Goal: Task Accomplishment & Management: Manage account settings

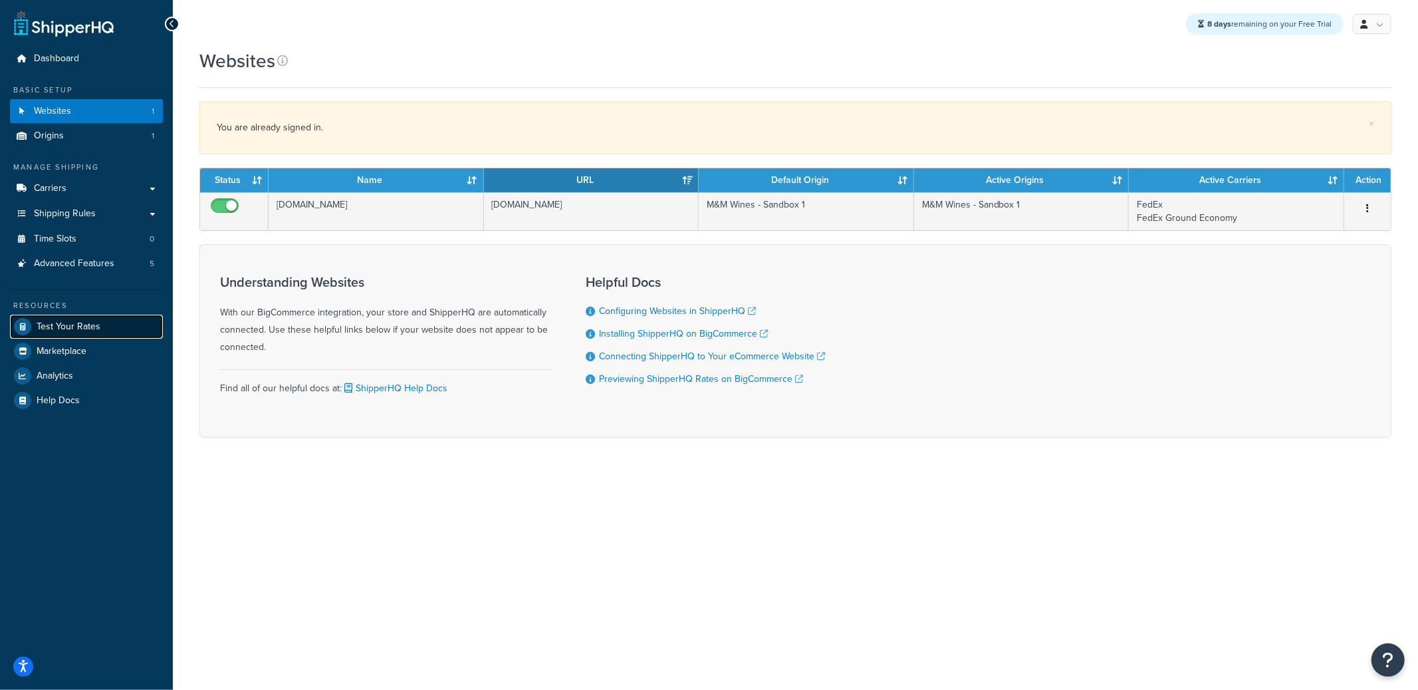
click at [82, 324] on span "Test Your Rates" at bounding box center [69, 326] width 64 height 11
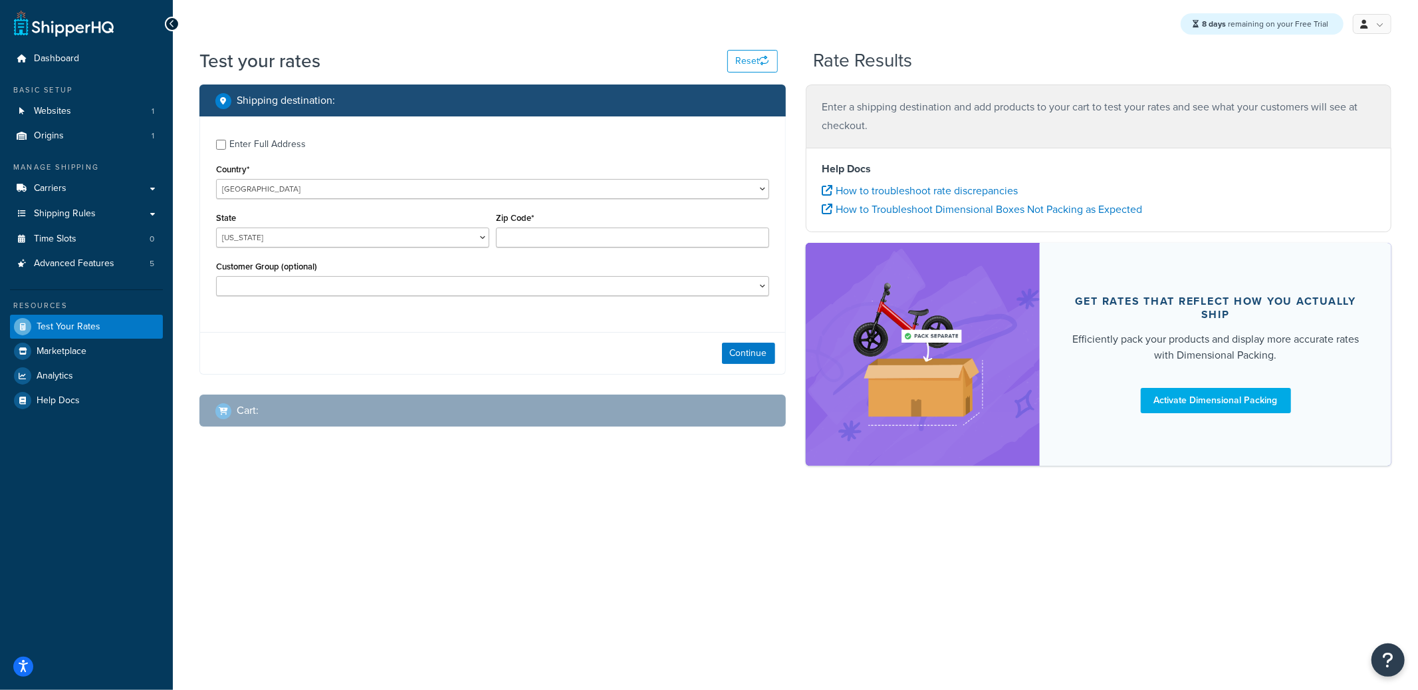
click at [288, 152] on div "Enter Full Address" at bounding box center [267, 144] width 76 height 19
click at [226, 150] on input "Enter Full Address" at bounding box center [221, 145] width 10 height 10
checkbox input "true"
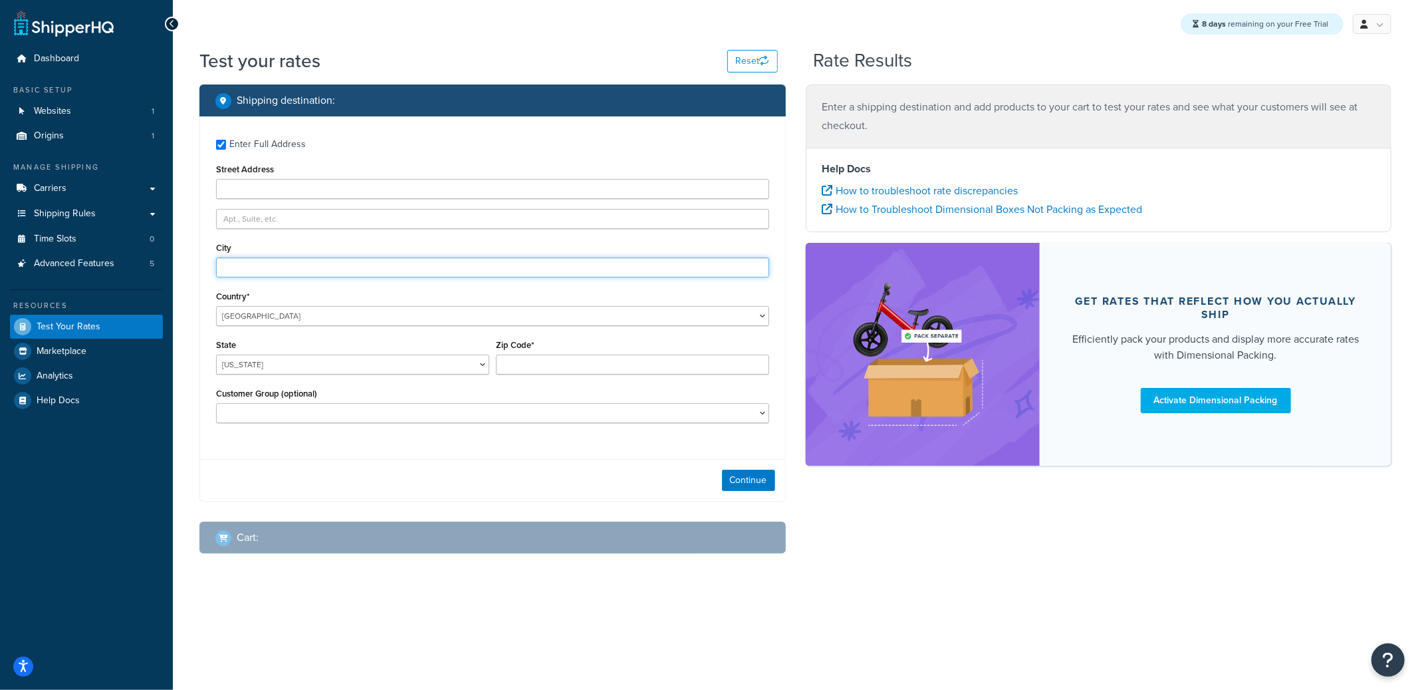
click at [275, 264] on input "City" at bounding box center [492, 267] width 553 height 20
type input "Granite City"
select select "IL"
type input "62040"
click at [735, 474] on button "Continue" at bounding box center [748, 479] width 53 height 21
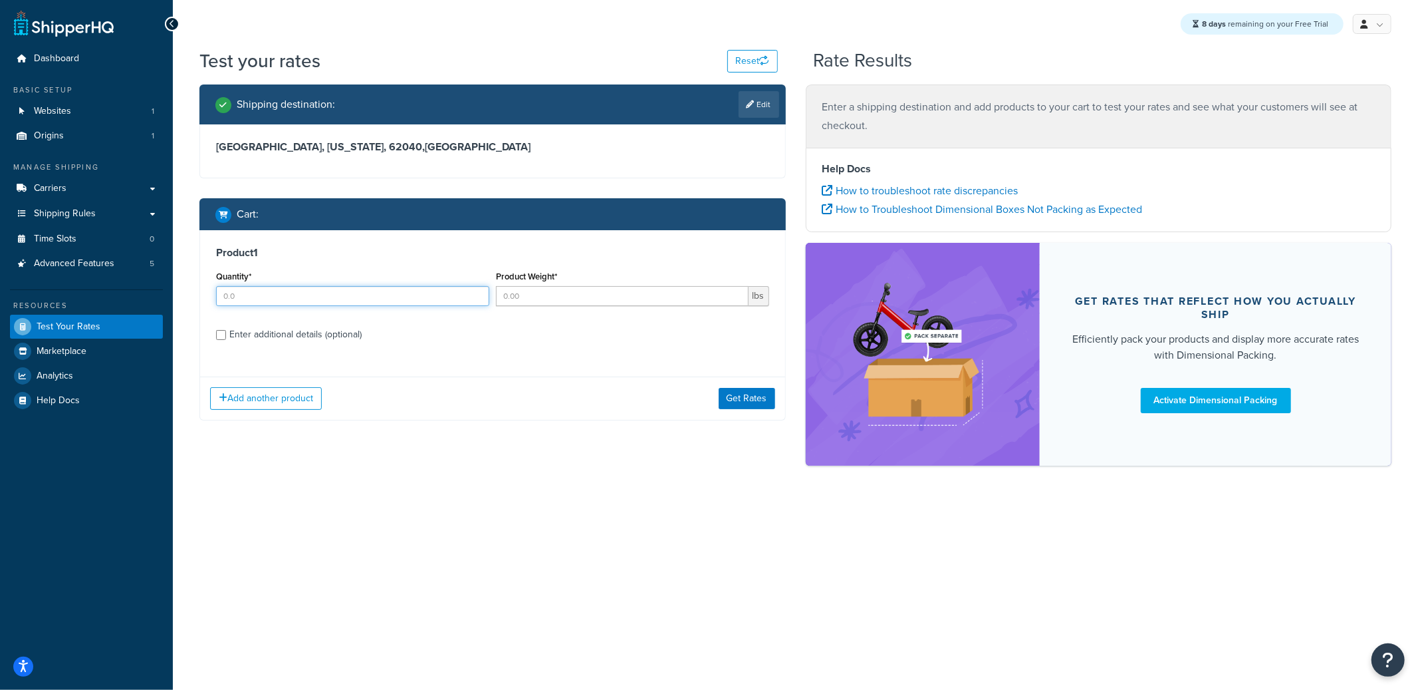
click at [325, 303] on input "Quantity*" at bounding box center [352, 296] width 273 height 20
type input "1"
click at [750, 398] on button "Get Rates" at bounding box center [747, 398] width 57 height 21
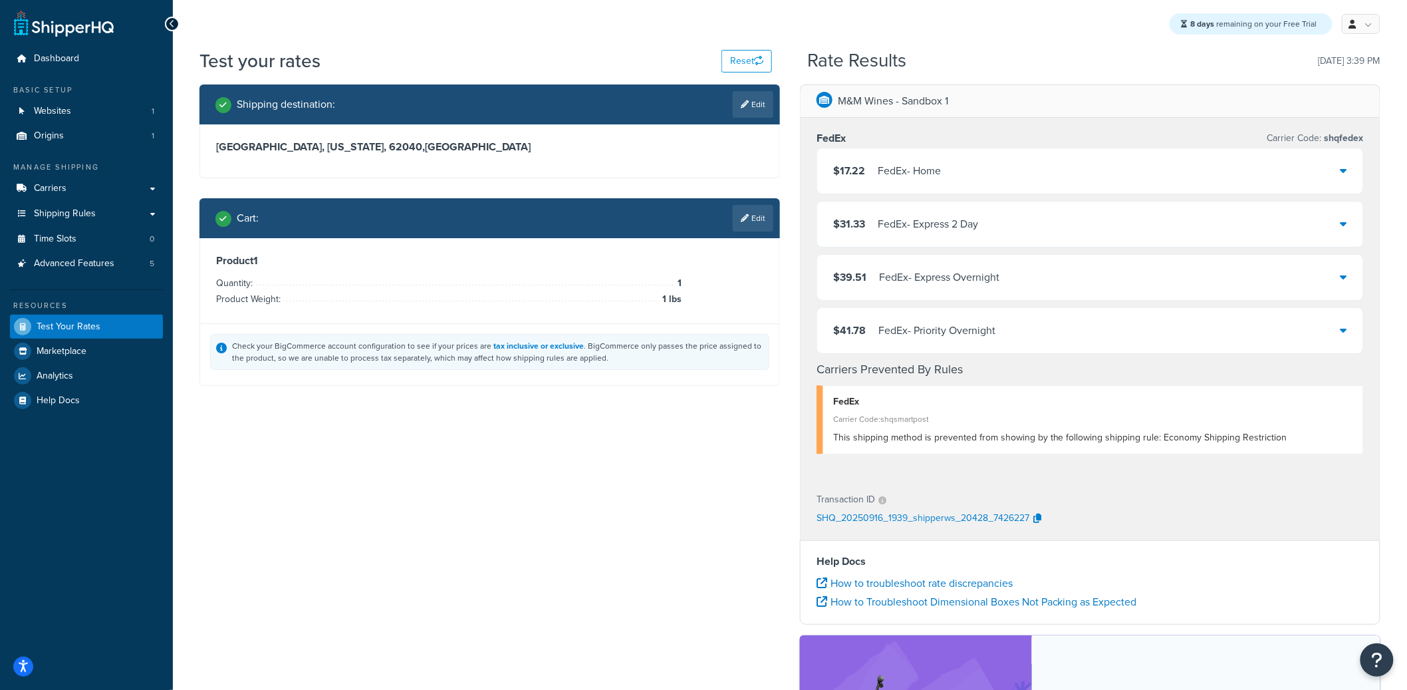
click at [1108, 164] on div "$17.22 FedEx - Home" at bounding box center [1090, 170] width 546 height 45
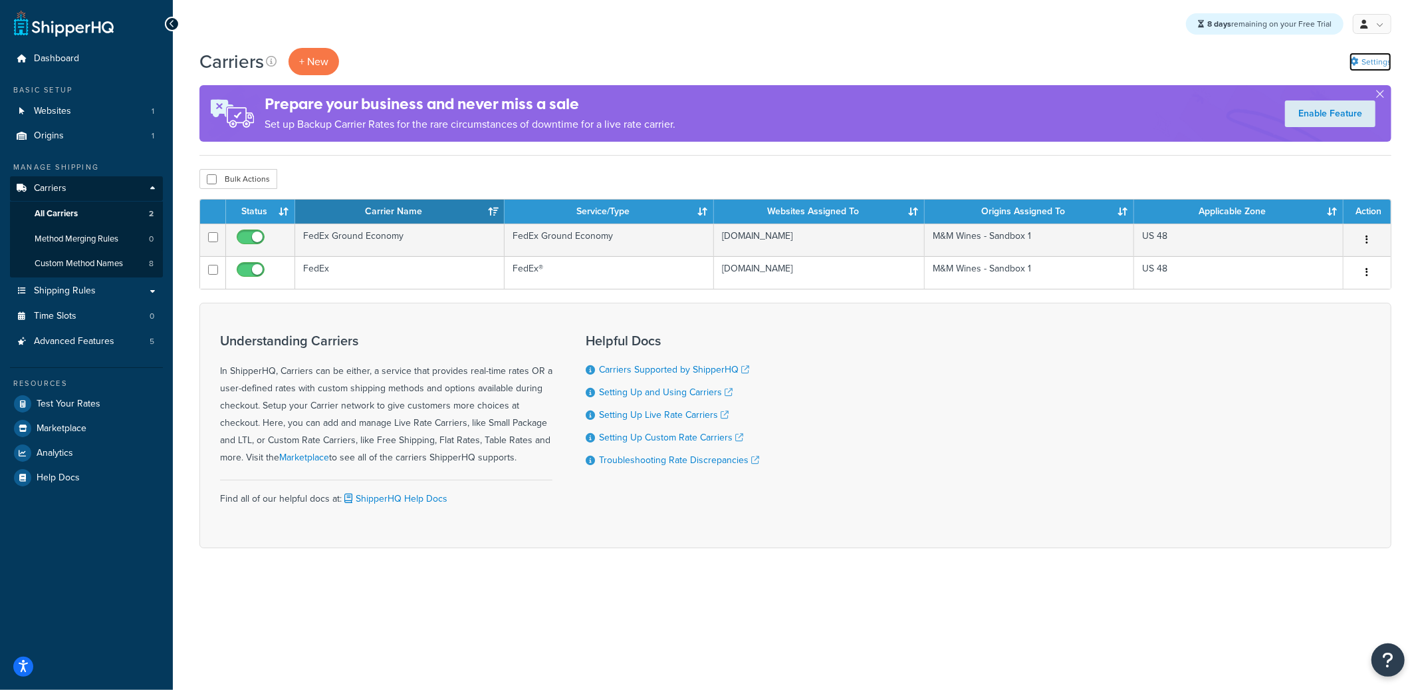
click at [1369, 66] on link "Settings" at bounding box center [1371, 62] width 42 height 19
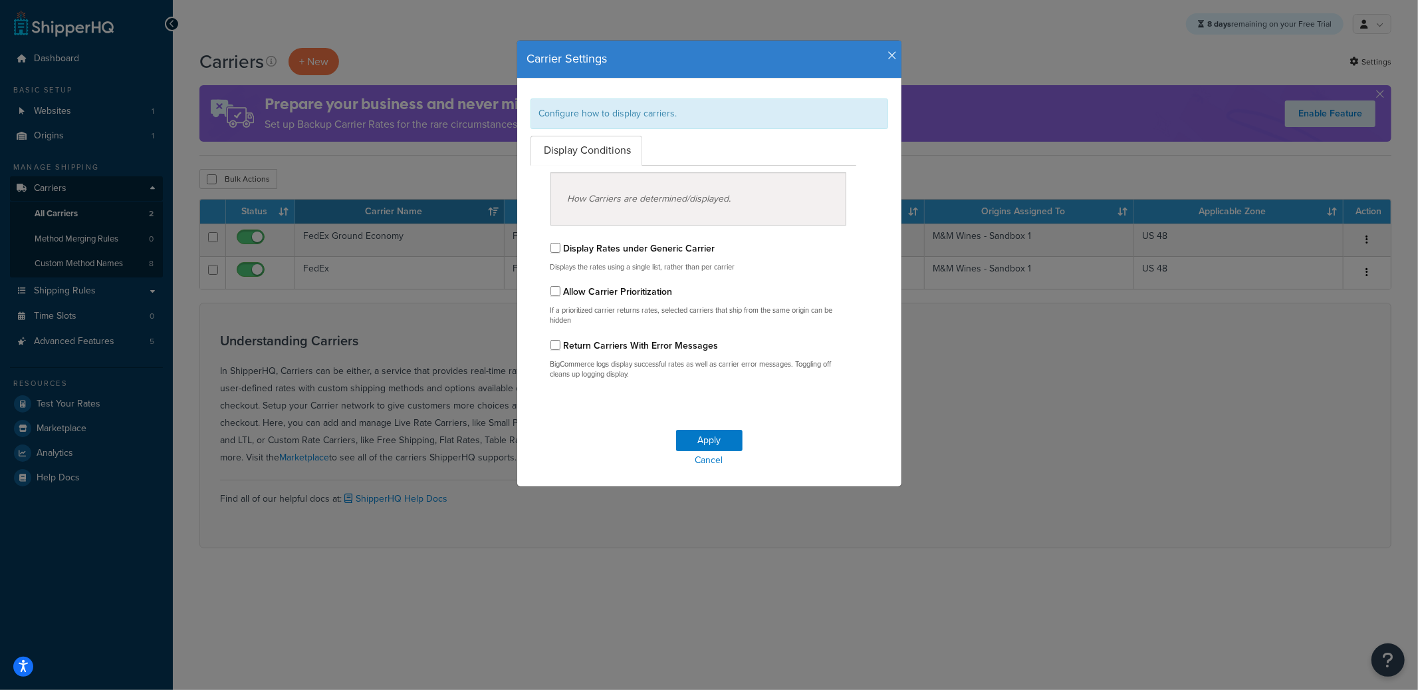
click at [888, 54] on icon "button" at bounding box center [892, 56] width 9 height 12
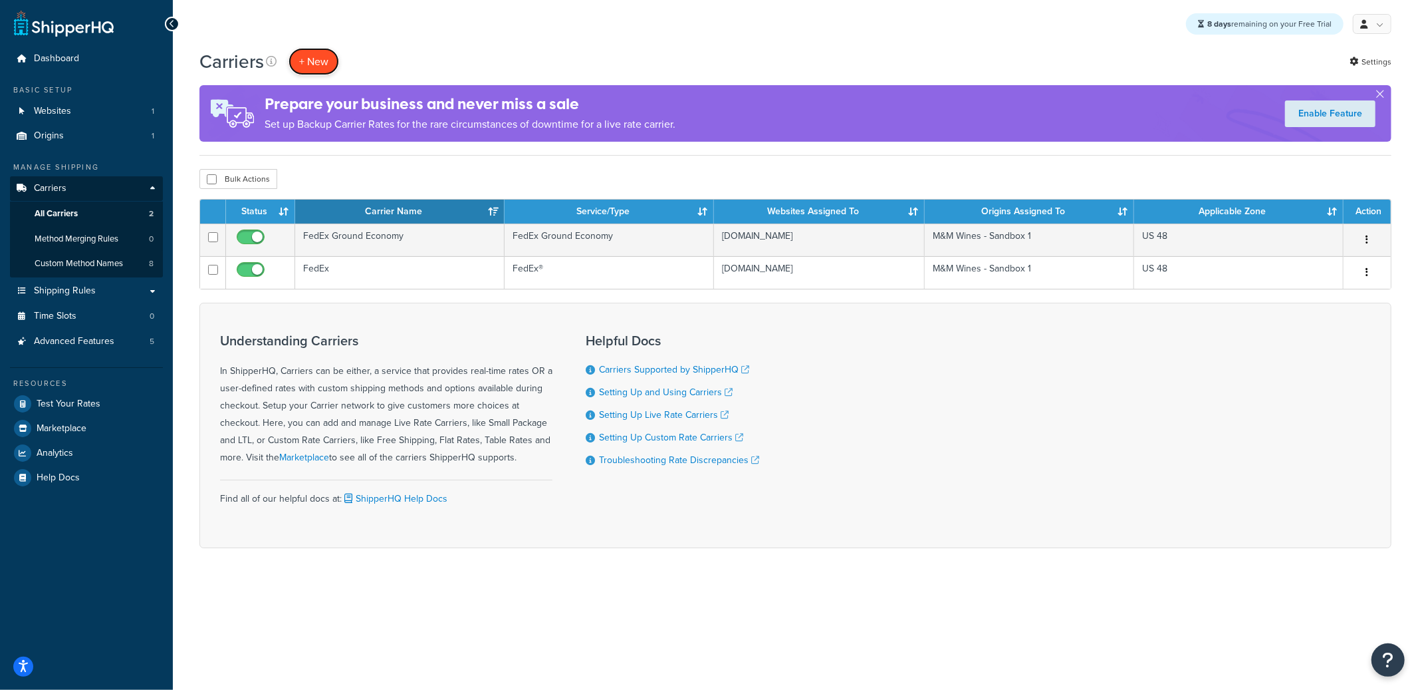
click at [324, 55] on button "+ New" at bounding box center [314, 61] width 51 height 27
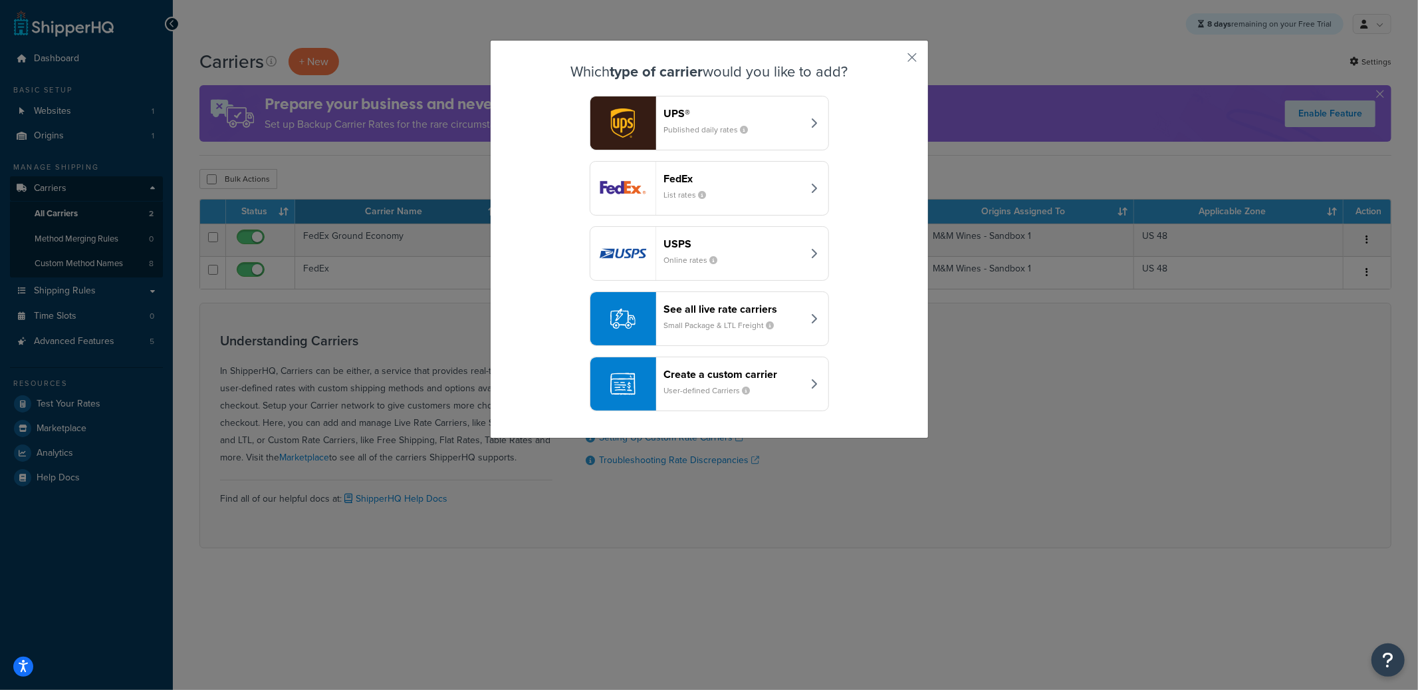
click at [720, 190] on div "FedEx List rates" at bounding box center [733, 188] width 139 height 32
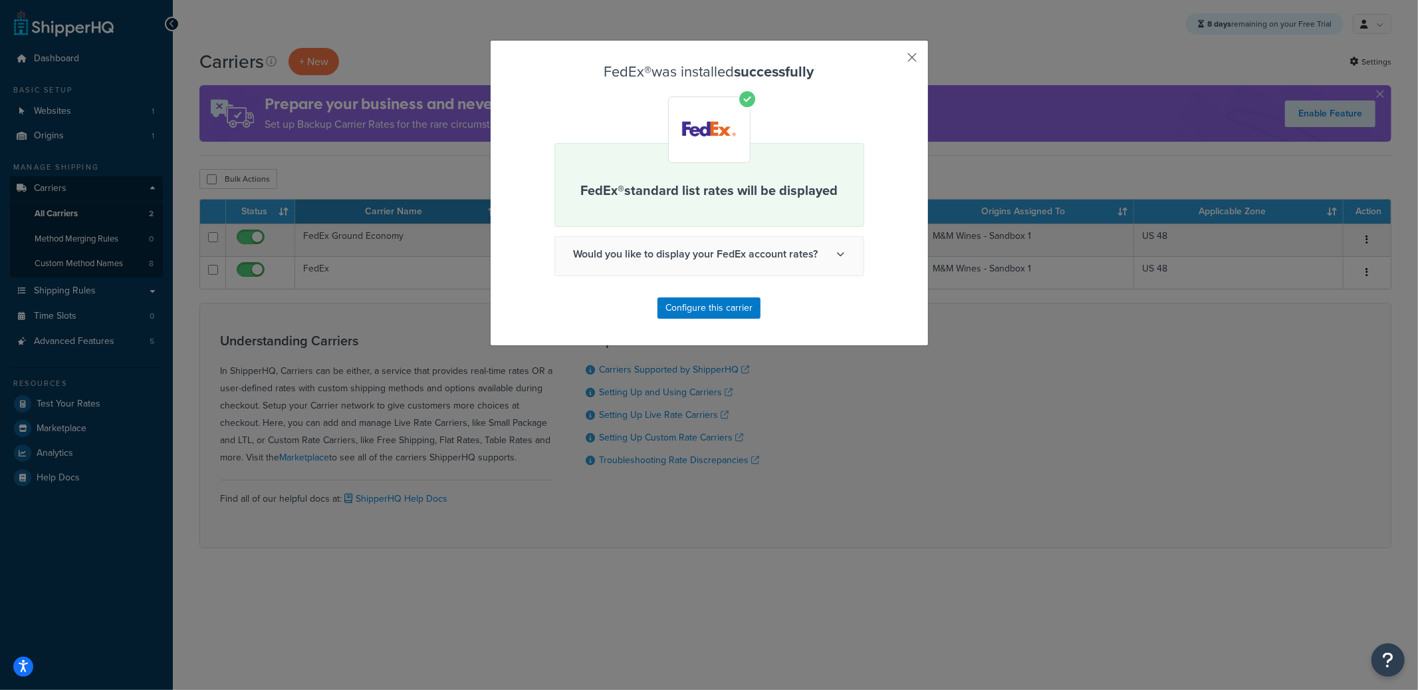
click at [895, 61] on button "button" at bounding box center [893, 62] width 3 height 3
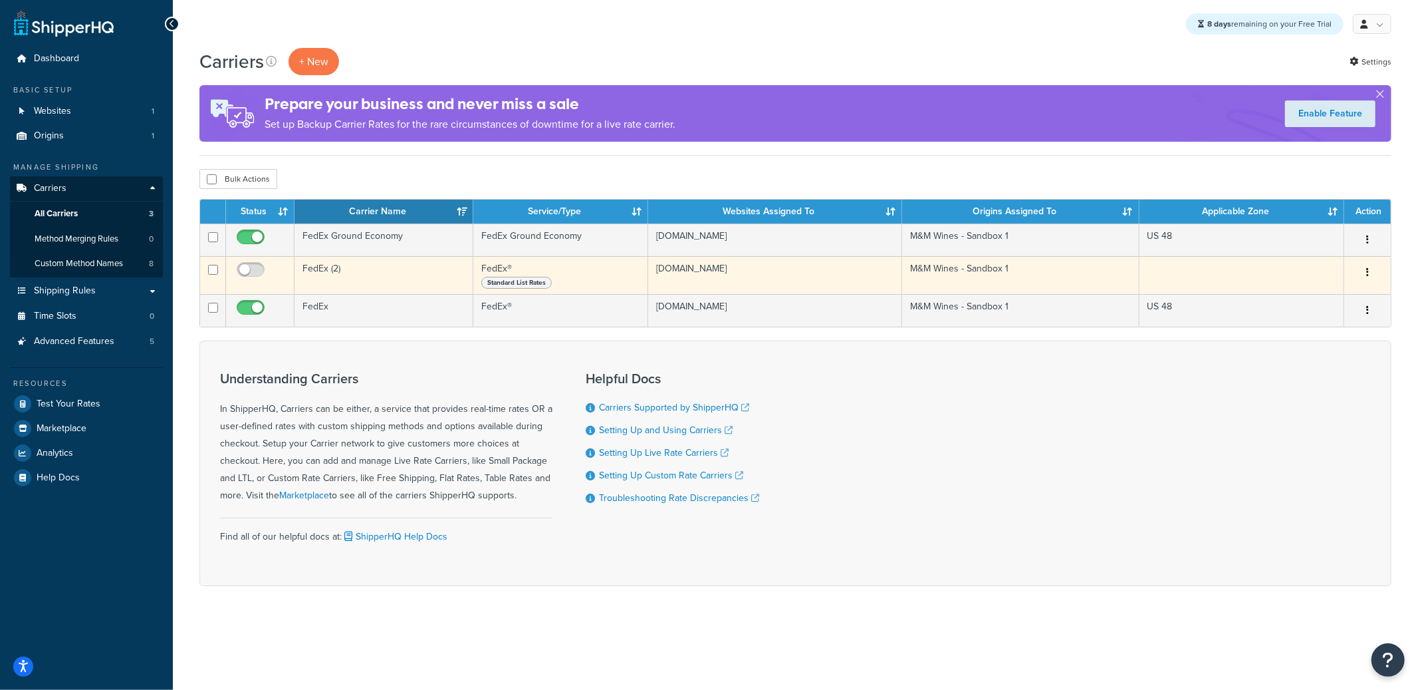
click at [1369, 272] on button "button" at bounding box center [1368, 272] width 19 height 21
click at [1302, 353] on link "Delete" at bounding box center [1313, 354] width 105 height 27
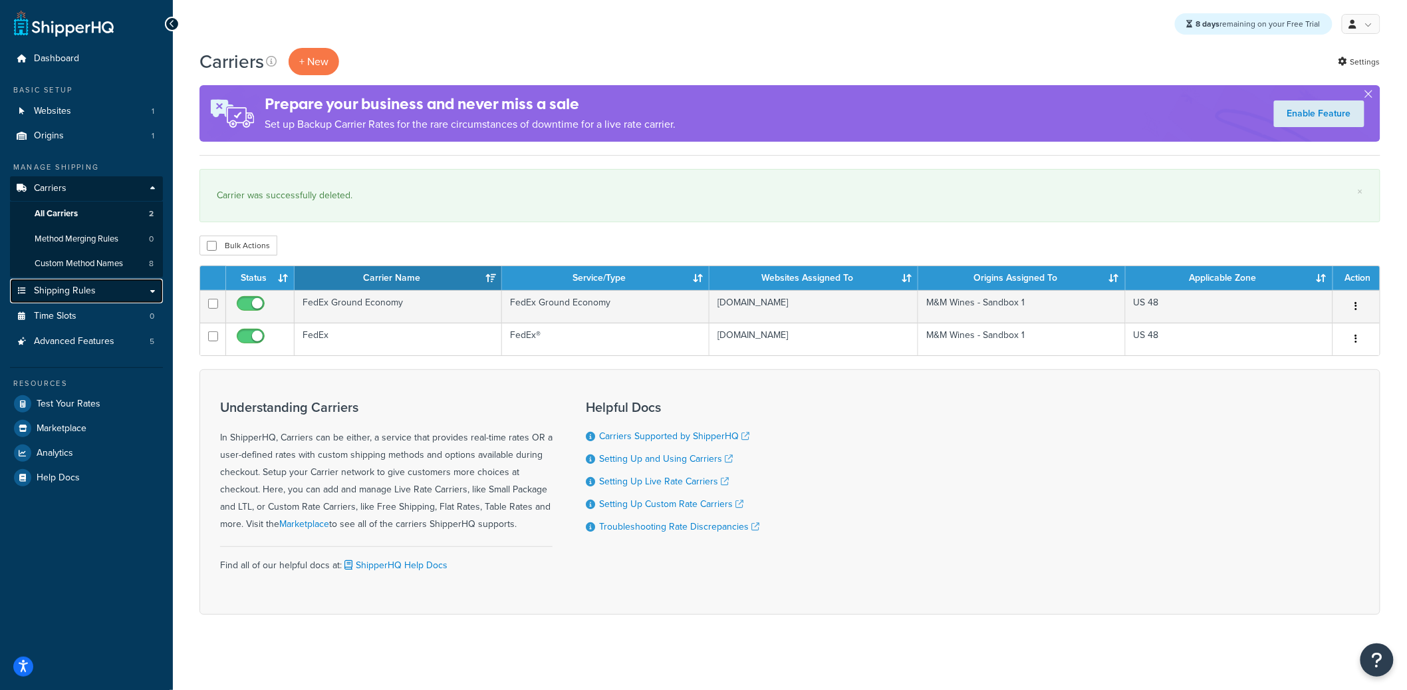
click at [82, 287] on span "Shipping Rules" at bounding box center [65, 290] width 62 height 11
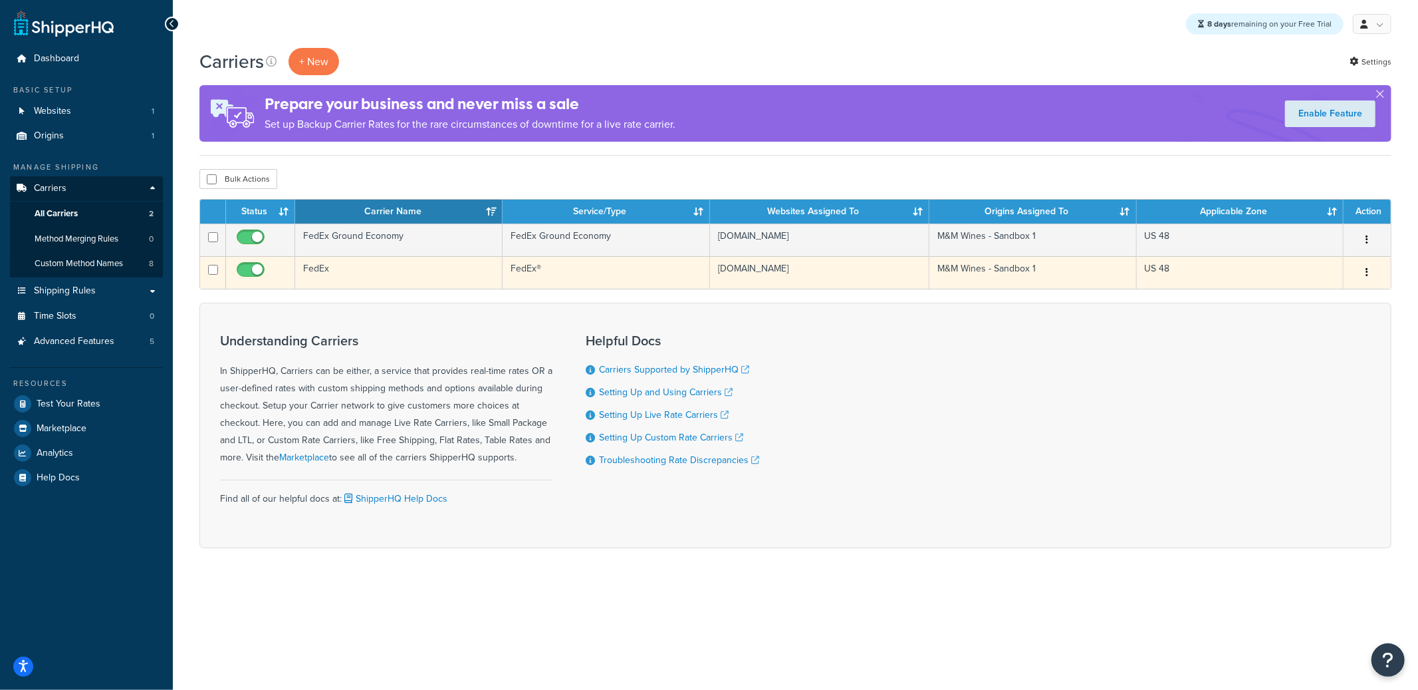
click at [393, 273] on td "FedEx" at bounding box center [398, 272] width 207 height 33
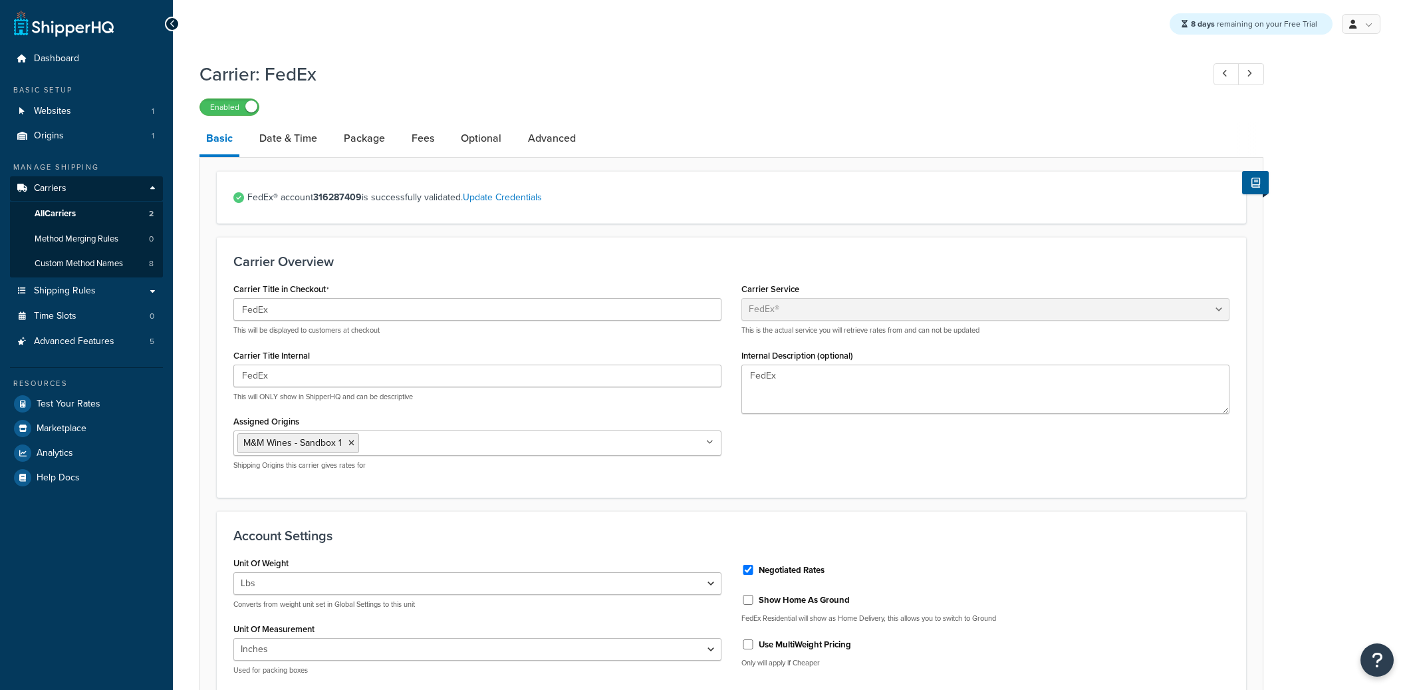
select select "fedEx"
select select "REGULAR_PICKUP"
select select "YOUR_PACKAGING"
click at [274, 142] on link "Date & Time" at bounding box center [288, 138] width 71 height 32
select select "E"
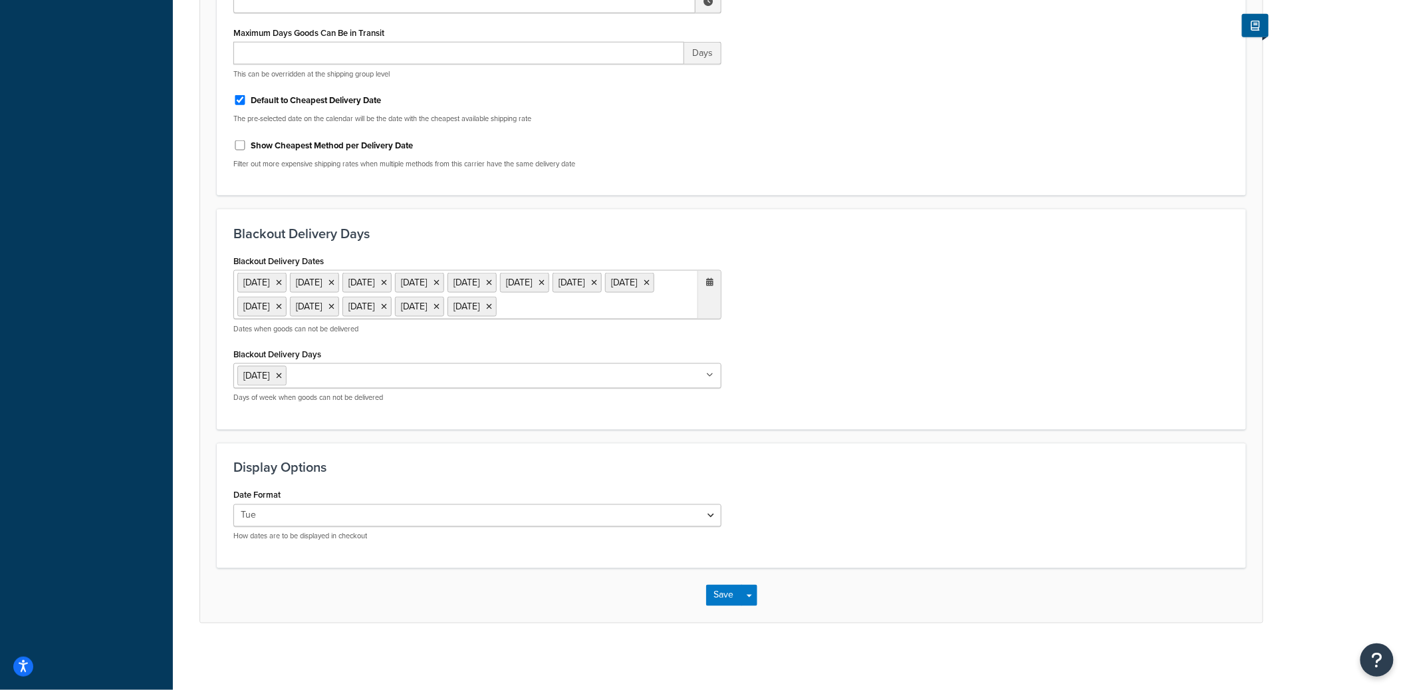
scroll to position [672, 0]
click at [431, 388] on ul "Sunday" at bounding box center [477, 375] width 488 height 25
click at [937, 376] on div "Blackout Delivery Dates 1 Sep 2025 11 Nov 2025 27 Nov 2025 25 Dec 2025 1 Jan 20…" at bounding box center [731, 332] width 1016 height 162
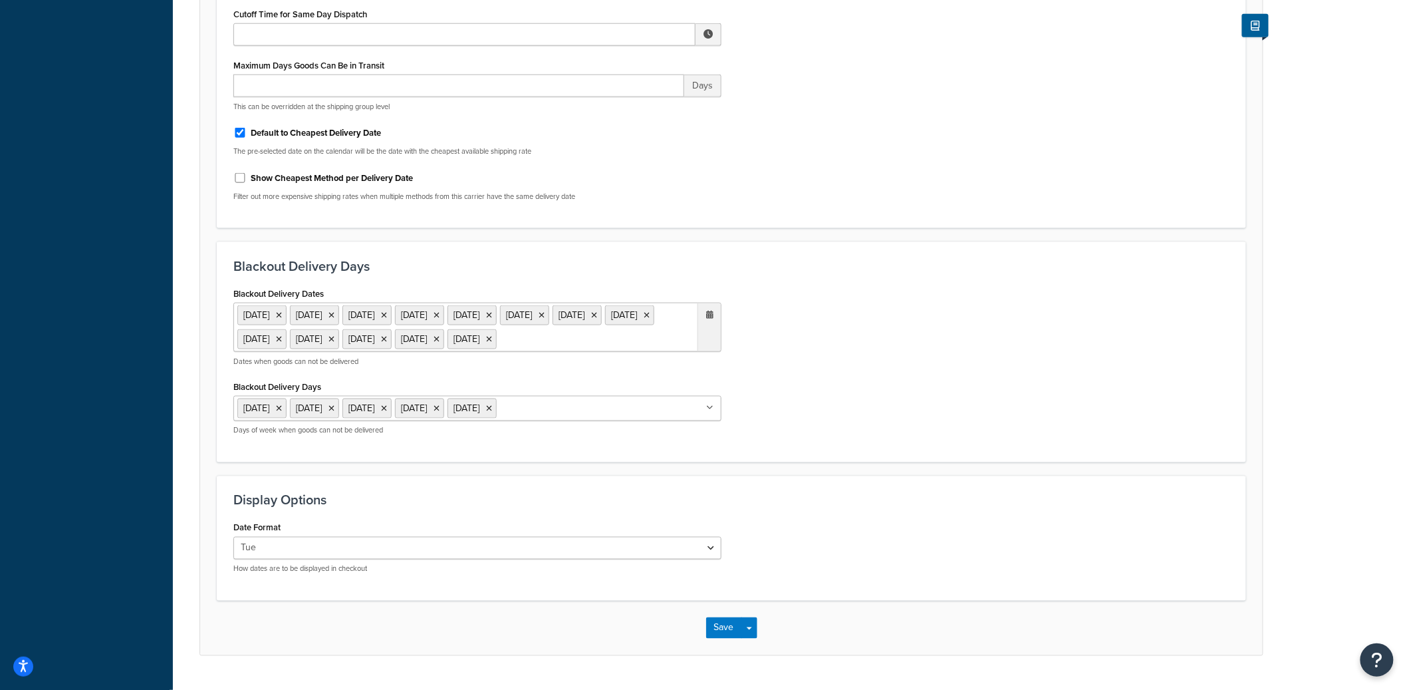
scroll to position [681, 0]
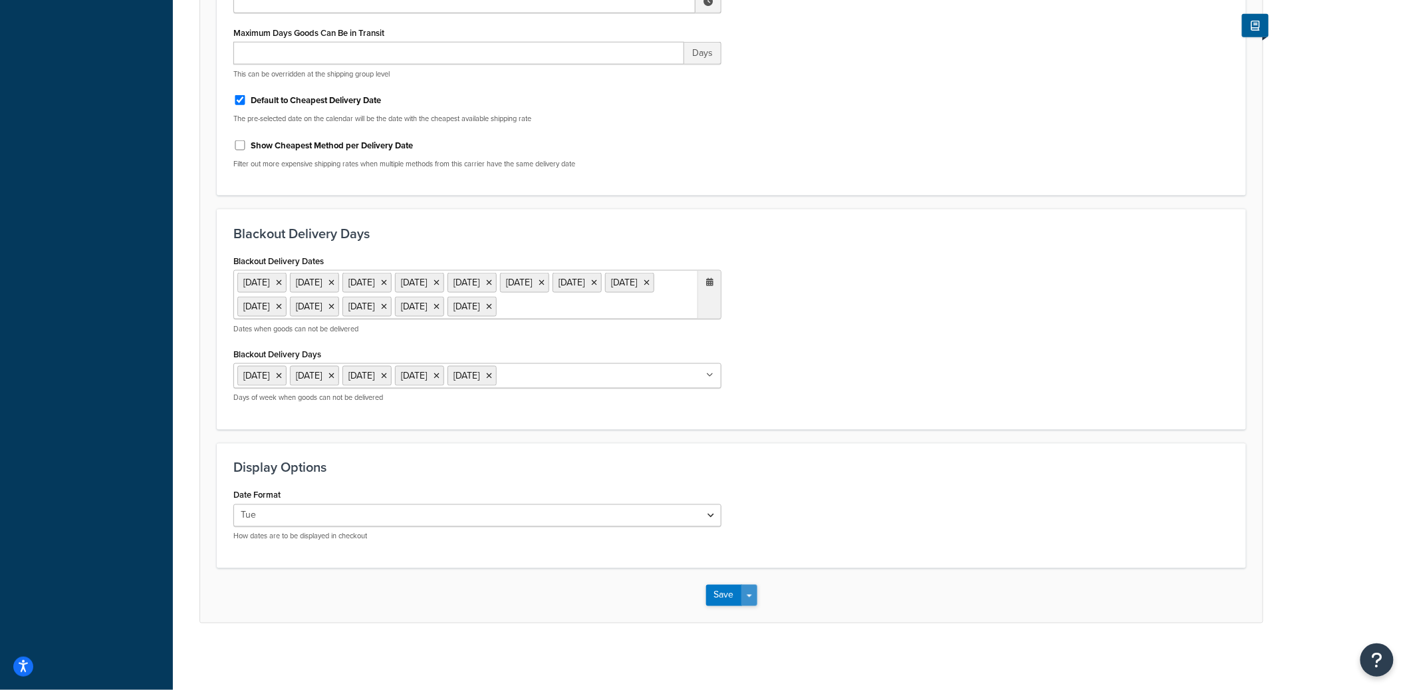
click at [751, 594] on button "Save Dropdown" at bounding box center [749, 595] width 16 height 21
click at [751, 619] on button "Save and Edit" at bounding box center [754, 620] width 97 height 28
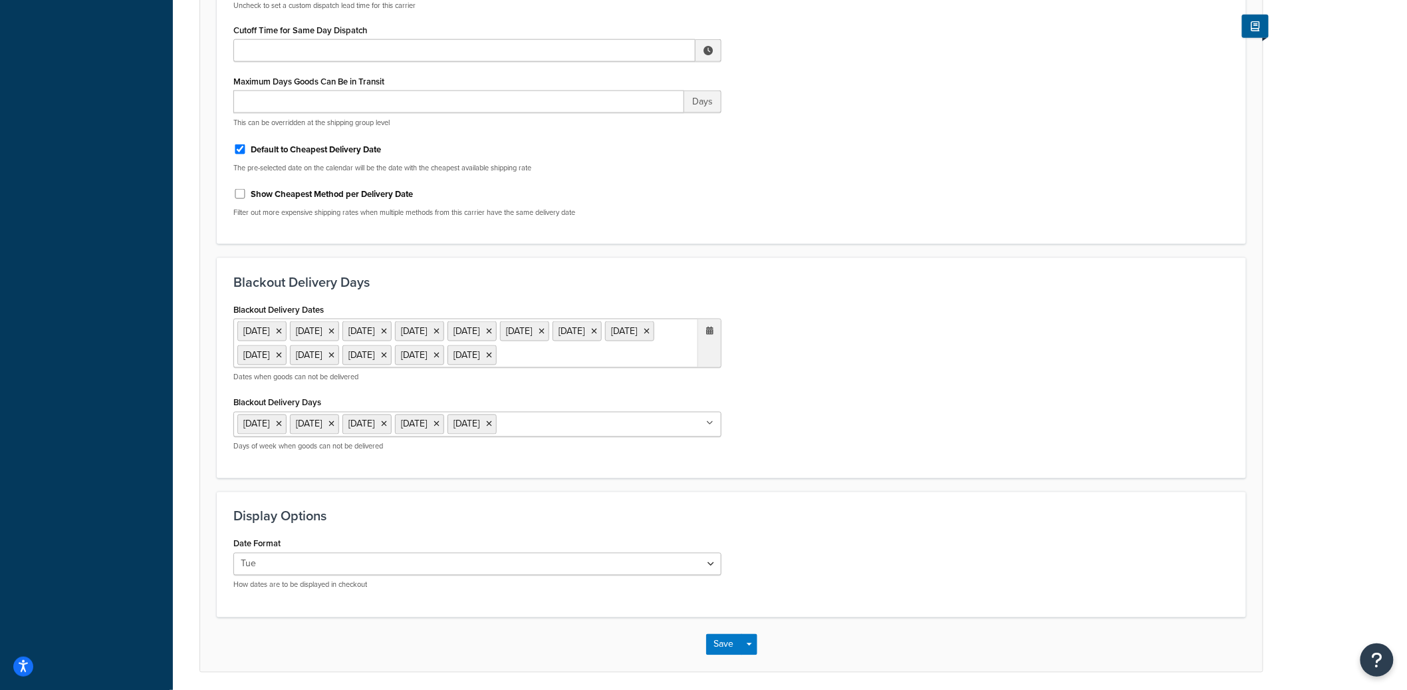
scroll to position [0, 0]
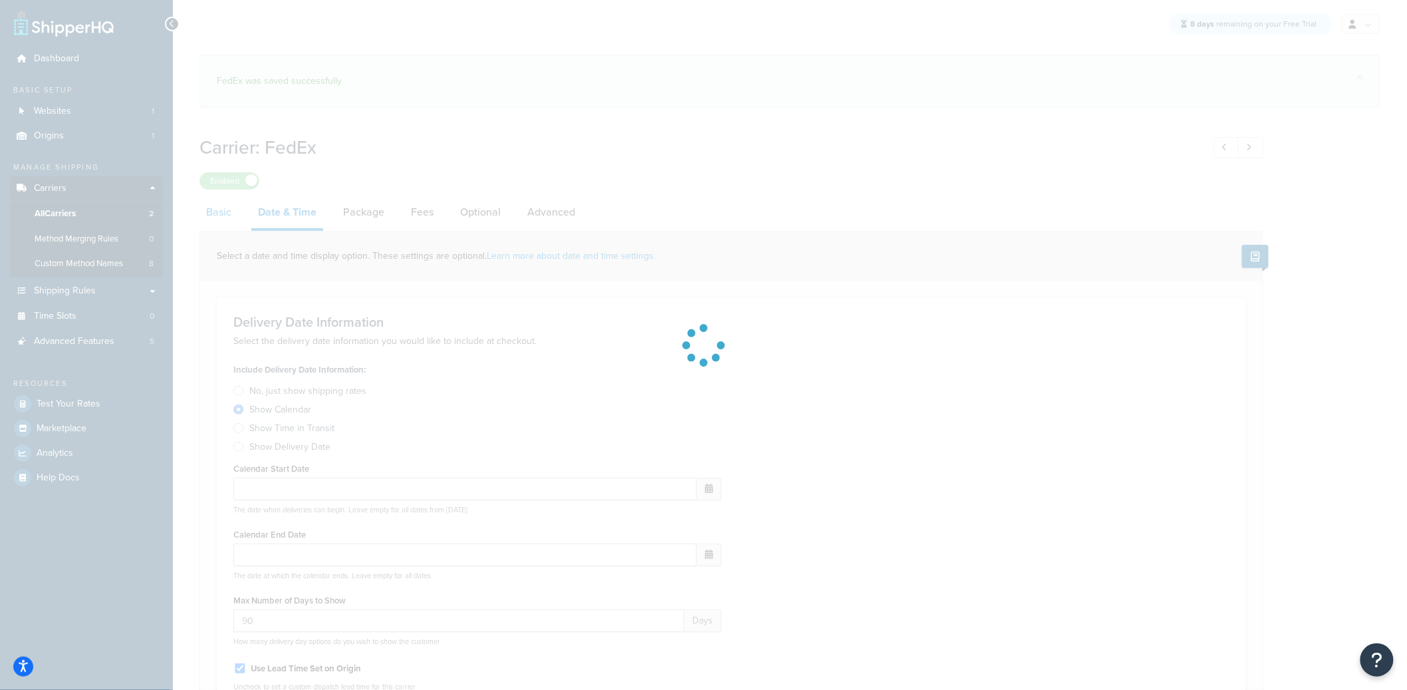
select select "E"
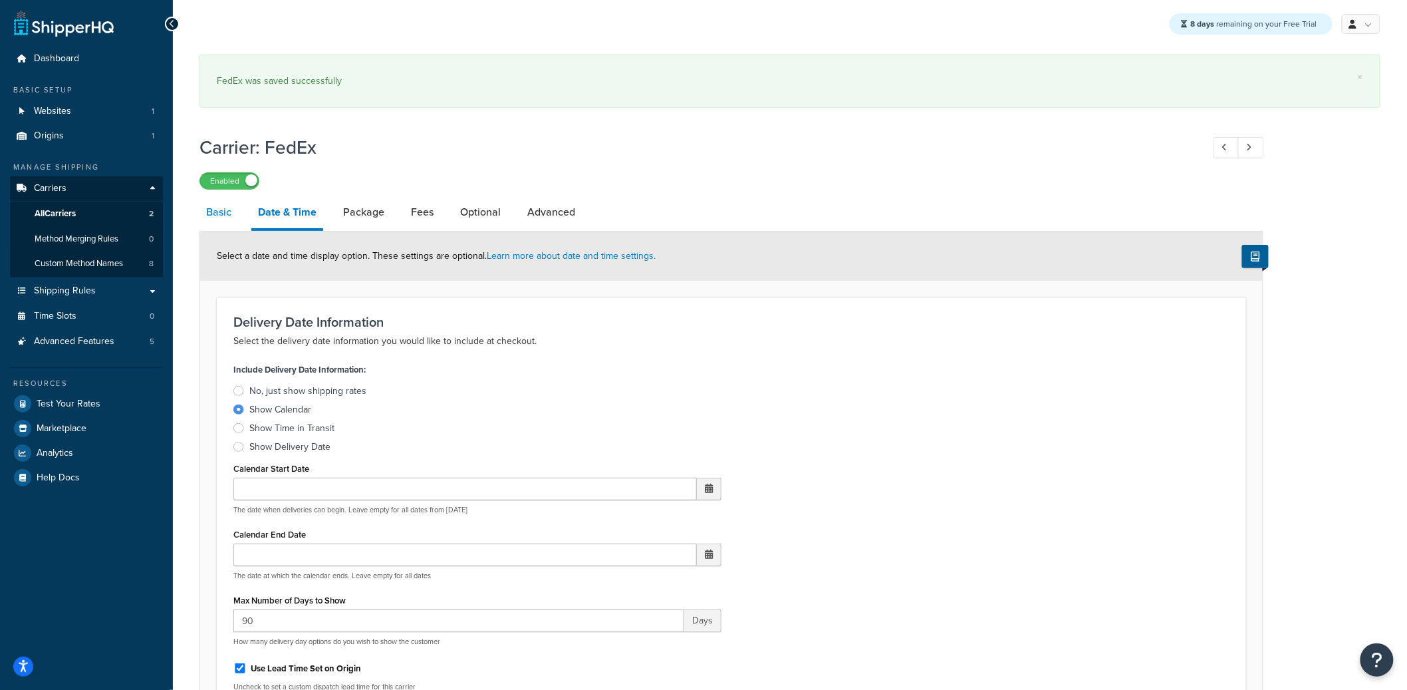
click at [214, 217] on link "Basic" at bounding box center [218, 212] width 39 height 32
select select "fedEx"
select select "REGULAR_PICKUP"
select select "YOUR_PACKAGING"
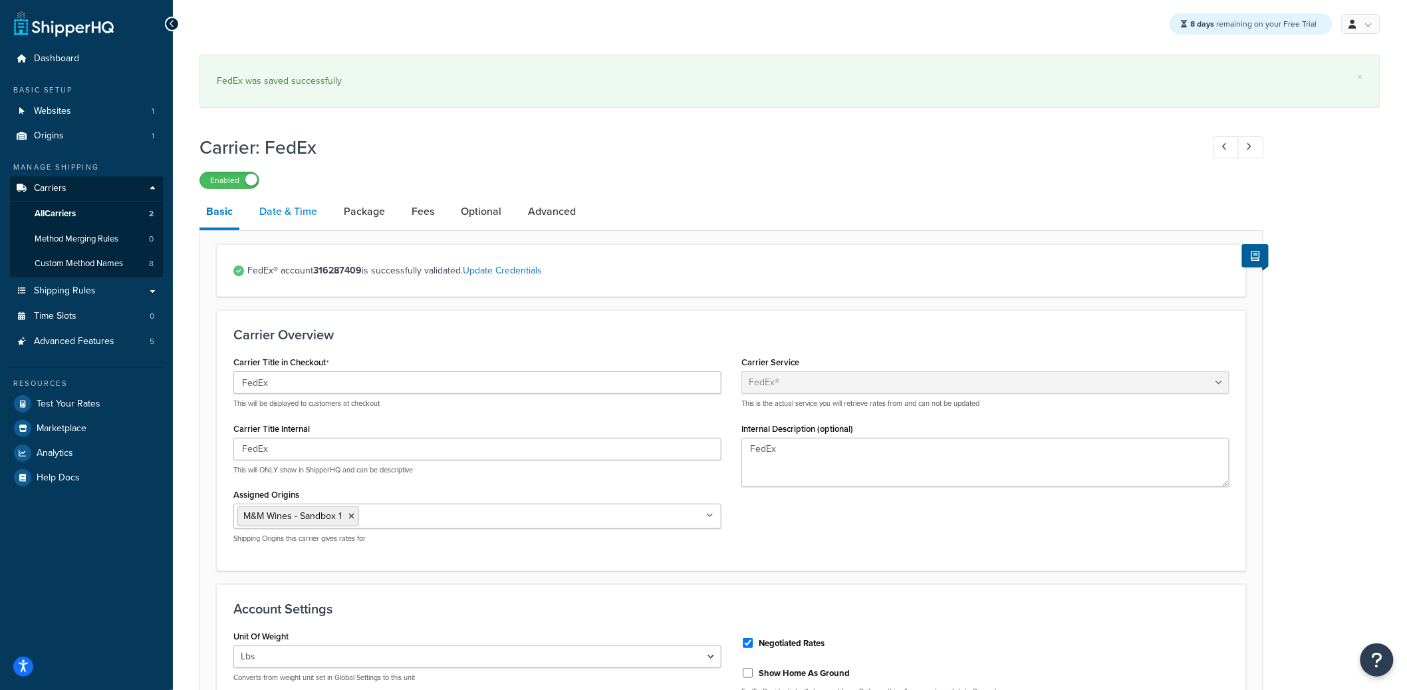
click at [301, 219] on link "Date & Time" at bounding box center [288, 212] width 71 height 32
select select "E"
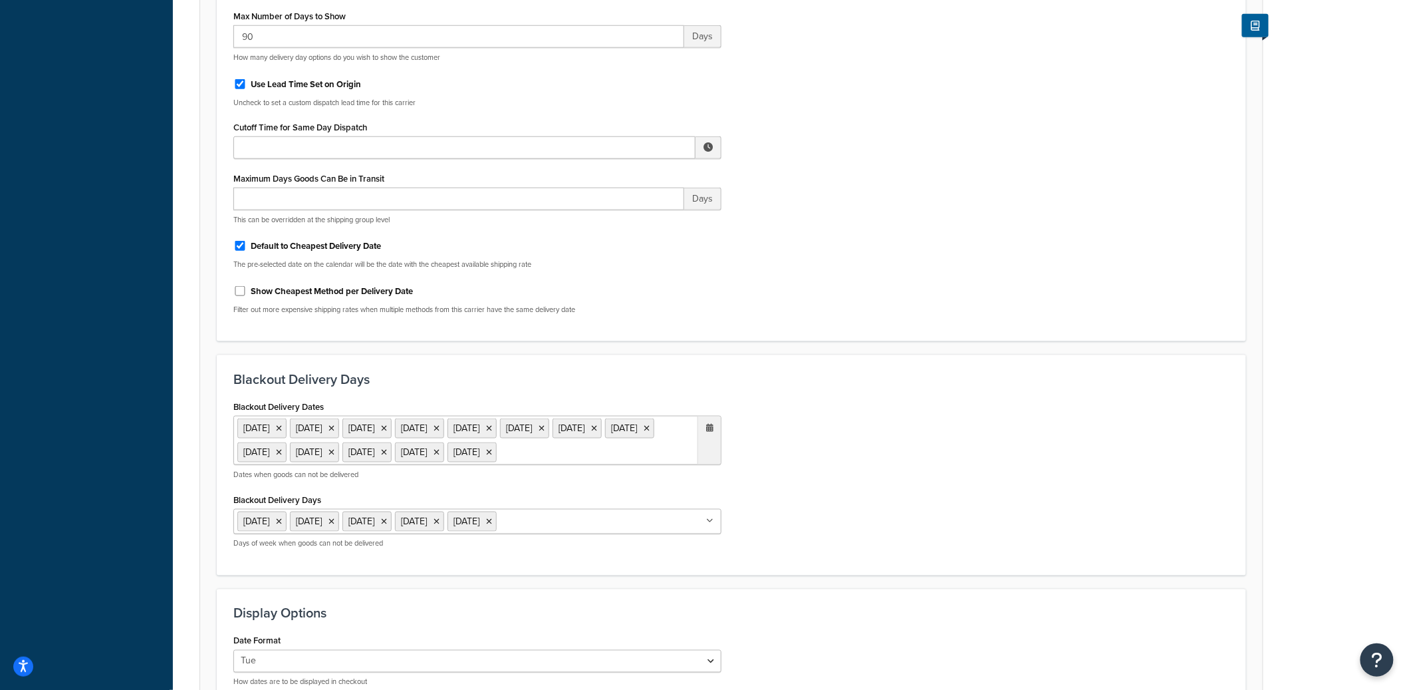
scroll to position [681, 0]
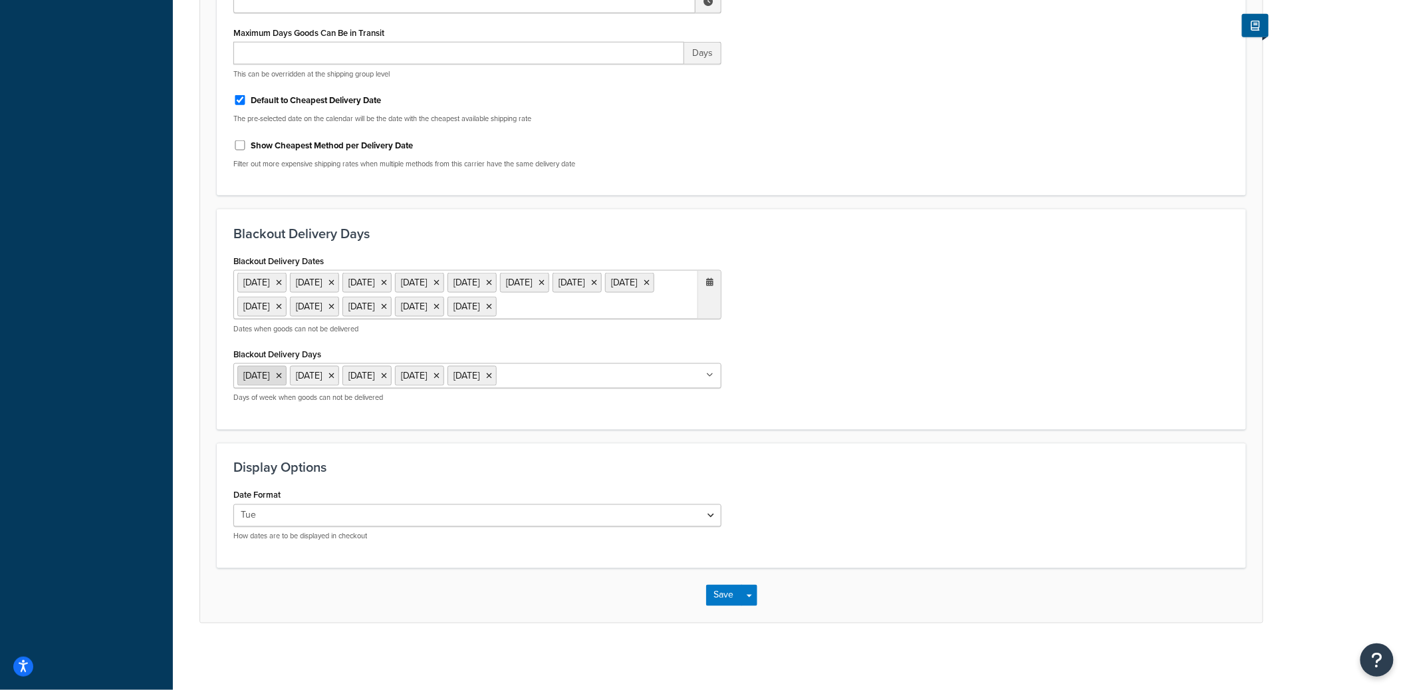
click at [282, 374] on icon at bounding box center [279, 376] width 6 height 8
click at [282, 375] on icon at bounding box center [279, 376] width 6 height 8
click at [276, 375] on icon at bounding box center [279, 376] width 6 height 8
click at [282, 375] on icon at bounding box center [279, 376] width 6 height 8
click at [748, 590] on button "Save Dropdown" at bounding box center [749, 595] width 16 height 21
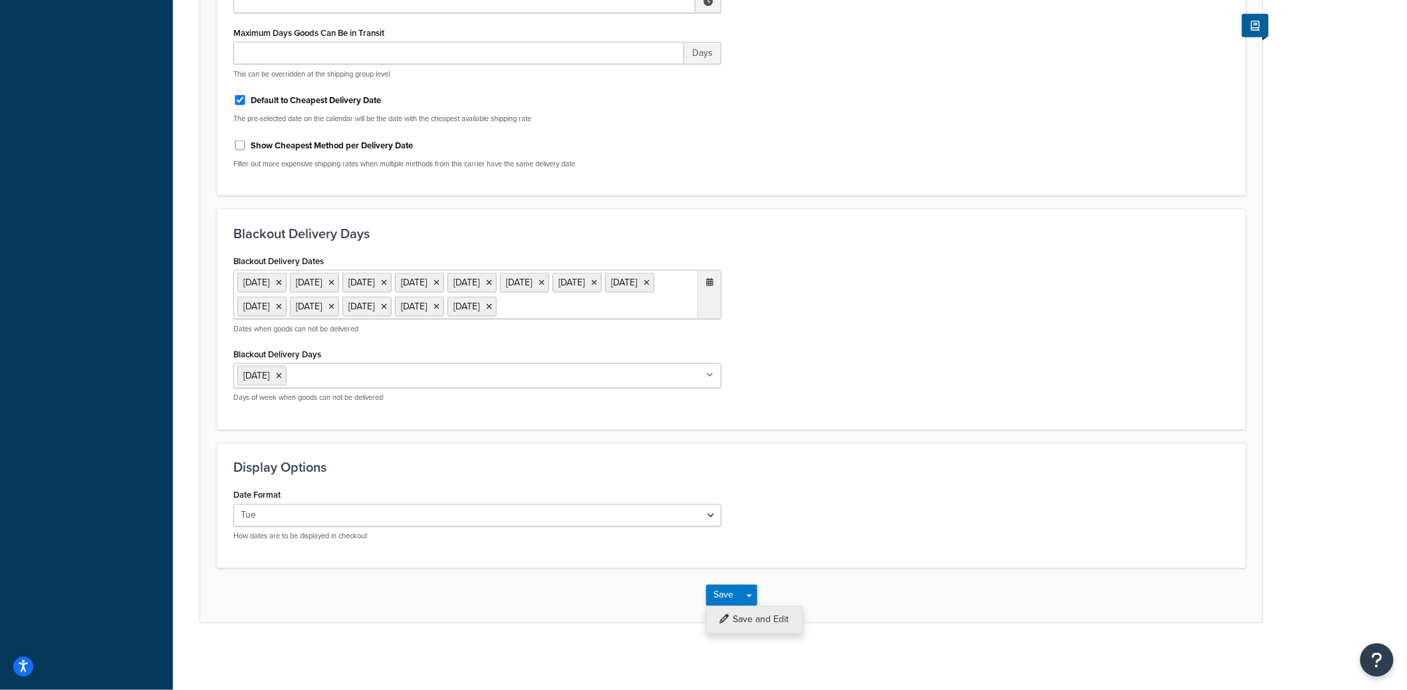
click at [751, 612] on button "Save and Edit" at bounding box center [754, 620] width 97 height 28
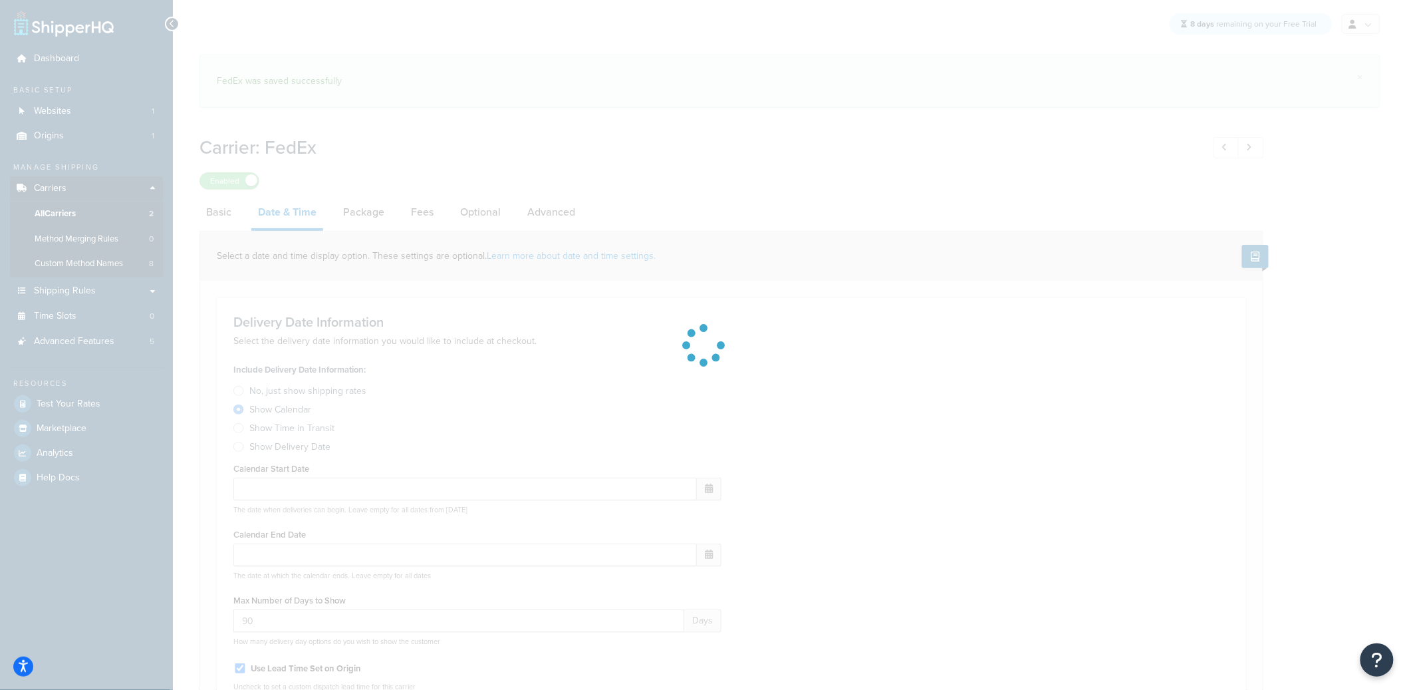
select select "E"
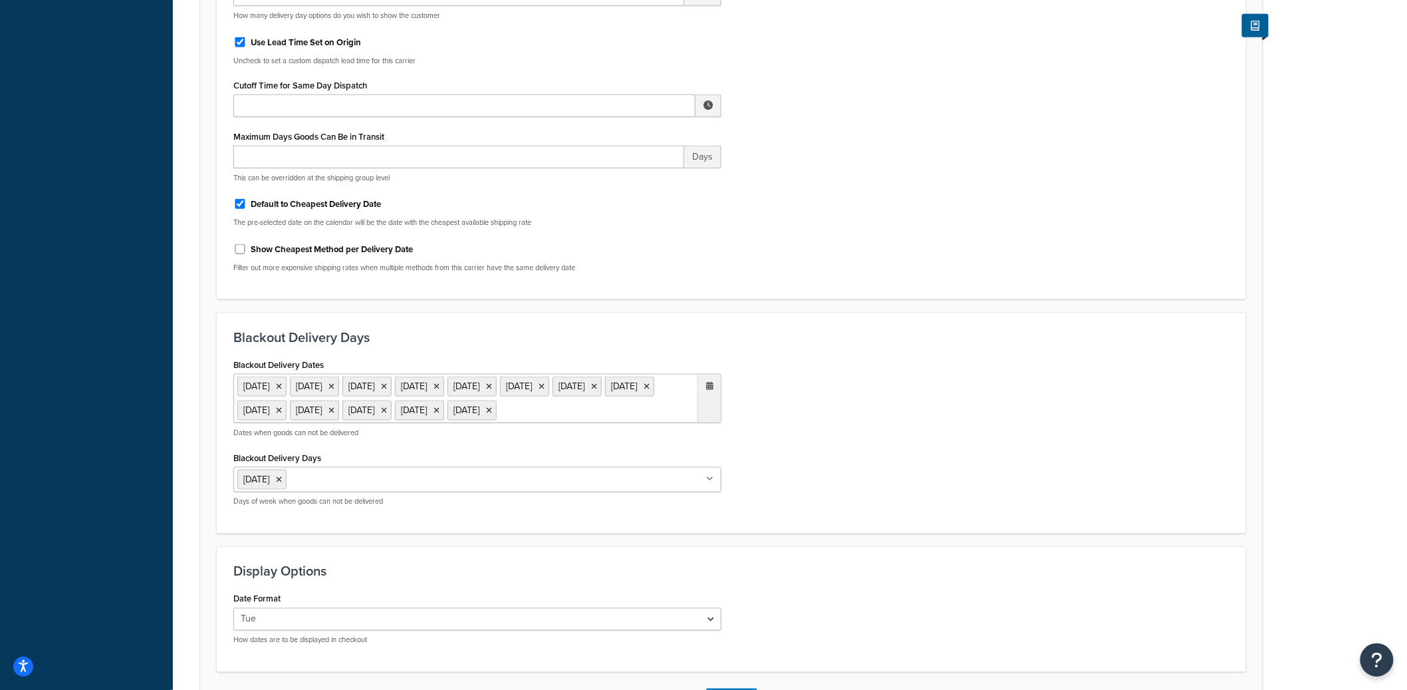
scroll to position [540, 0]
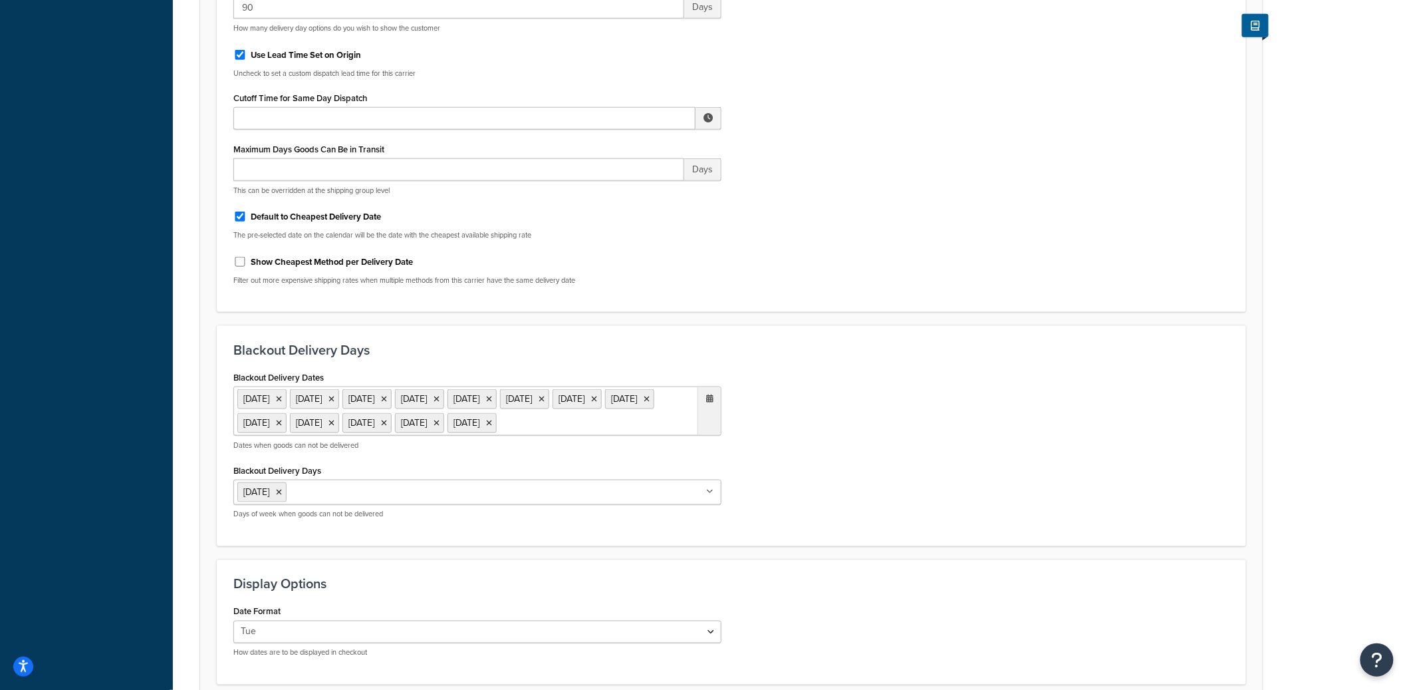
click at [319, 223] on label "Default to Cheapest Delivery Date" at bounding box center [316, 217] width 130 height 12
click at [247, 221] on input "Default to Cheapest Delivery Date" at bounding box center [239, 216] width 13 height 10
checkbox input "false"
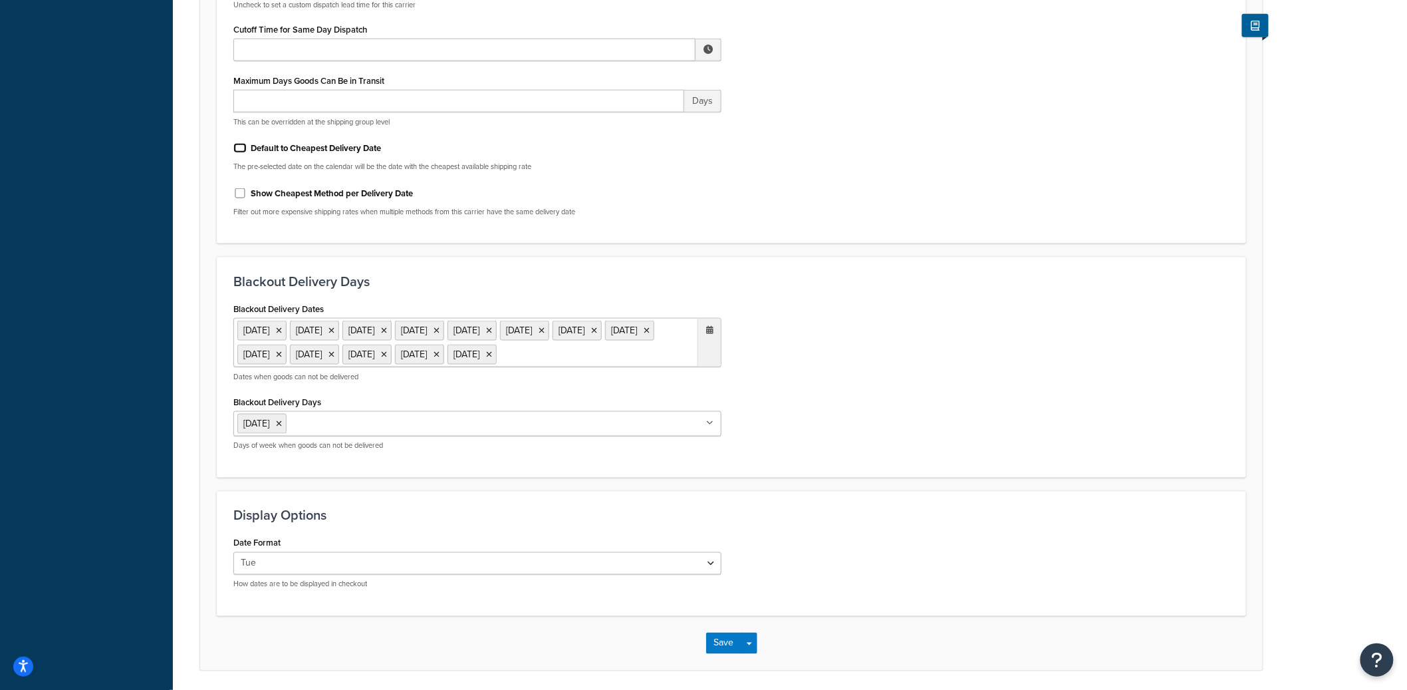
scroll to position [681, 0]
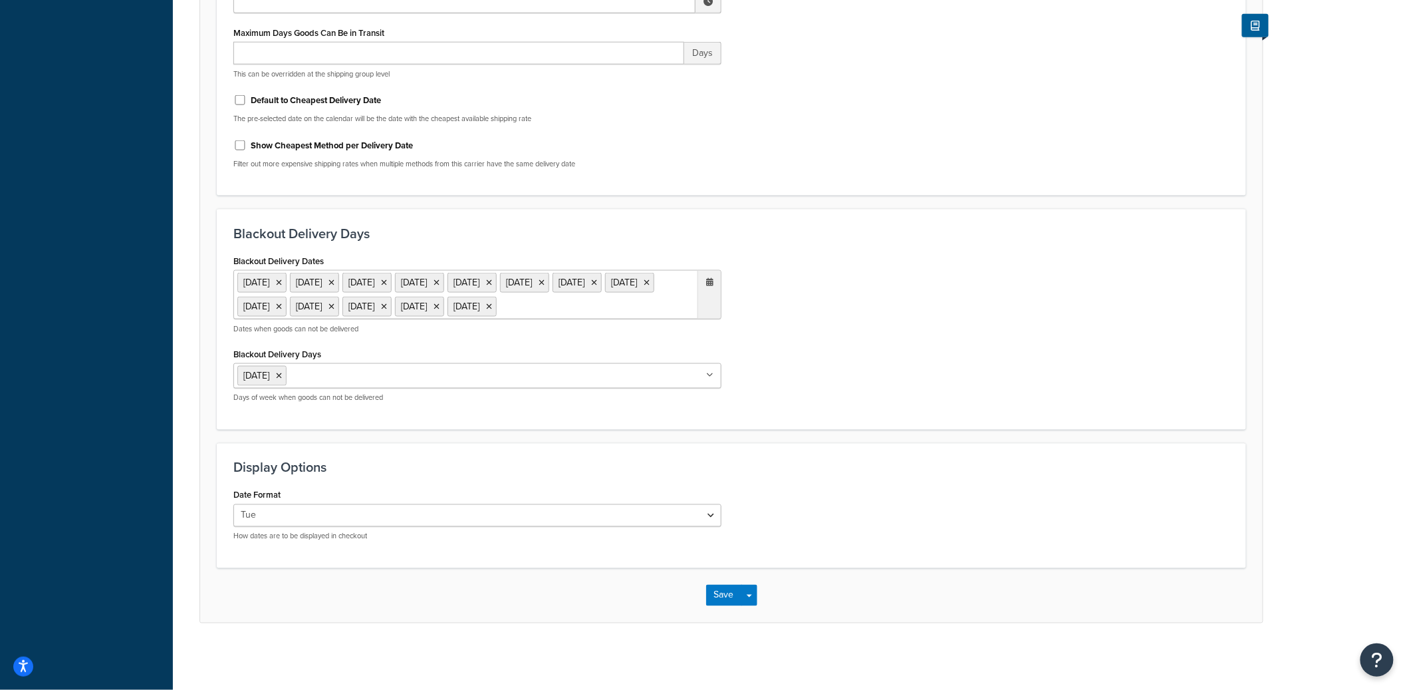
click at [331, 370] on input "Blackout Delivery Days" at bounding box center [349, 375] width 118 height 15
click at [755, 592] on button "Save Dropdown" at bounding box center [749, 595] width 16 height 21
click at [757, 612] on button "Save and Edit" at bounding box center [754, 620] width 97 height 28
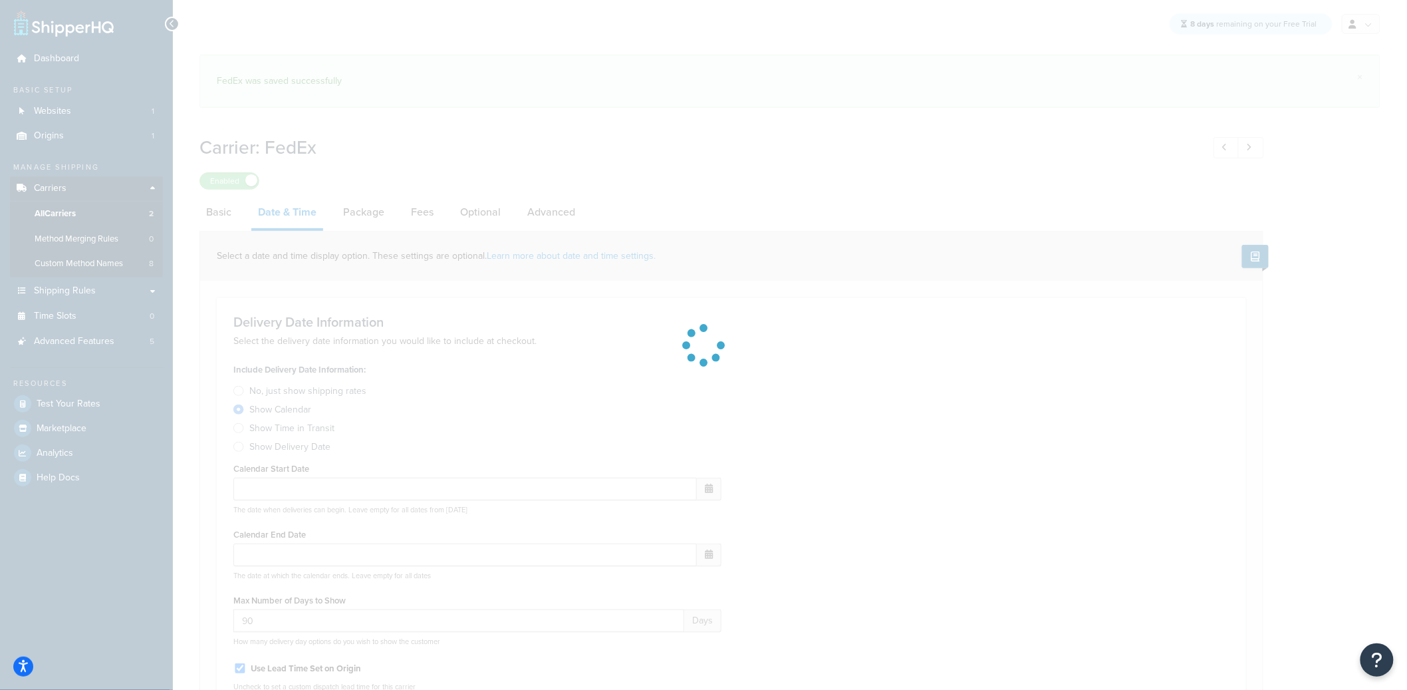
select select "E"
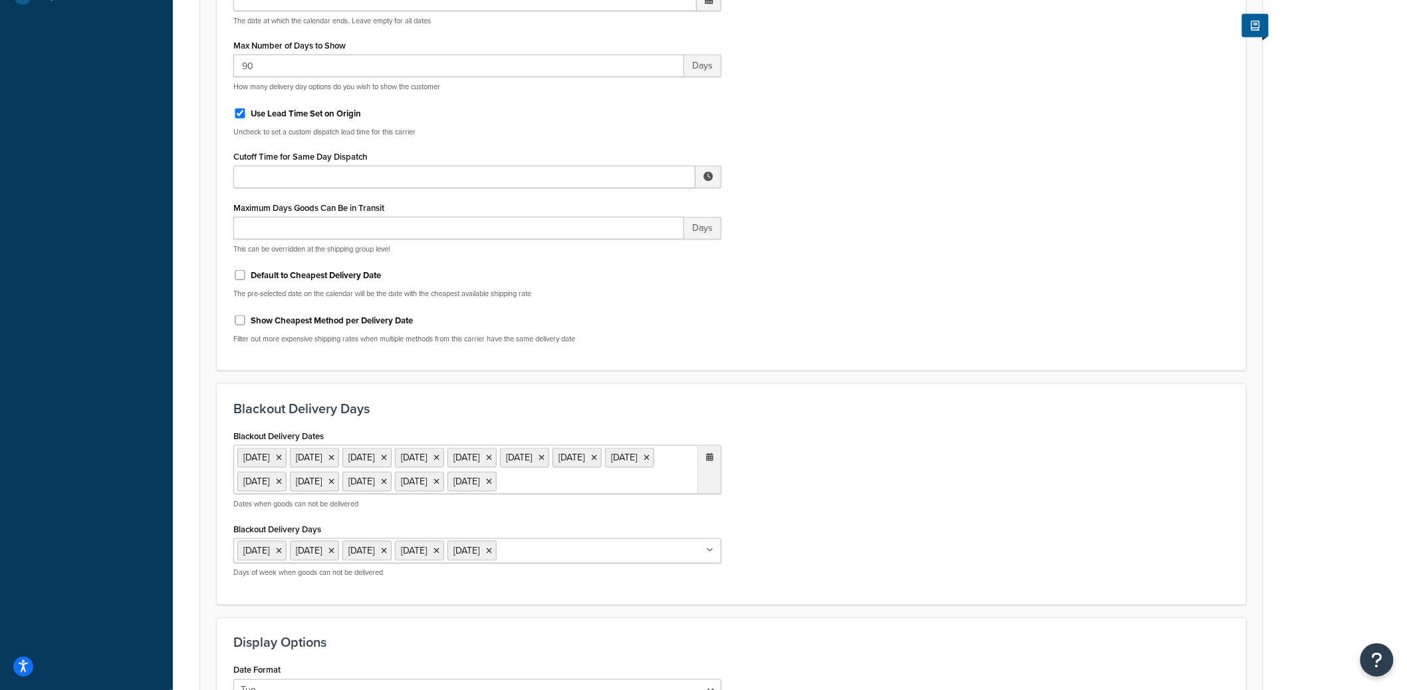
scroll to position [483, 0]
click at [339, 274] on label "Default to Cheapest Delivery Date" at bounding box center [316, 274] width 130 height 12
click at [247, 274] on input "Default to Cheapest Delivery Date" at bounding box center [239, 274] width 13 height 10
checkbox input "true"
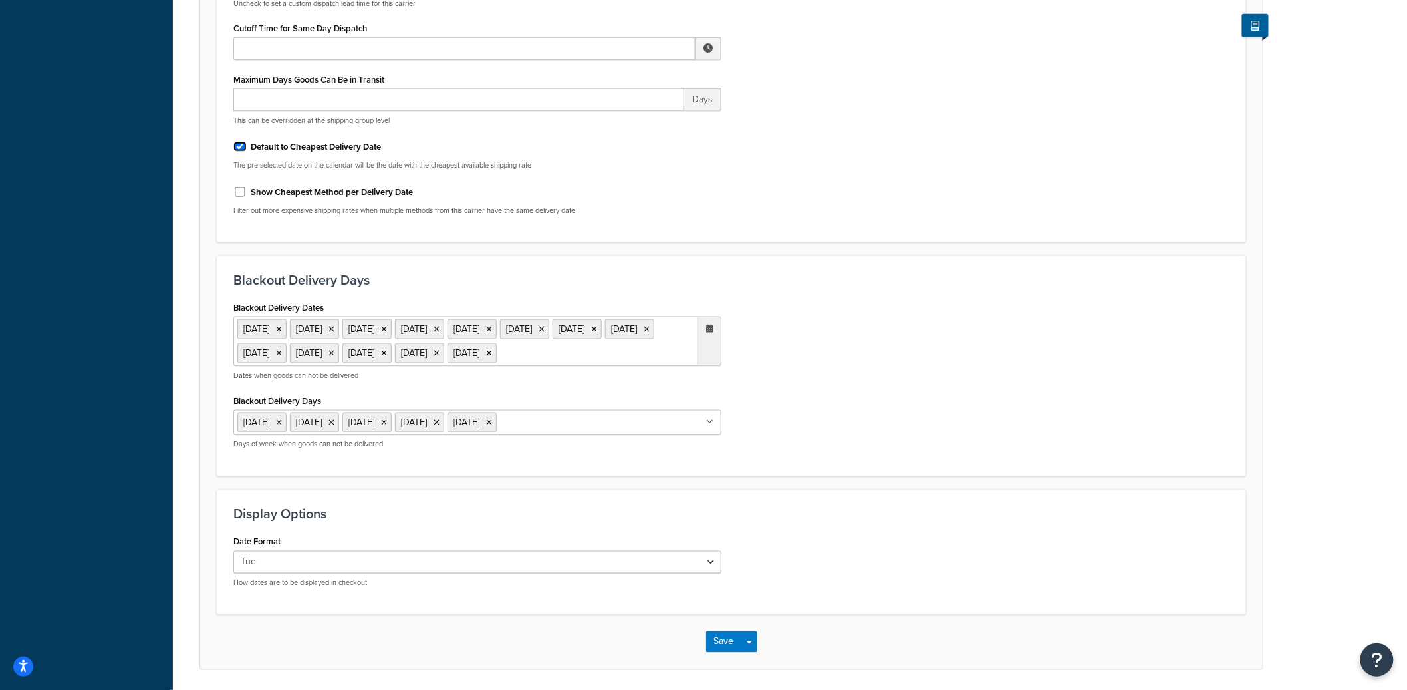
scroll to position [681, 0]
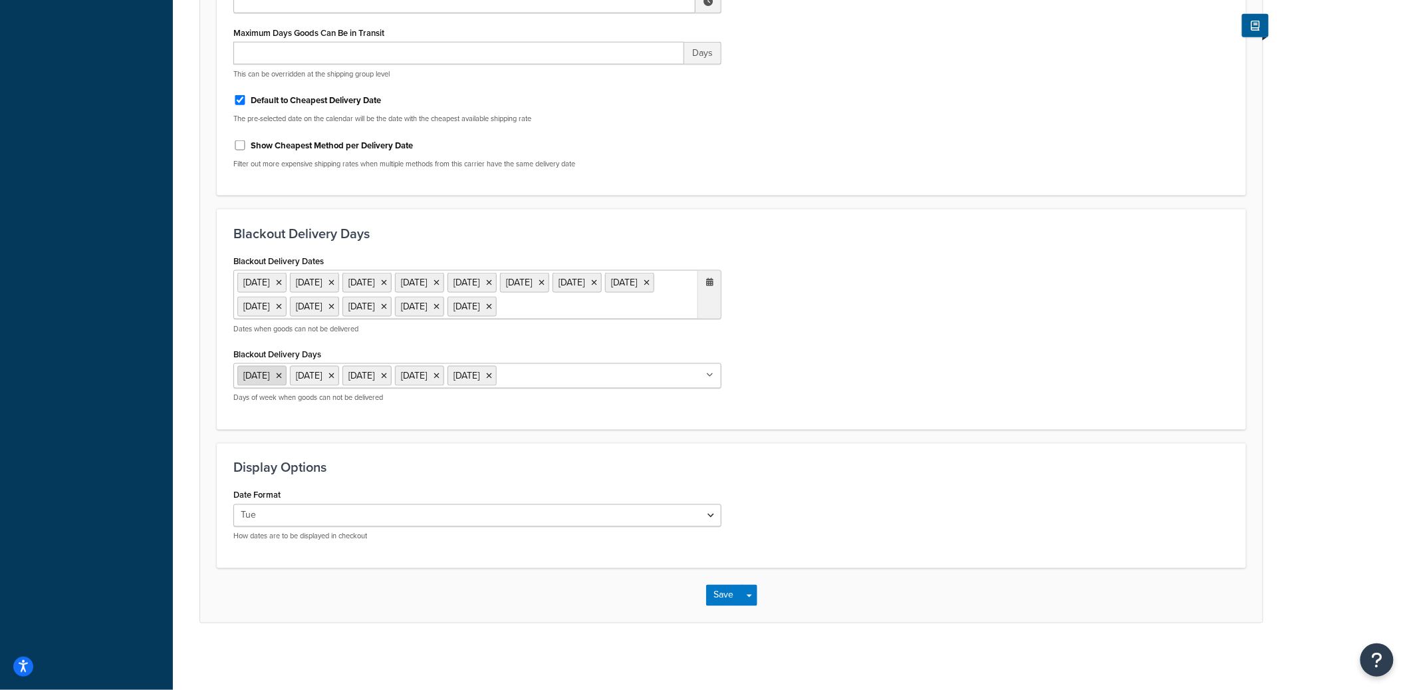
click at [282, 373] on icon at bounding box center [279, 376] width 6 height 8
click at [282, 372] on icon at bounding box center [279, 376] width 6 height 8
click at [277, 374] on icon at bounding box center [279, 376] width 6 height 8
click at [282, 373] on icon at bounding box center [279, 376] width 6 height 8
click at [904, 418] on div "Blackout Delivery Days Blackout Delivery Dates 1 Sep 2025 11 Nov 2025 27 Nov 20…" at bounding box center [731, 319] width 1029 height 221
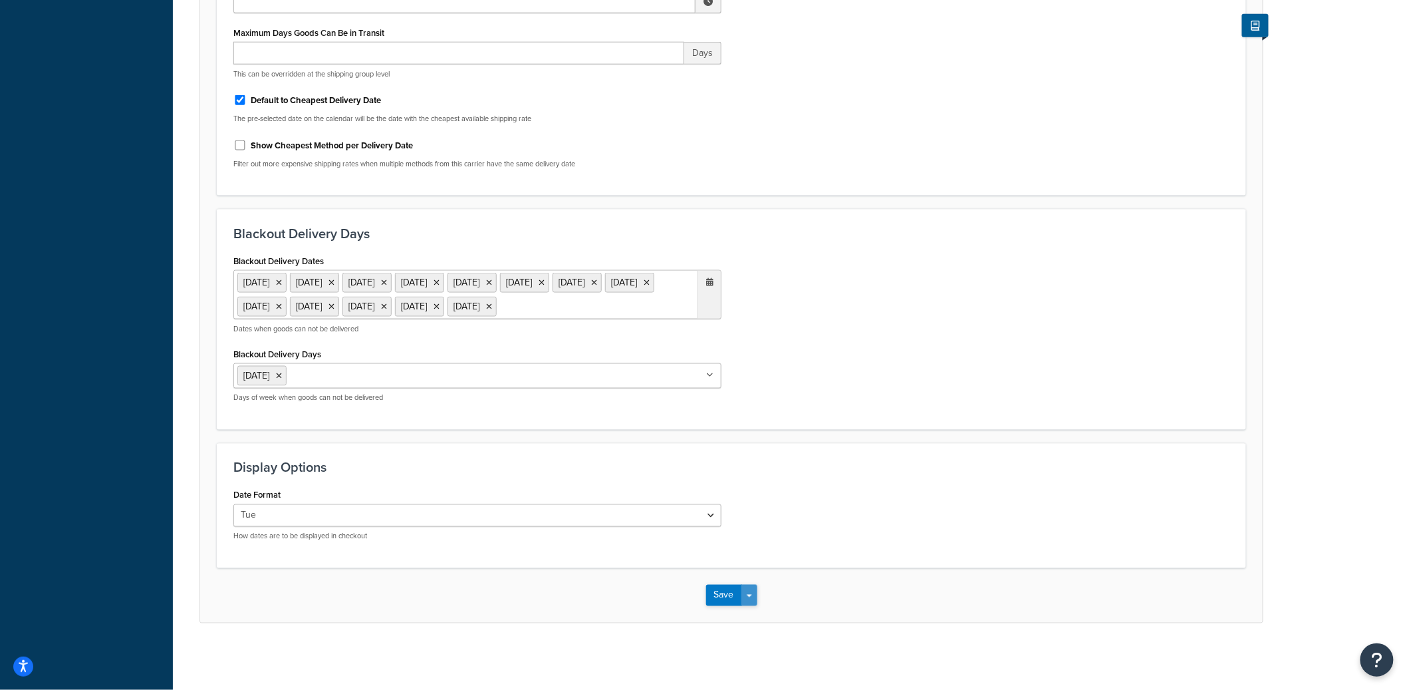
click at [753, 597] on button "Save Dropdown" at bounding box center [749, 595] width 16 height 21
click at [753, 613] on button "Save and Edit" at bounding box center [754, 620] width 97 height 28
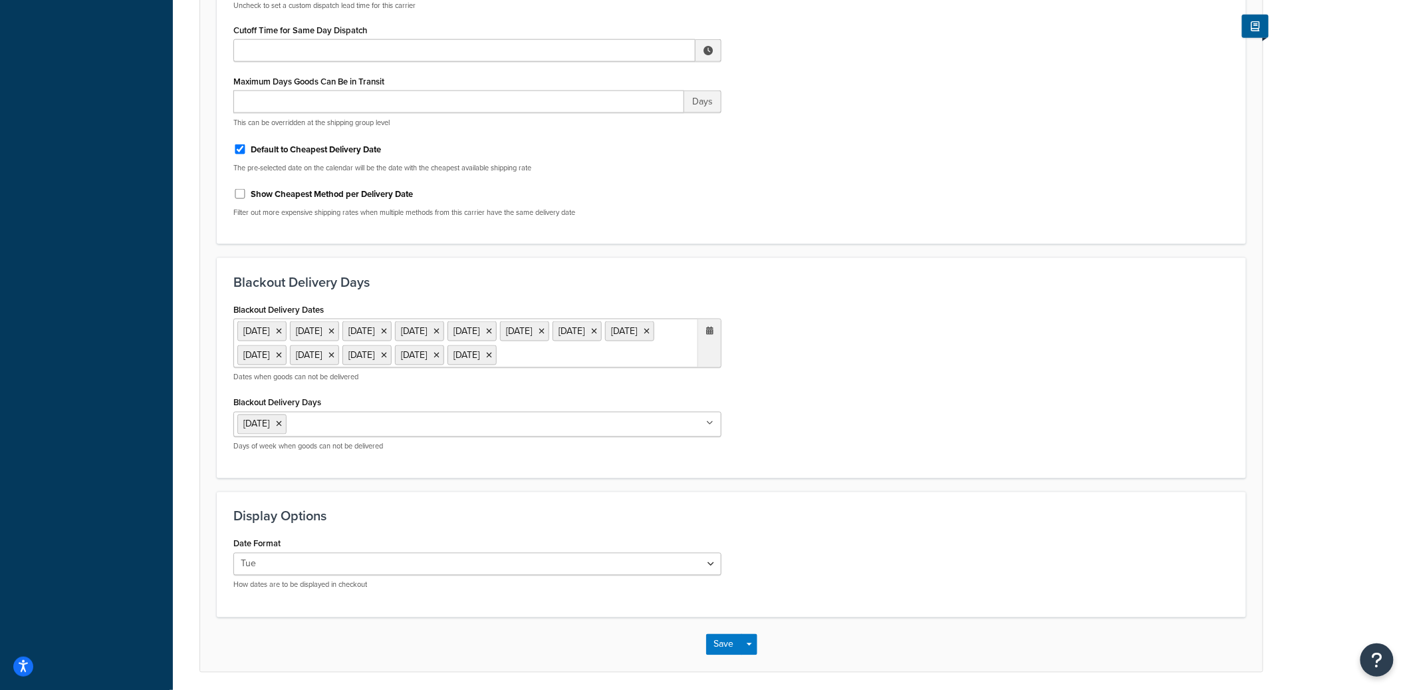
scroll to position [0, 0]
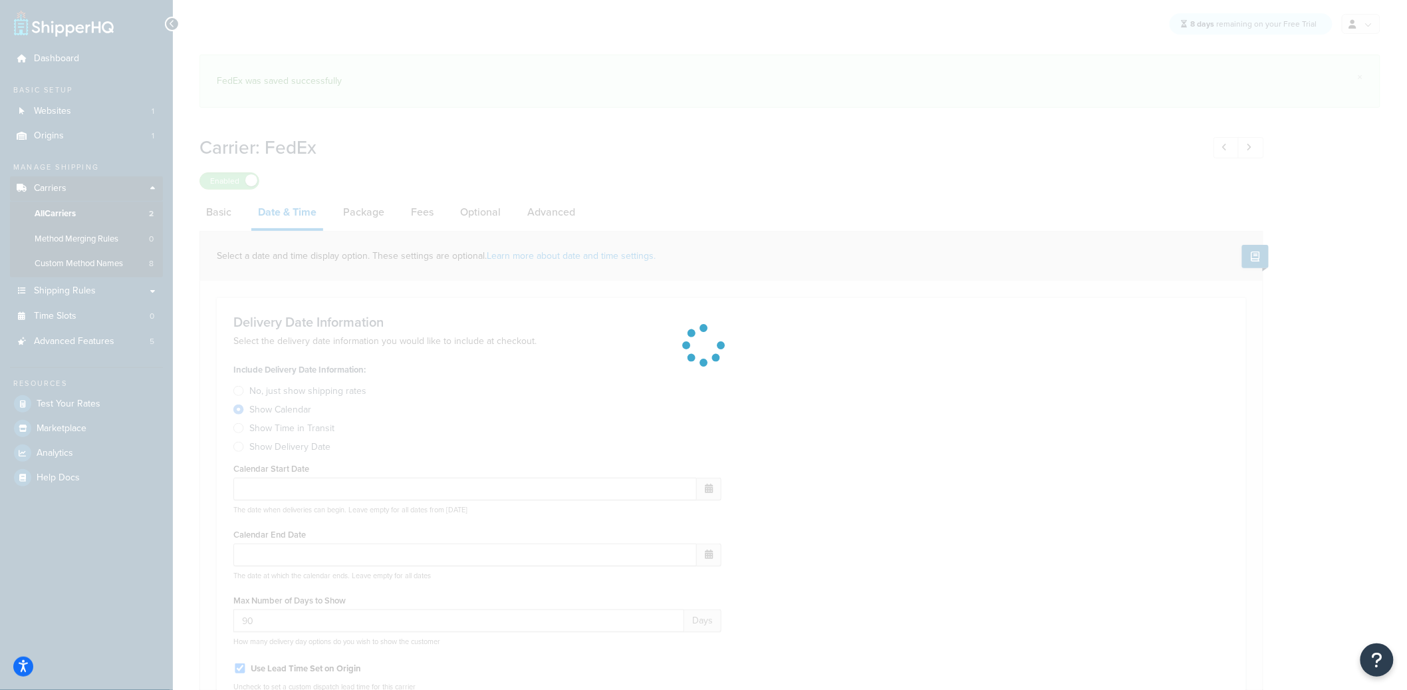
select select "E"
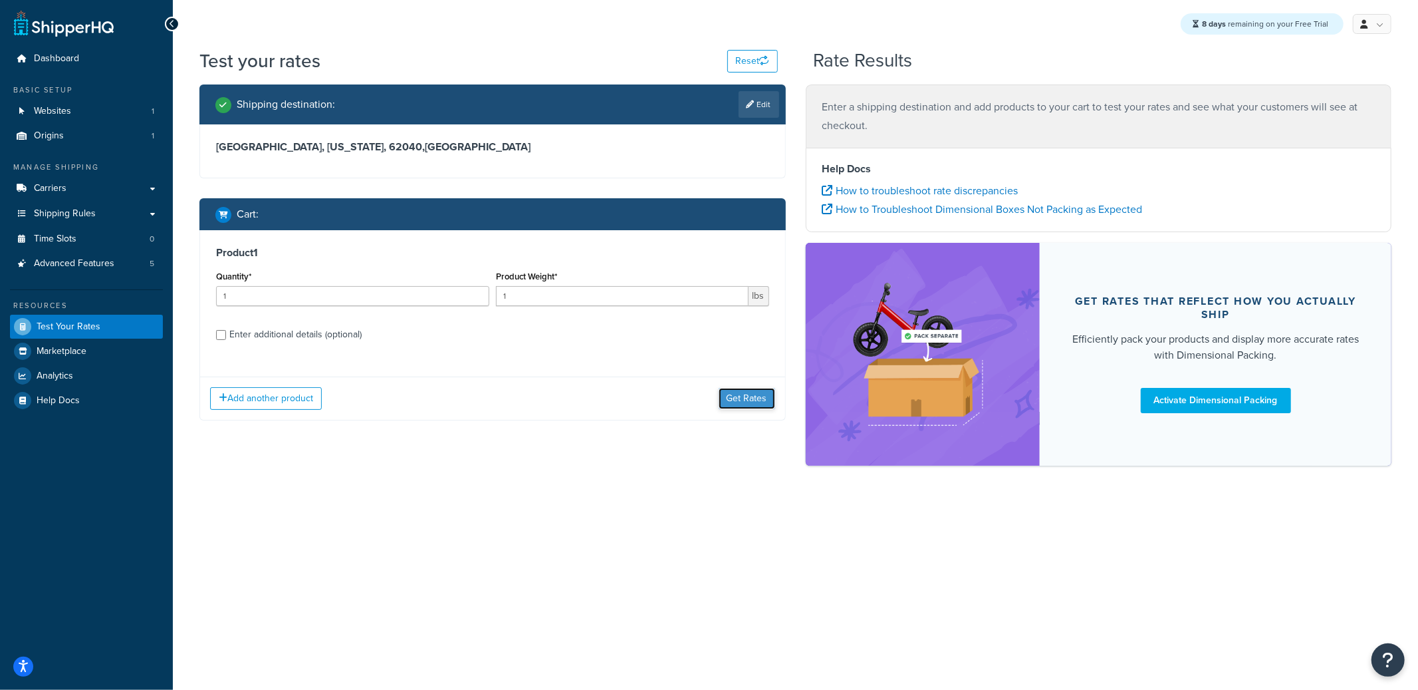
click at [749, 405] on button "Get Rates" at bounding box center [747, 398] width 57 height 21
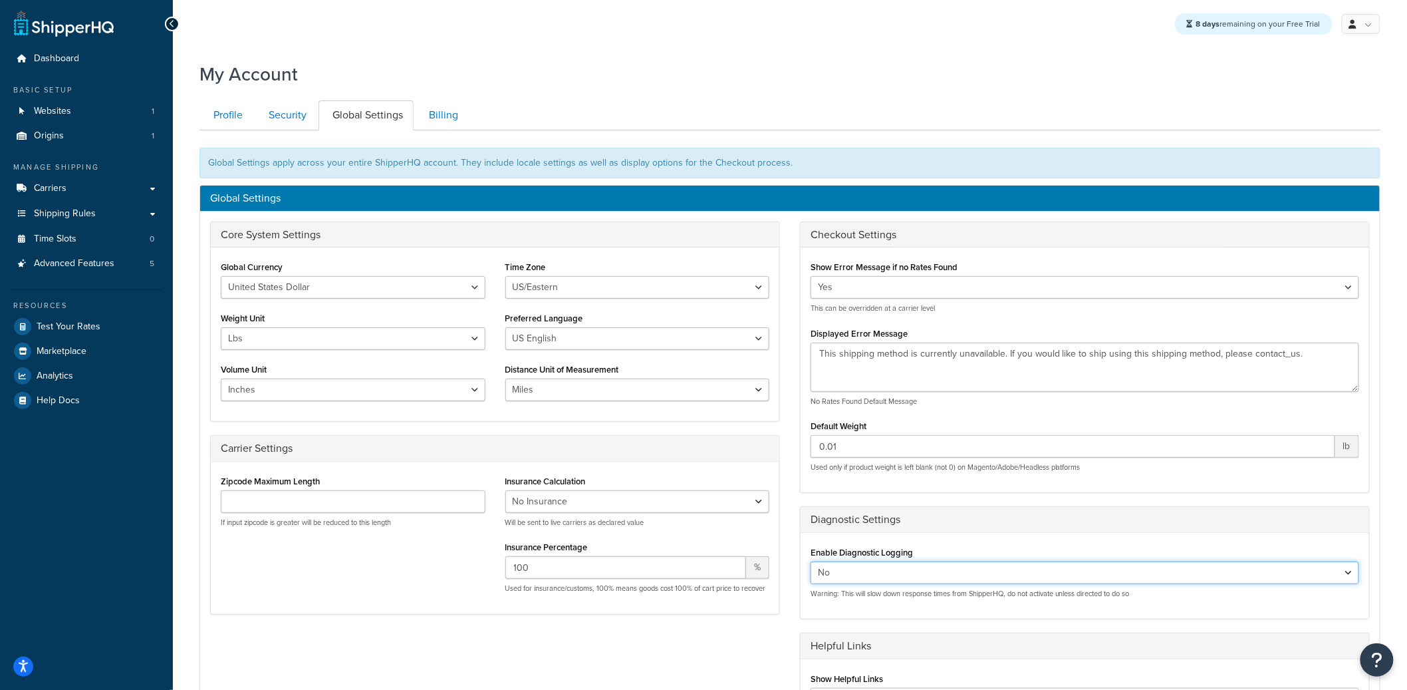
click at [843, 571] on select "Yes No" at bounding box center [1085, 572] width 549 height 23
select select "true"
click at [811, 562] on select "Yes No" at bounding box center [1085, 572] width 549 height 23
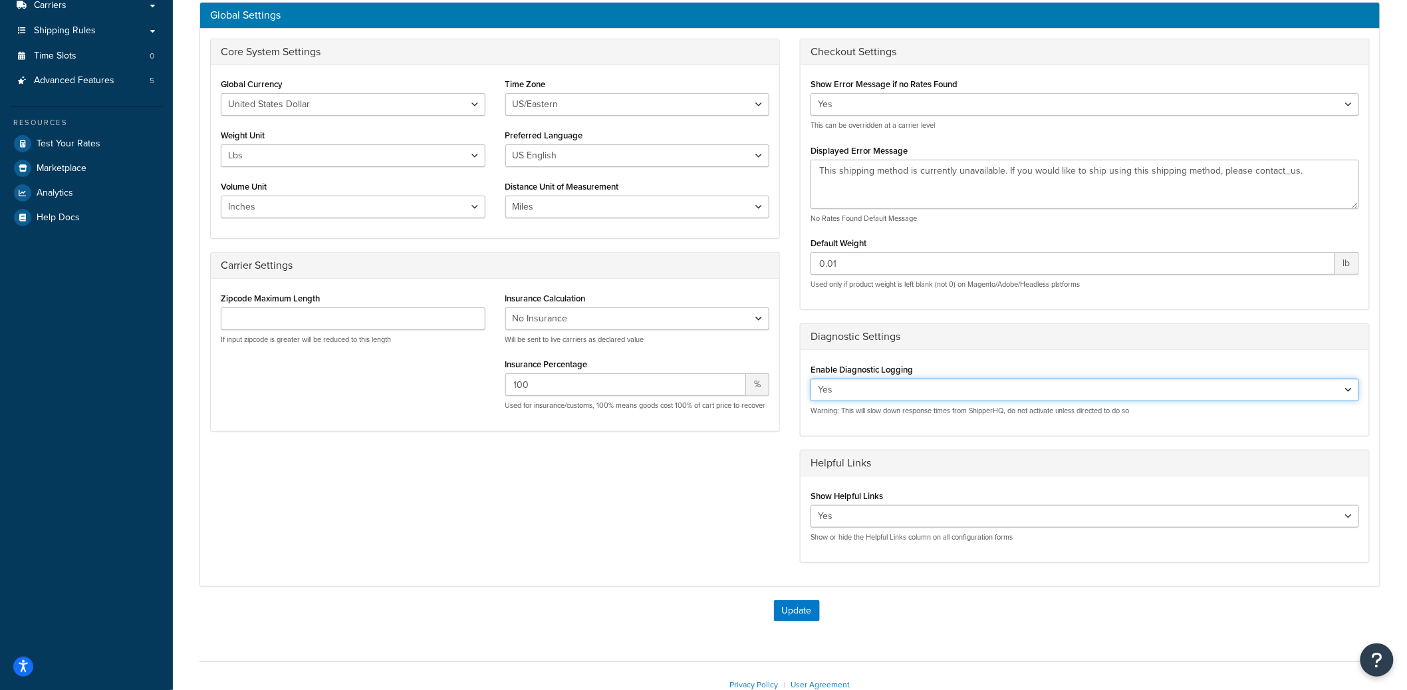
scroll to position [268, 0]
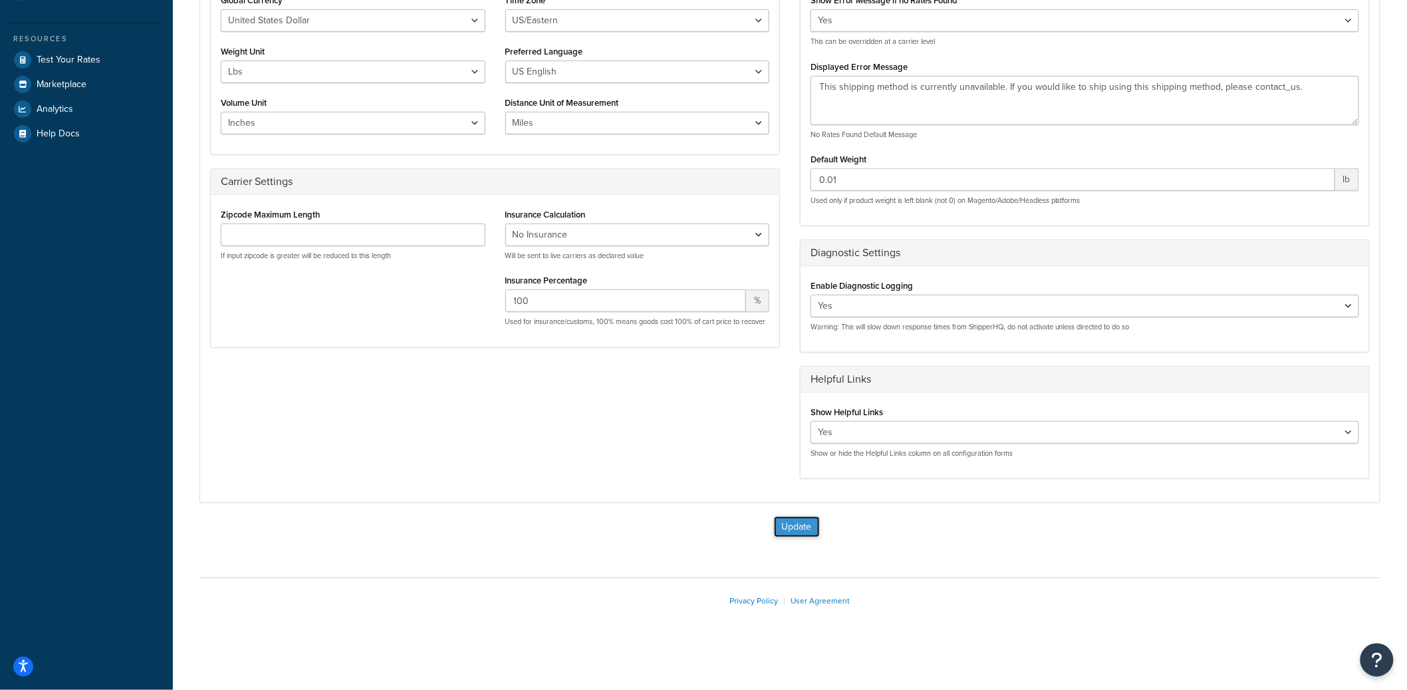
click at [793, 536] on button "Update" at bounding box center [797, 526] width 46 height 21
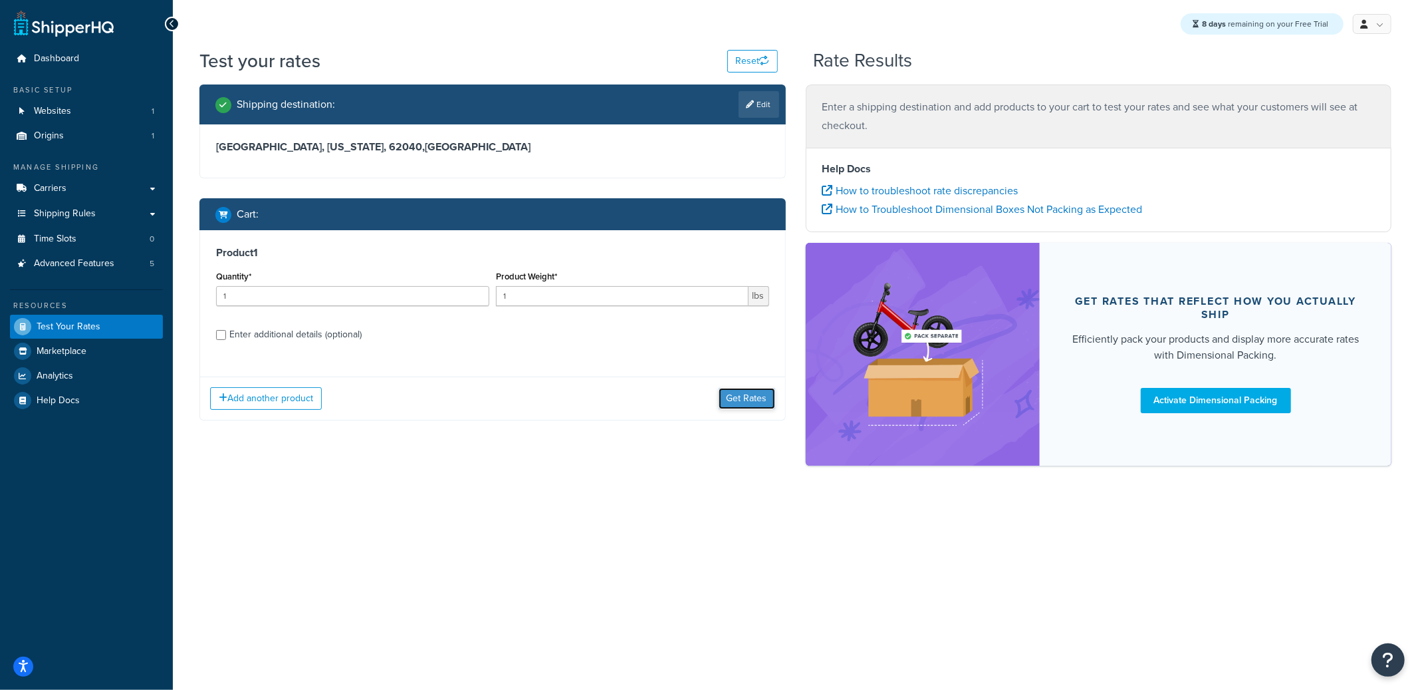
click at [748, 406] on button "Get Rates" at bounding box center [747, 398] width 57 height 21
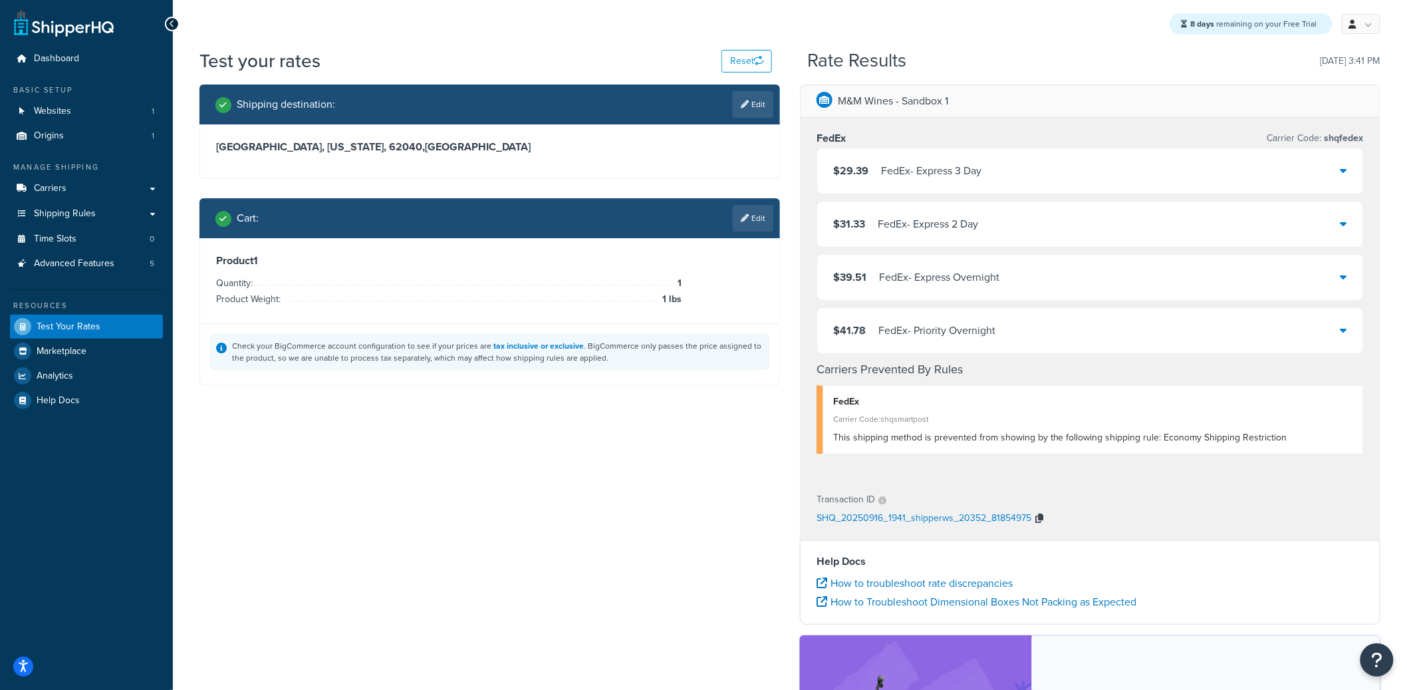
click at [1041, 515] on icon "button" at bounding box center [1039, 517] width 8 height 9
click at [1051, 167] on div "$29.39 FedEx - Express 3 Day" at bounding box center [1090, 170] width 546 height 45
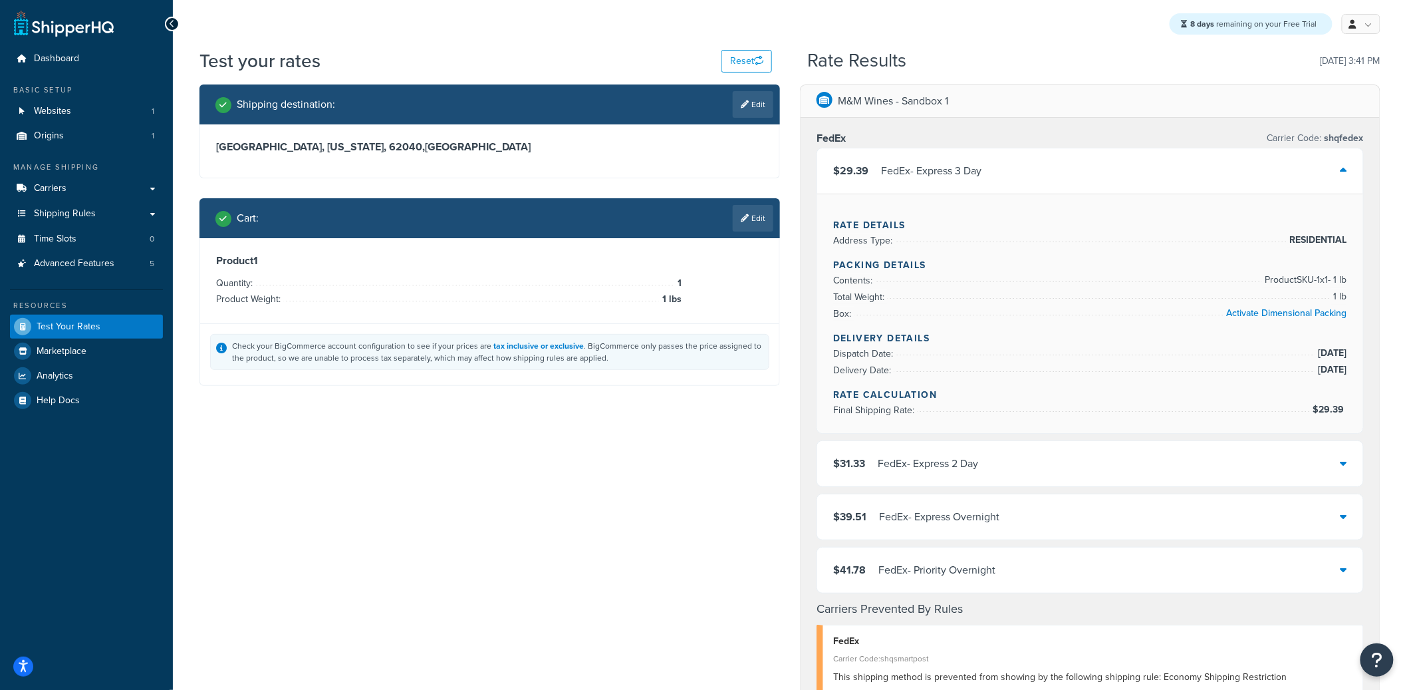
click at [1190, 472] on div "$31.33 FedEx - Express 2 Day" at bounding box center [1090, 463] width 546 height 45
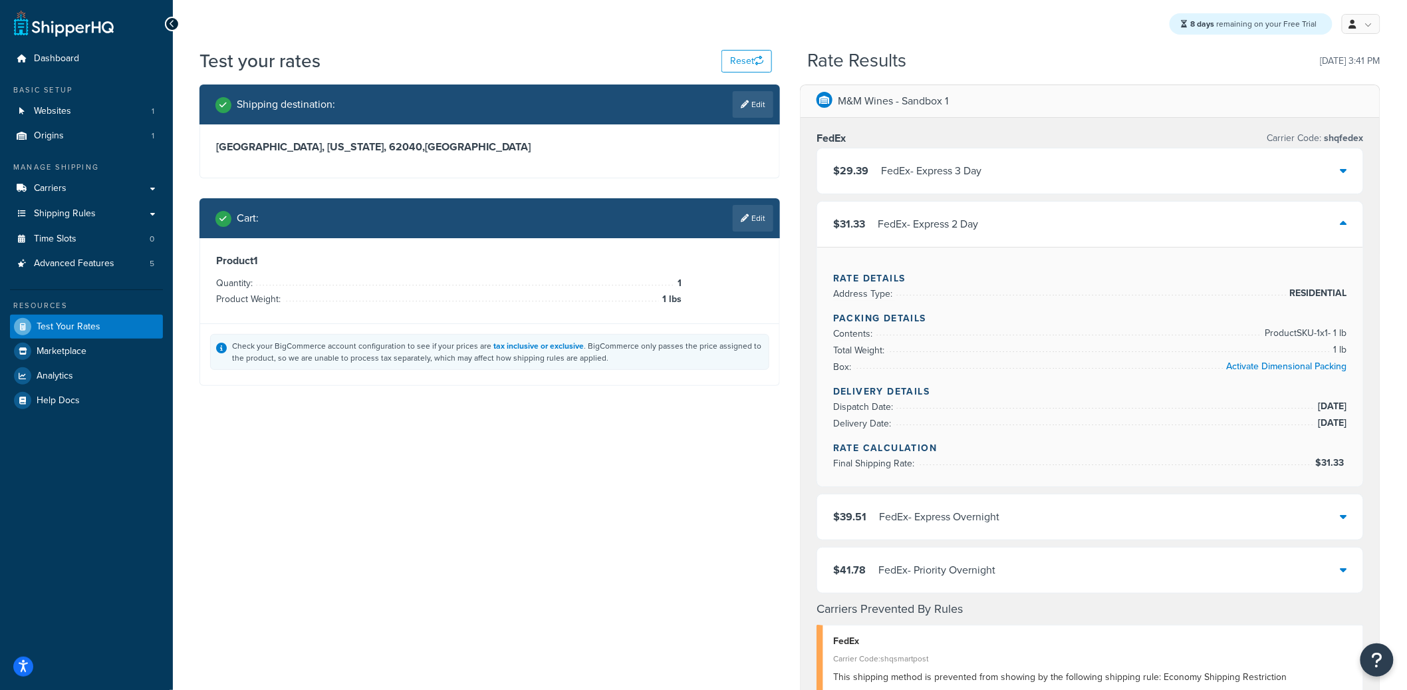
click at [1170, 507] on div "$39.51 FedEx - Express Overnight" at bounding box center [1090, 516] width 546 height 45
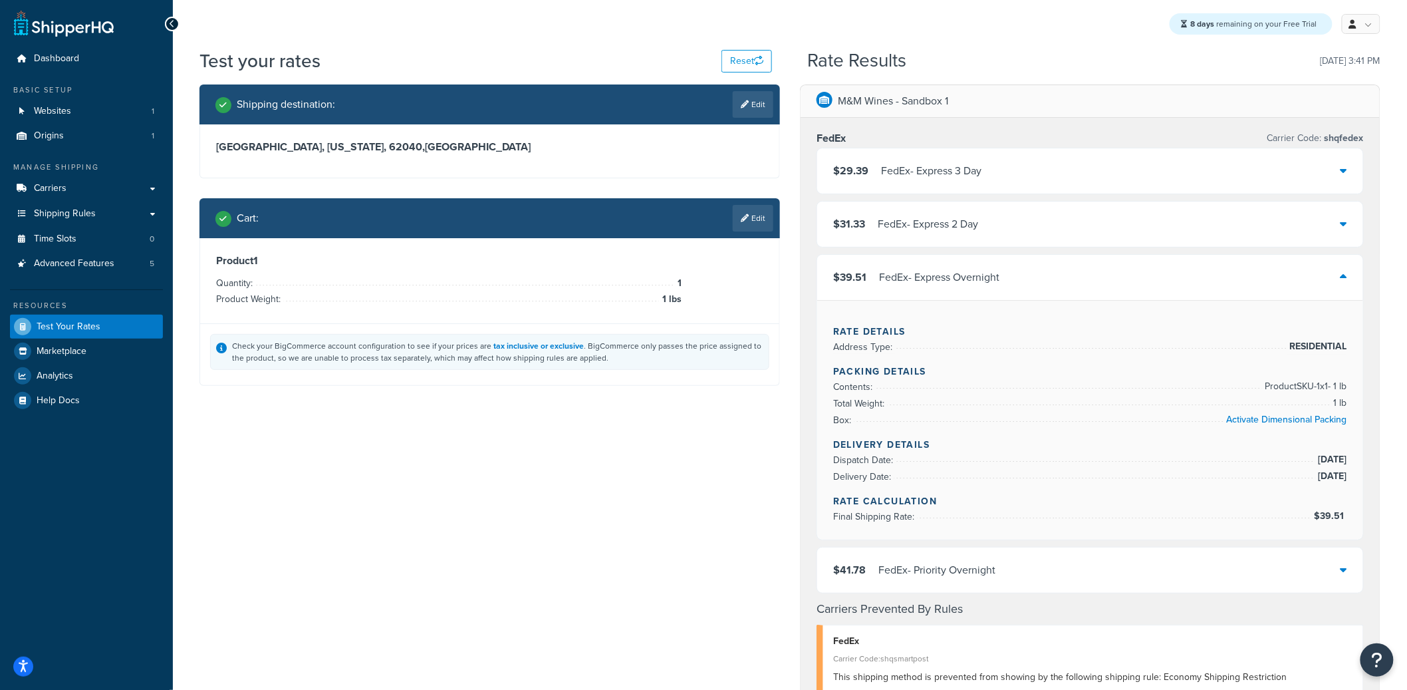
click at [1170, 577] on div "$41.78 FedEx - Priority Overnight" at bounding box center [1090, 569] width 546 height 45
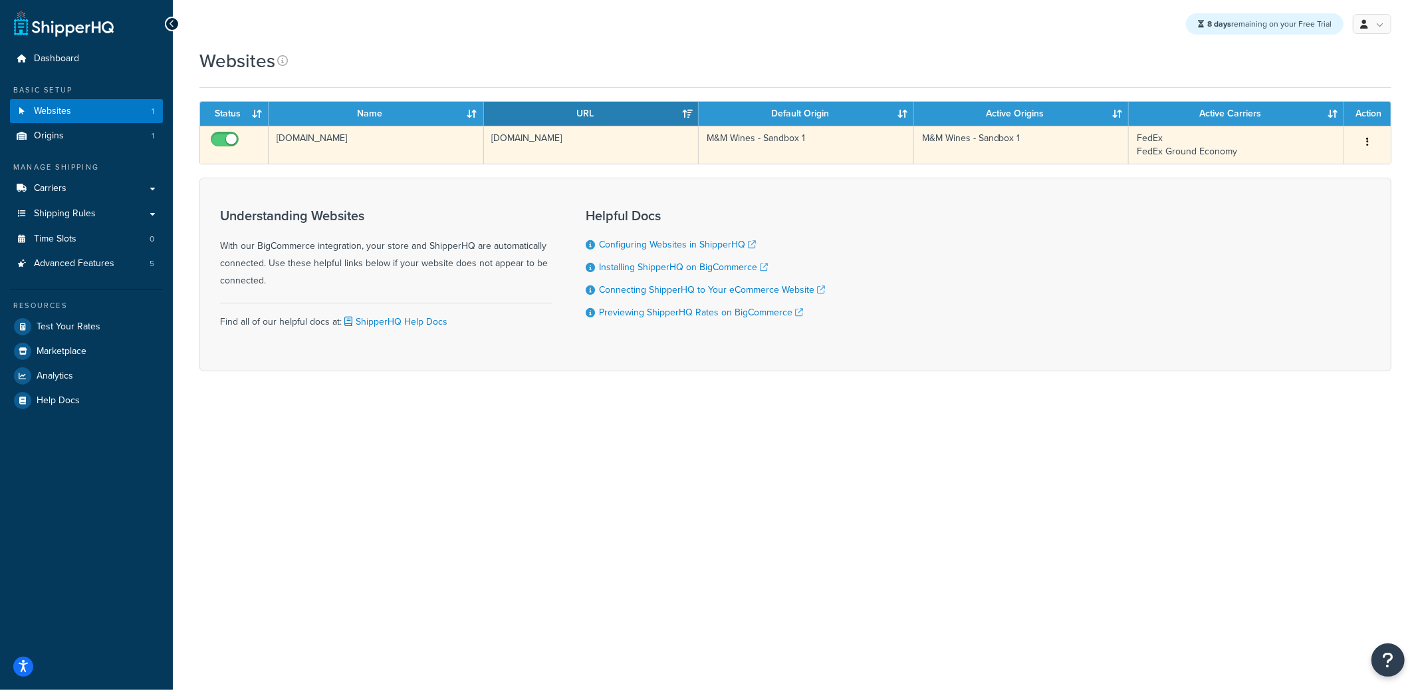
click at [416, 162] on td "[DOMAIN_NAME]" at bounding box center [376, 145] width 215 height 38
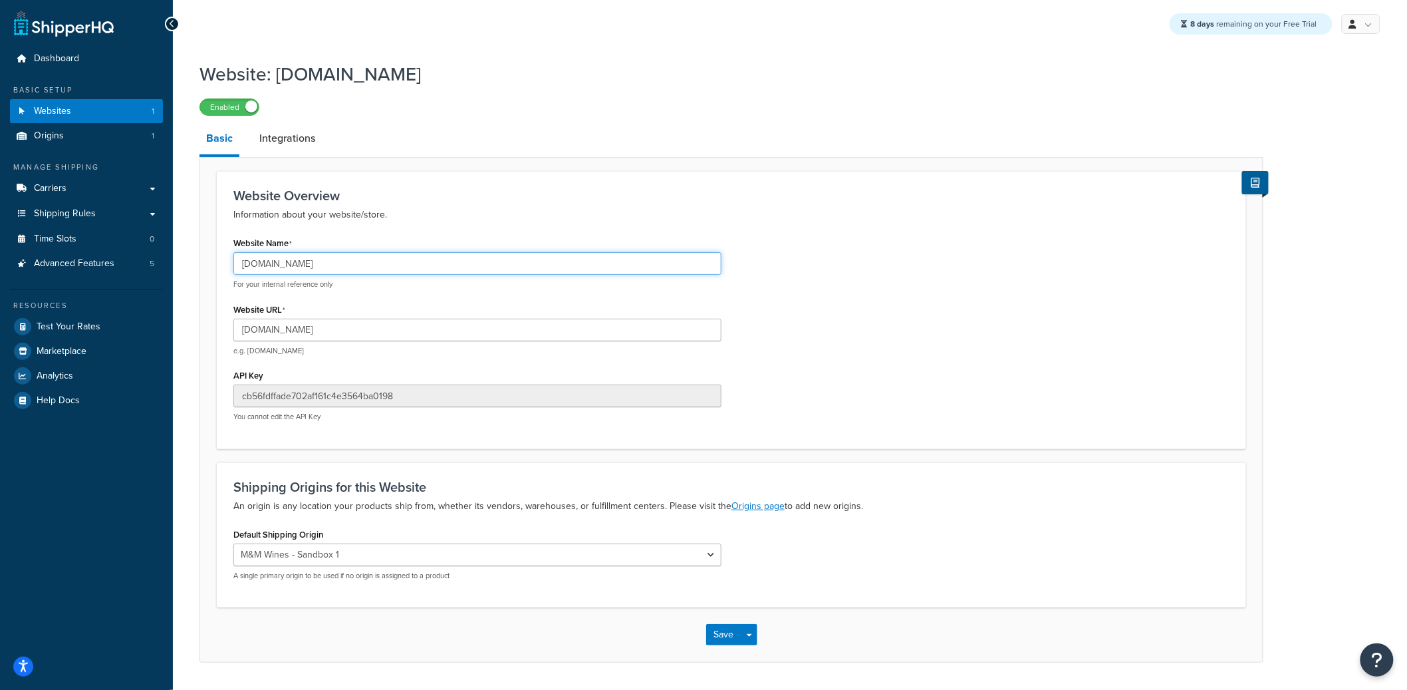
click at [334, 267] on input "[DOMAIN_NAME]" at bounding box center [477, 263] width 488 height 23
click at [333, 267] on input "[DOMAIN_NAME]" at bounding box center [477, 263] width 488 height 23
click at [332, 267] on input "[DOMAIN_NAME]" at bounding box center [477, 263] width 488 height 23
click at [331, 267] on input "mm-wines-sandbox-1.mybigcommerce.com" at bounding box center [477, 263] width 488 height 23
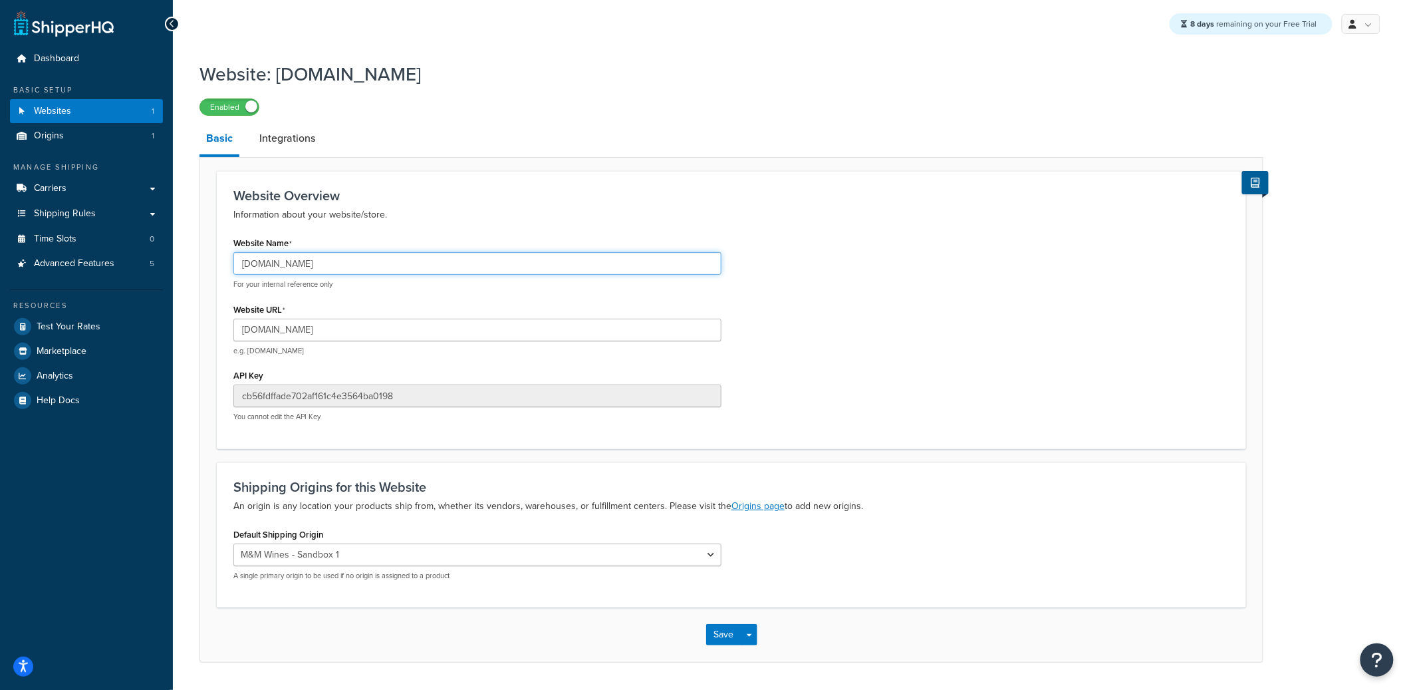
click at [331, 267] on input "mm-wines-sandbox-1.mybigcommerce.com" at bounding box center [477, 263] width 488 height 23
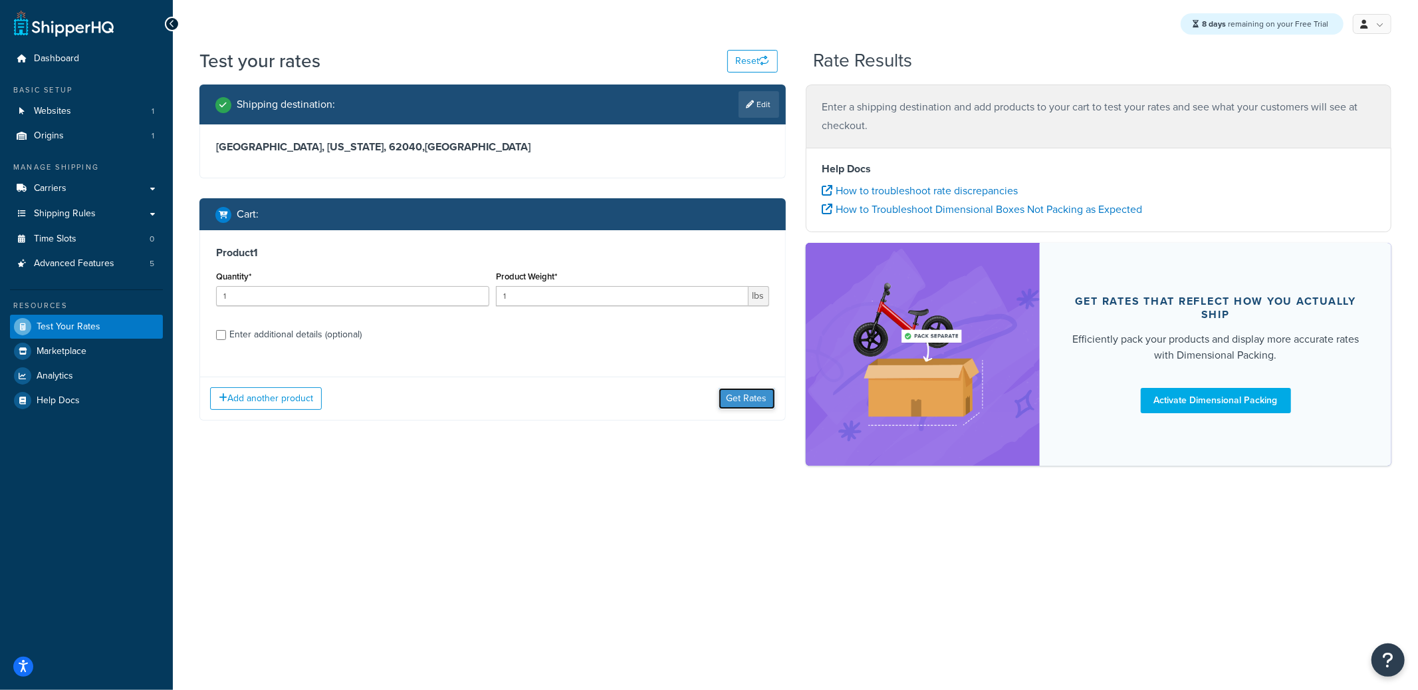
click at [739, 405] on button "Get Rates" at bounding box center [747, 398] width 57 height 21
click at [767, 396] on button "Get Rates" at bounding box center [747, 398] width 57 height 21
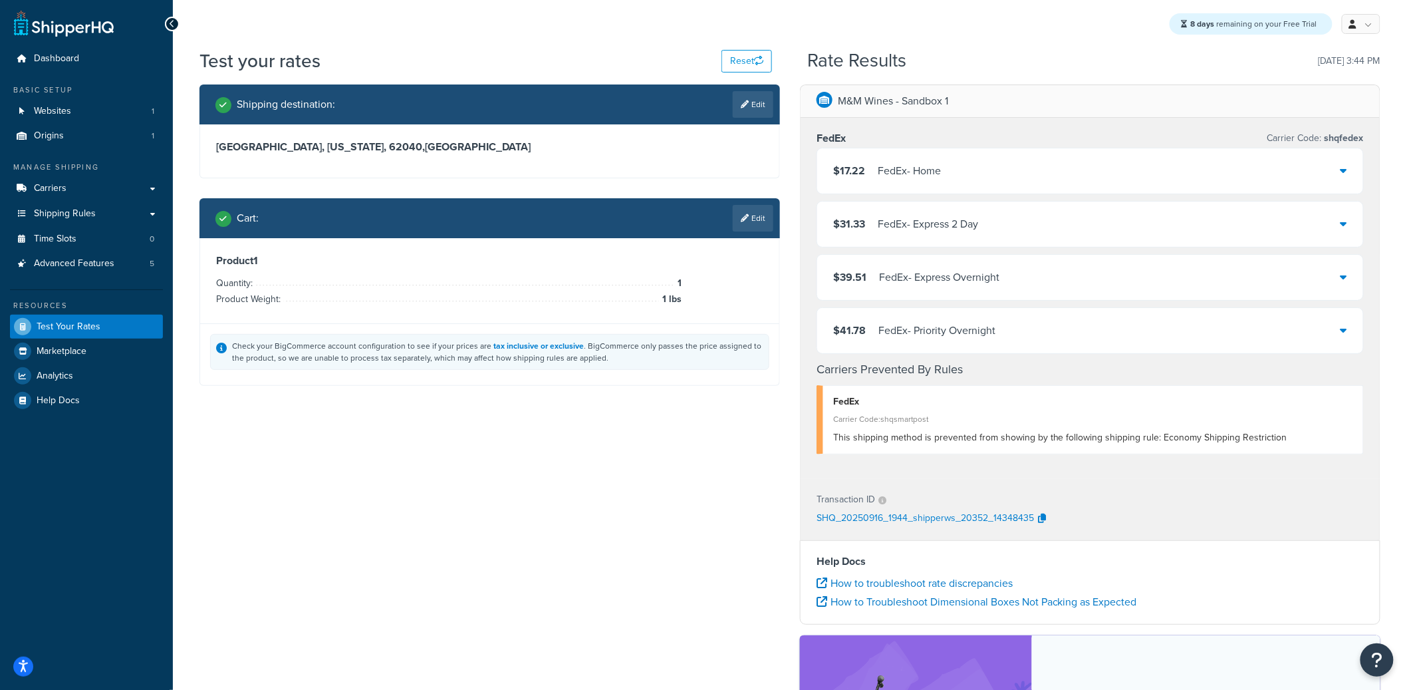
click at [952, 162] on div "$17.22 FedEx - Home" at bounding box center [1090, 170] width 546 height 45
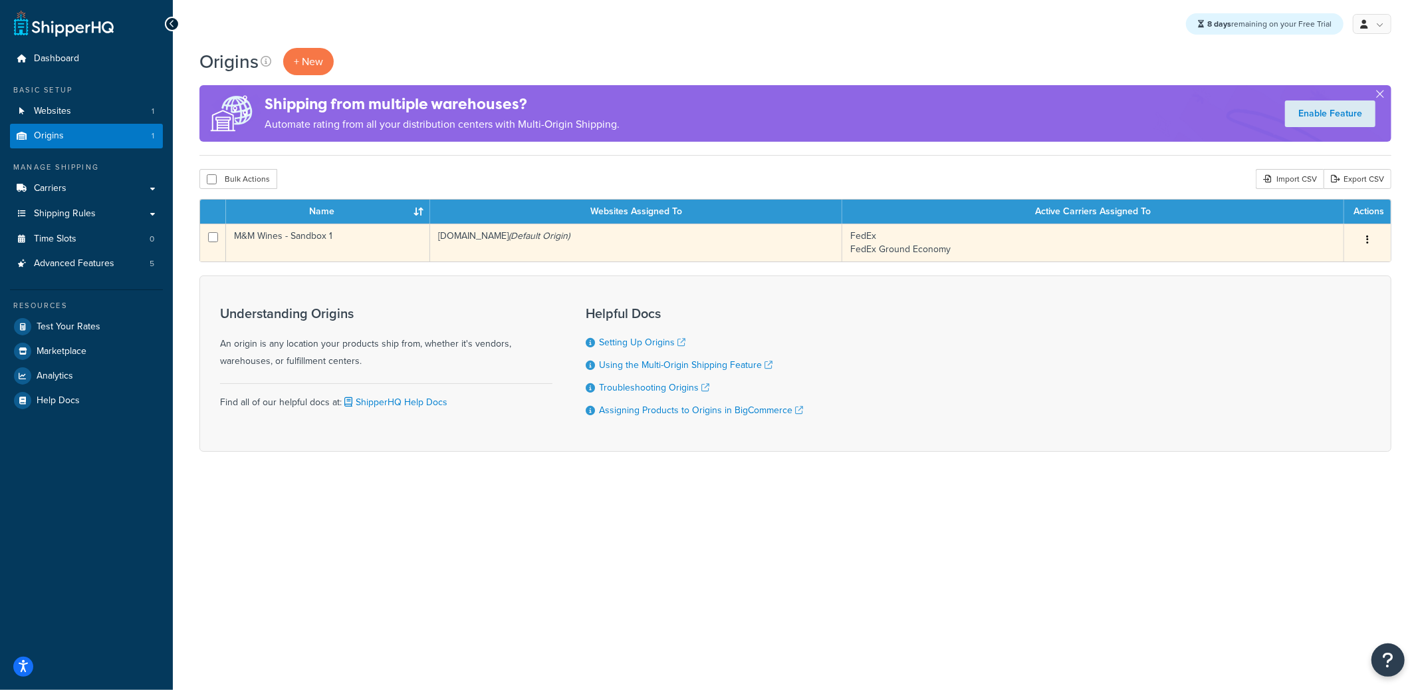
click at [410, 242] on td "M&M Wines - Sandbox 1" at bounding box center [328, 242] width 204 height 38
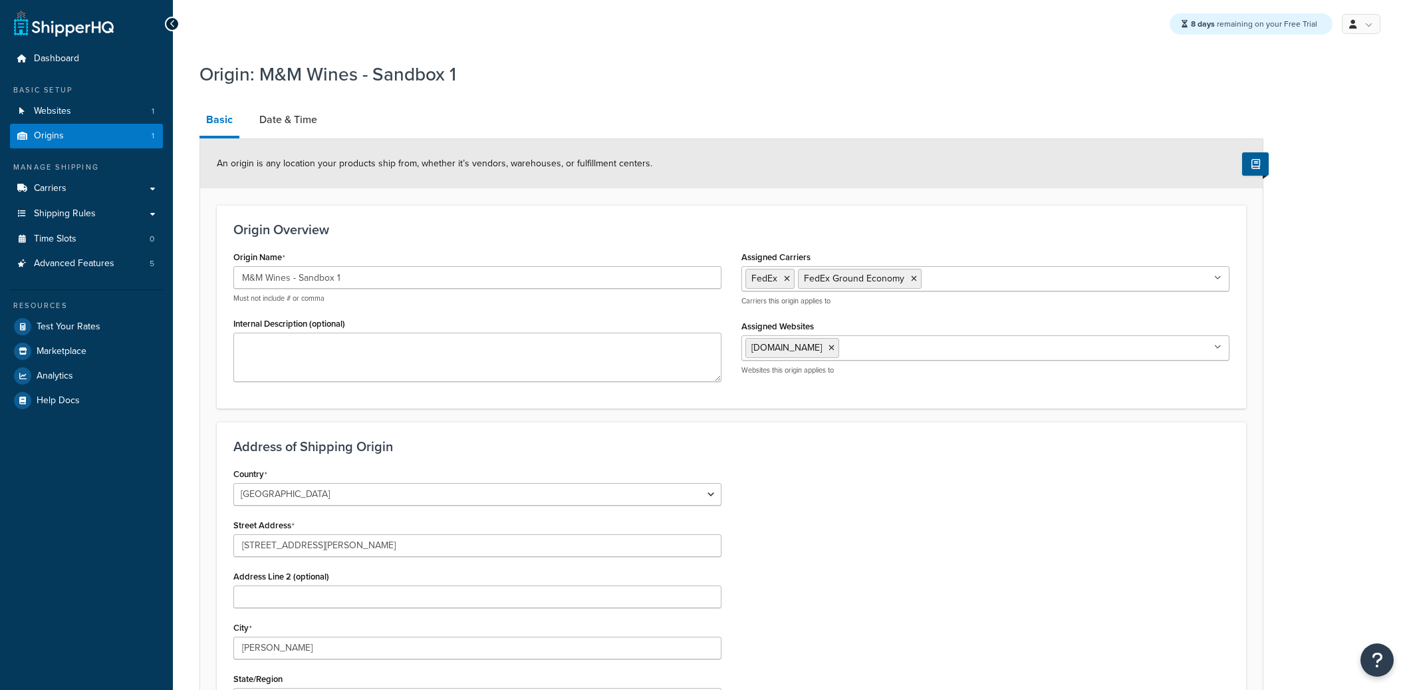
select select "30"
click at [279, 119] on link "Date & Time" at bounding box center [288, 120] width 71 height 32
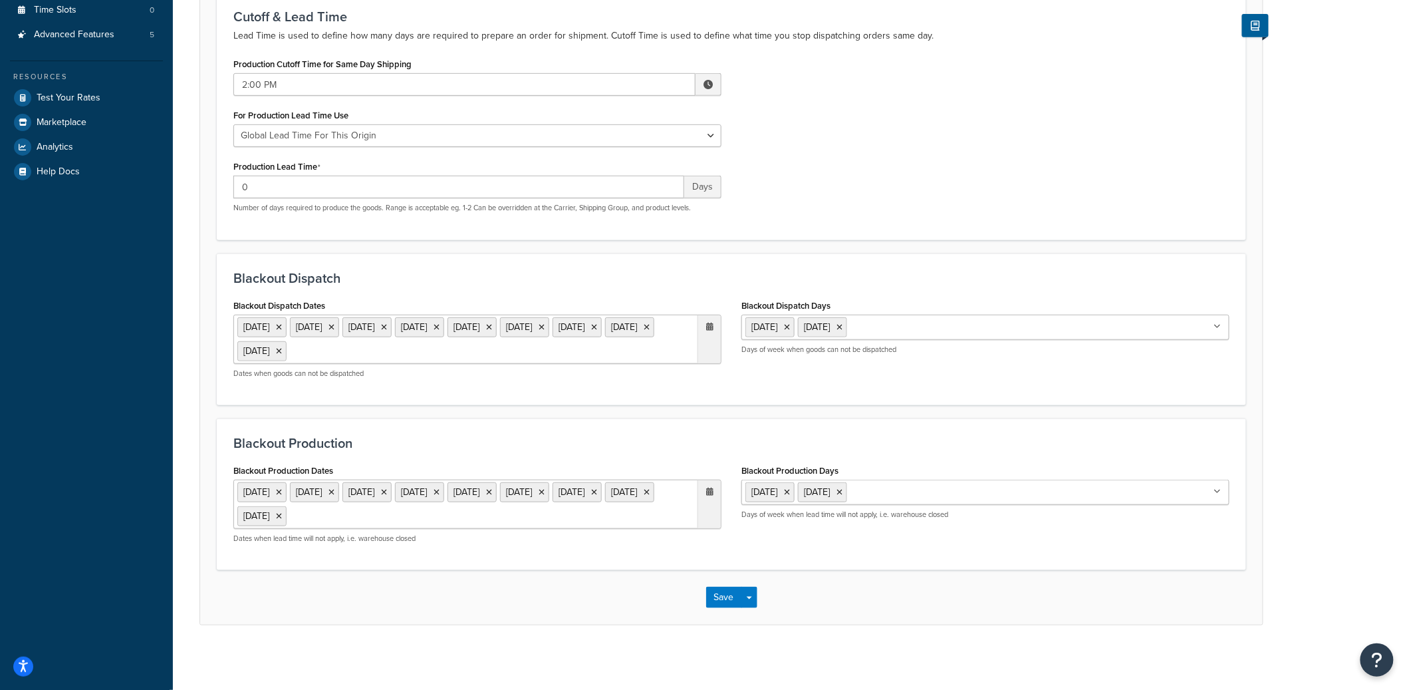
scroll to position [231, 0]
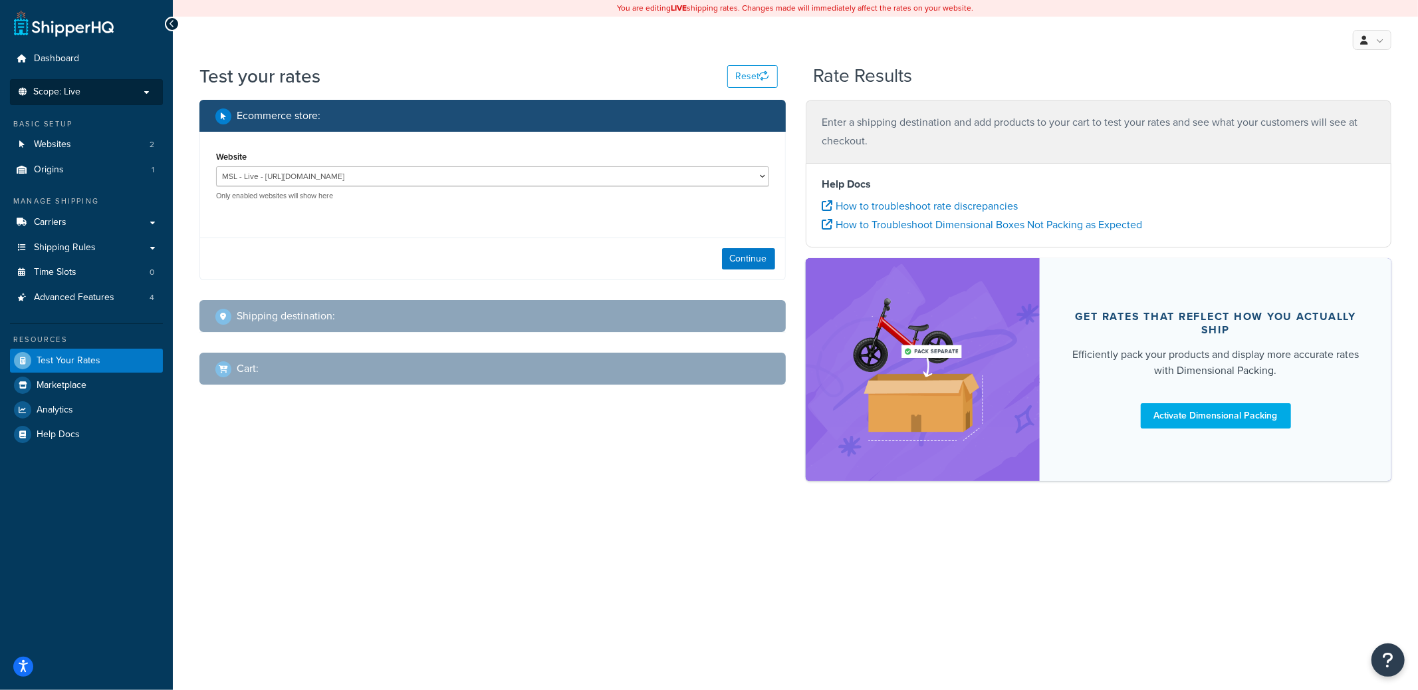
click at [86, 94] on p "Scope: Live" at bounding box center [86, 91] width 141 height 11
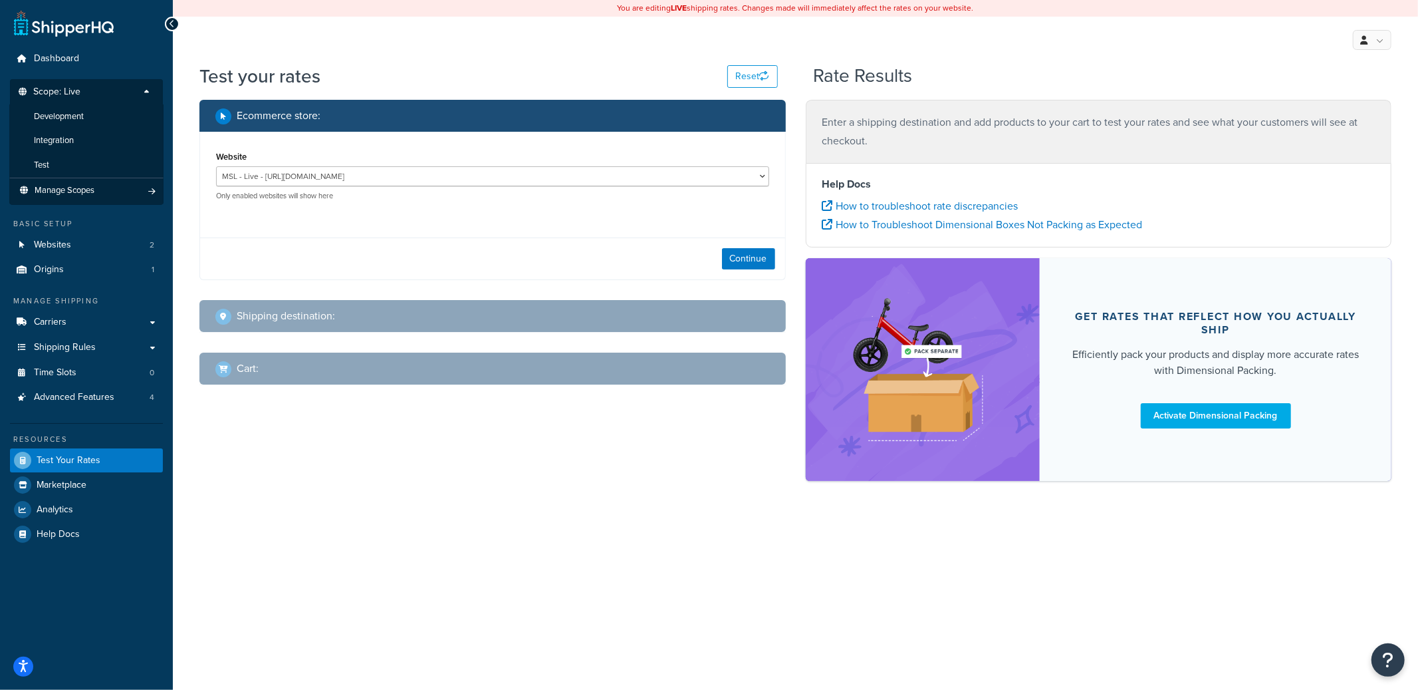
click at [88, 93] on p "Scope: Live" at bounding box center [86, 95] width 141 height 18
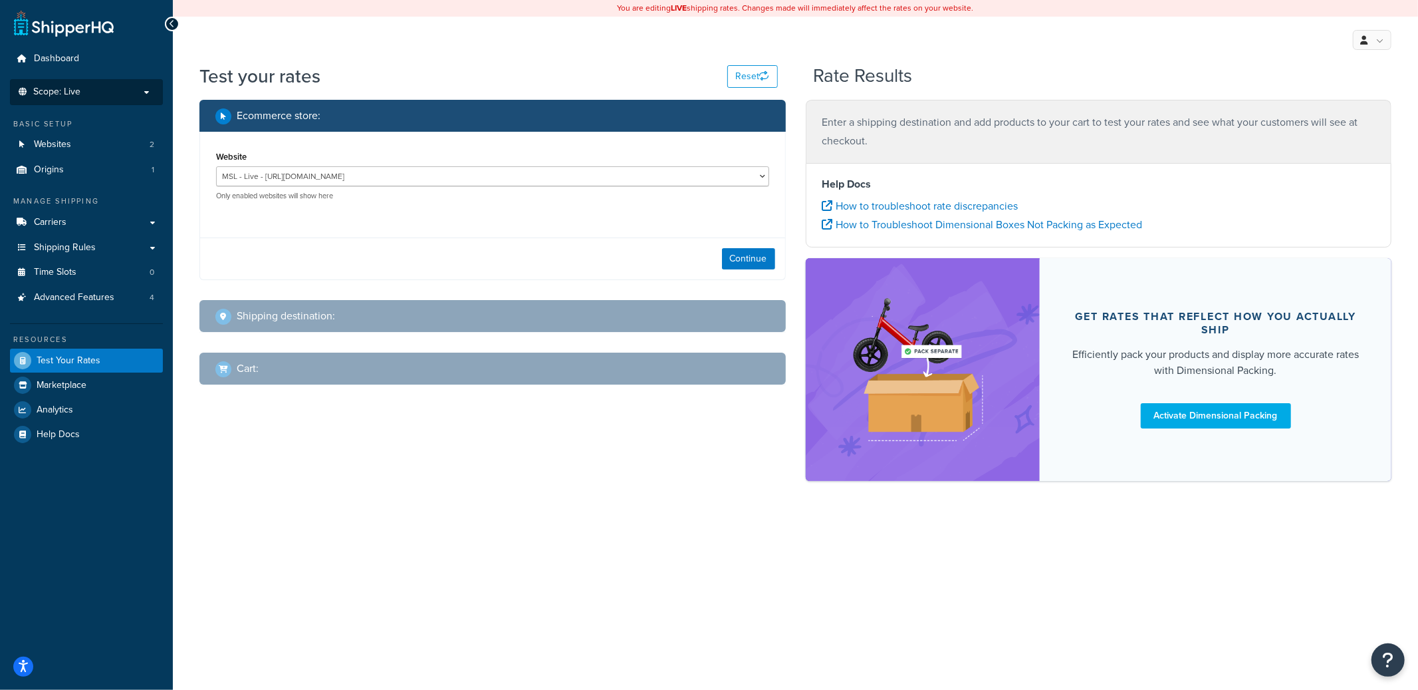
click at [132, 104] on li "Scope: Live" at bounding box center [86, 92] width 153 height 26
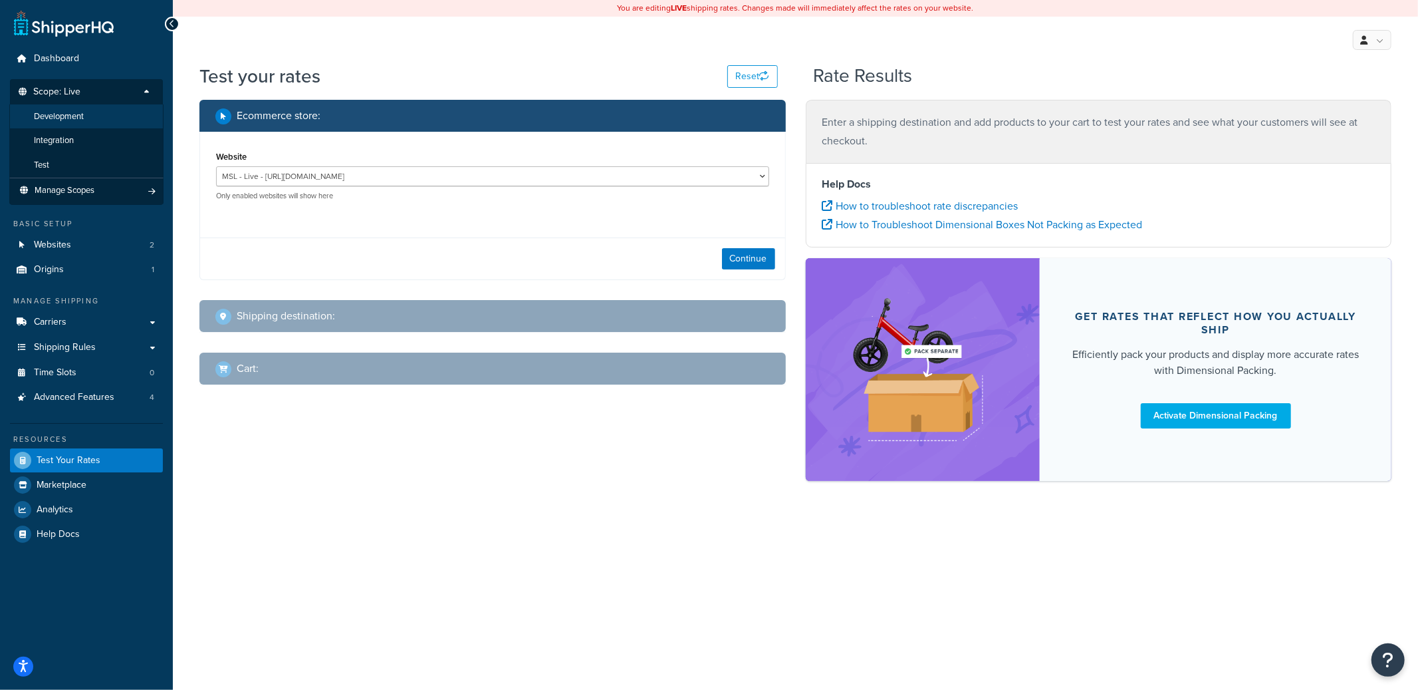
click at [108, 117] on li "Development" at bounding box center [86, 116] width 154 height 25
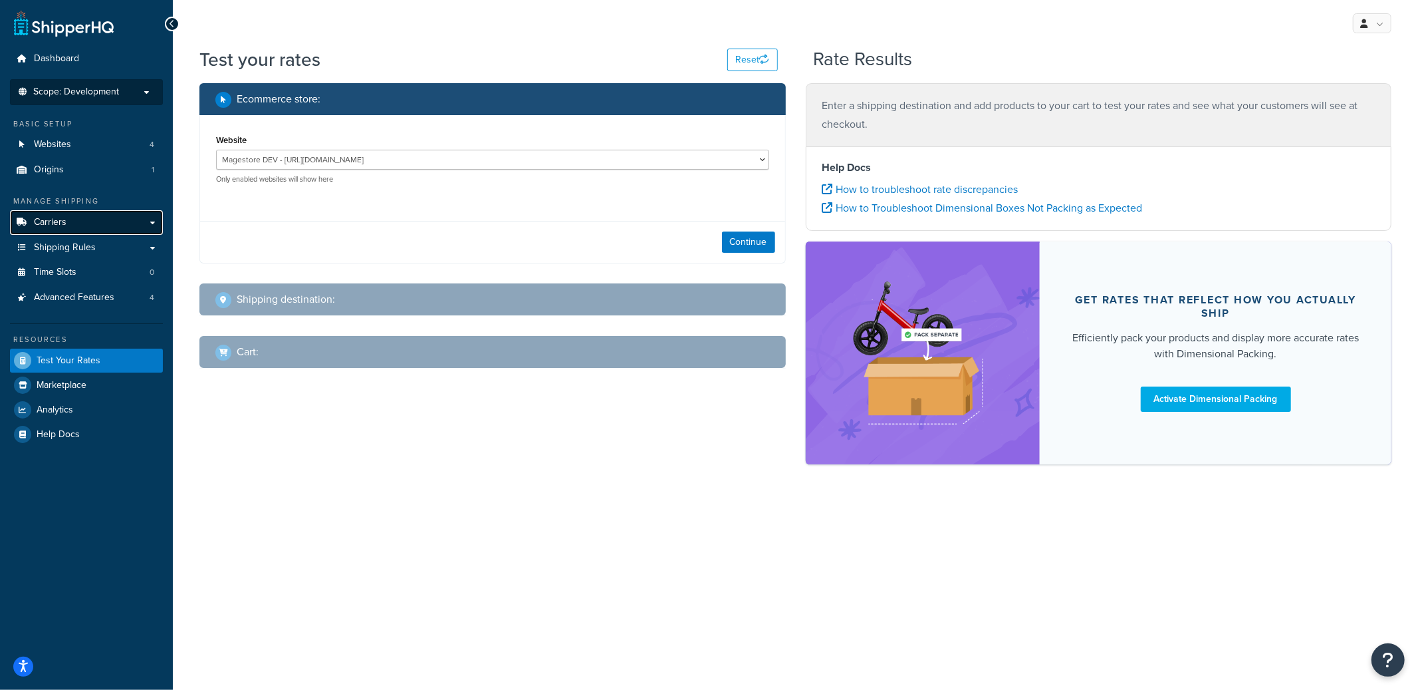
click at [102, 226] on link "Carriers" at bounding box center [86, 222] width 153 height 25
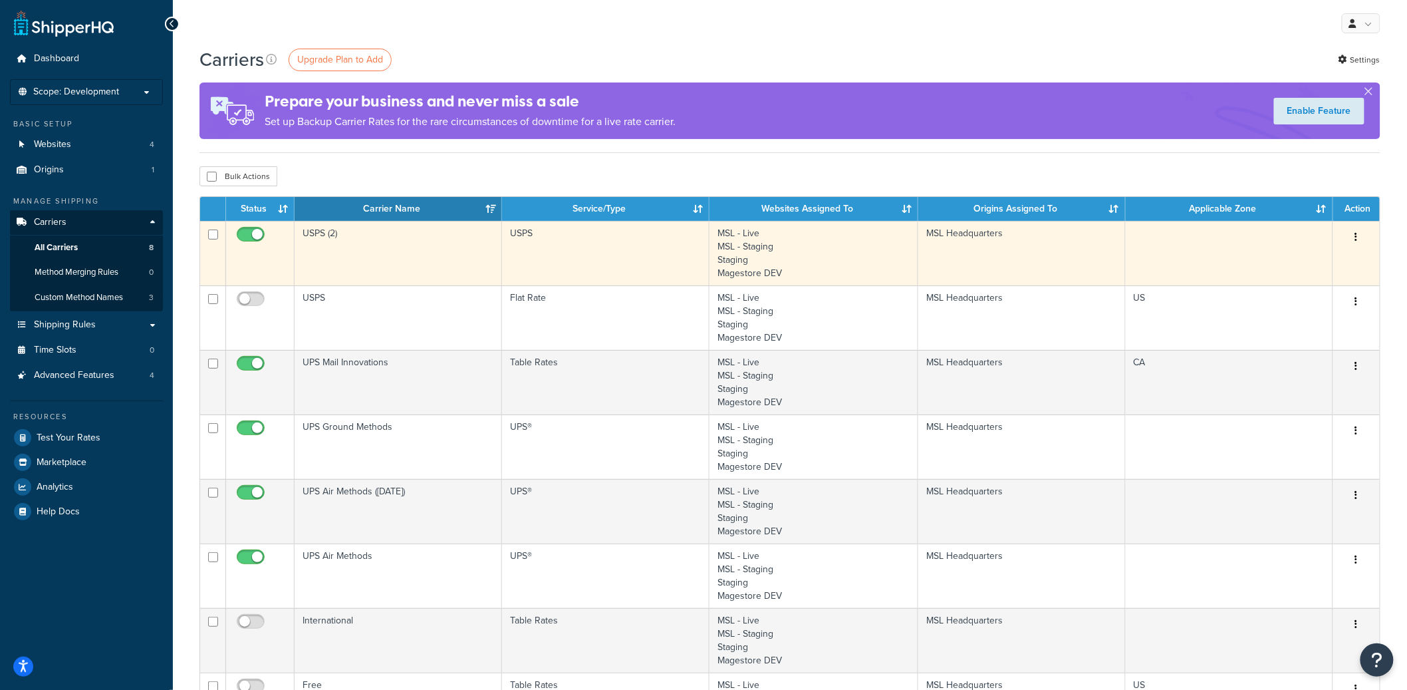
click at [1359, 240] on button "button" at bounding box center [1356, 237] width 19 height 21
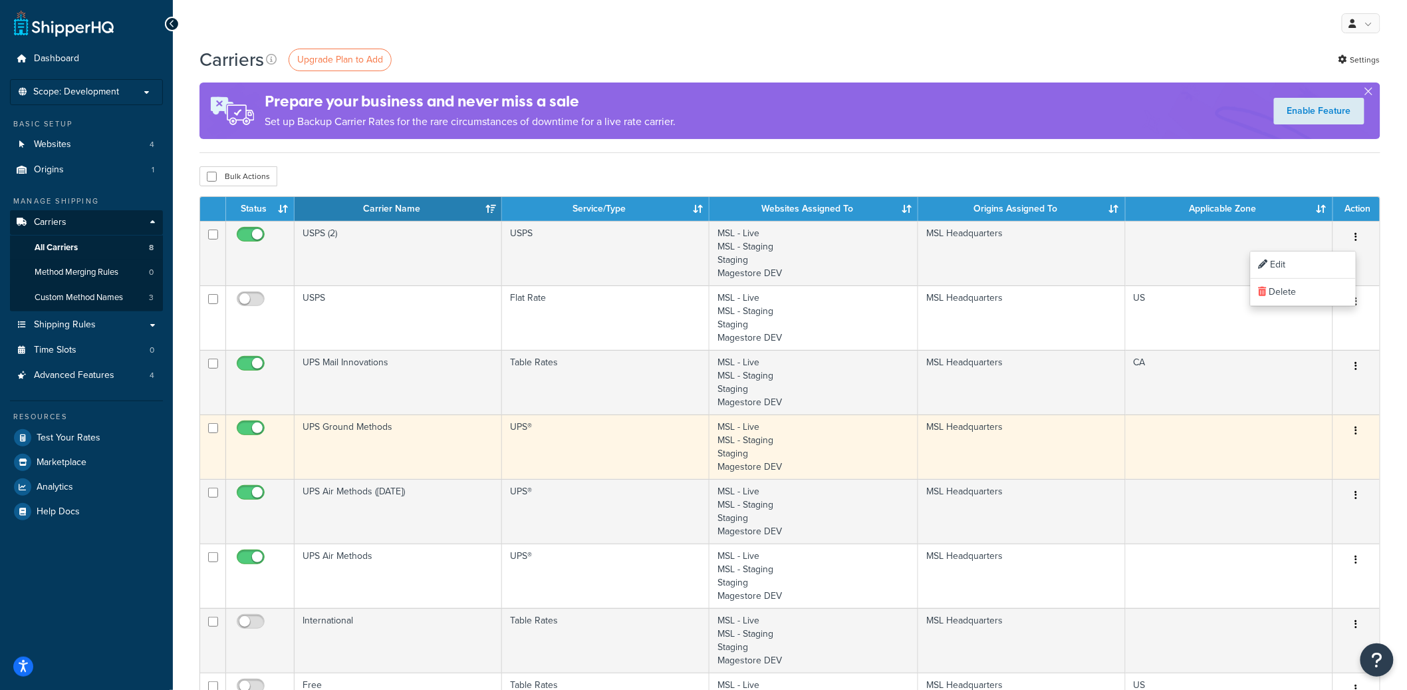
click at [1356, 432] on icon "button" at bounding box center [1356, 430] width 3 height 9
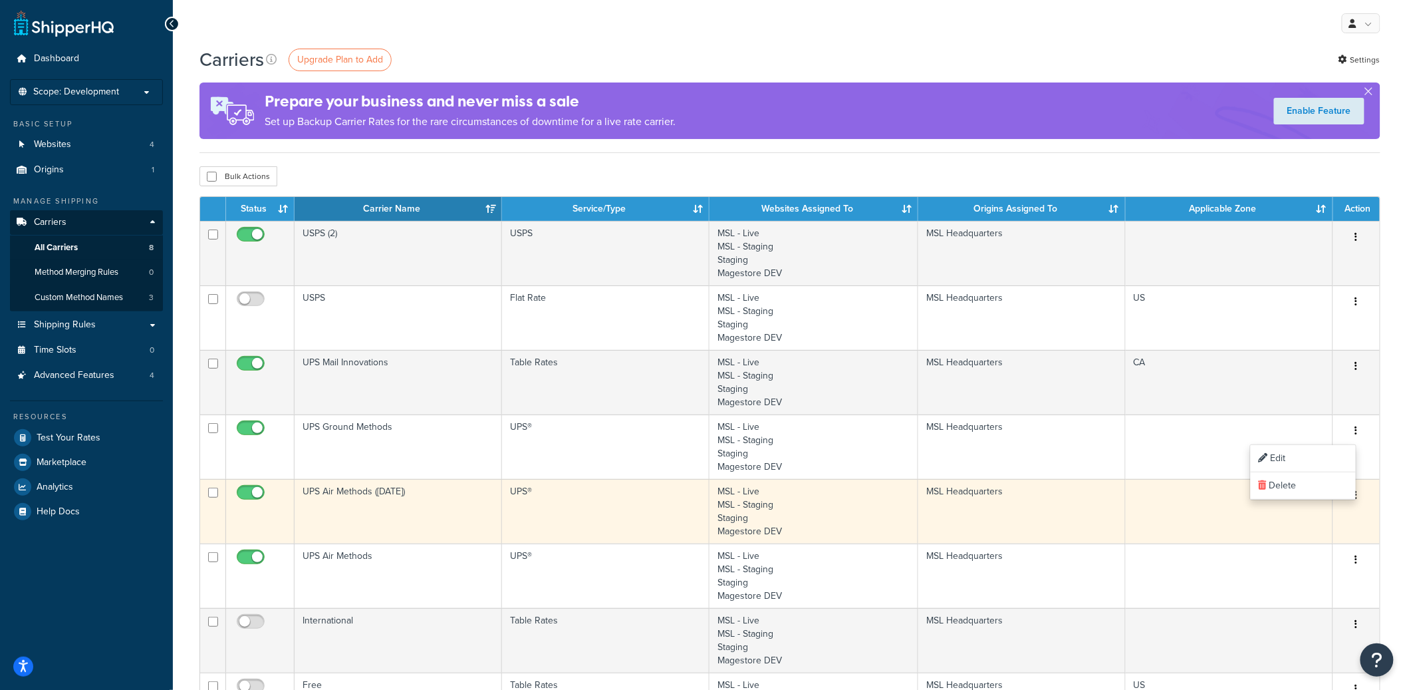
click at [1360, 498] on button "button" at bounding box center [1356, 495] width 19 height 21
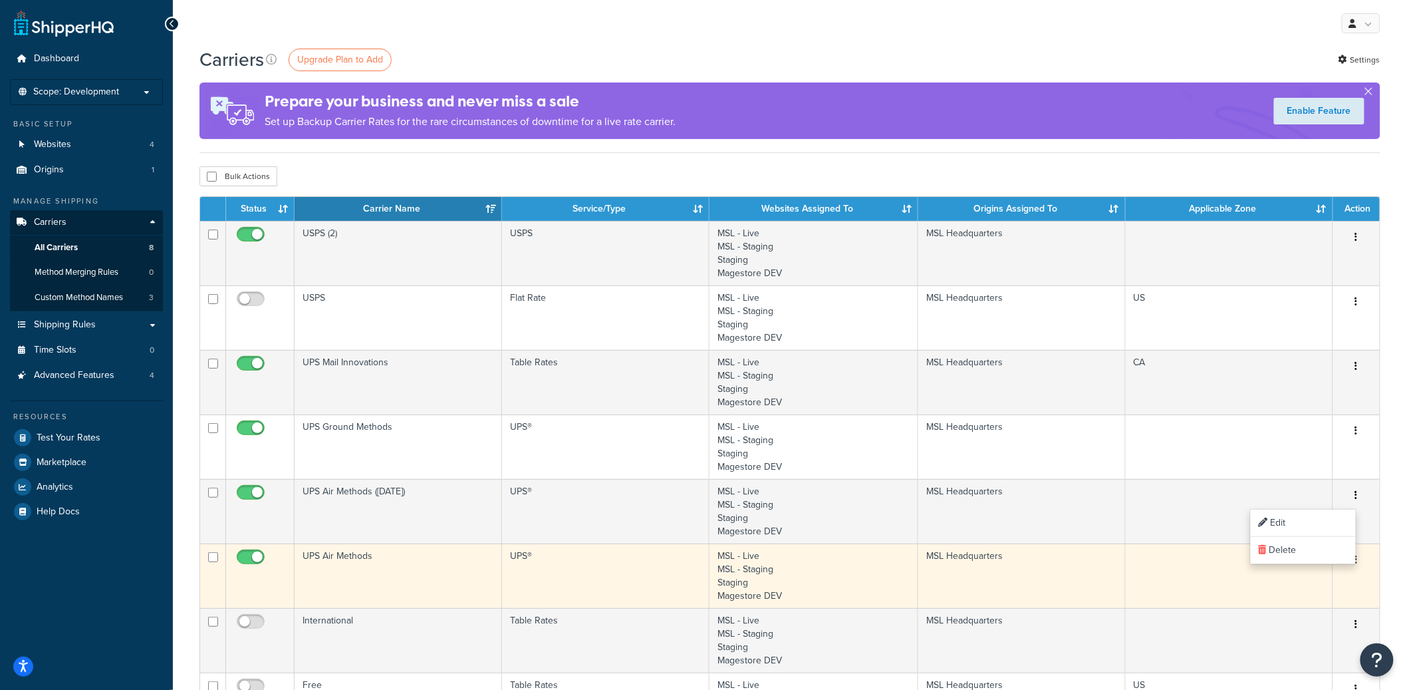
click at [1359, 563] on button "button" at bounding box center [1356, 559] width 19 height 21
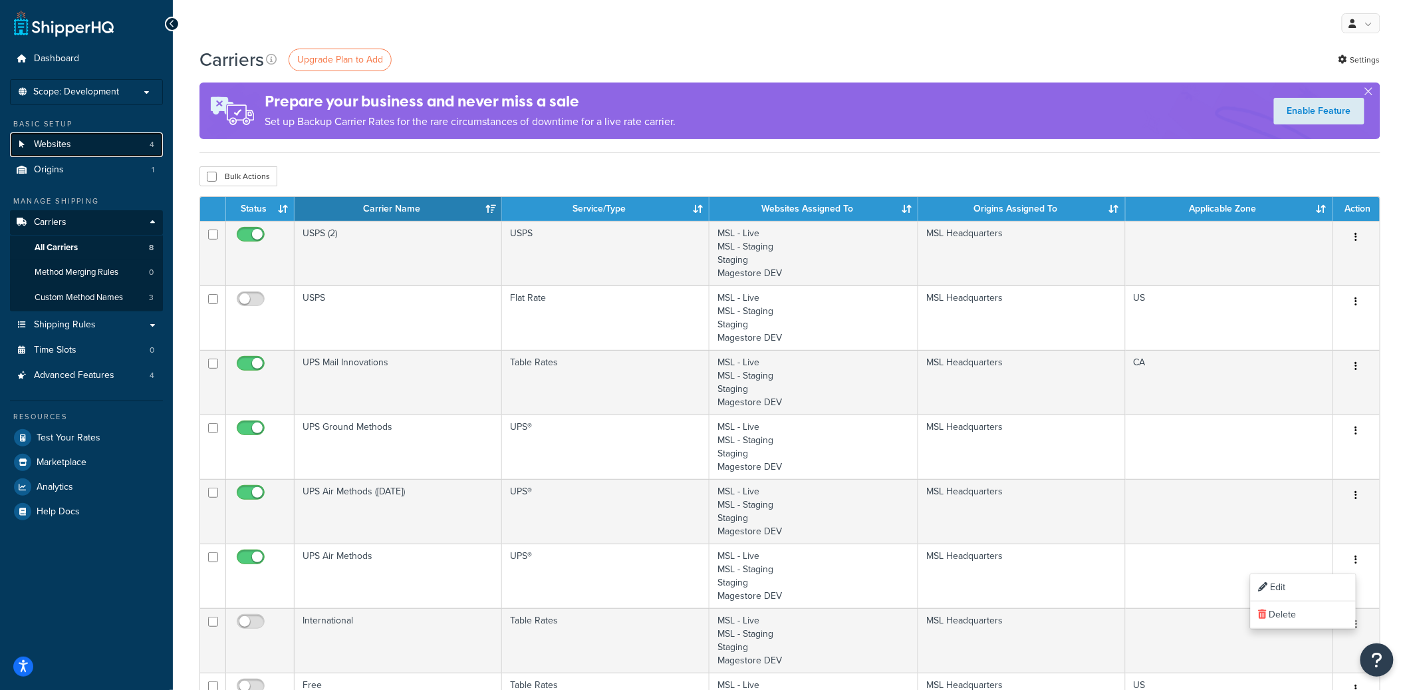
click at [90, 146] on link "Websites 4" at bounding box center [86, 144] width 153 height 25
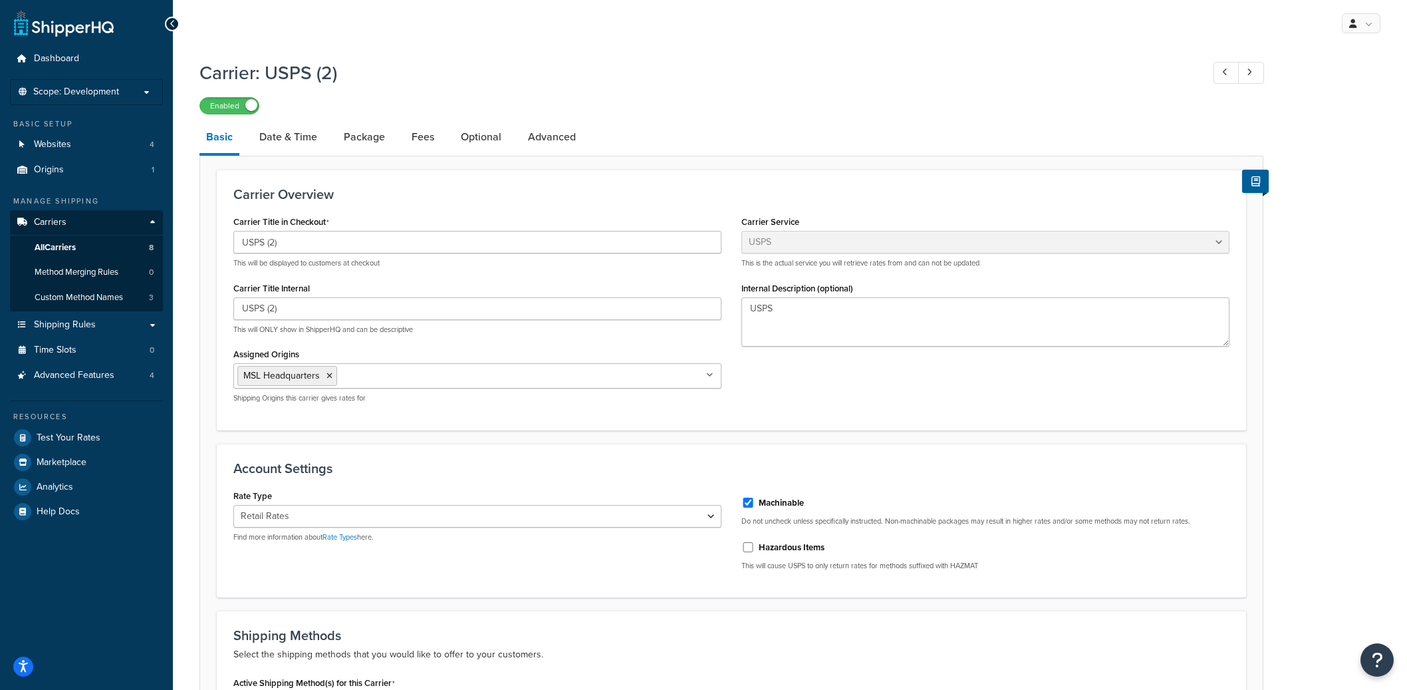
select select "usps"
click at [311, 138] on link "Date & Time" at bounding box center [288, 137] width 71 height 32
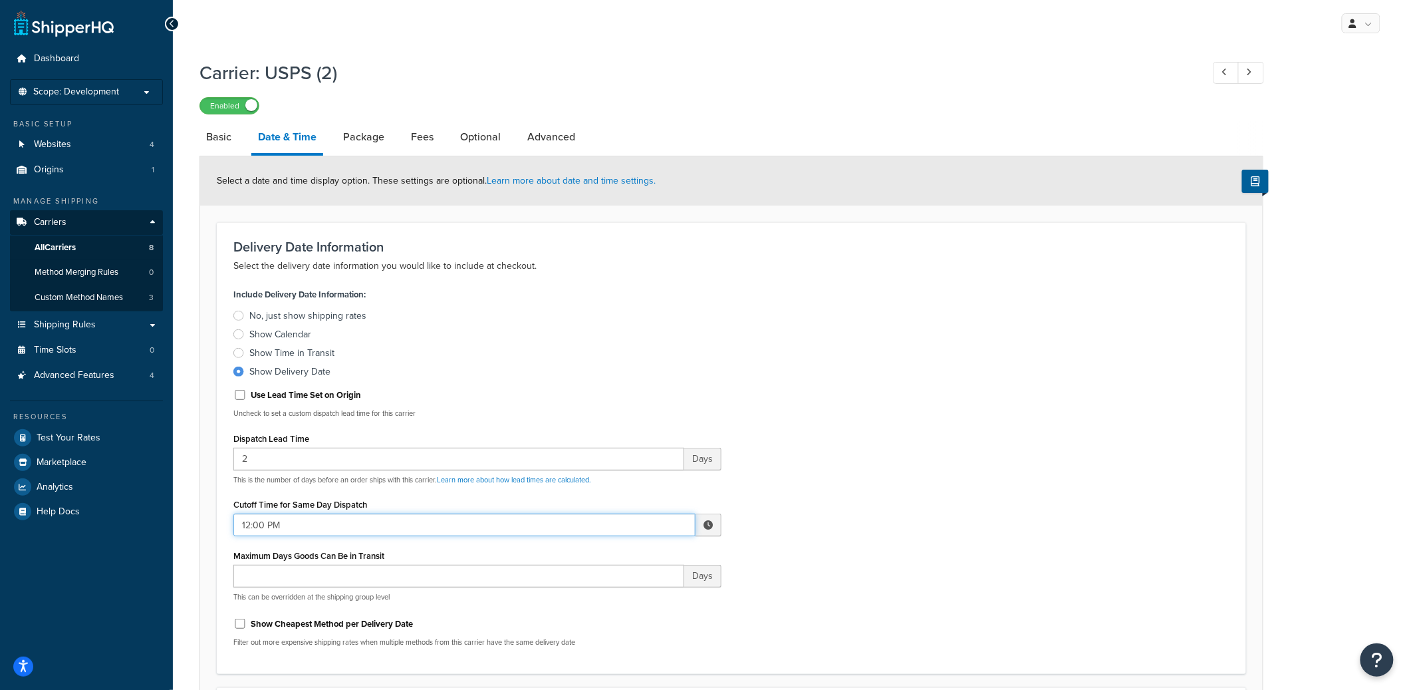
click at [260, 520] on input "12:00 PM" at bounding box center [464, 524] width 462 height 23
type input "12:05 PM"
click at [847, 172] on div "Select a date and time display option. These settings are optional. Learn more …" at bounding box center [731, 180] width 1063 height 49
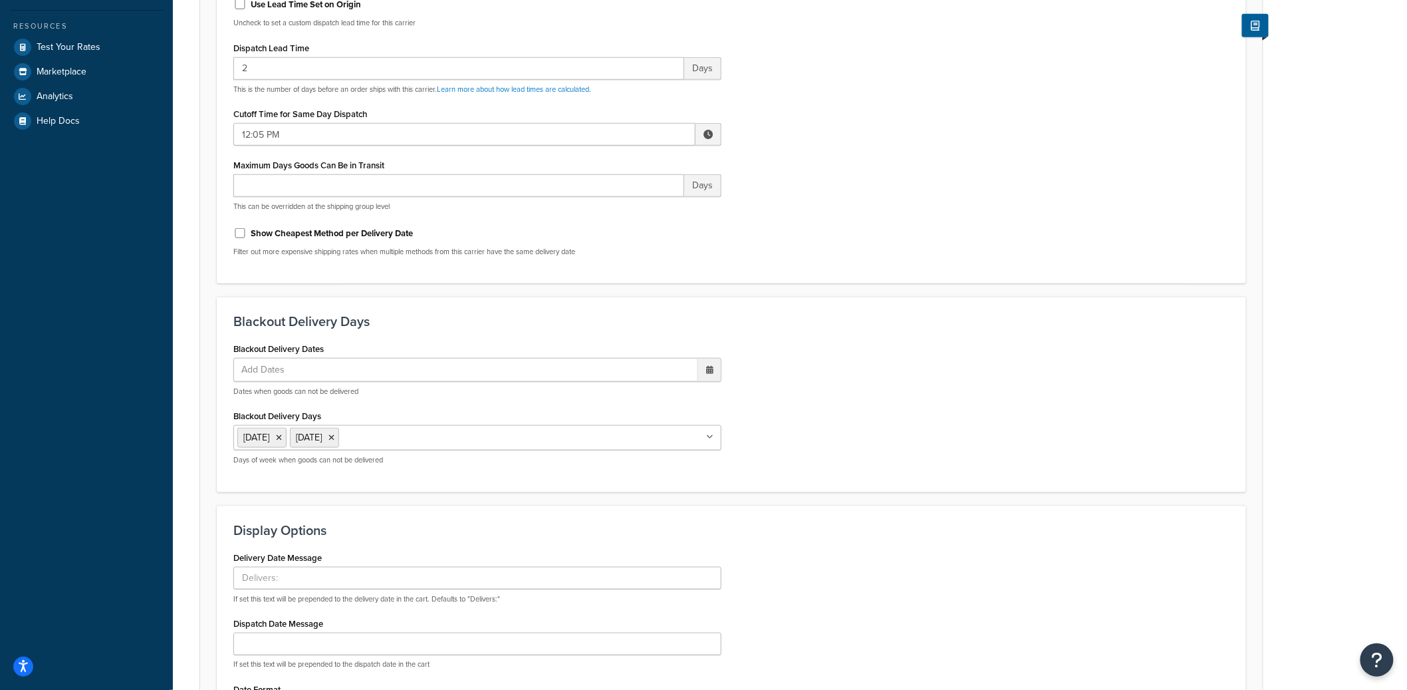
scroll to position [586, 0]
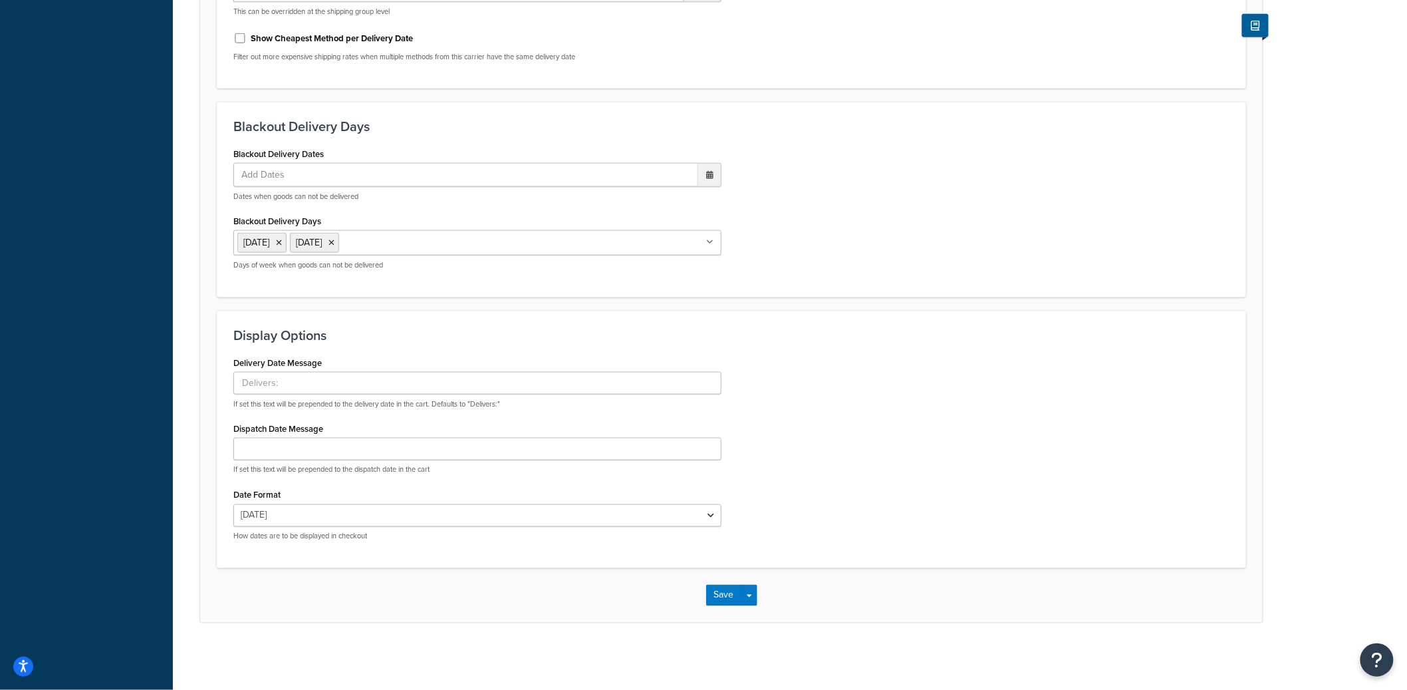
click at [729, 608] on div "Save Save Dropdown Save and Edit" at bounding box center [731, 595] width 1063 height 55
click at [729, 600] on button "Save" at bounding box center [724, 595] width 36 height 21
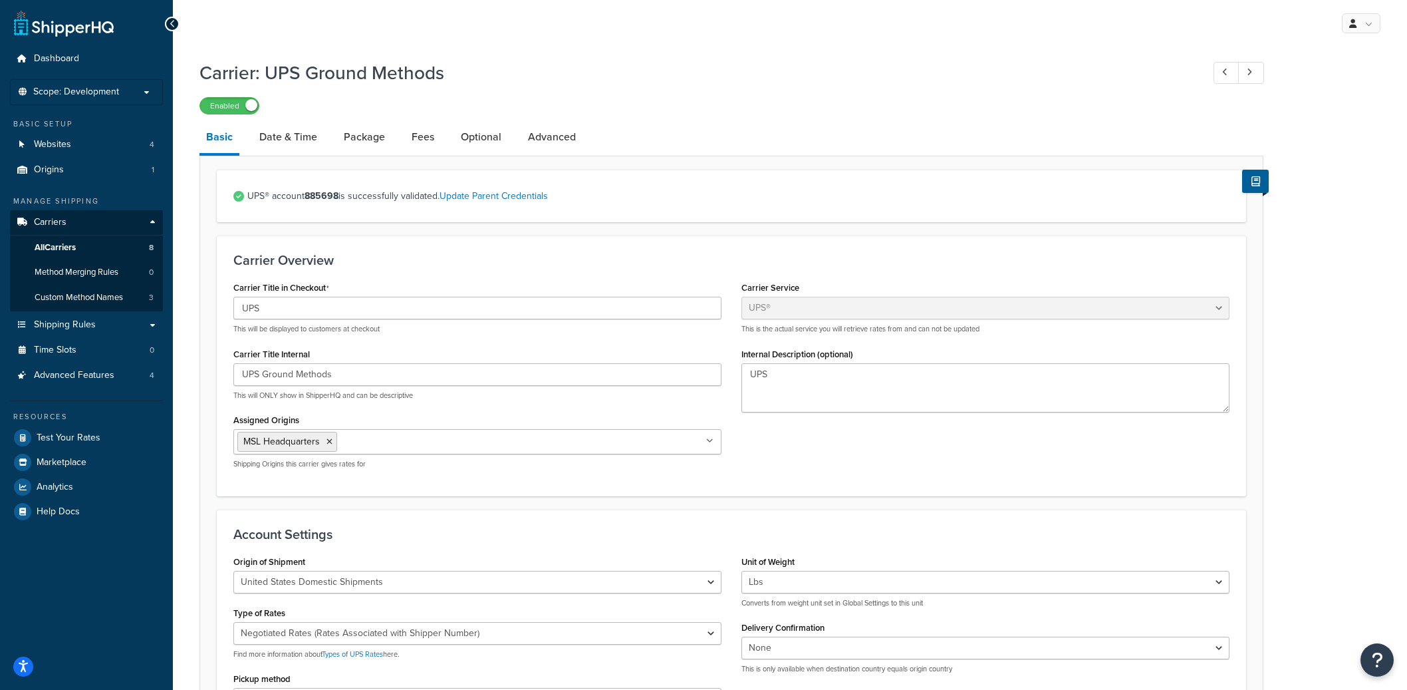
select select "ups"
click at [309, 146] on link "Date & Time" at bounding box center [288, 137] width 71 height 32
select select "yMd"
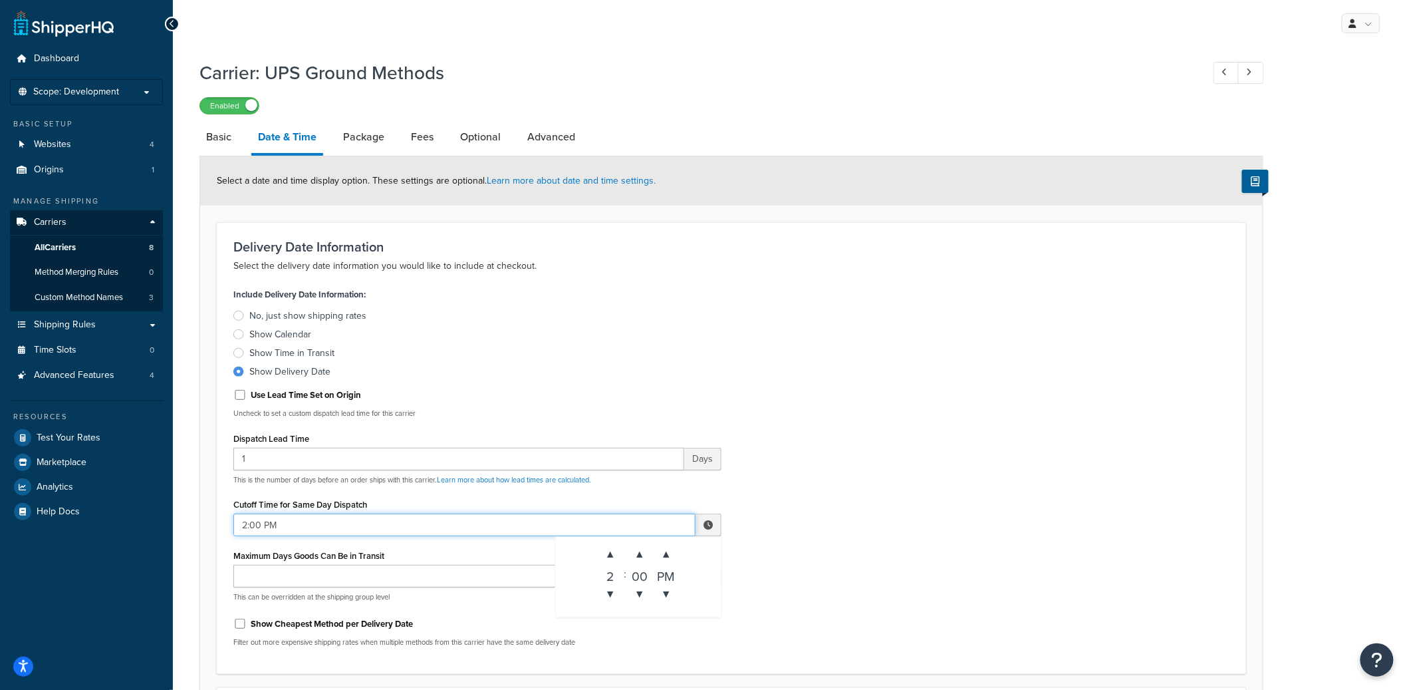
click at [242, 528] on input "2:00 PM" at bounding box center [464, 524] width 462 height 23
type input "12:05 PM"
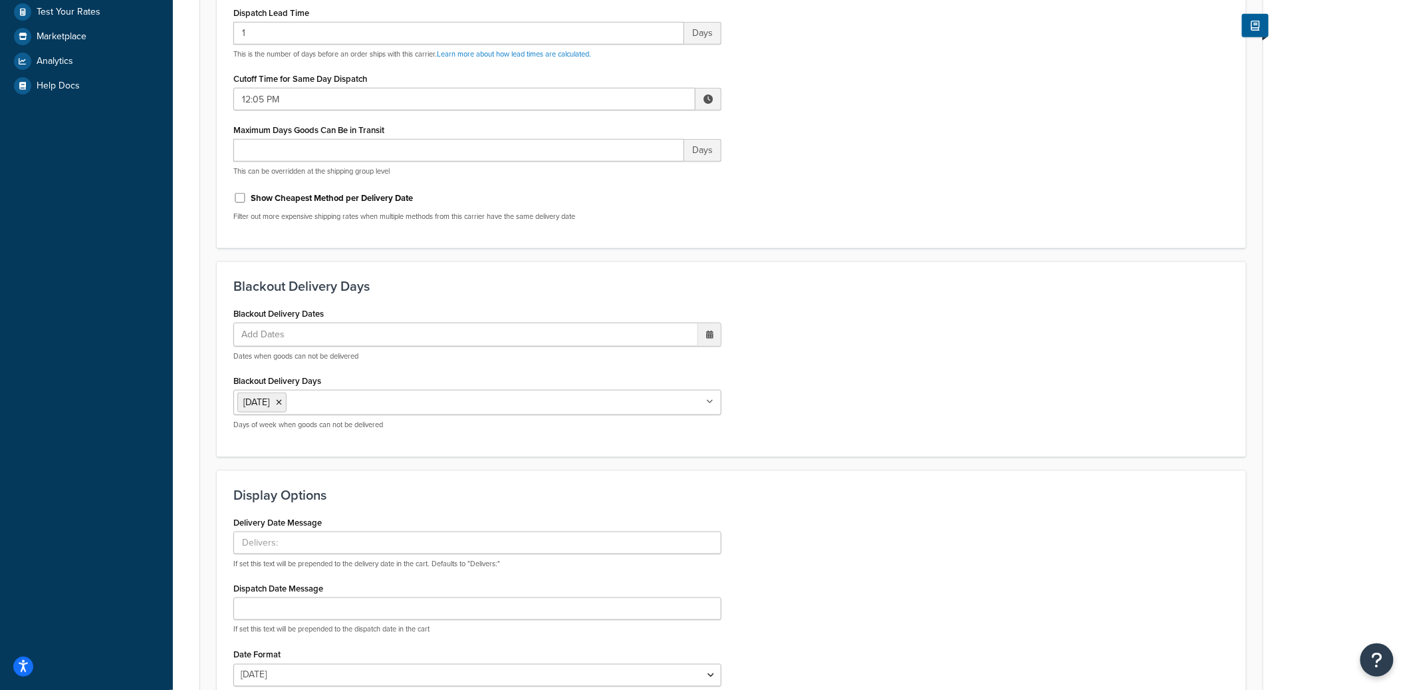
scroll to position [586, 0]
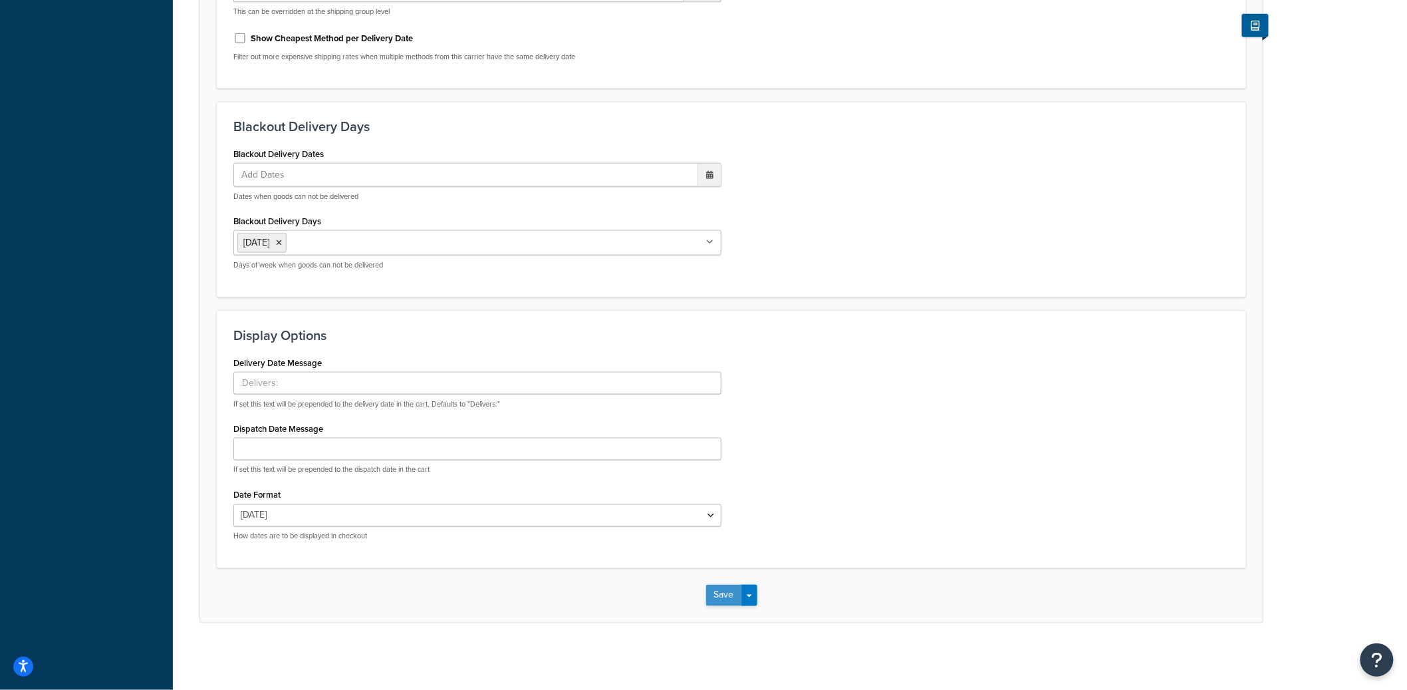
click at [719, 595] on button "Save" at bounding box center [724, 595] width 36 height 21
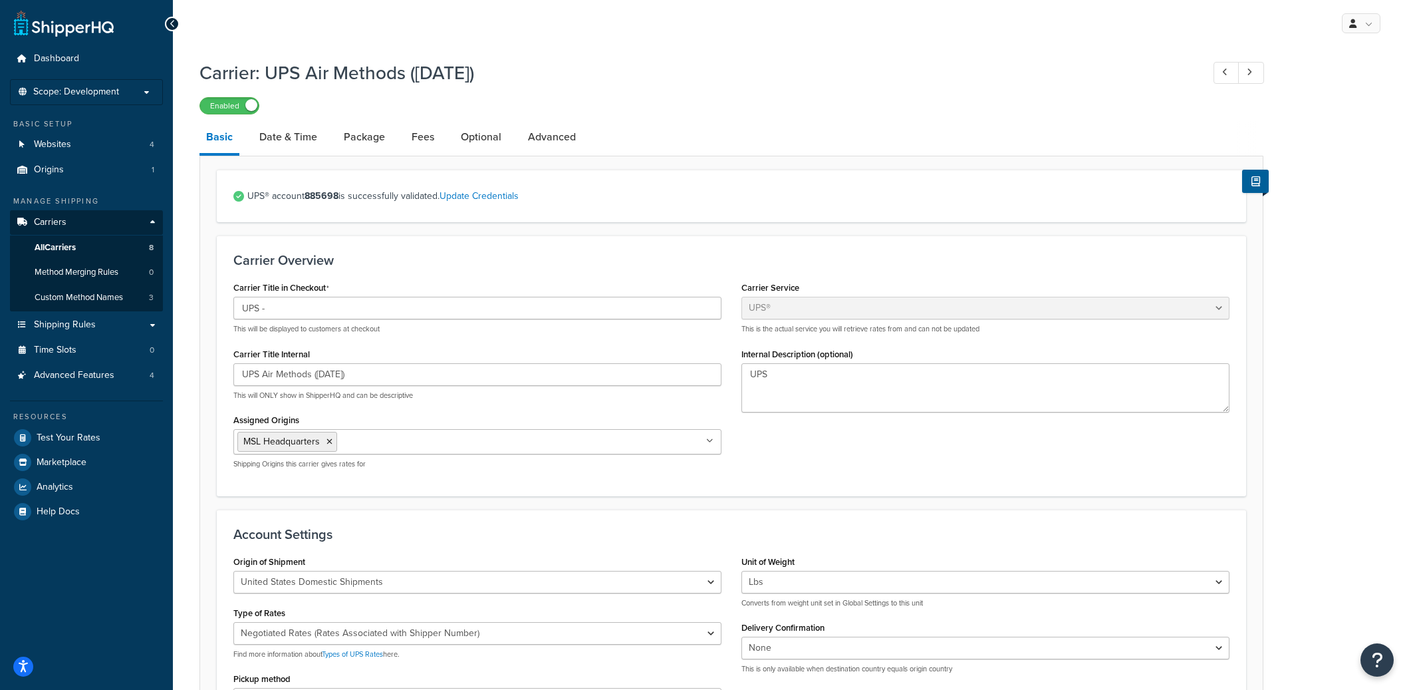
select select "ups"
click at [287, 133] on link "Date & Time" at bounding box center [288, 137] width 71 height 32
select select "yMd"
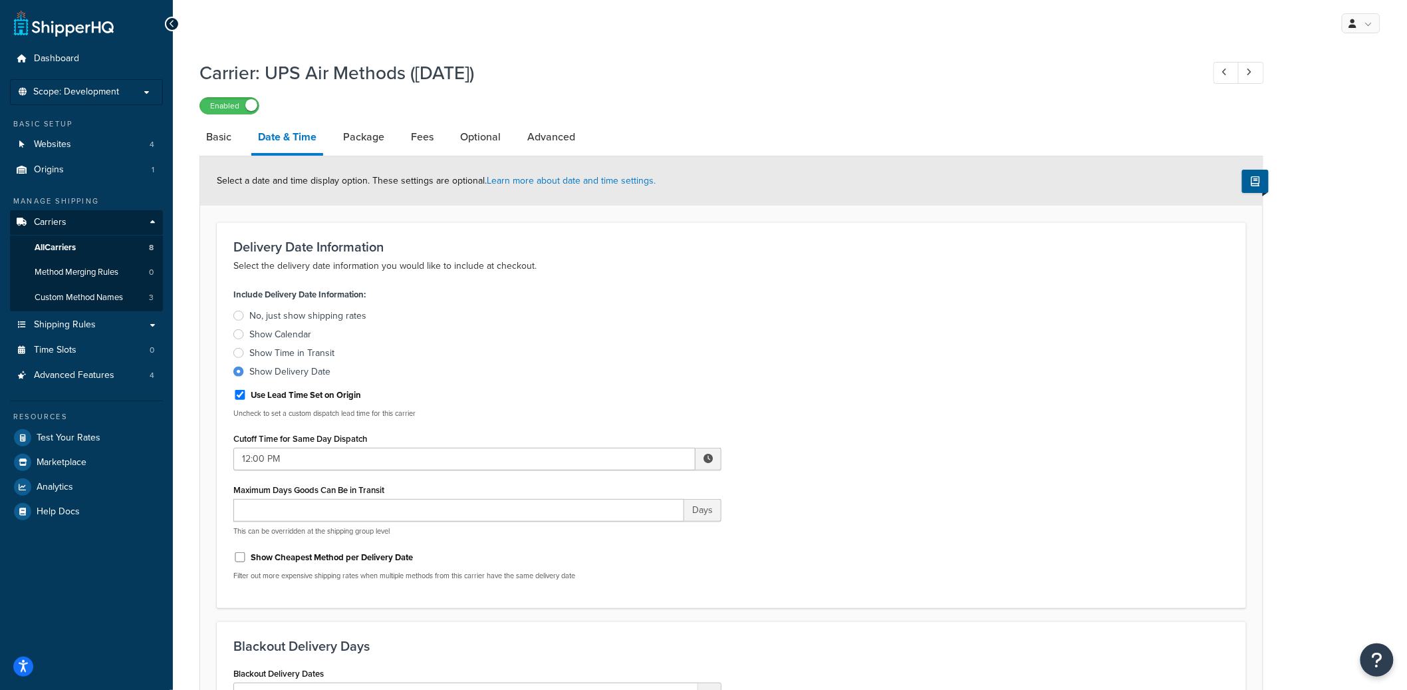
click at [652, 474] on div "Include Delivery Date Information: No, just show shipping rates Show Calendar S…" at bounding box center [477, 438] width 508 height 306
click at [644, 463] on input "12:00 PM" at bounding box center [464, 459] width 462 height 23
click at [610, 529] on span "▼" at bounding box center [610, 528] width 27 height 27
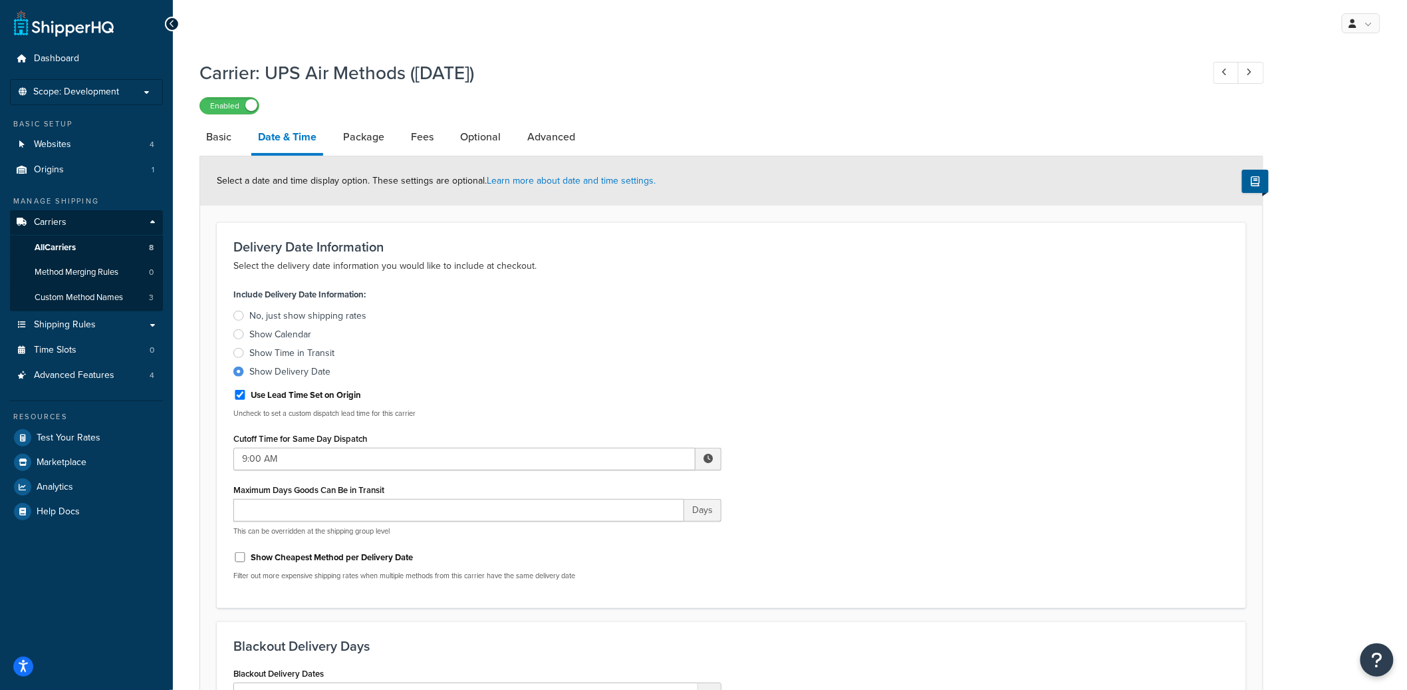
click at [956, 360] on div "Include Delivery Date Information: No, just show shipping rates Show Calendar S…" at bounding box center [731, 438] width 1016 height 306
click at [571, 459] on input "9:00 AM" at bounding box center [464, 459] width 462 height 23
click at [614, 485] on span "▲" at bounding box center [610, 488] width 27 height 27
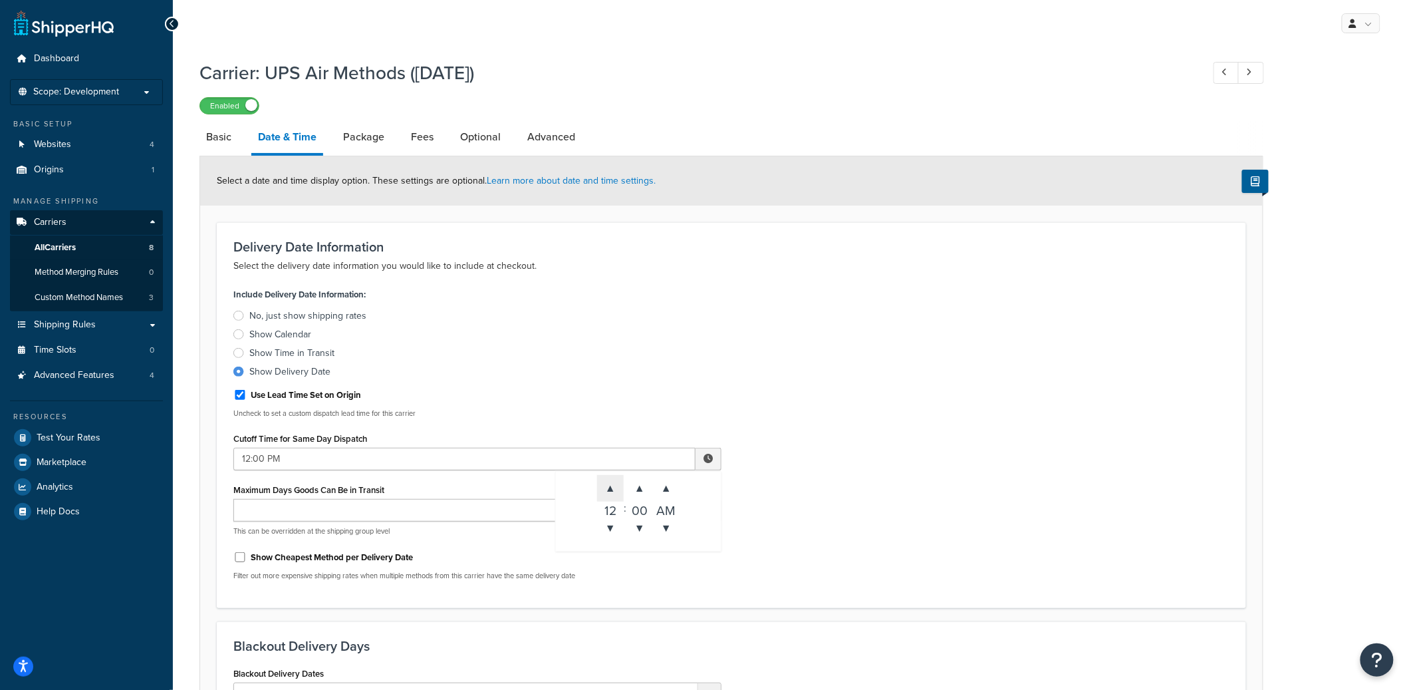
click at [614, 485] on span "▲" at bounding box center [610, 488] width 27 height 27
type input "2:00 PM"
click at [894, 331] on div "Include Delivery Date Information: No, just show shipping rates Show Calendar S…" at bounding box center [731, 438] width 1016 height 306
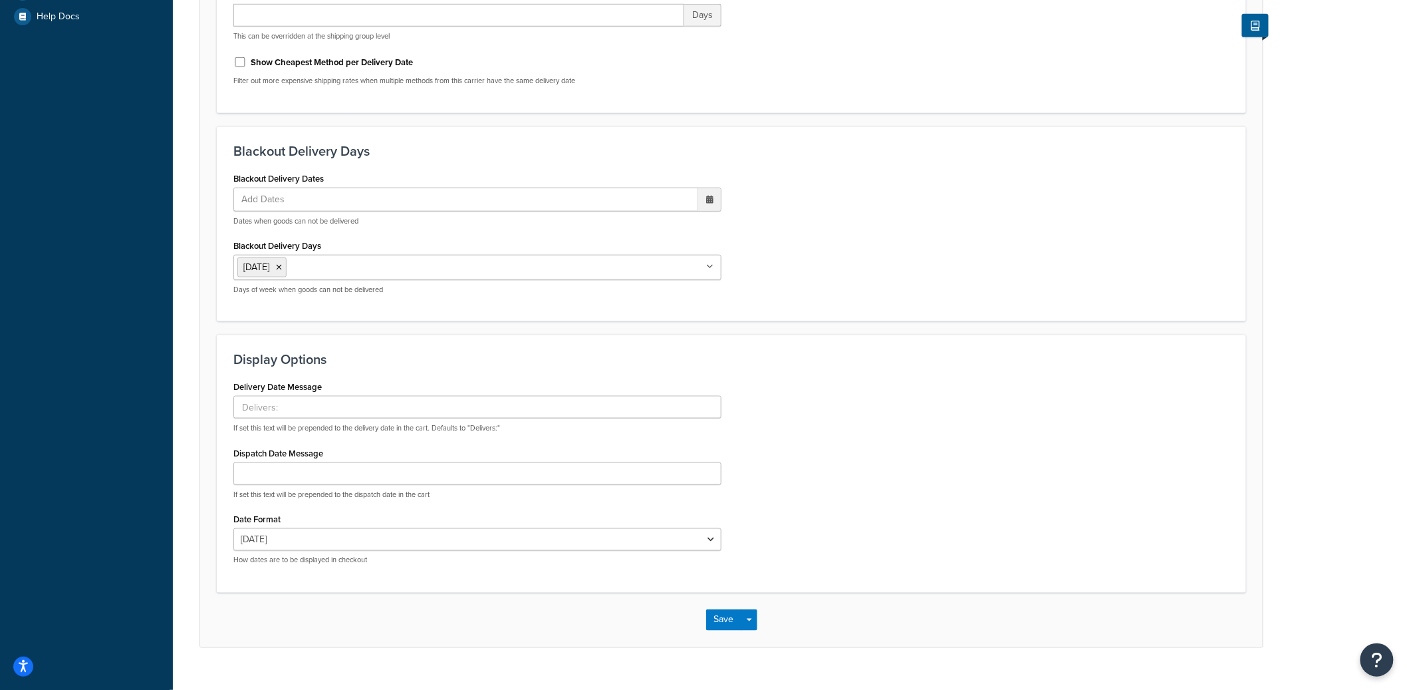
scroll to position [519, 0]
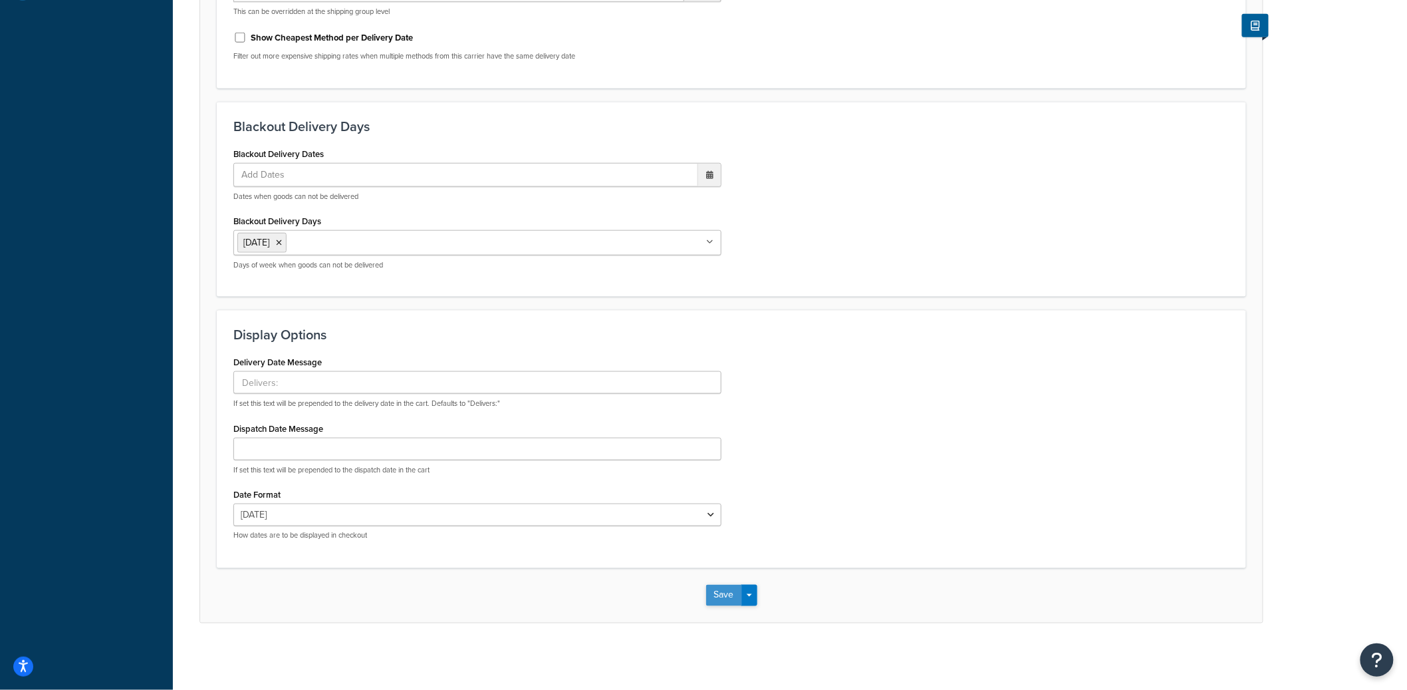
click at [716, 594] on button "Save" at bounding box center [724, 595] width 36 height 21
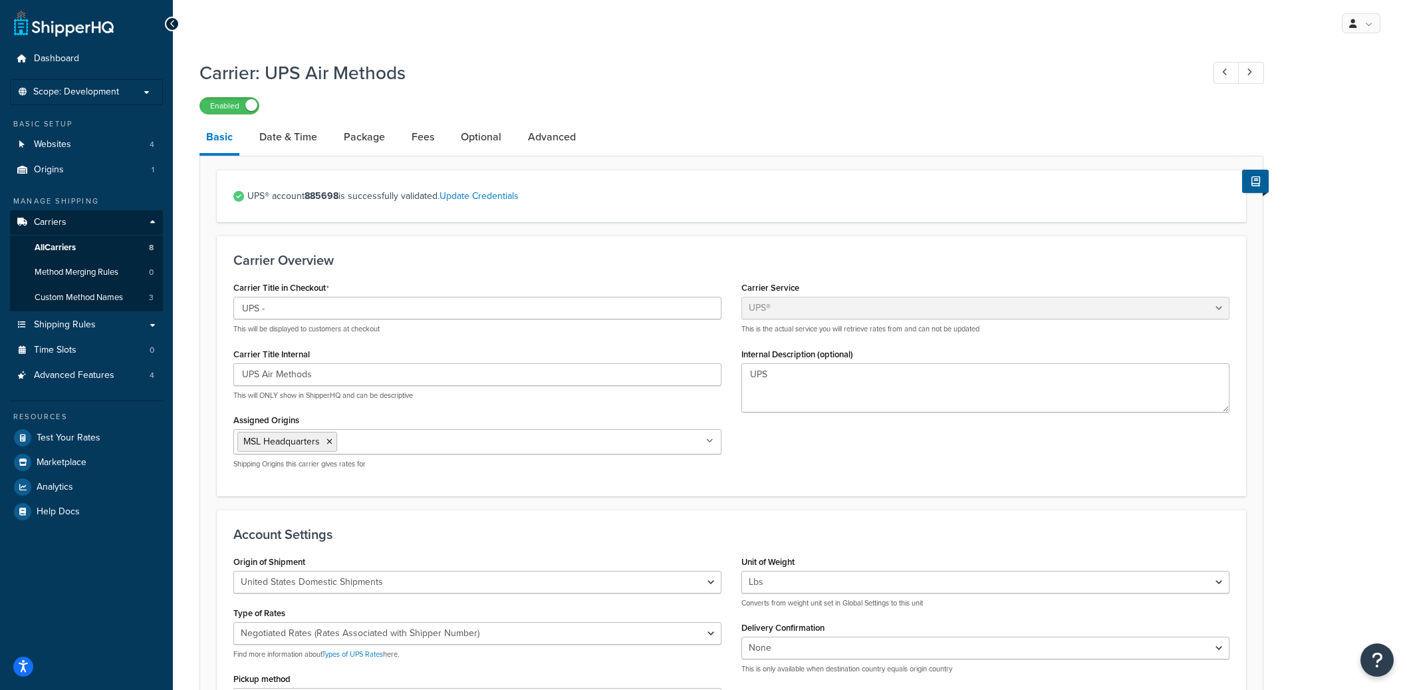
select select "ups"
click at [299, 132] on link "Date & Time" at bounding box center [288, 137] width 71 height 32
select select "yMd"
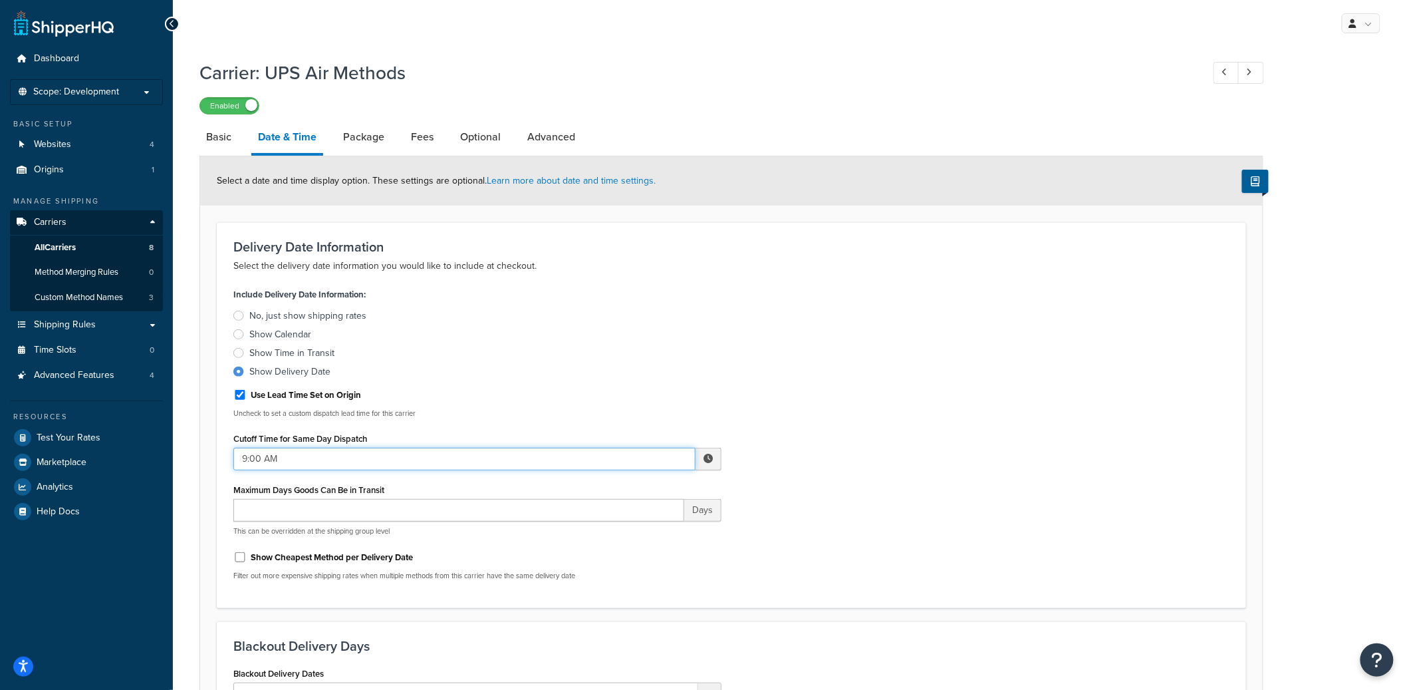
click at [563, 464] on input "9:00 AM" at bounding box center [464, 459] width 462 height 23
click at [604, 484] on span "▲" at bounding box center [610, 488] width 27 height 27
click at [604, 485] on span "▲" at bounding box center [610, 488] width 27 height 27
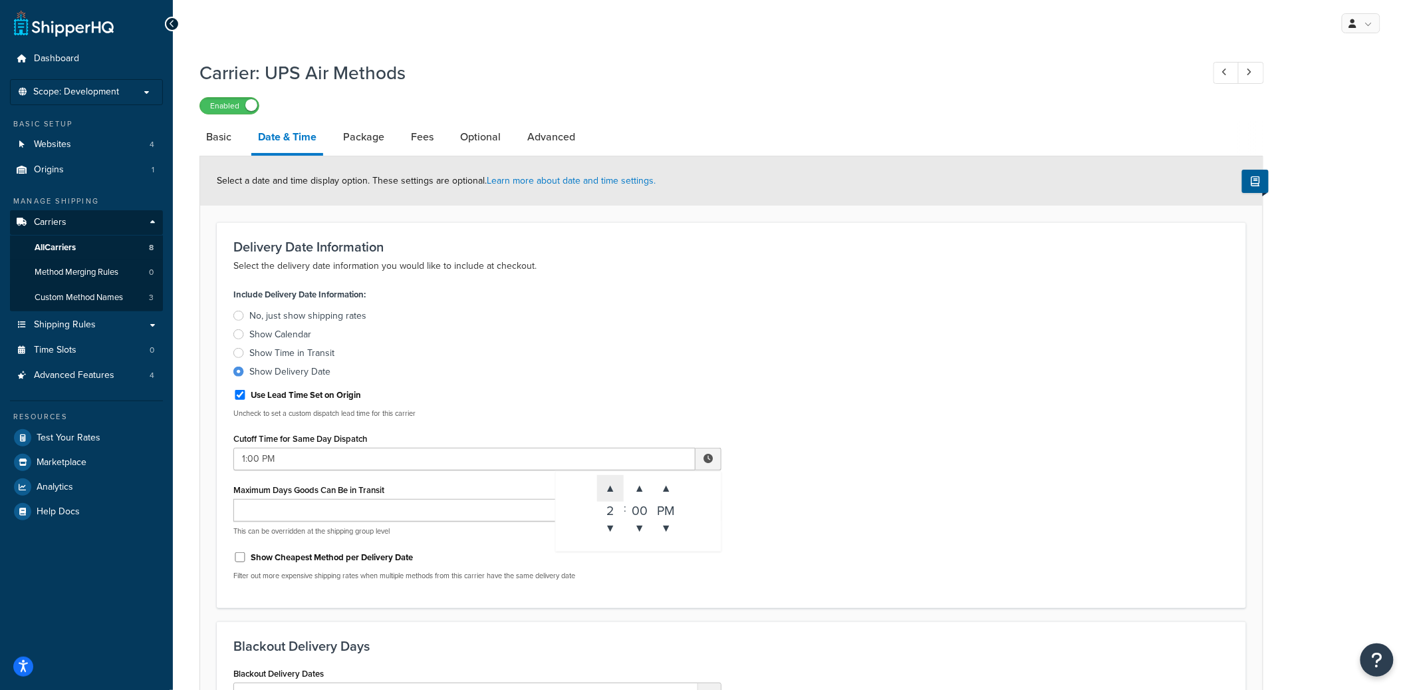
click at [604, 485] on span "▲" at bounding box center [610, 488] width 27 height 27
type input "2:00 PM"
click at [795, 362] on div "Include Delivery Date Information: No, just show shipping rates Show Calendar S…" at bounding box center [731, 438] width 1016 height 306
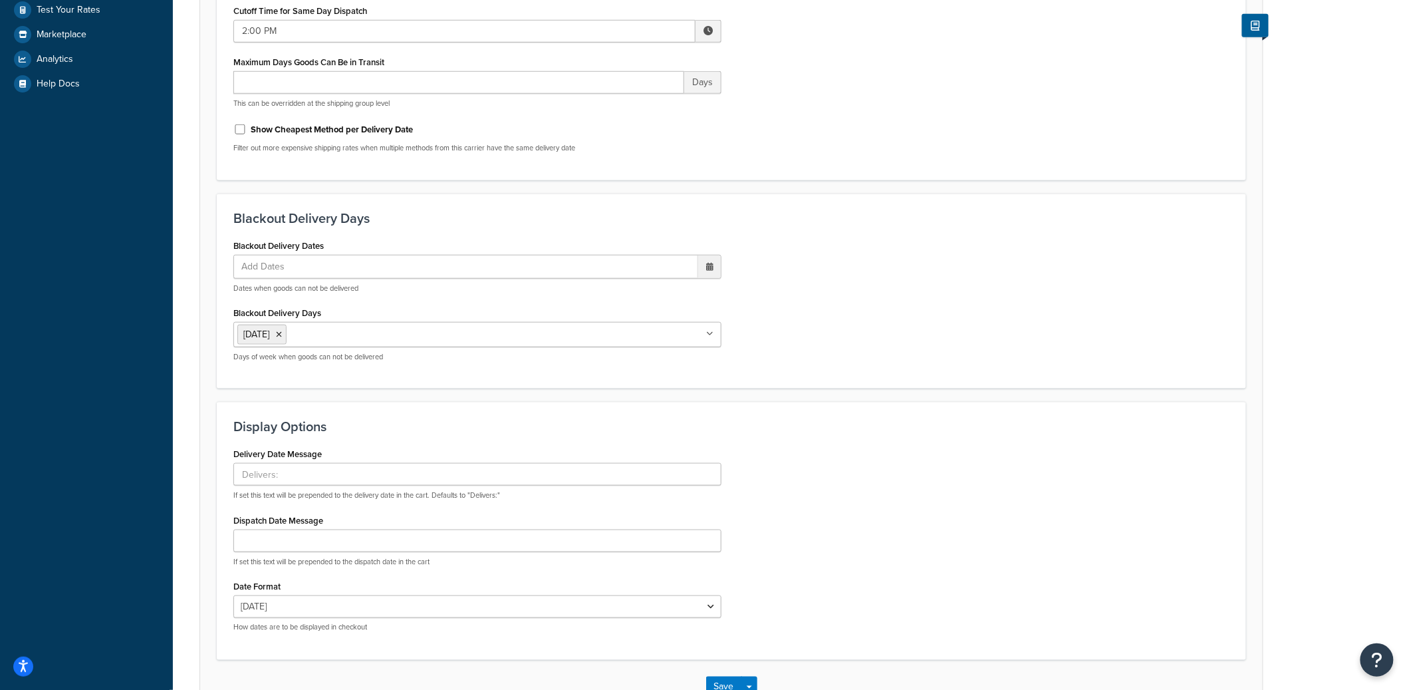
scroll to position [519, 0]
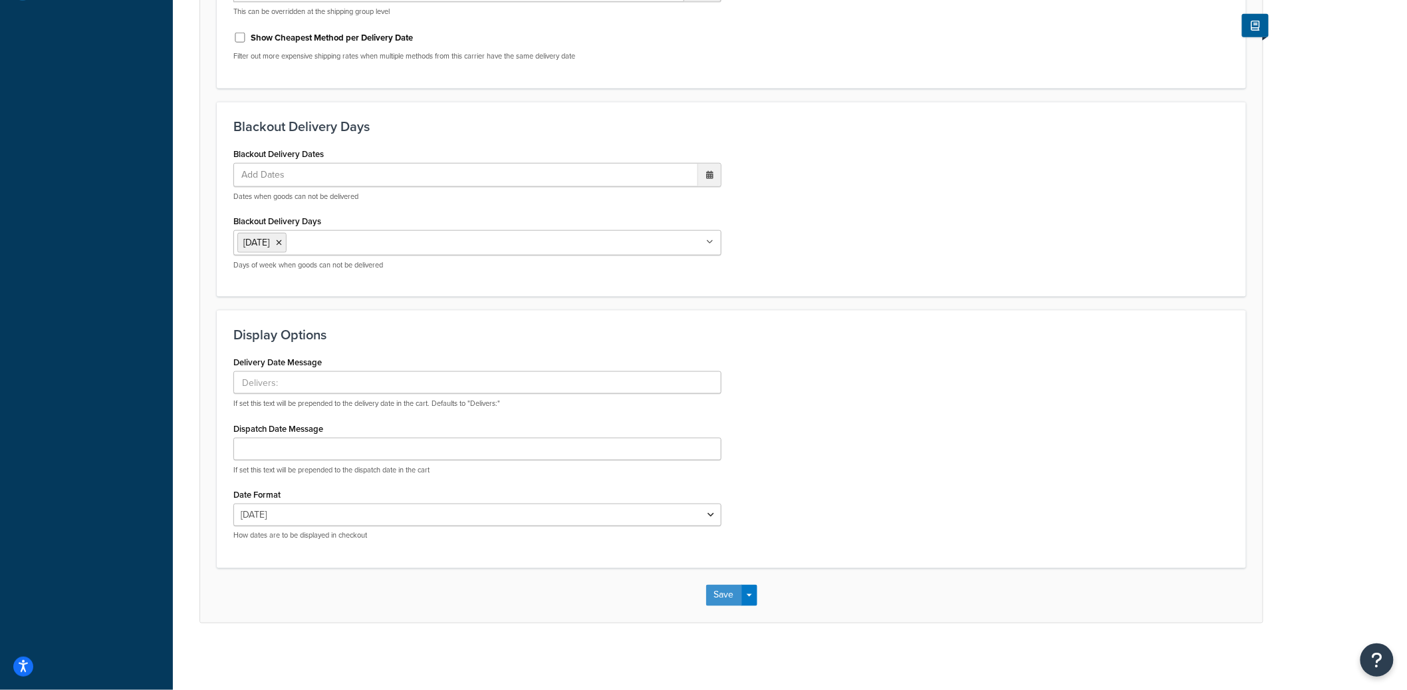
click at [712, 590] on button "Save" at bounding box center [724, 595] width 36 height 21
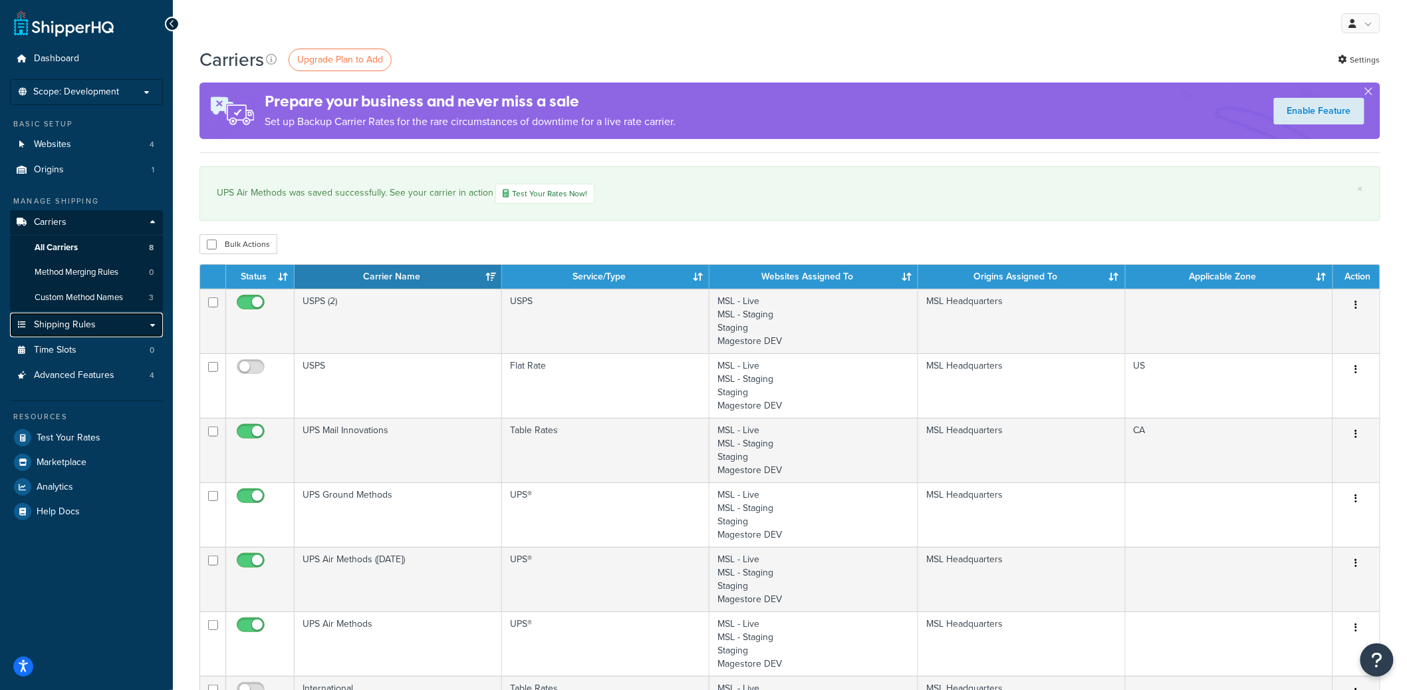
click at [97, 321] on link "Shipping Rules" at bounding box center [86, 325] width 153 height 25
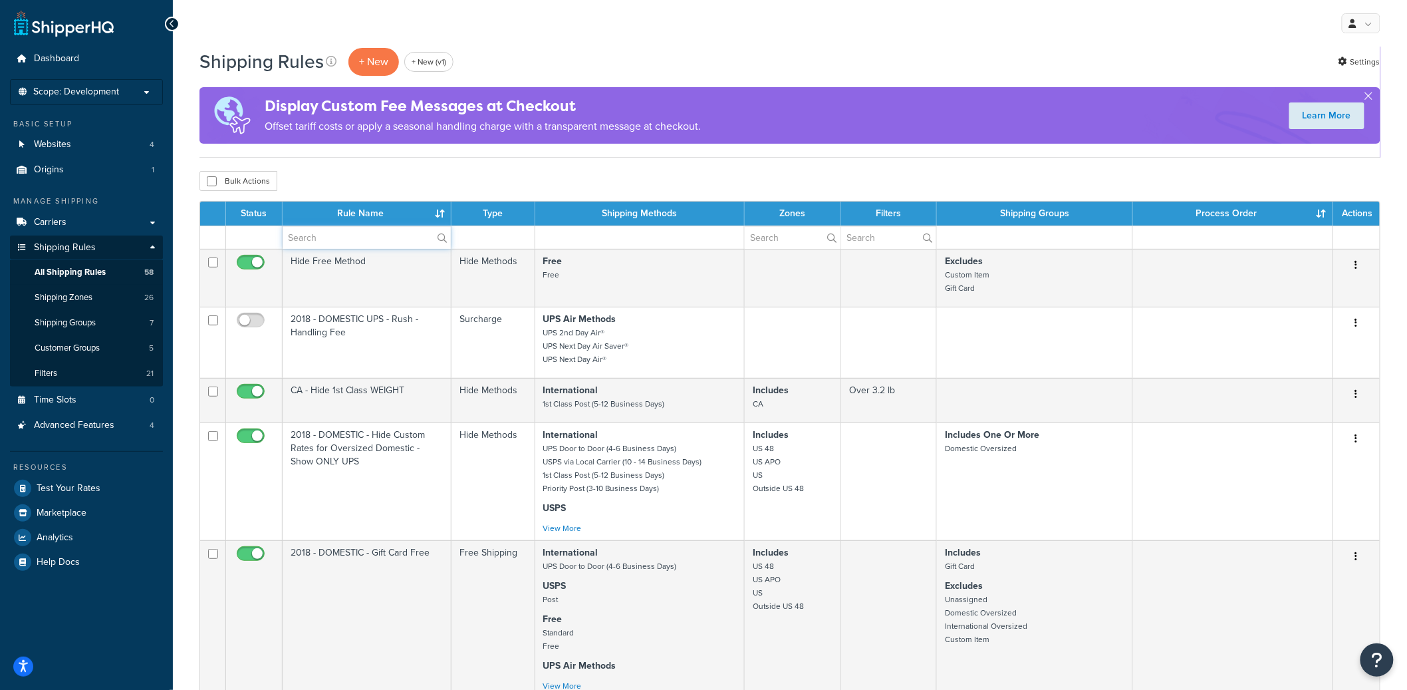
click at [366, 235] on input "text" at bounding box center [367, 237] width 168 height 23
type input "surcha"
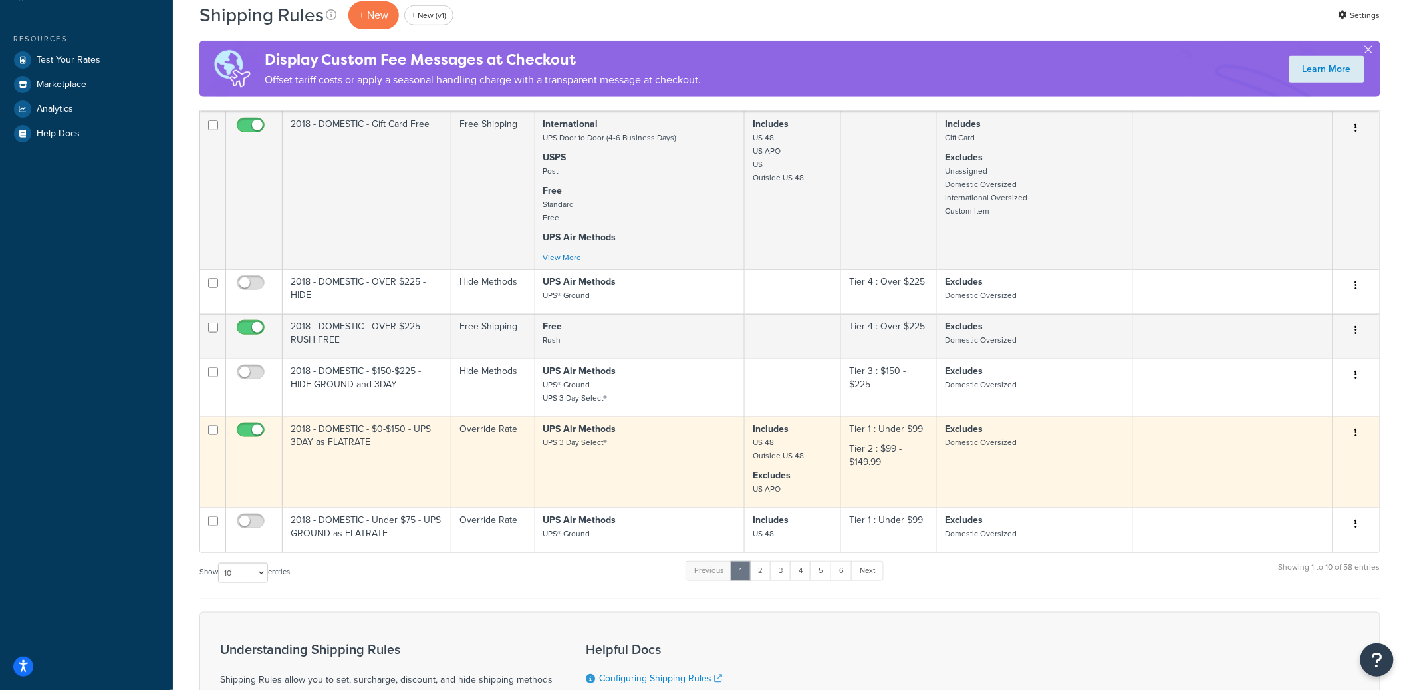
scroll to position [685, 0]
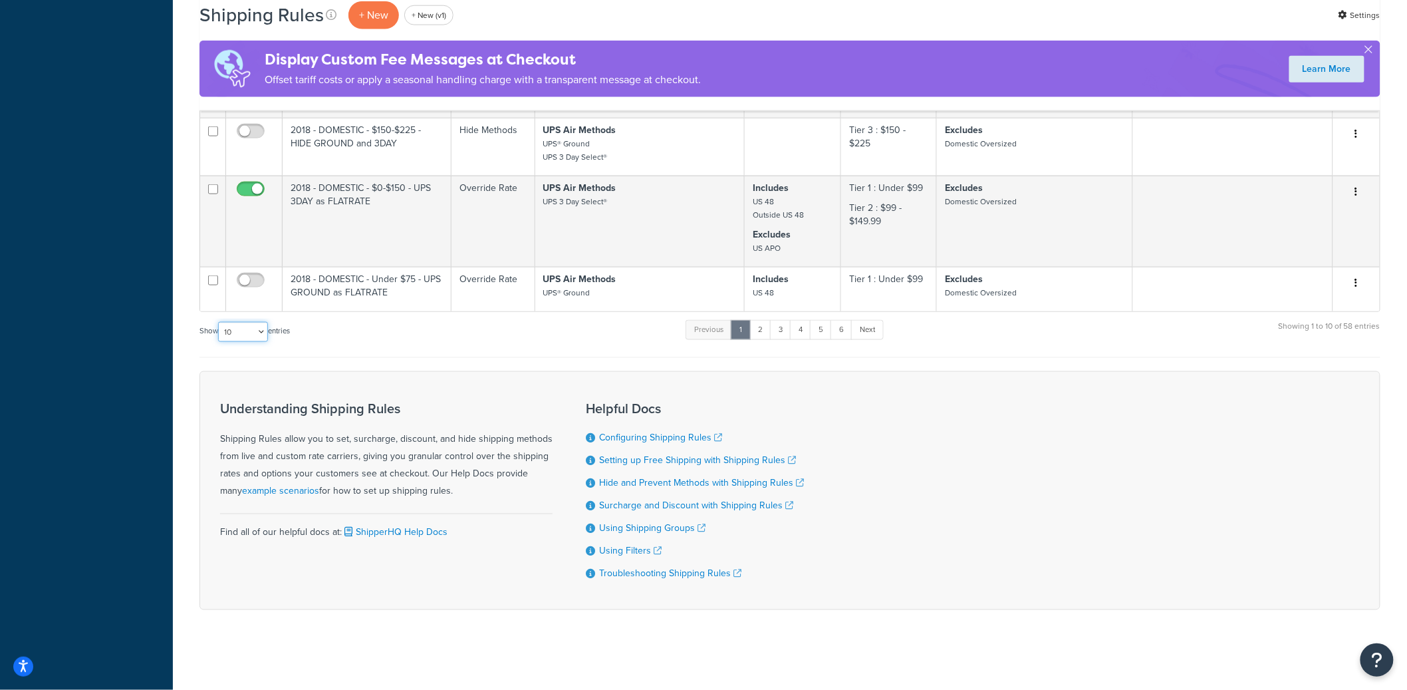
click at [245, 333] on select "10 15 25 50 100 1000" at bounding box center [243, 332] width 50 height 20
select select "50"
click at [219, 322] on select "10 15 25 50 100 1000" at bounding box center [243, 332] width 50 height 20
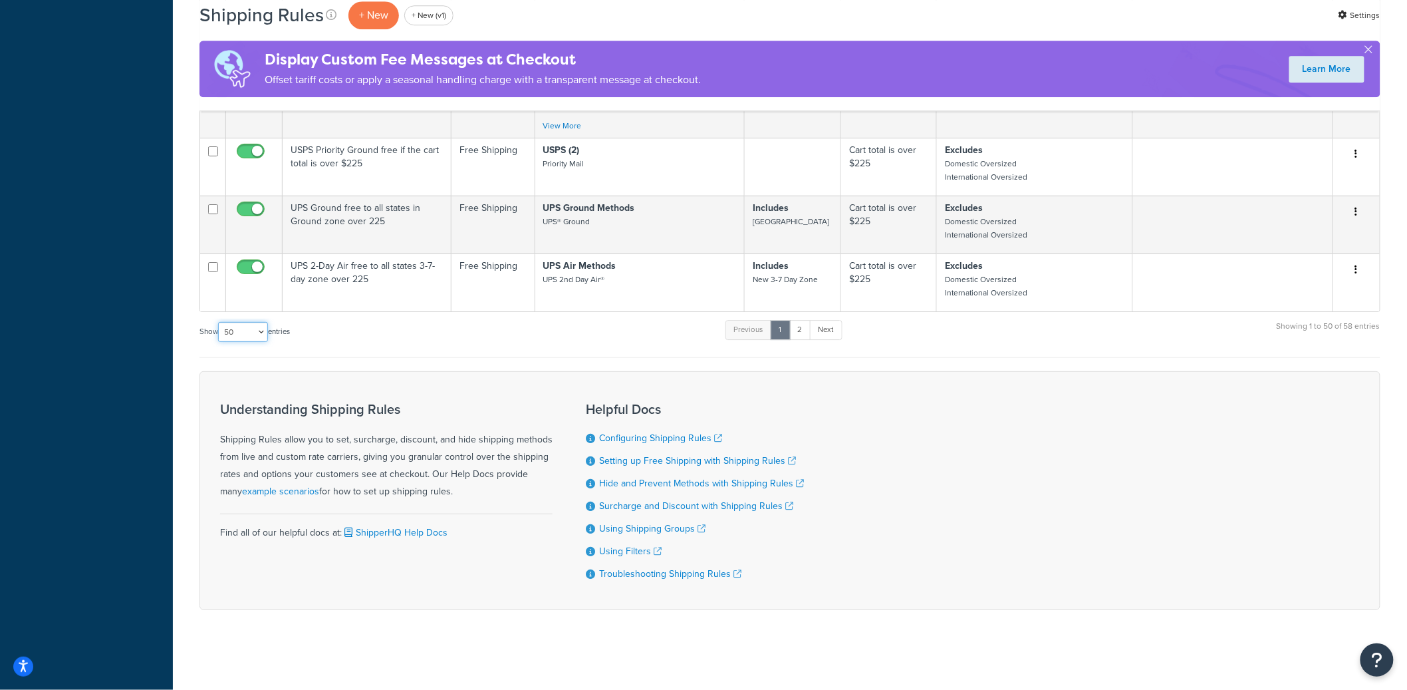
scroll to position [3699, 0]
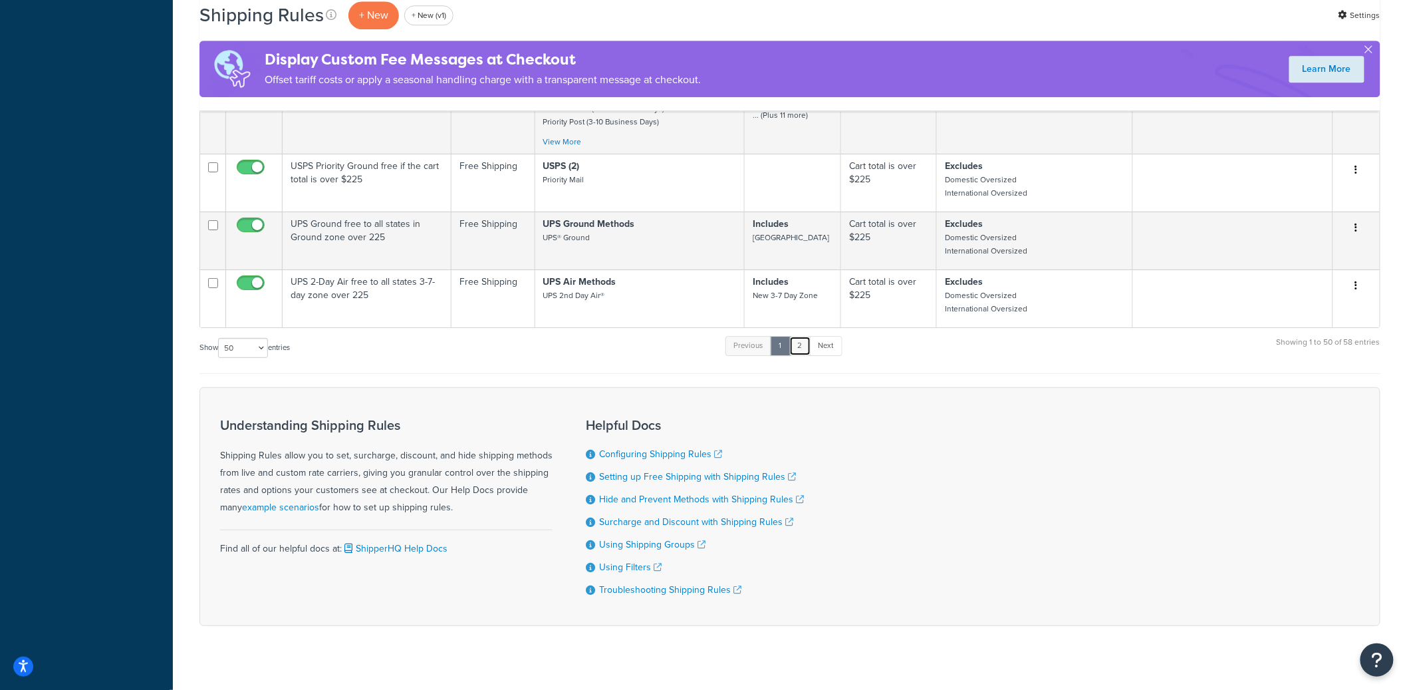
click at [800, 356] on link "2" at bounding box center [800, 346] width 22 height 20
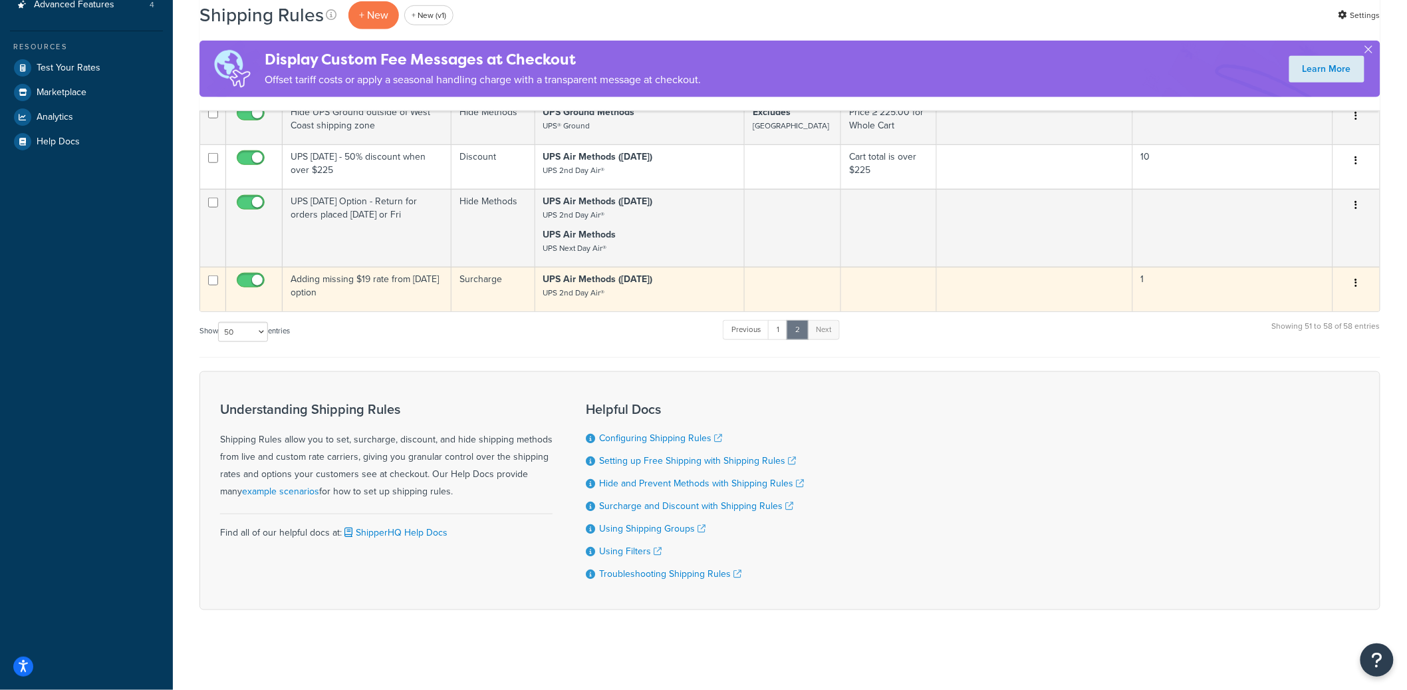
scroll to position [420, 0]
click at [378, 292] on td "Adding missing $19 rate from [DATE] option" at bounding box center [367, 289] width 169 height 45
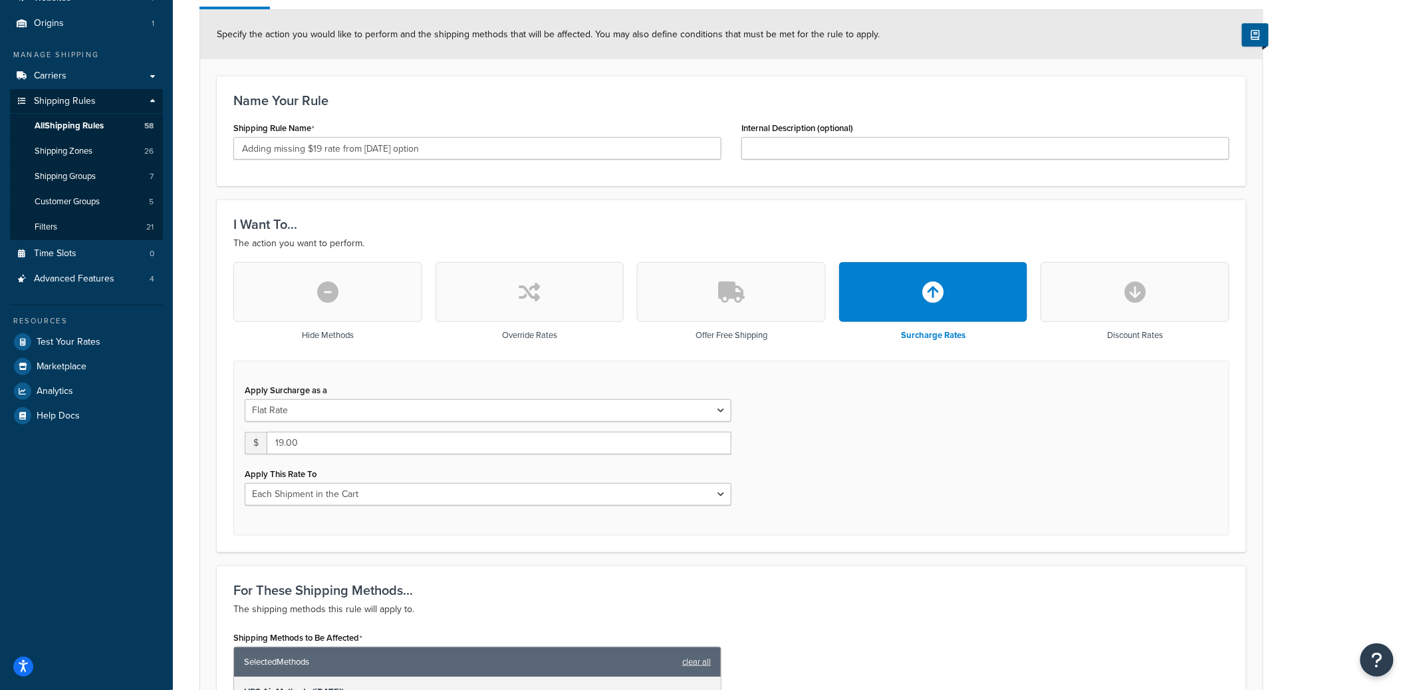
scroll to position [482, 0]
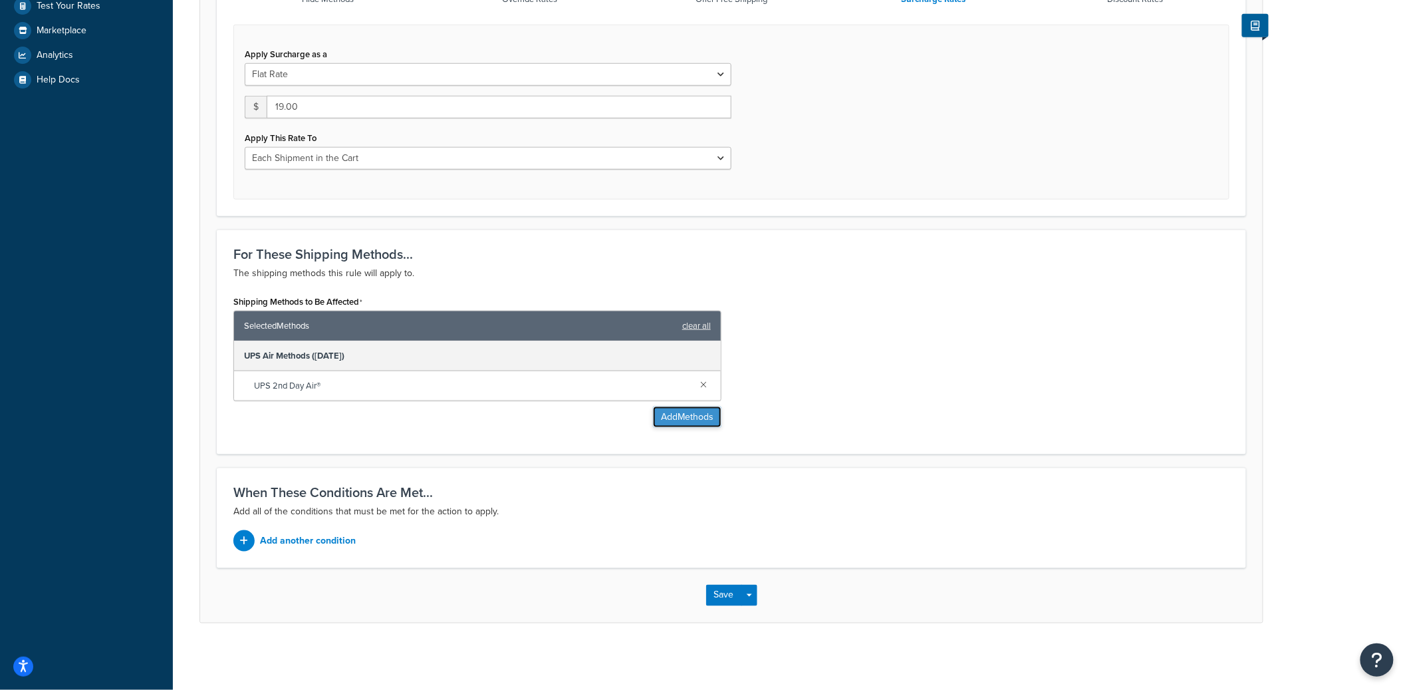
click at [669, 416] on button "Add Methods" at bounding box center [687, 416] width 68 height 21
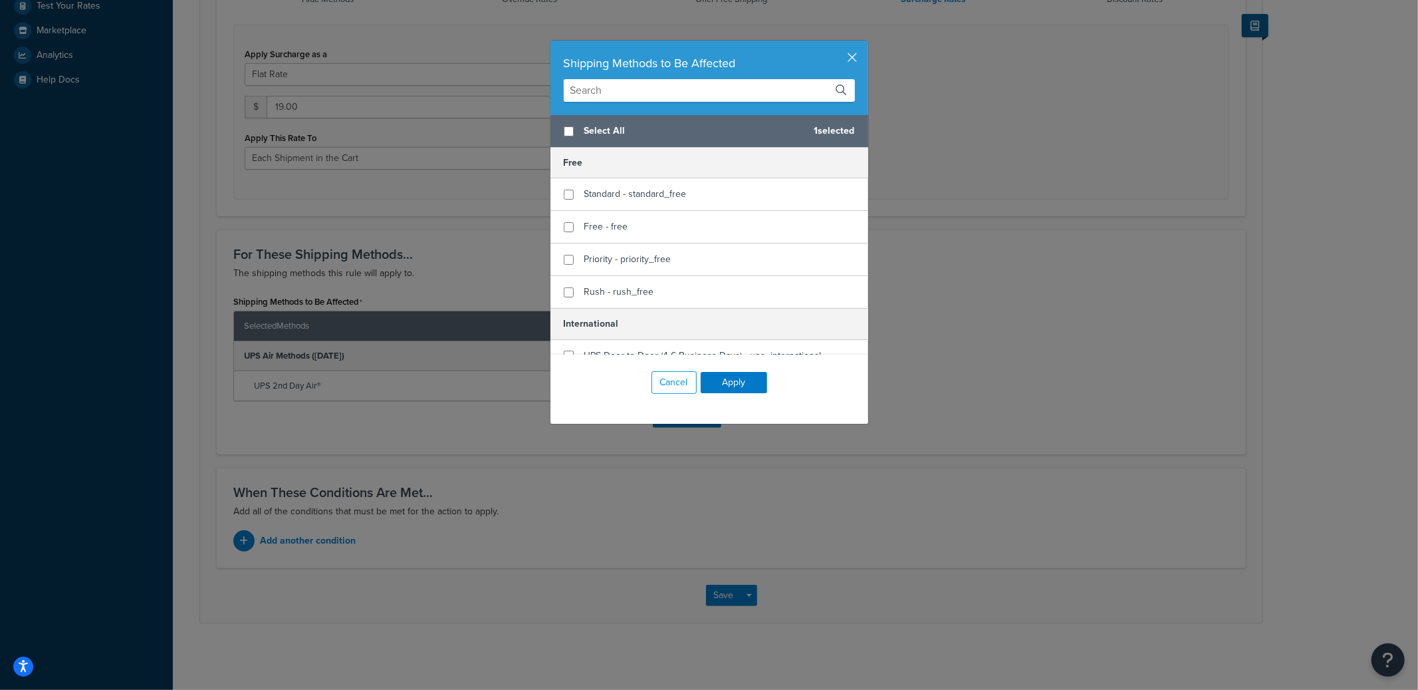
click at [601, 95] on input "text" at bounding box center [709, 90] width 291 height 23
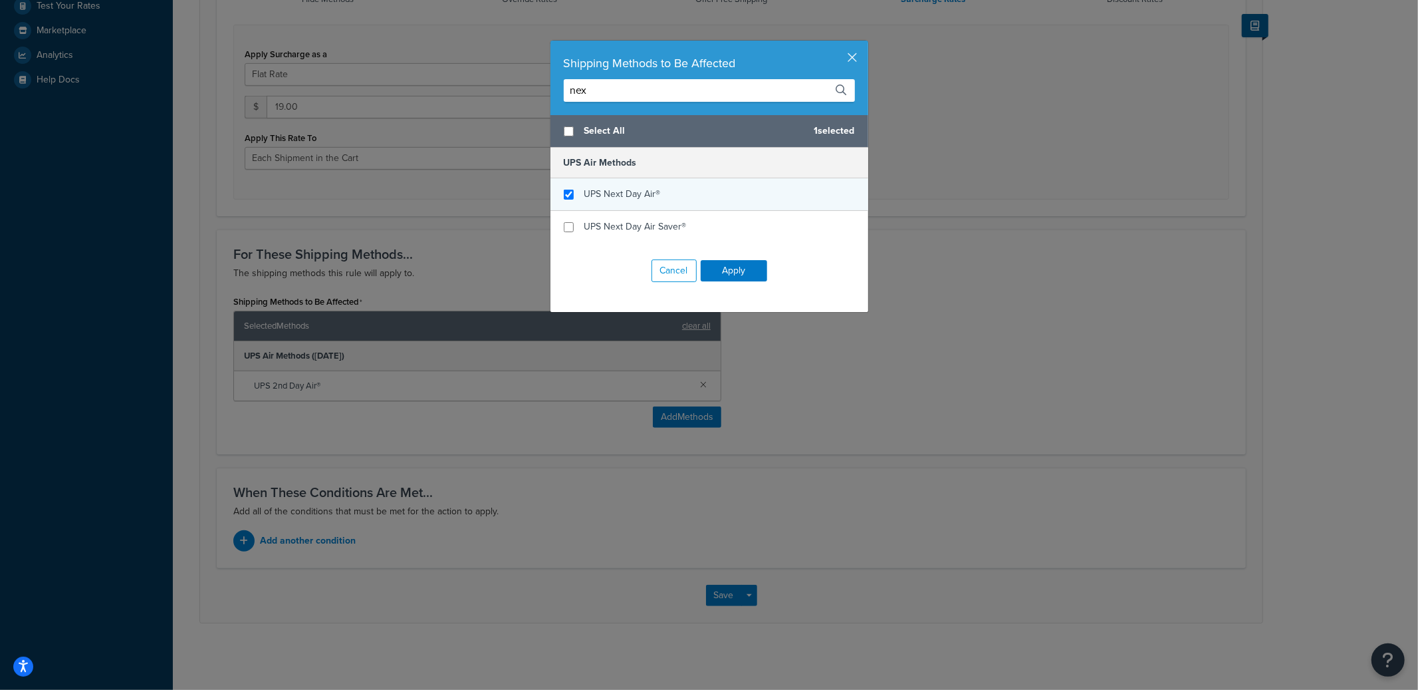
type input "nex"
checkbox input "true"
click at [592, 190] on span "UPS Next Day Air®" at bounding box center [623, 194] width 76 height 14
click at [733, 276] on button "Apply" at bounding box center [734, 270] width 66 height 21
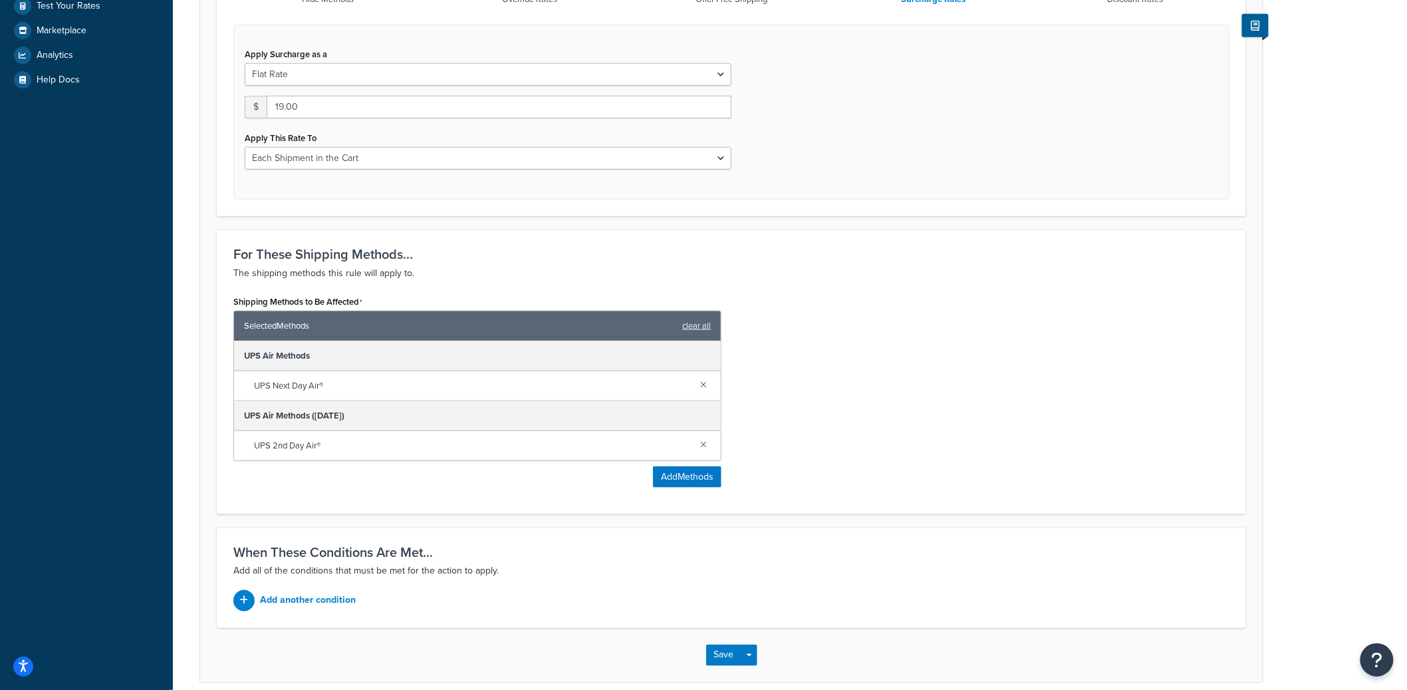
click at [757, 660] on div "Save Save Dropdown Save and Edit Save and Duplicate Save and Create New" at bounding box center [731, 655] width 1063 height 55
click at [753, 662] on button "Save Dropdown" at bounding box center [749, 654] width 16 height 21
click at [757, 672] on button "Save and Edit" at bounding box center [770, 680] width 128 height 28
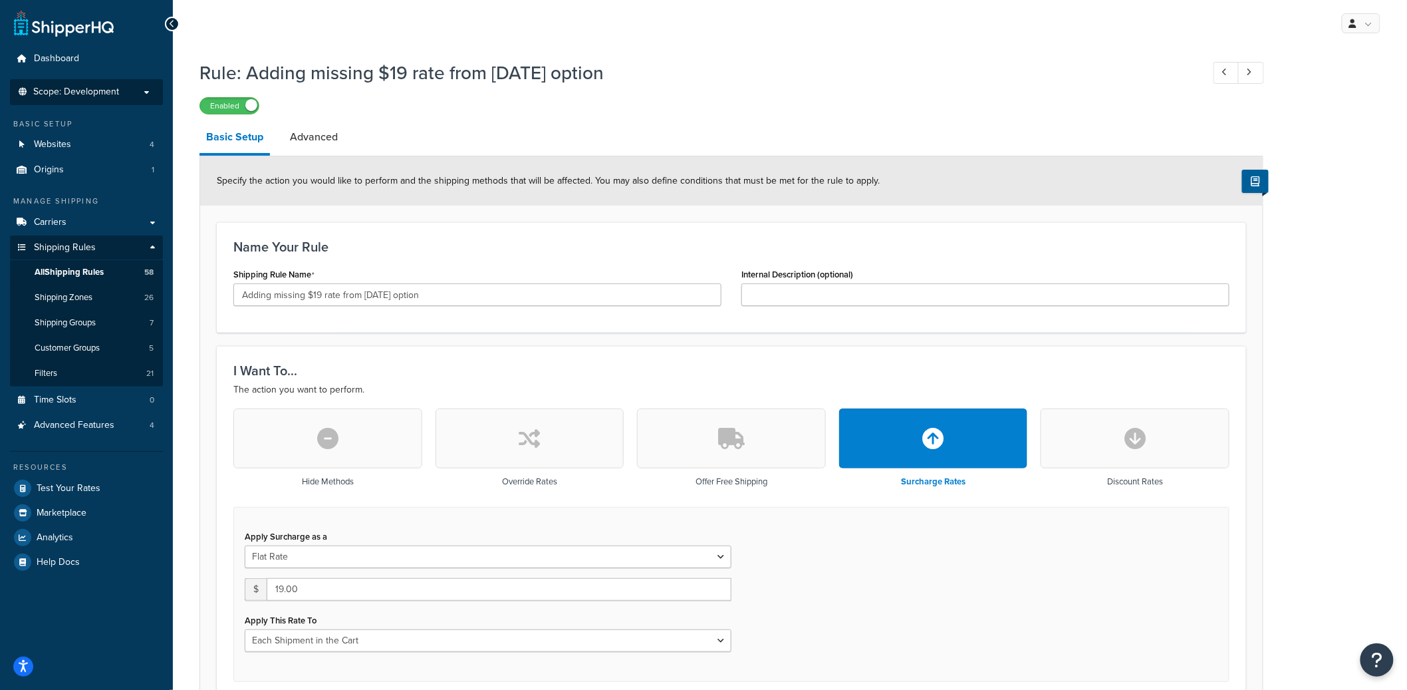
click at [136, 94] on p "Scope: Development" at bounding box center [86, 91] width 141 height 11
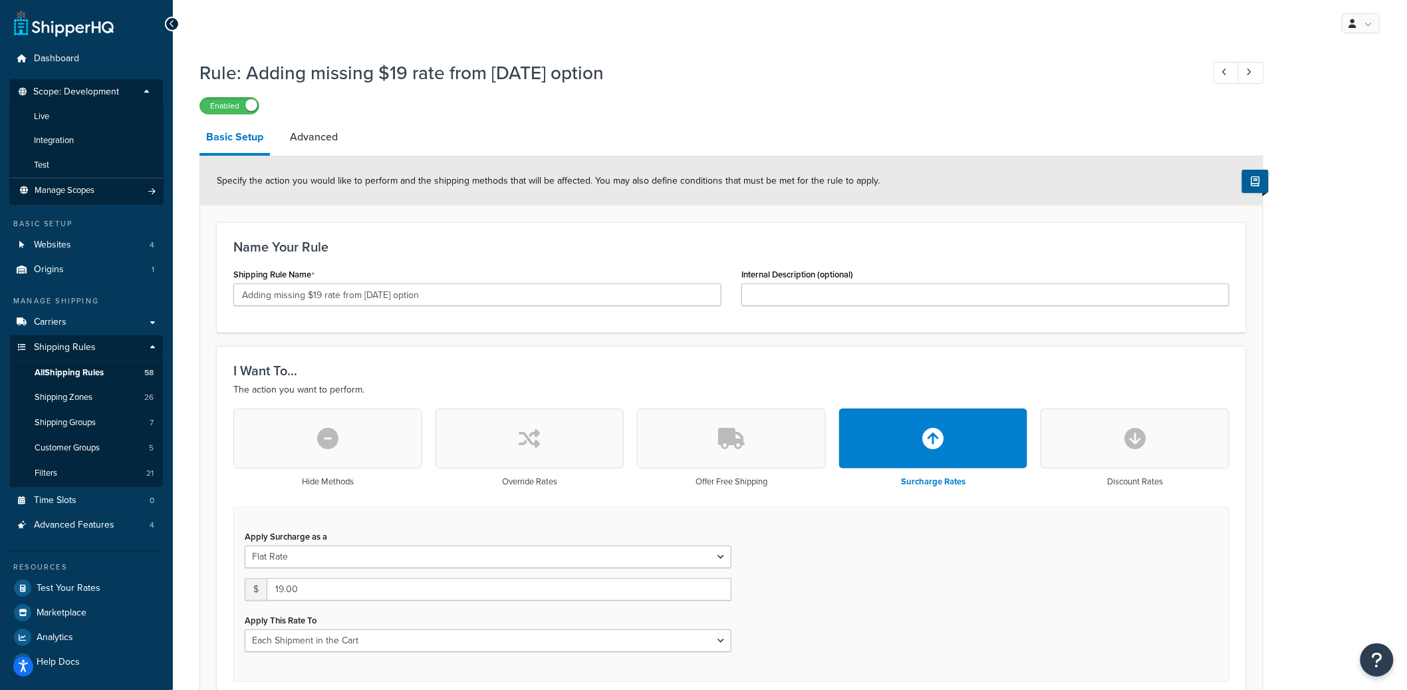
click at [90, 197] on li "Manage Scopes" at bounding box center [86, 191] width 154 height 26
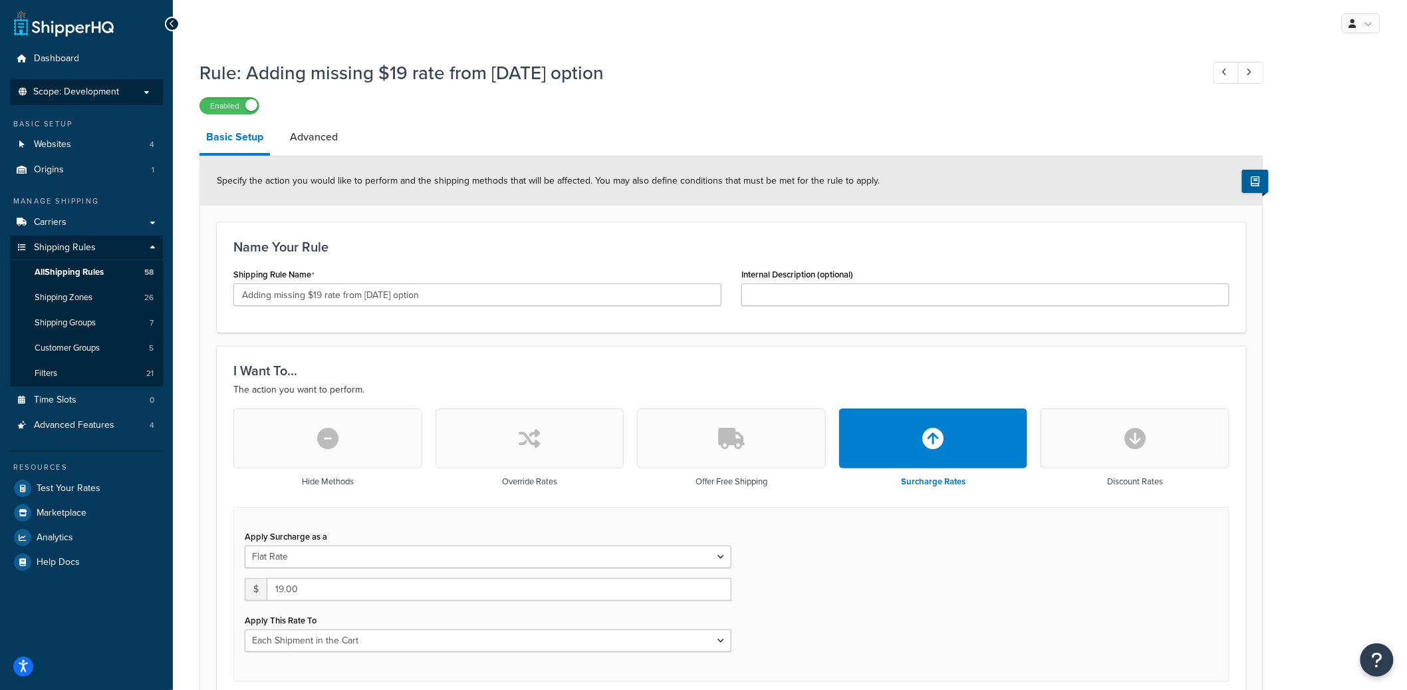
click at [118, 100] on li "Scope: Development" at bounding box center [86, 92] width 153 height 26
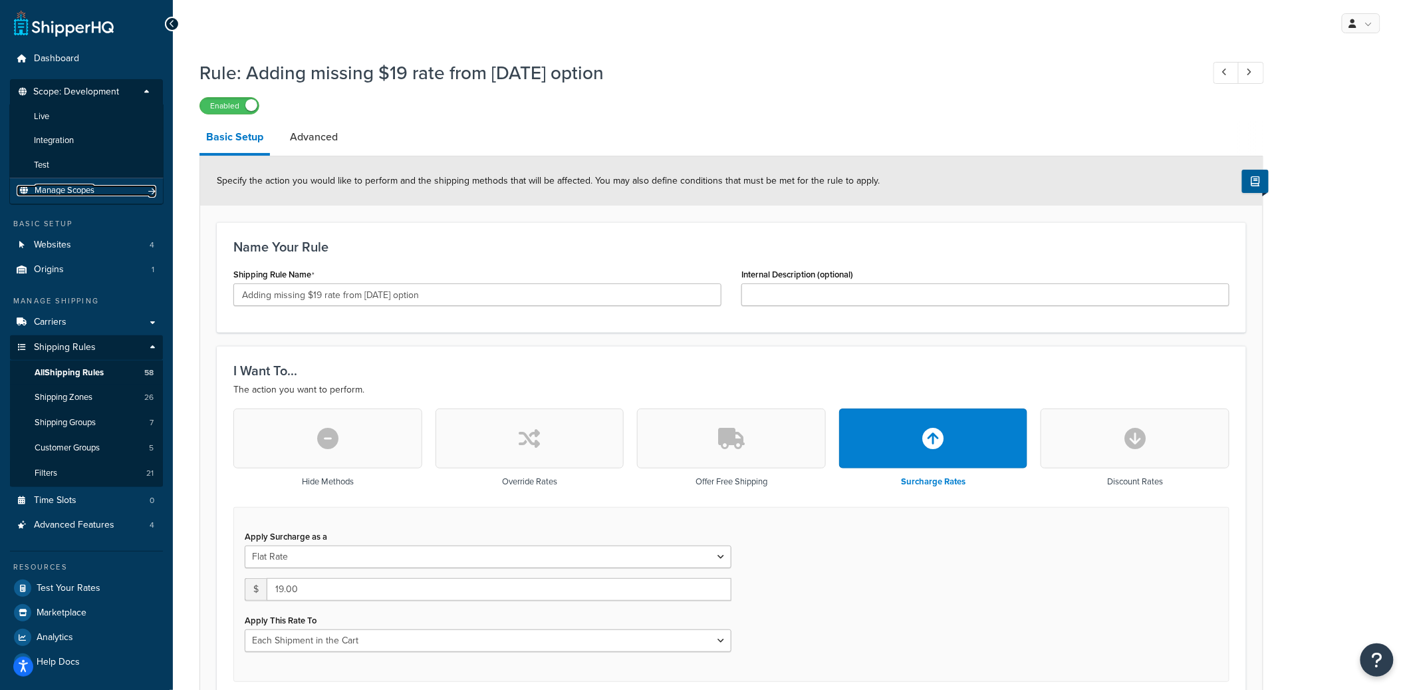
click at [80, 187] on span "Manage Scopes" at bounding box center [65, 190] width 60 height 11
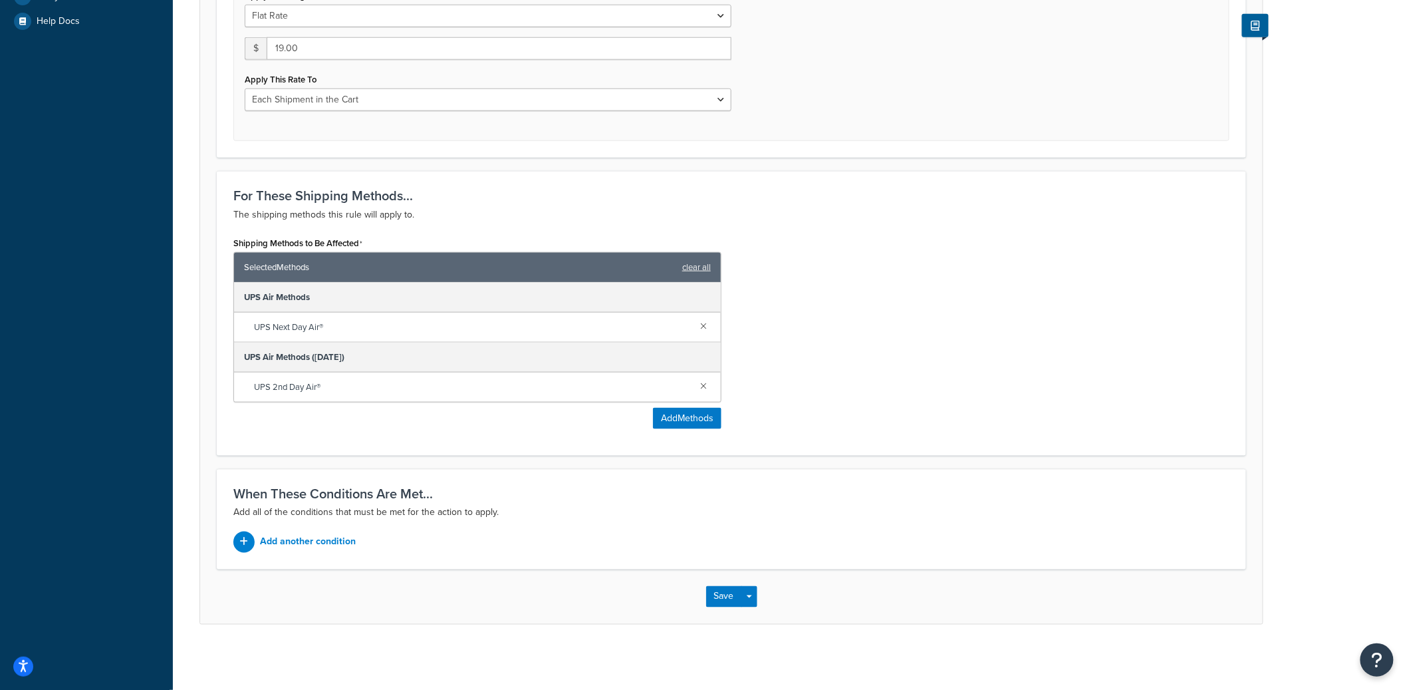
scroll to position [542, 0]
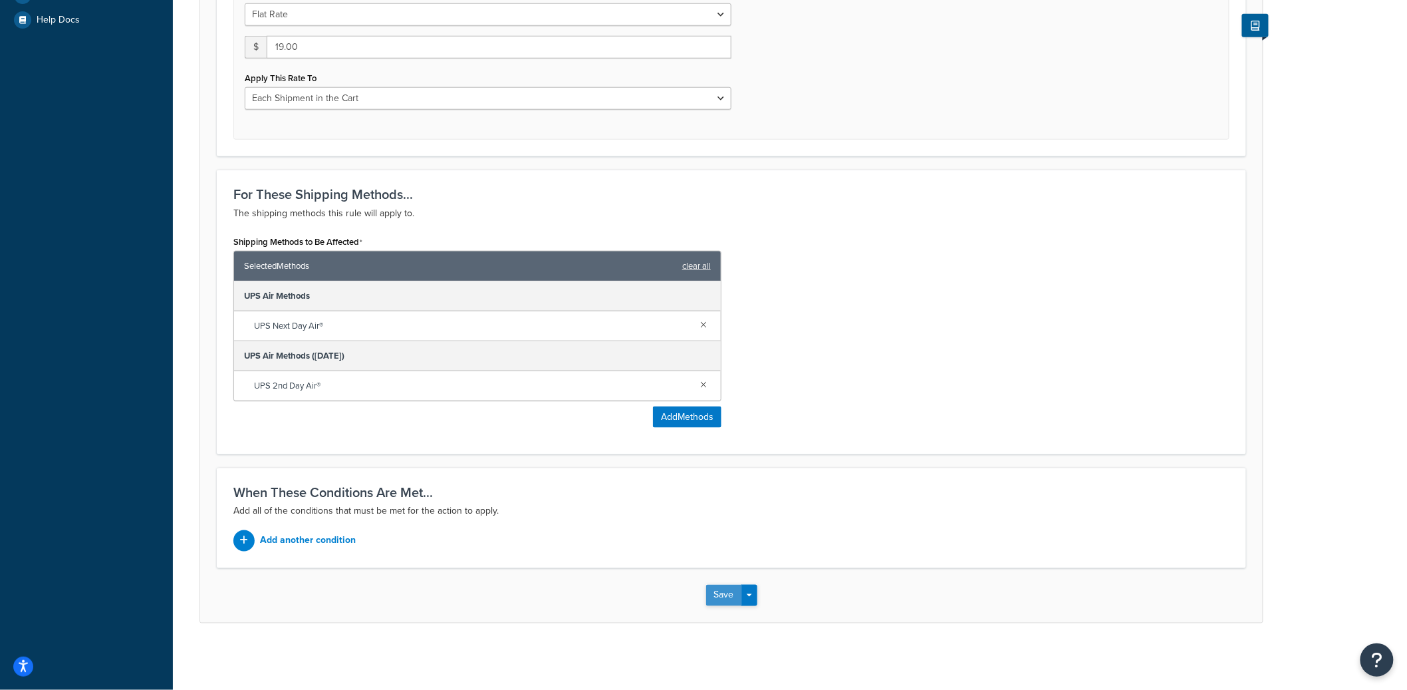
click at [723, 606] on button "Save" at bounding box center [724, 595] width 36 height 21
click at [723, 604] on div "Save Save Dropdown Save and Edit Save and Duplicate Save and Create New" at bounding box center [731, 595] width 1063 height 55
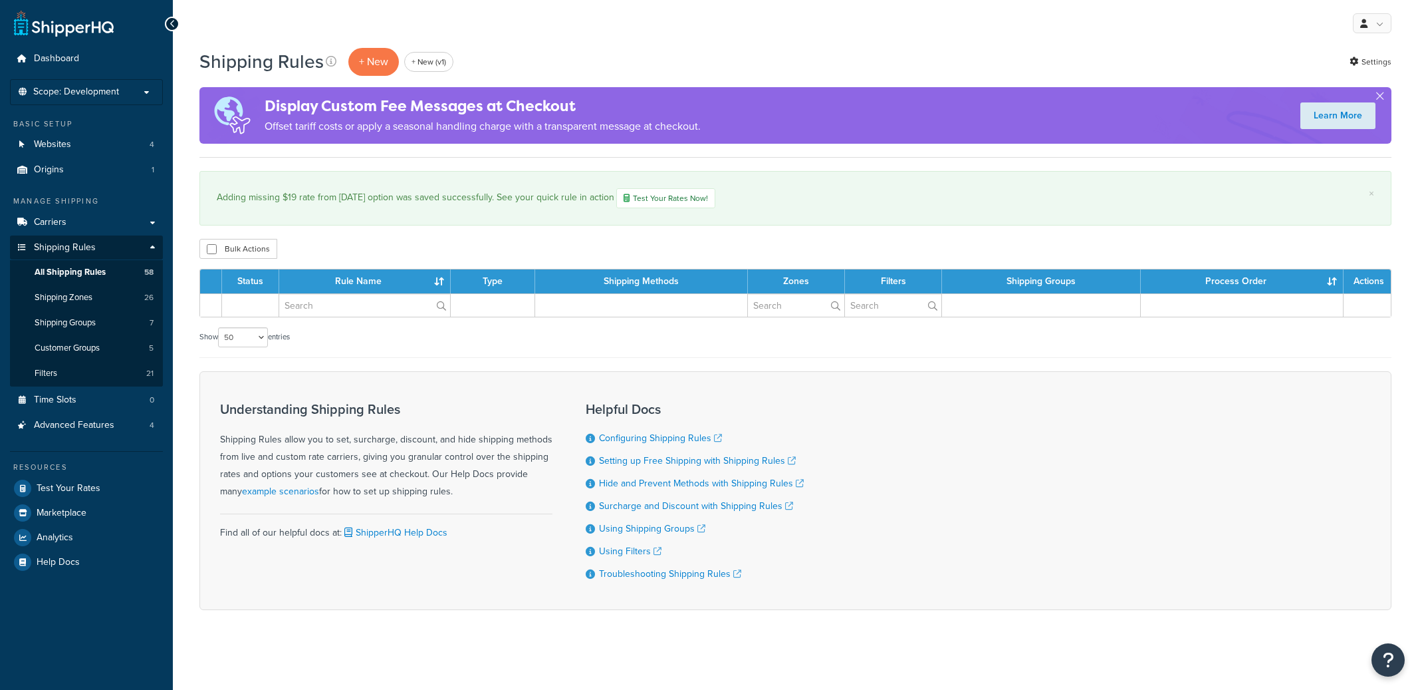
select select "50"
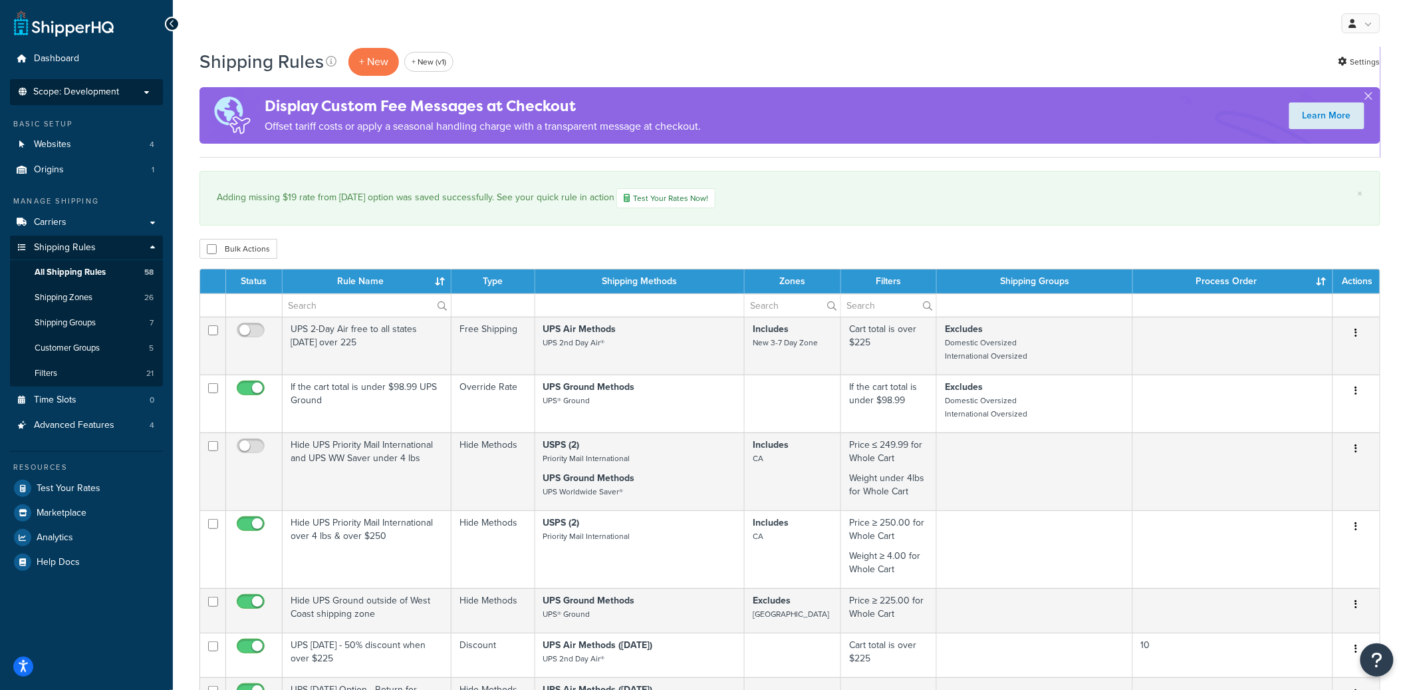
click at [97, 91] on span "Scope: Development" at bounding box center [76, 91] width 86 height 11
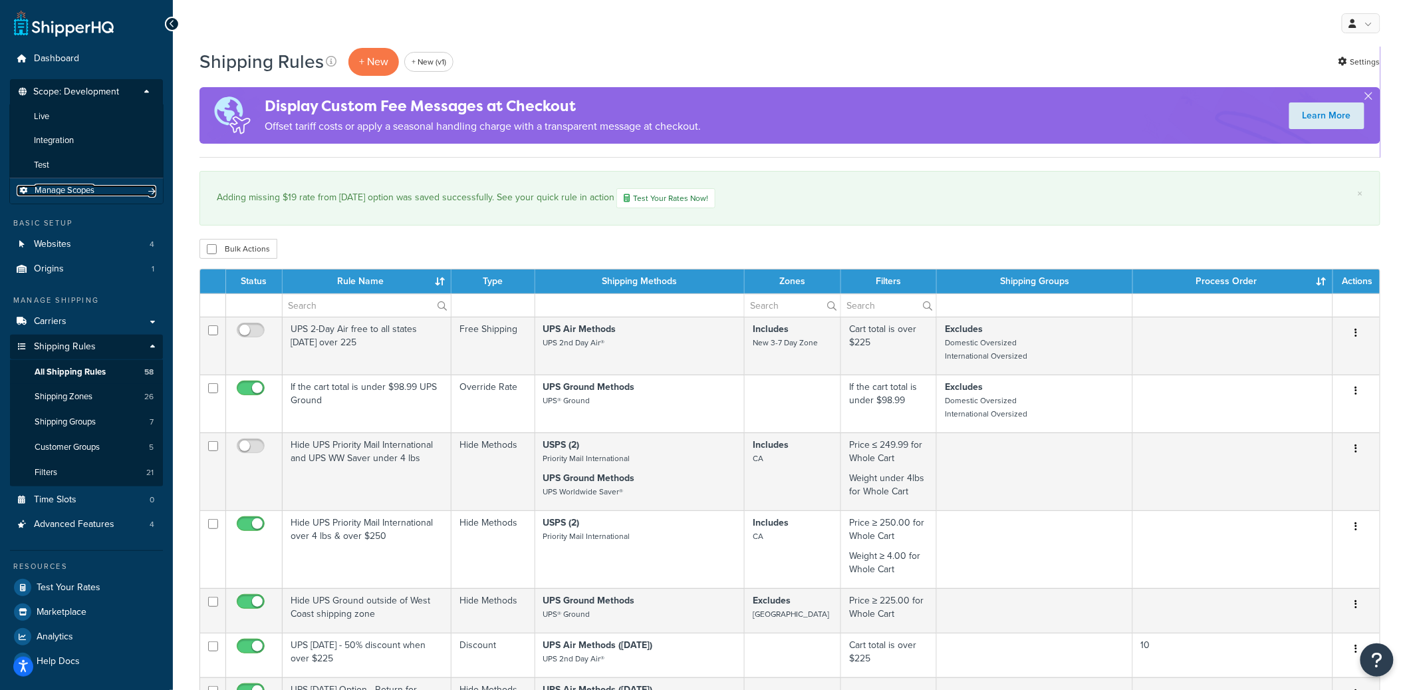
click at [93, 192] on span "Manage Scopes" at bounding box center [65, 190] width 60 height 11
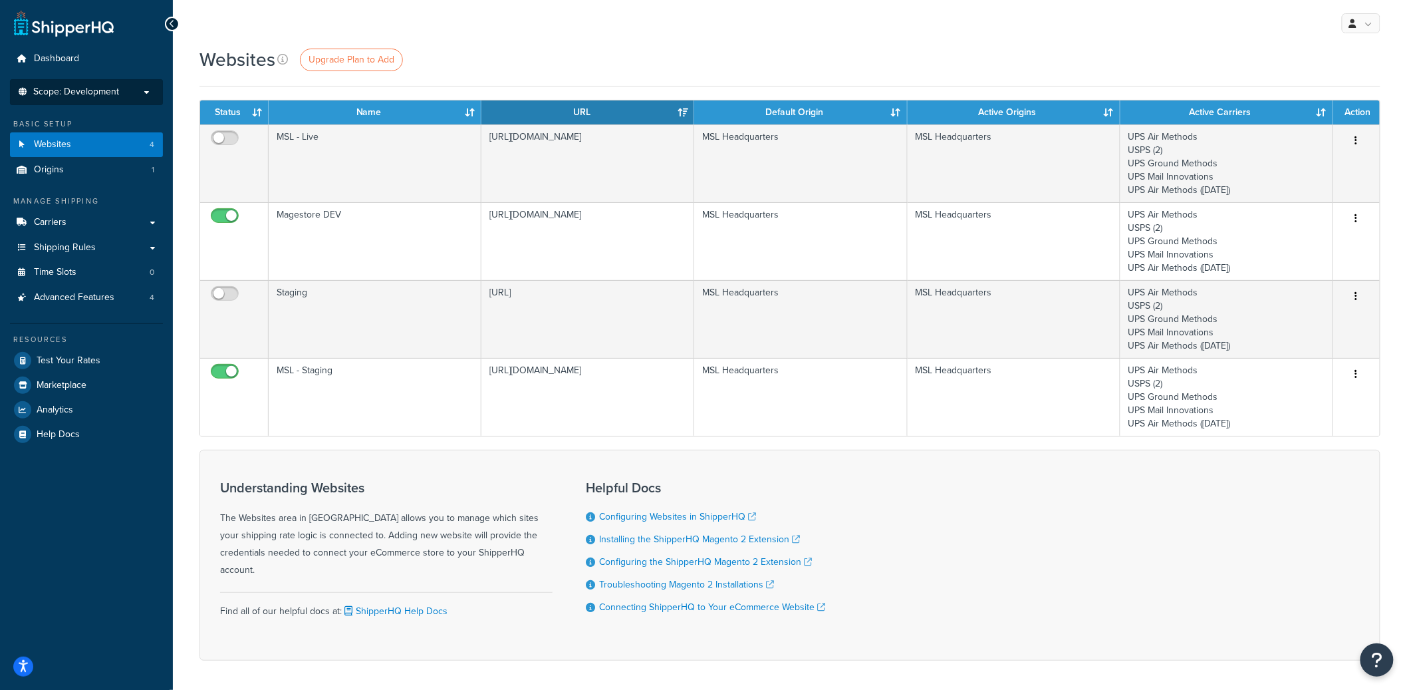
click at [96, 86] on span "Scope: Development" at bounding box center [76, 91] width 86 height 11
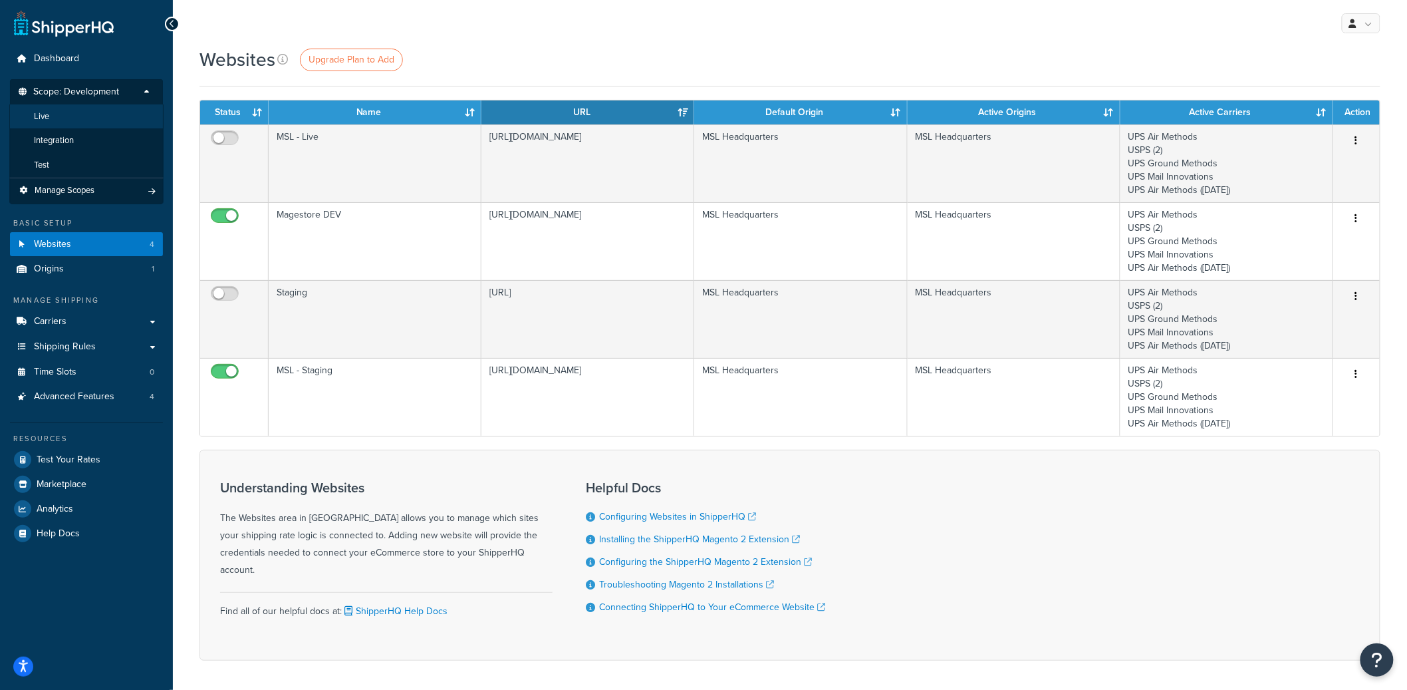
click at [81, 108] on li "Live" at bounding box center [86, 116] width 154 height 25
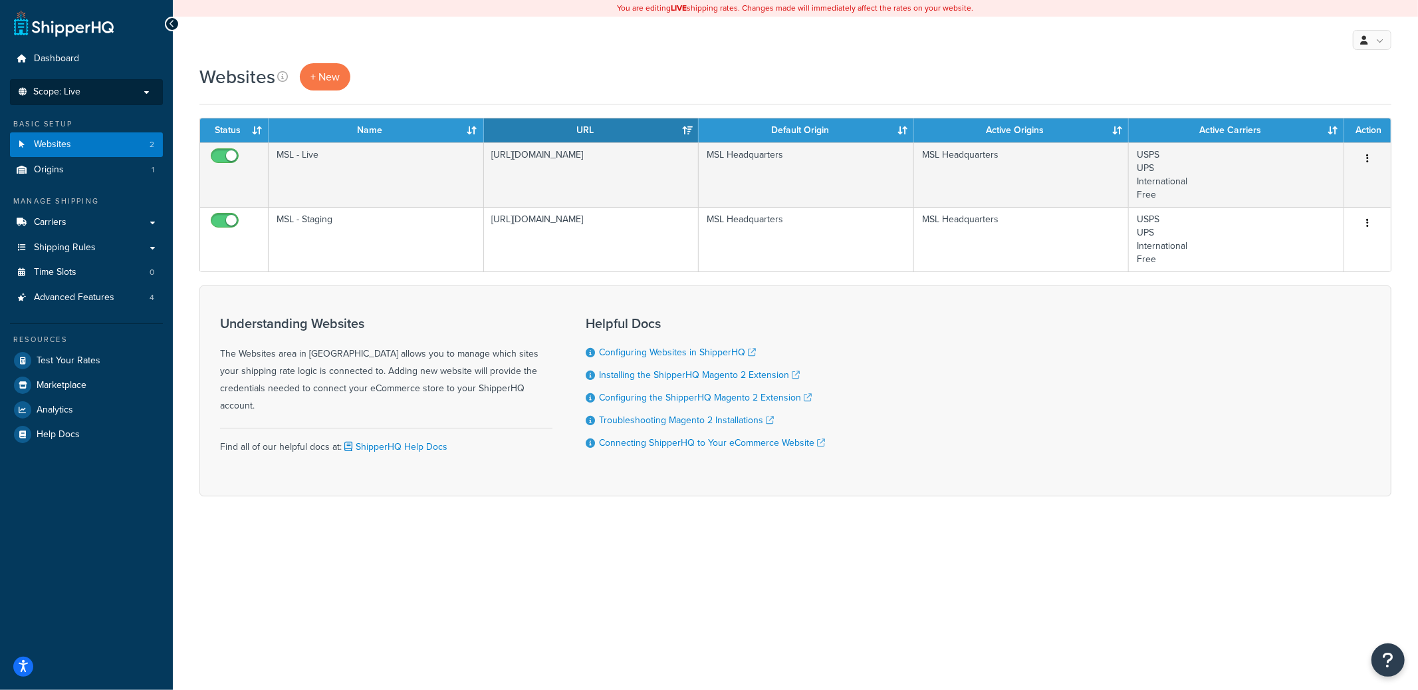
click at [122, 96] on p "Scope: Live" at bounding box center [86, 91] width 141 height 11
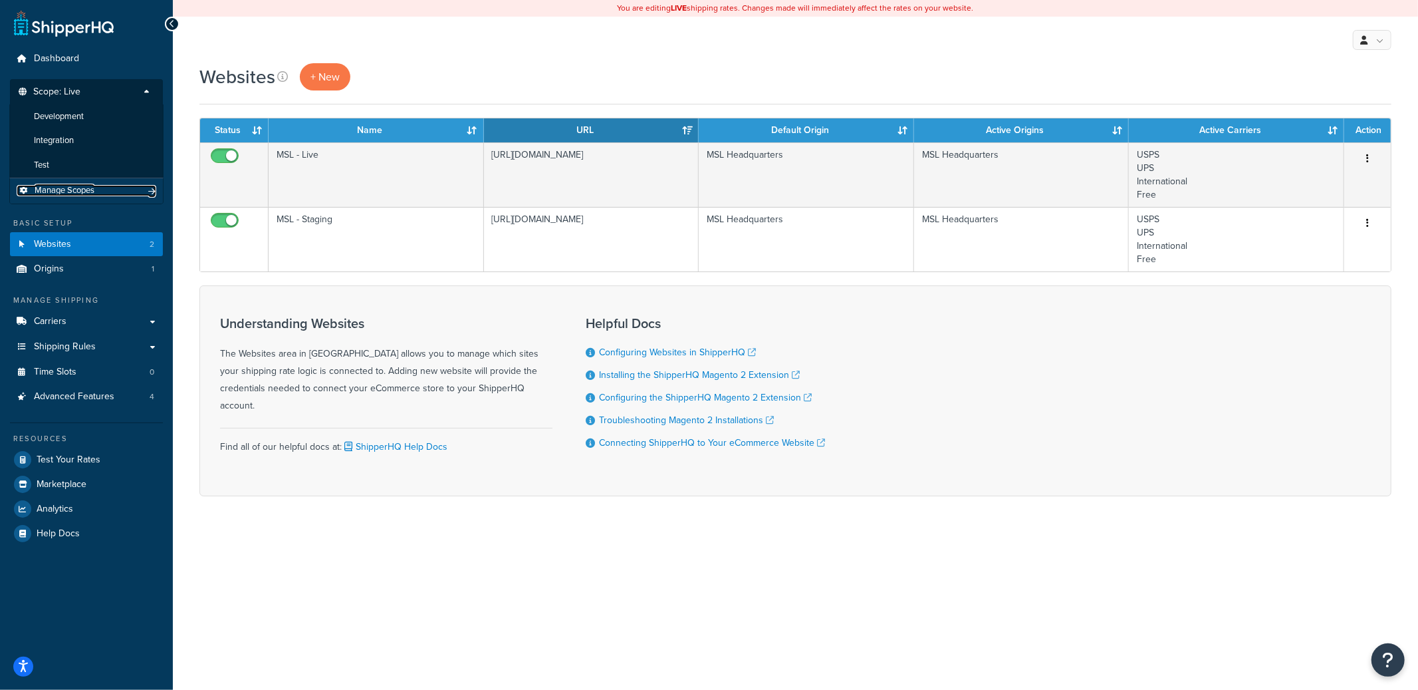
click at [89, 192] on span "Manage Scopes" at bounding box center [65, 190] width 60 height 11
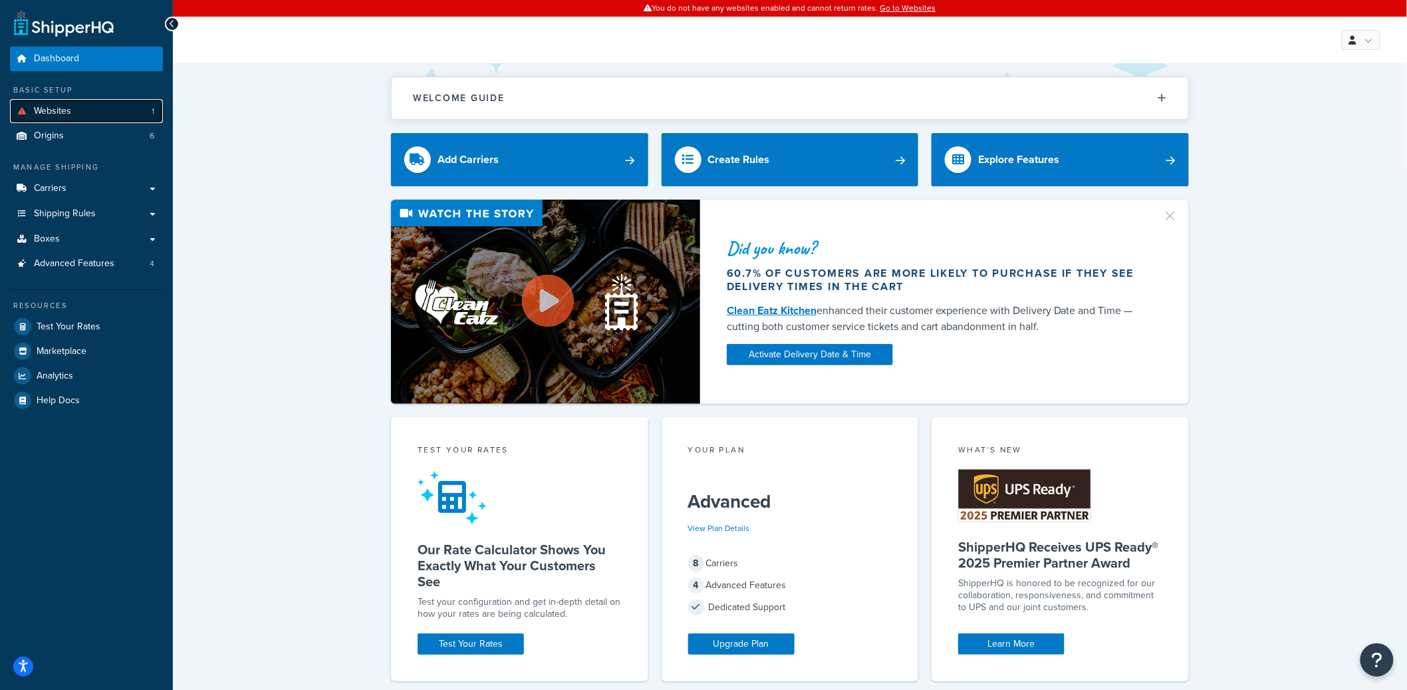
click at [104, 109] on link "Websites 1" at bounding box center [86, 111] width 153 height 25
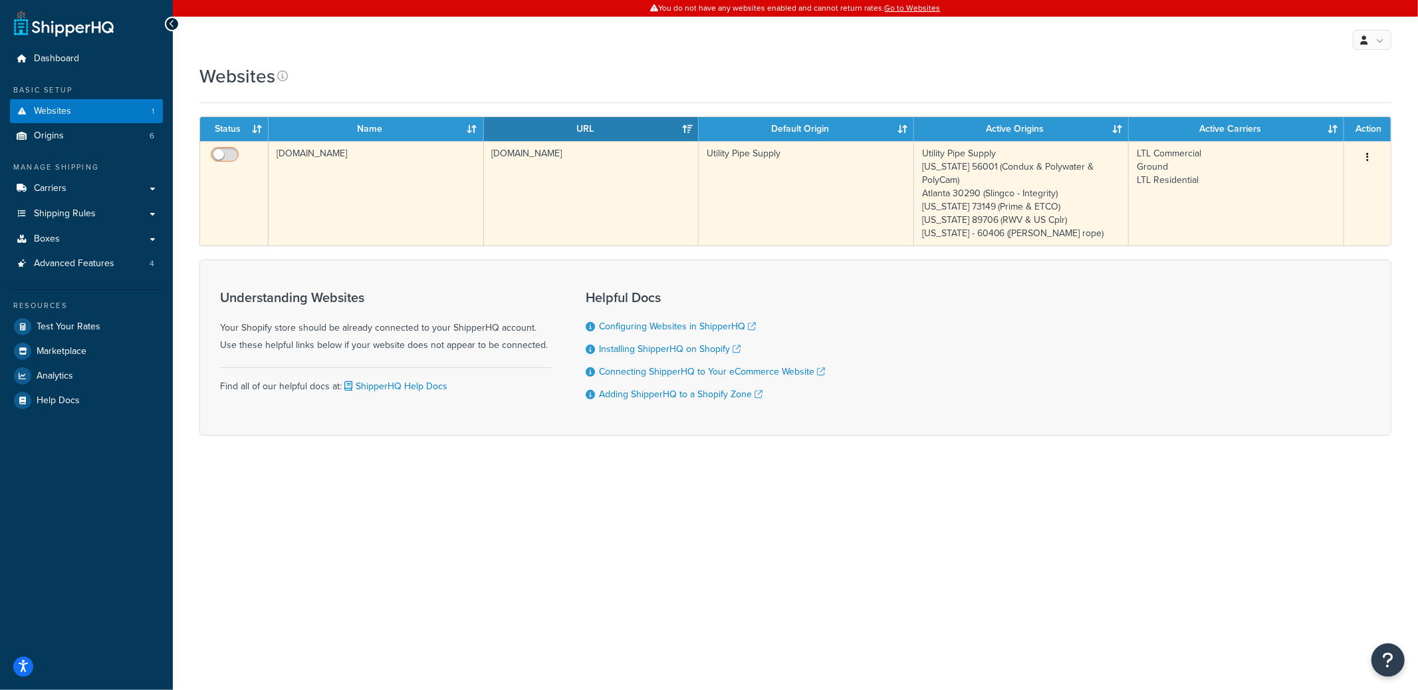
click at [223, 152] on input "checkbox" at bounding box center [226, 158] width 37 height 17
checkbox input "true"
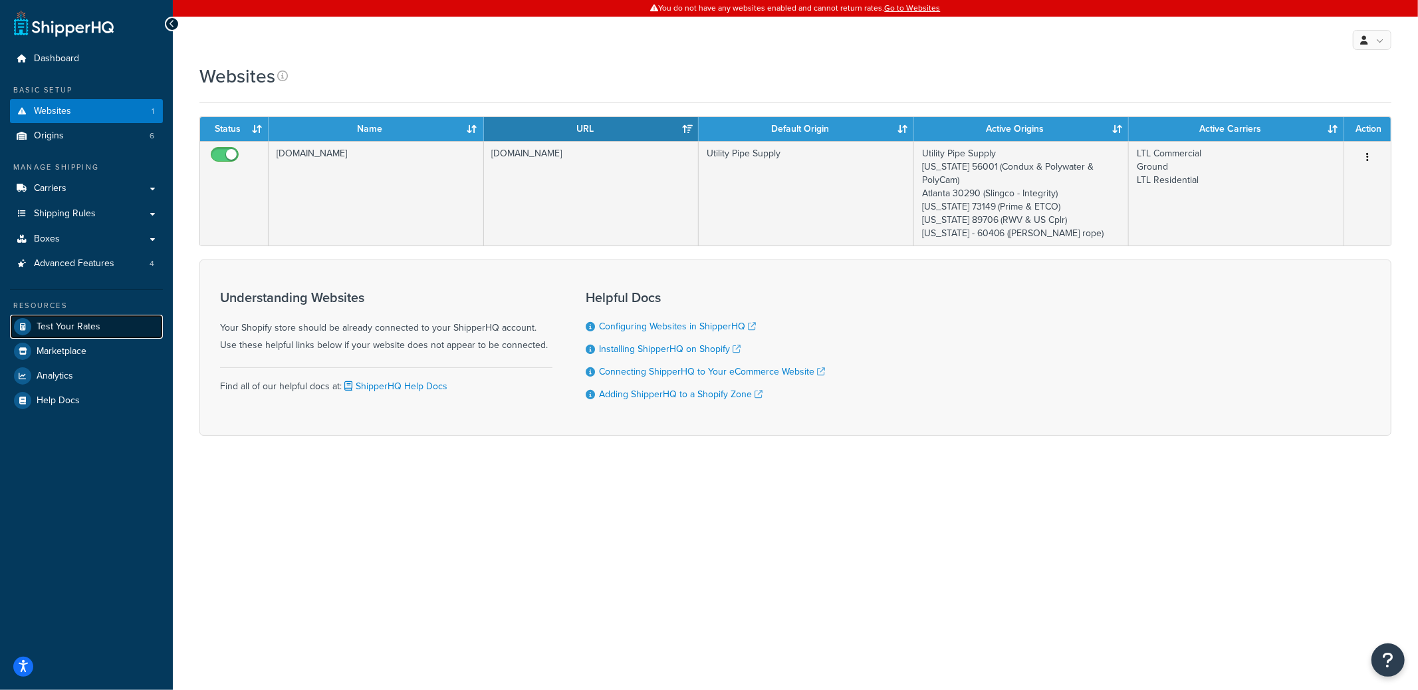
click at [74, 324] on span "Test Your Rates" at bounding box center [69, 326] width 64 height 11
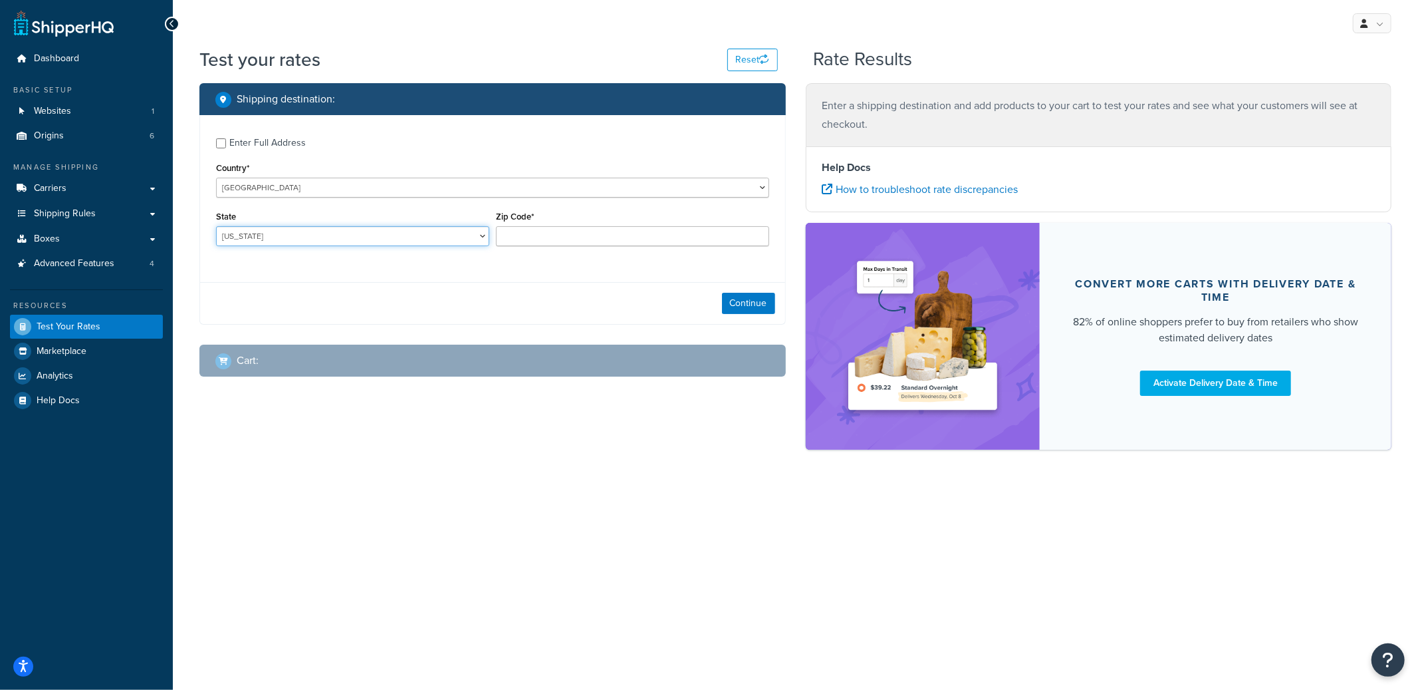
click at [285, 233] on select "[US_STATE] [US_STATE] [US_STATE] [US_STATE] [US_STATE] Armed Forces Americas Ar…" at bounding box center [352, 236] width 273 height 20
select select "CA"
type input "90210"
click at [744, 310] on button "Continue" at bounding box center [748, 303] width 53 height 21
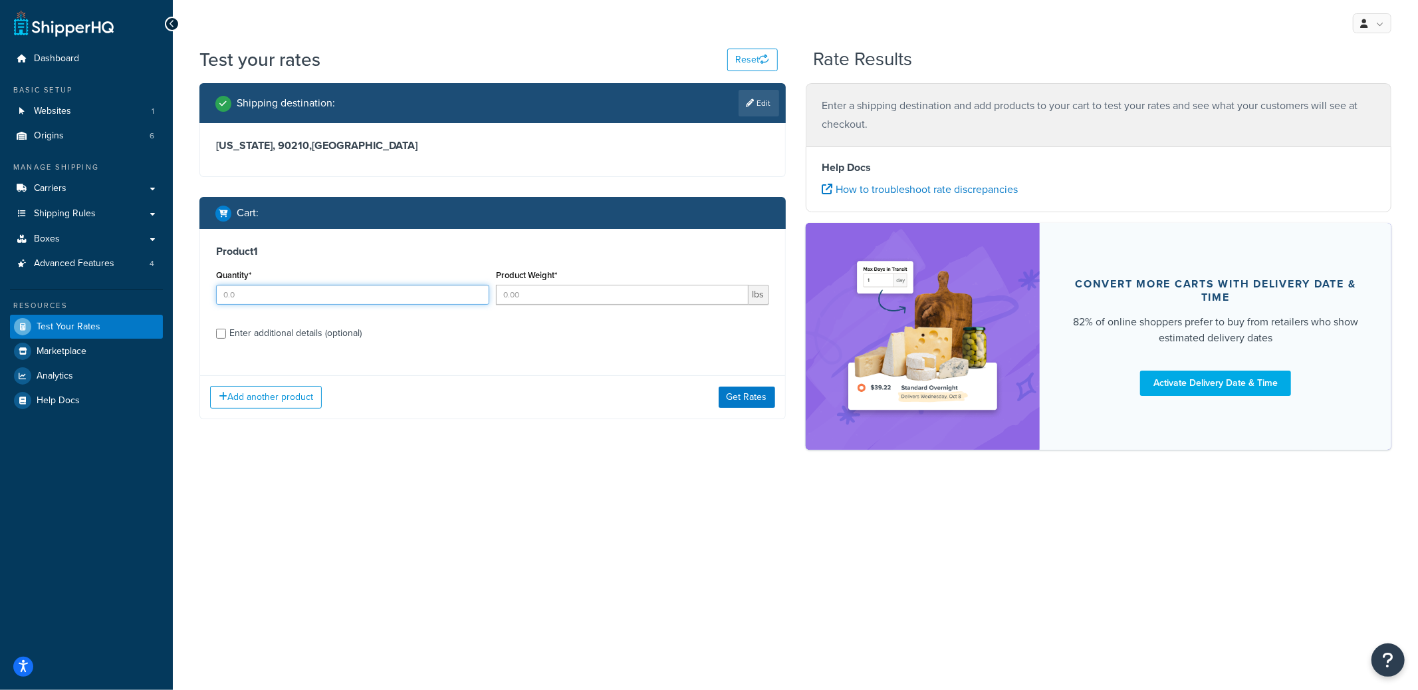
click at [267, 294] on input "Quantity*" at bounding box center [352, 295] width 273 height 20
type input "7"
type input "6"
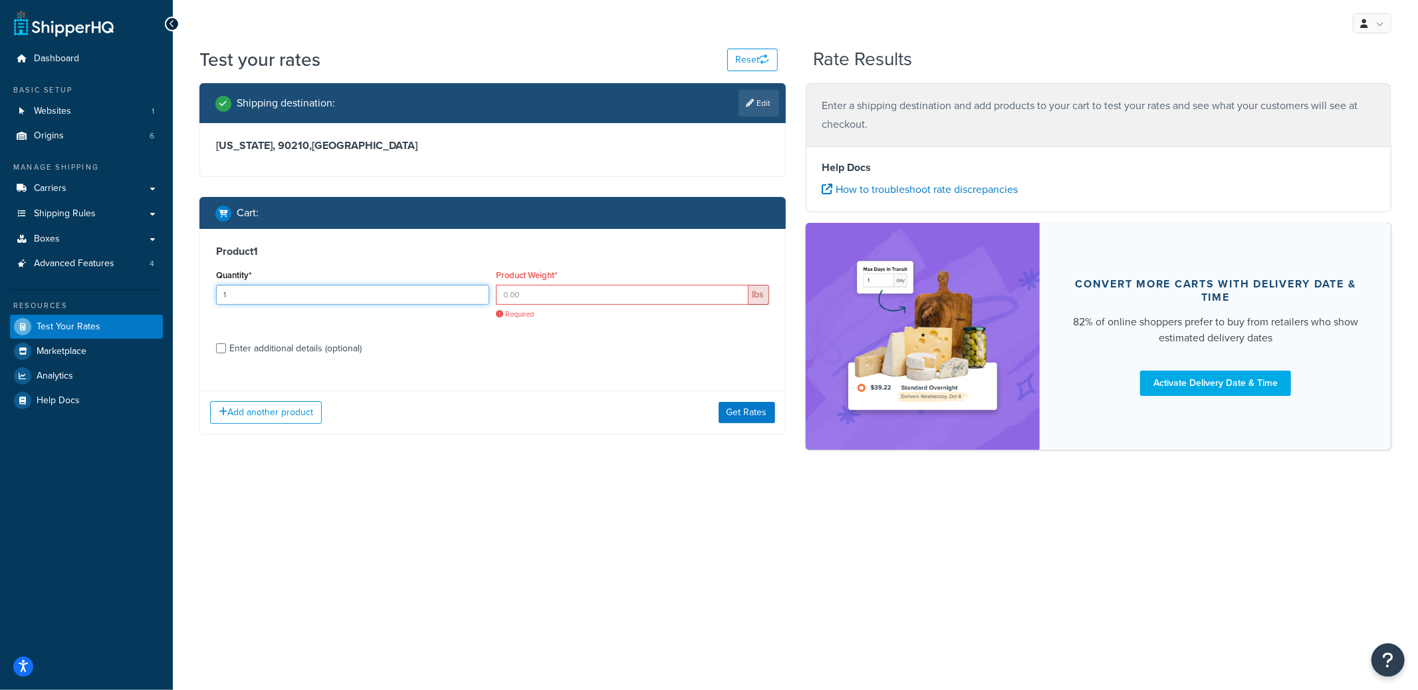
type input "1"
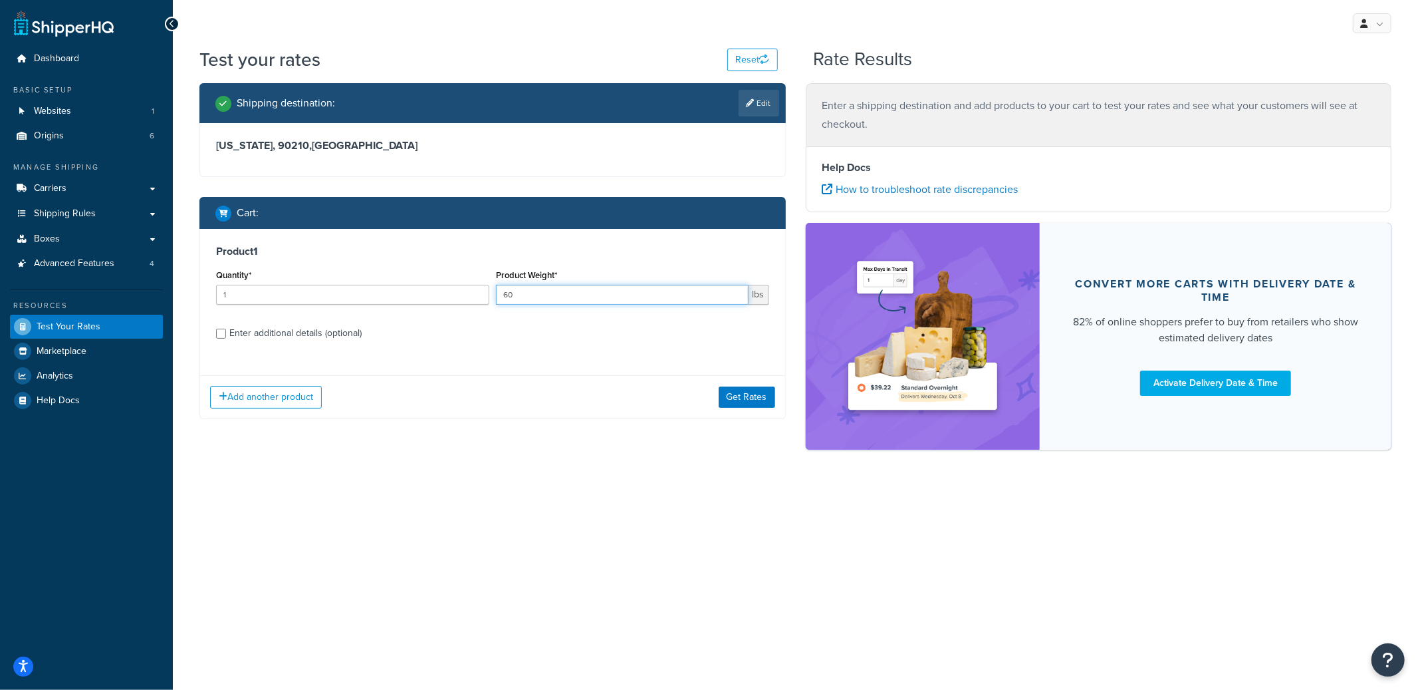
type input "60"
click at [283, 338] on div "Enter additional details (optional)" at bounding box center [295, 333] width 132 height 19
click at [226, 338] on input "Enter additional details (optional)" at bounding box center [221, 333] width 10 height 10
checkbox input "true"
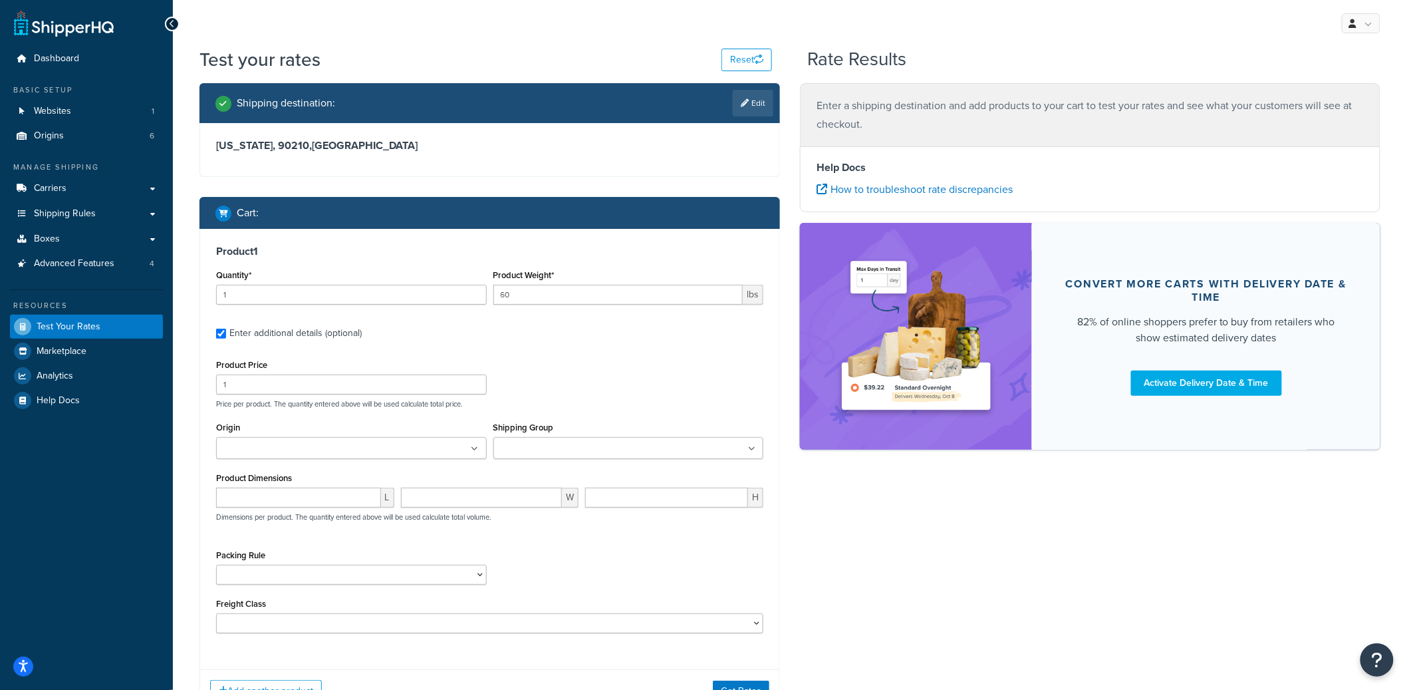
click at [553, 447] on input "Shipping Group" at bounding box center [556, 449] width 118 height 15
type input "a"
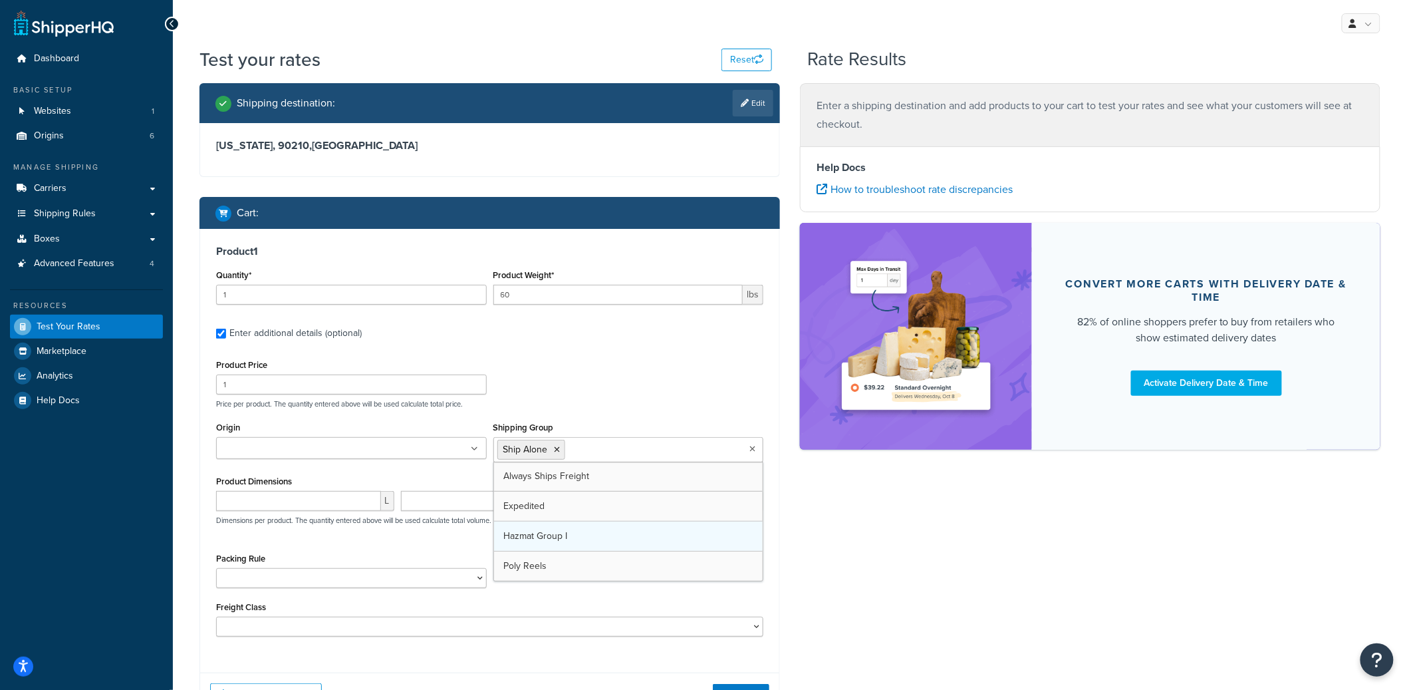
click at [355, 568] on div "Packing Rule Pack Seperately Pallet Test" at bounding box center [351, 568] width 271 height 39
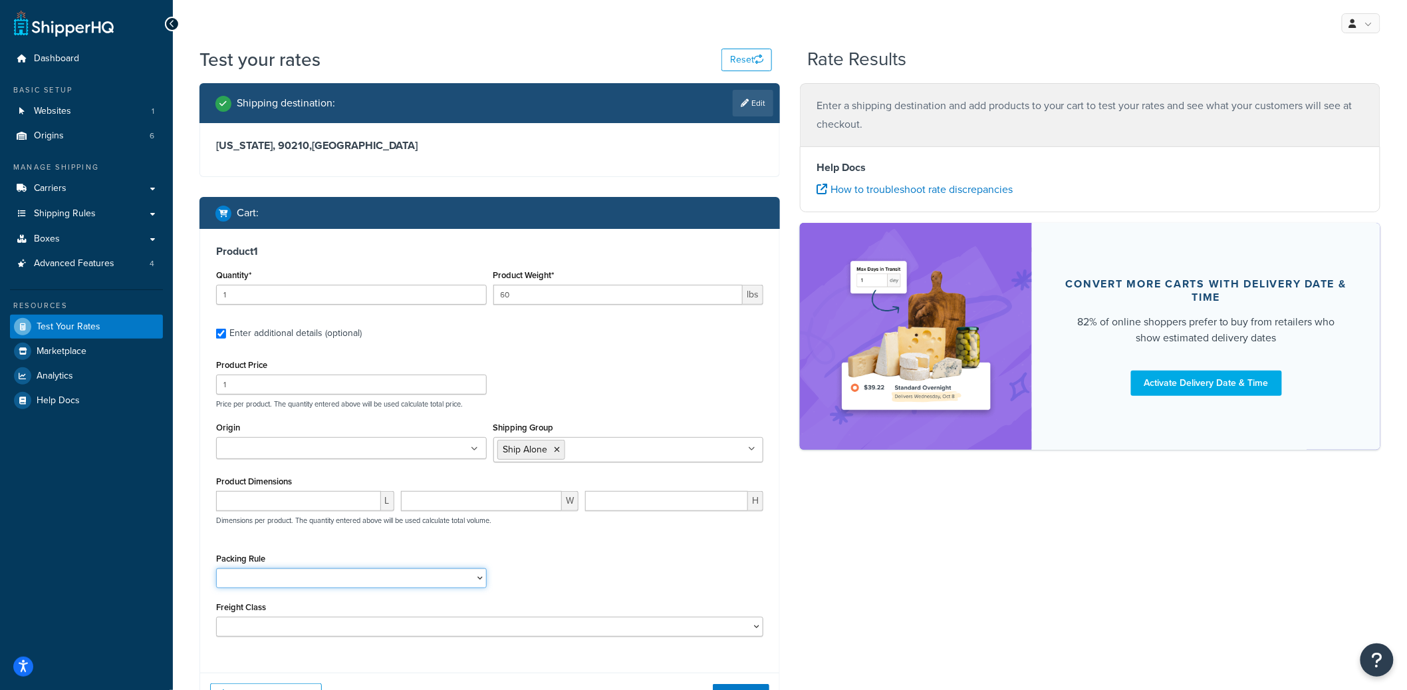
click at [347, 576] on select "Pack Seperately Pallet Test" at bounding box center [351, 578] width 271 height 20
select select "86965"
click at [216, 569] on select "Pack Seperately Pallet Test" at bounding box center [351, 578] width 271 height 20
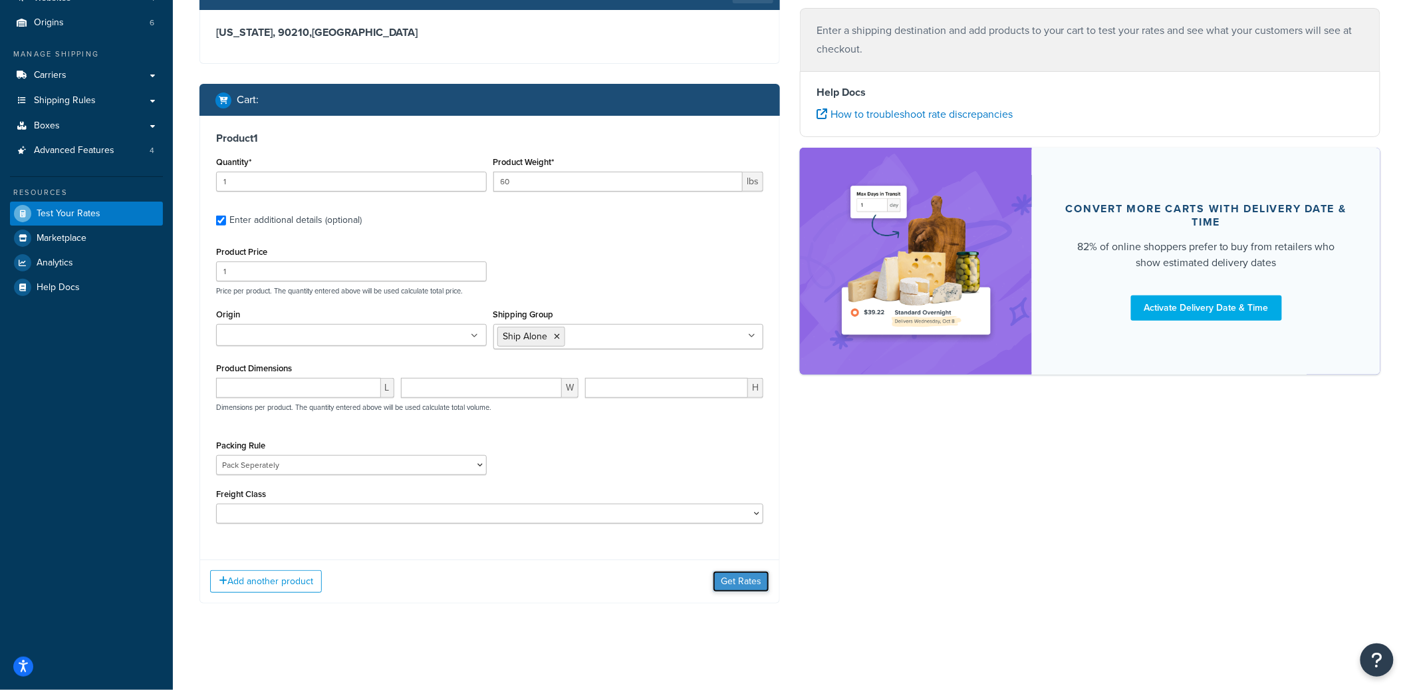
click at [732, 575] on button "Get Rates" at bounding box center [741, 581] width 57 height 21
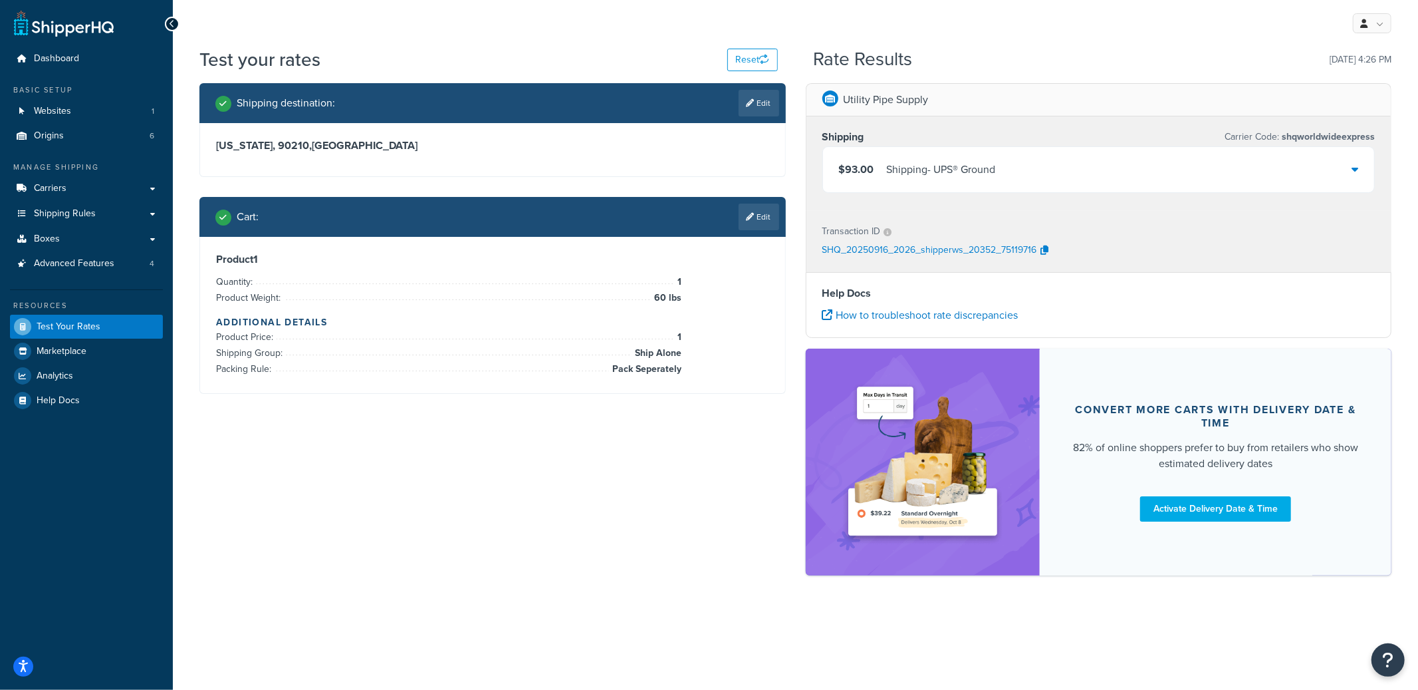
click at [957, 180] on div "$93.00 Shipping - UPS® Ground" at bounding box center [1099, 169] width 552 height 45
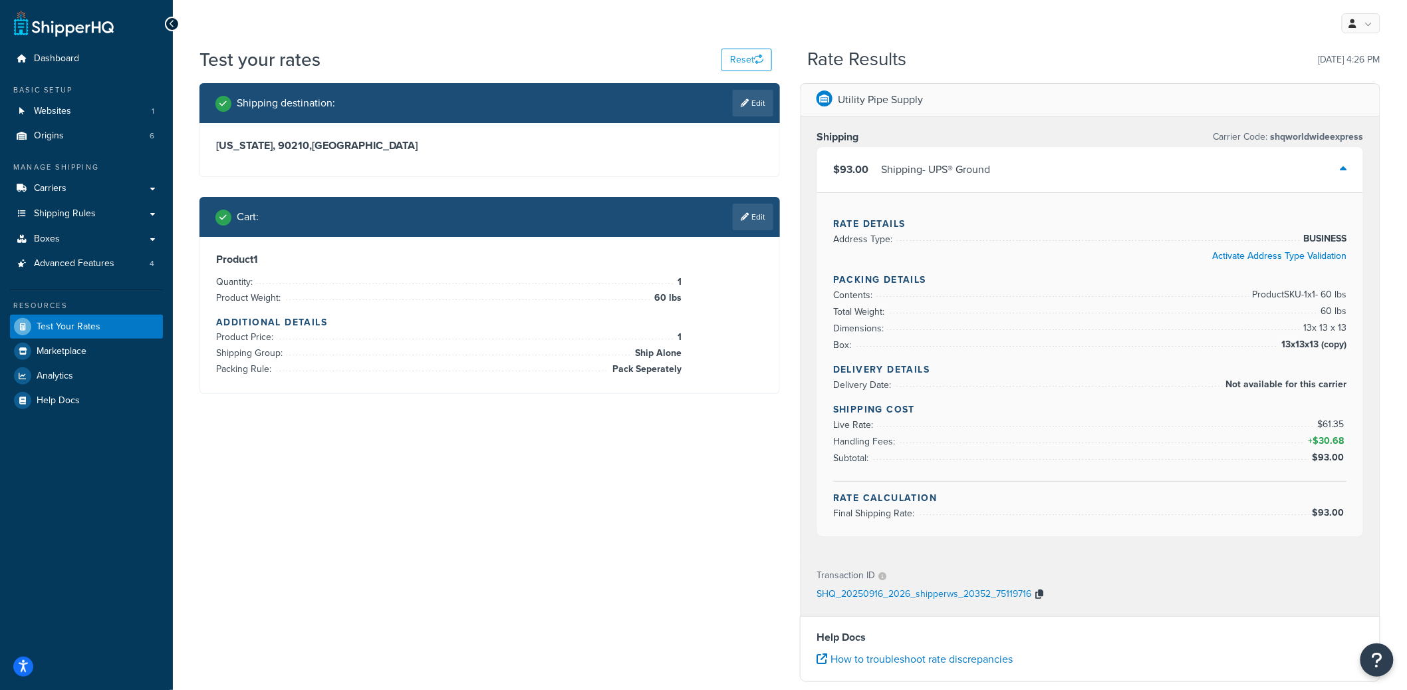
click at [1039, 597] on icon "button" at bounding box center [1039, 593] width 8 height 9
click at [1047, 595] on div "SHQ_20250916_2026_shipperws_20352_75119716" at bounding box center [1090, 595] width 547 height 20
click at [1043, 595] on icon "button" at bounding box center [1039, 593] width 8 height 9
click at [128, 100] on link "Websites 1" at bounding box center [86, 111] width 153 height 25
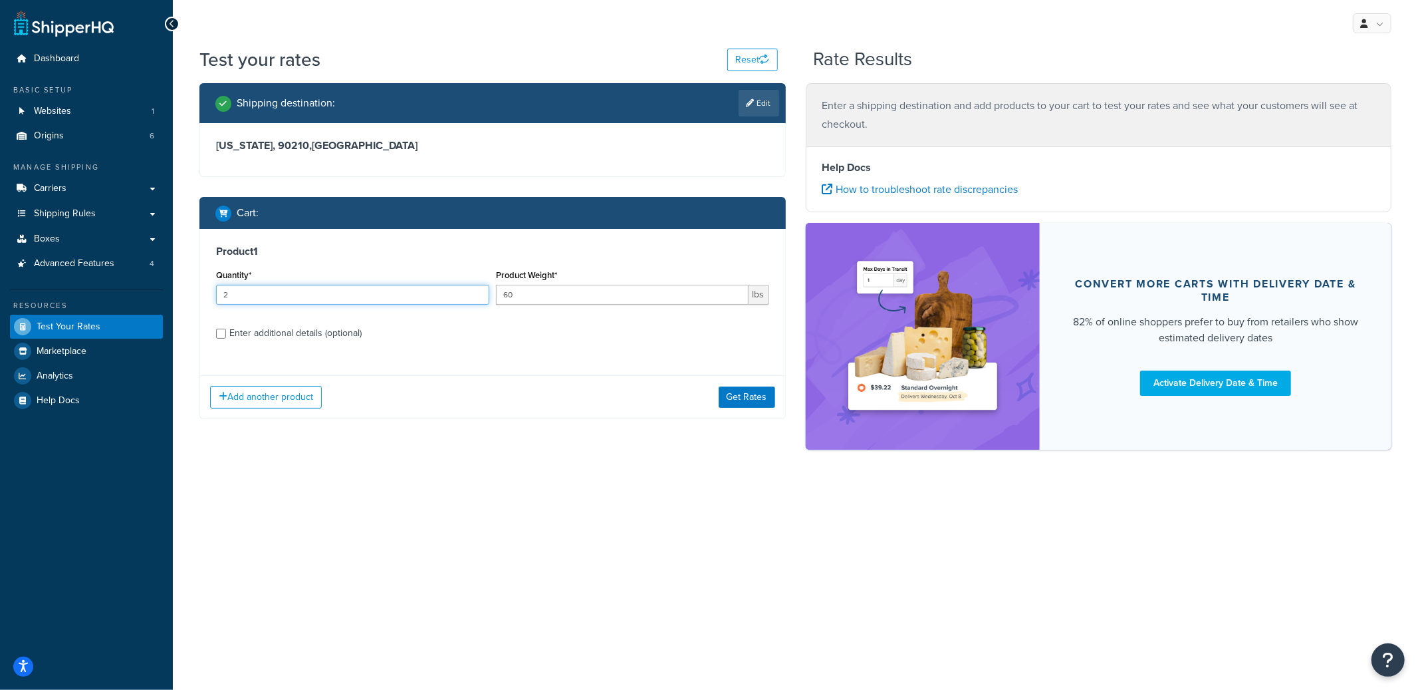
click at [477, 291] on input "2" at bounding box center [352, 295] width 273 height 20
click at [477, 291] on input "3" at bounding box center [352, 295] width 273 height 20
click at [477, 291] on input "4" at bounding box center [352, 295] width 273 height 20
click at [477, 291] on input "5" at bounding box center [352, 295] width 273 height 20
click at [477, 291] on input "6" at bounding box center [352, 295] width 273 height 20
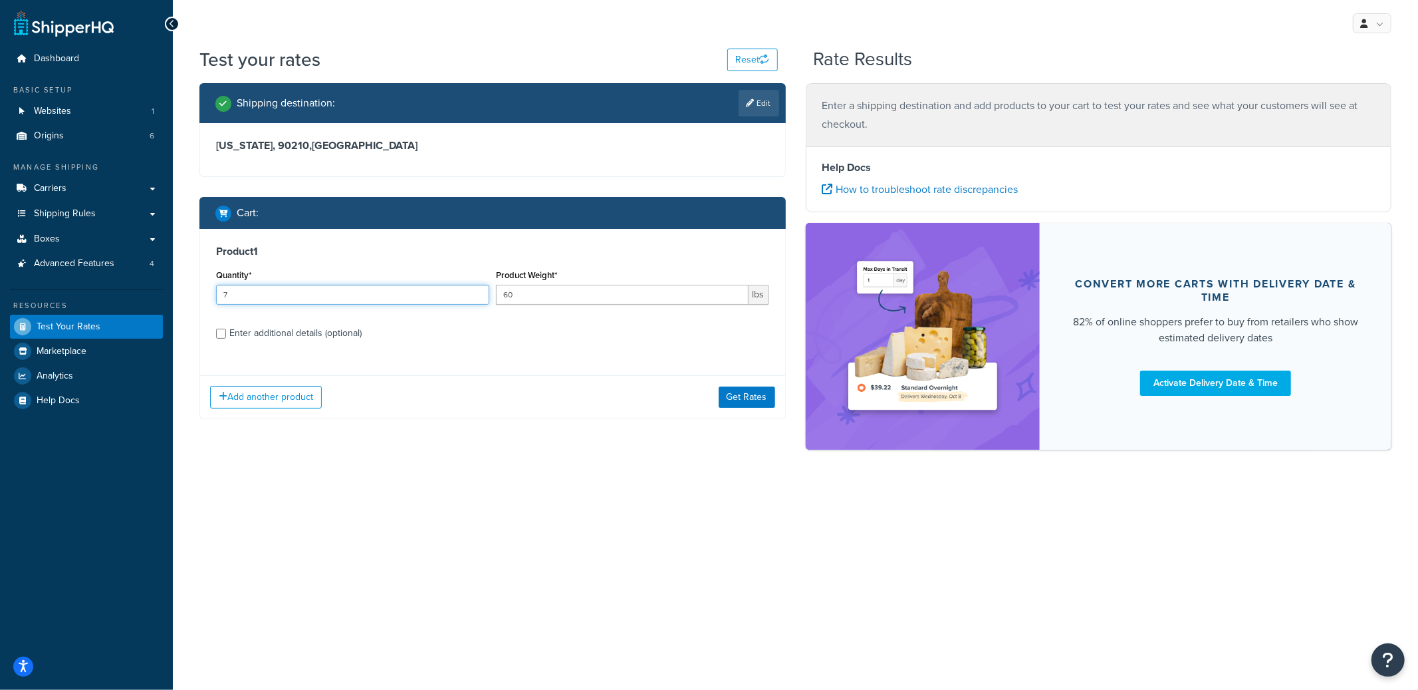
type input "7"
click at [477, 291] on input "7" at bounding box center [352, 295] width 273 height 20
click at [727, 397] on button "Get Rates" at bounding box center [747, 396] width 57 height 21
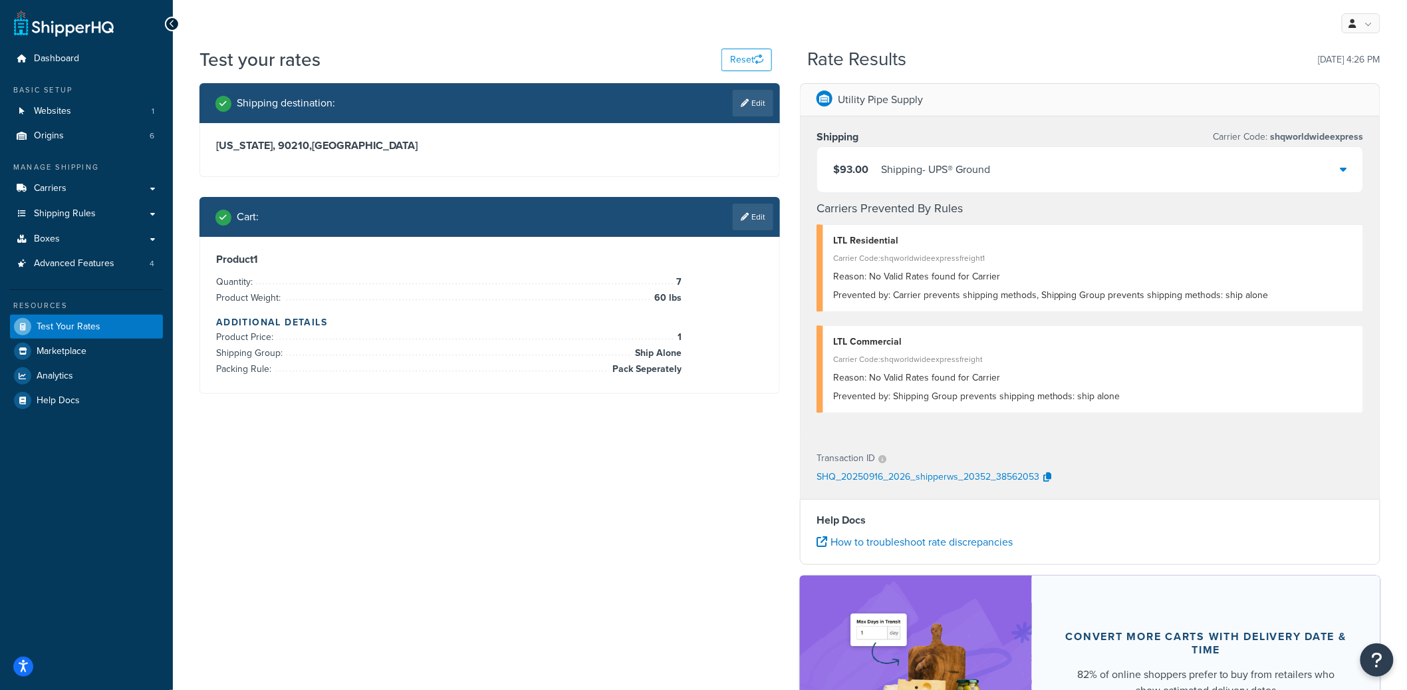
click at [947, 159] on div "$93.00 Shipping - UPS® Ground" at bounding box center [1090, 169] width 546 height 45
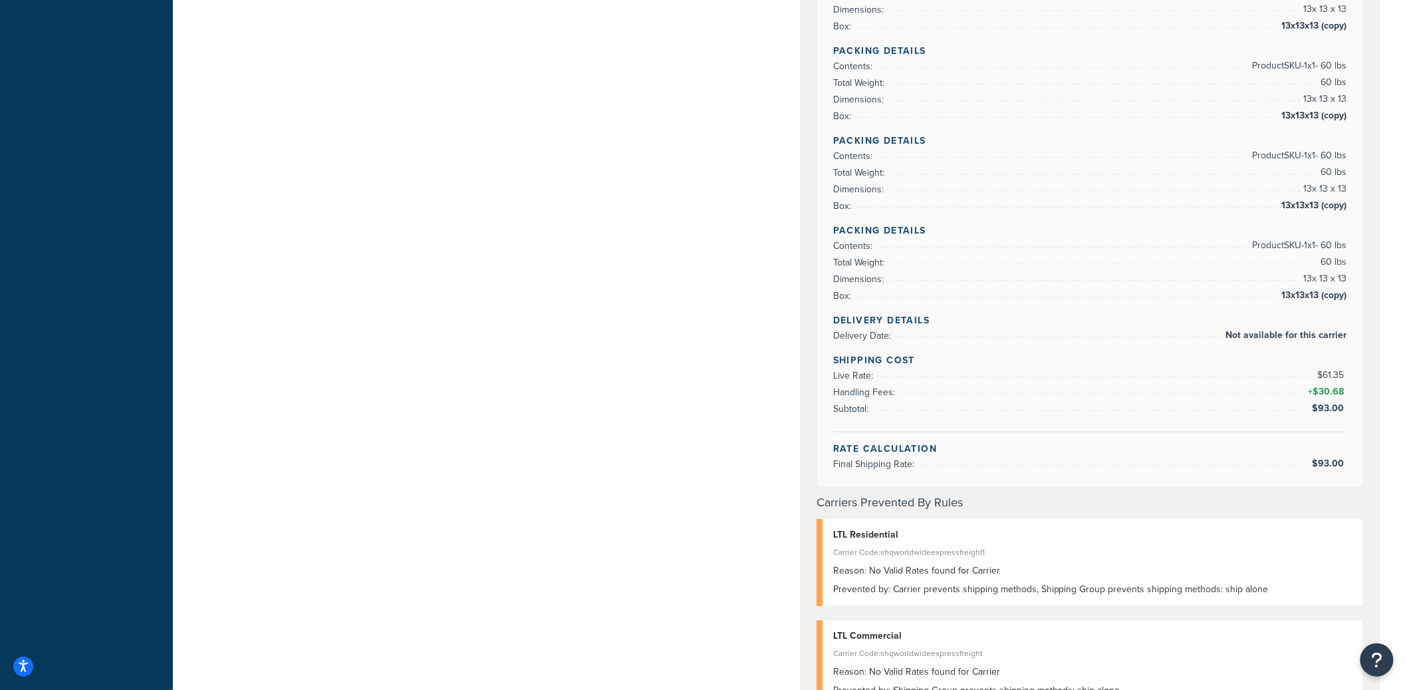
scroll to position [973, 0]
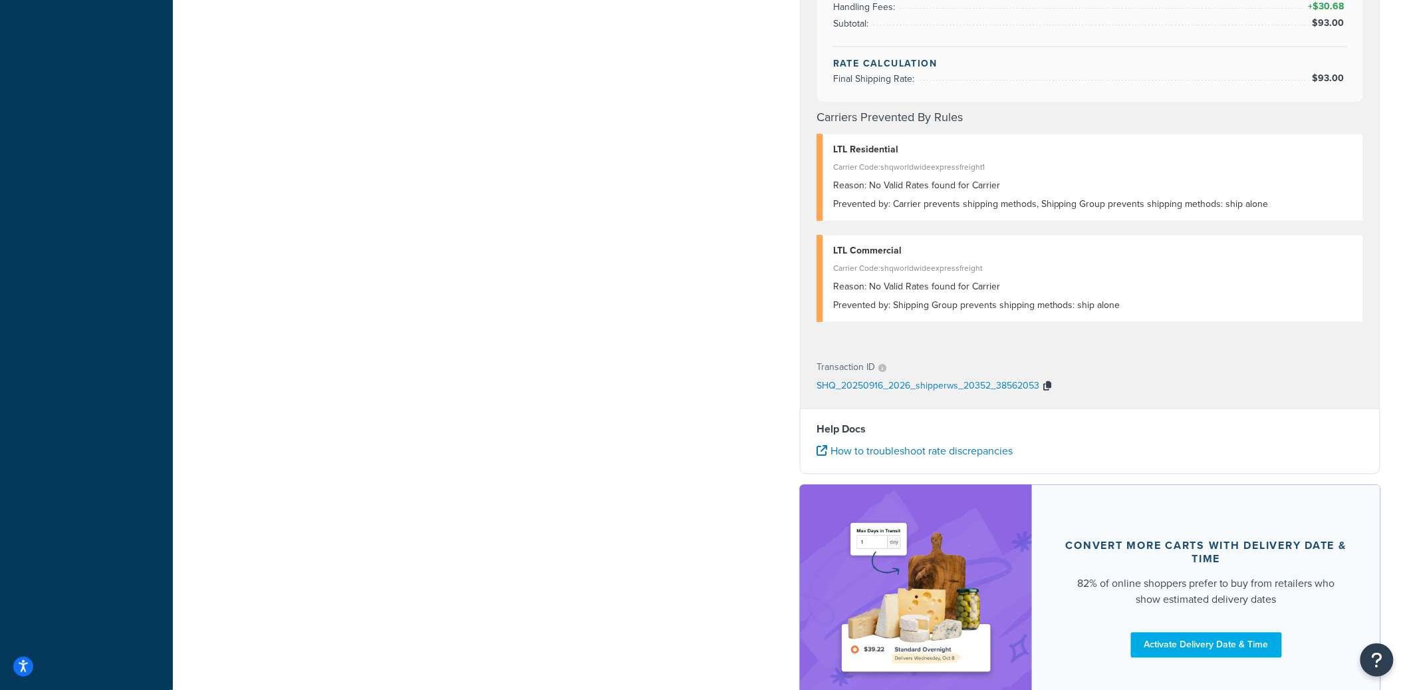
click at [1051, 390] on icon "button" at bounding box center [1047, 386] width 8 height 9
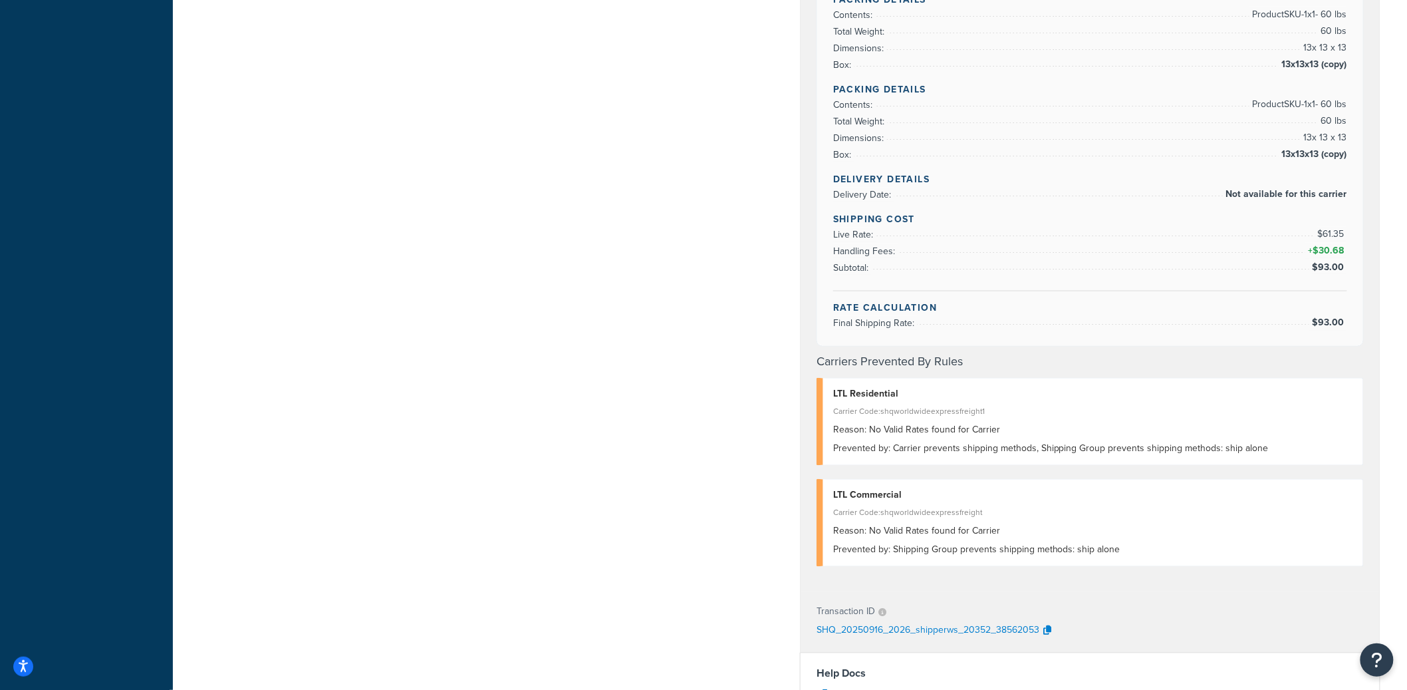
scroll to position [823, 0]
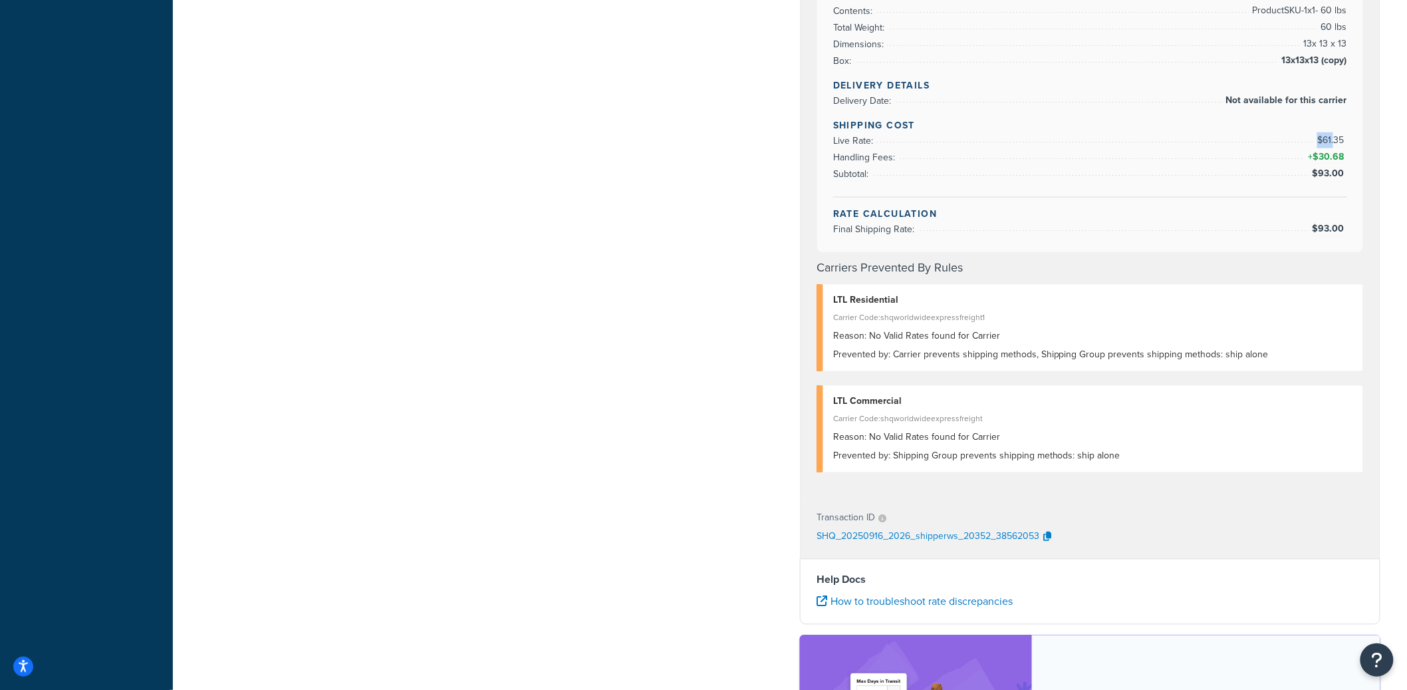
drag, startPoint x: 1349, startPoint y: 138, endPoint x: 1333, endPoint y: 140, distance: 16.7
click at [1327, 140] on span "$61.35" at bounding box center [1332, 140] width 30 height 14
drag, startPoint x: 1323, startPoint y: 142, endPoint x: 1347, endPoint y: 143, distance: 24.6
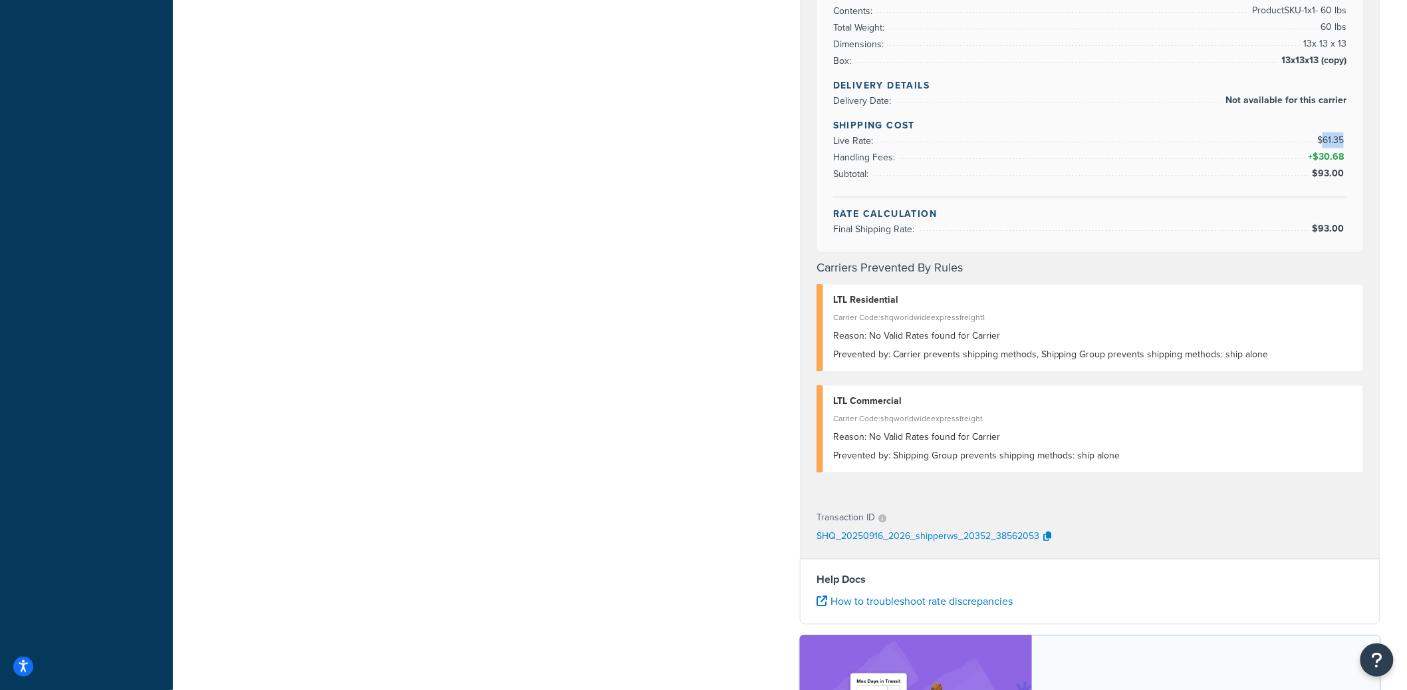
copy span "61.35"
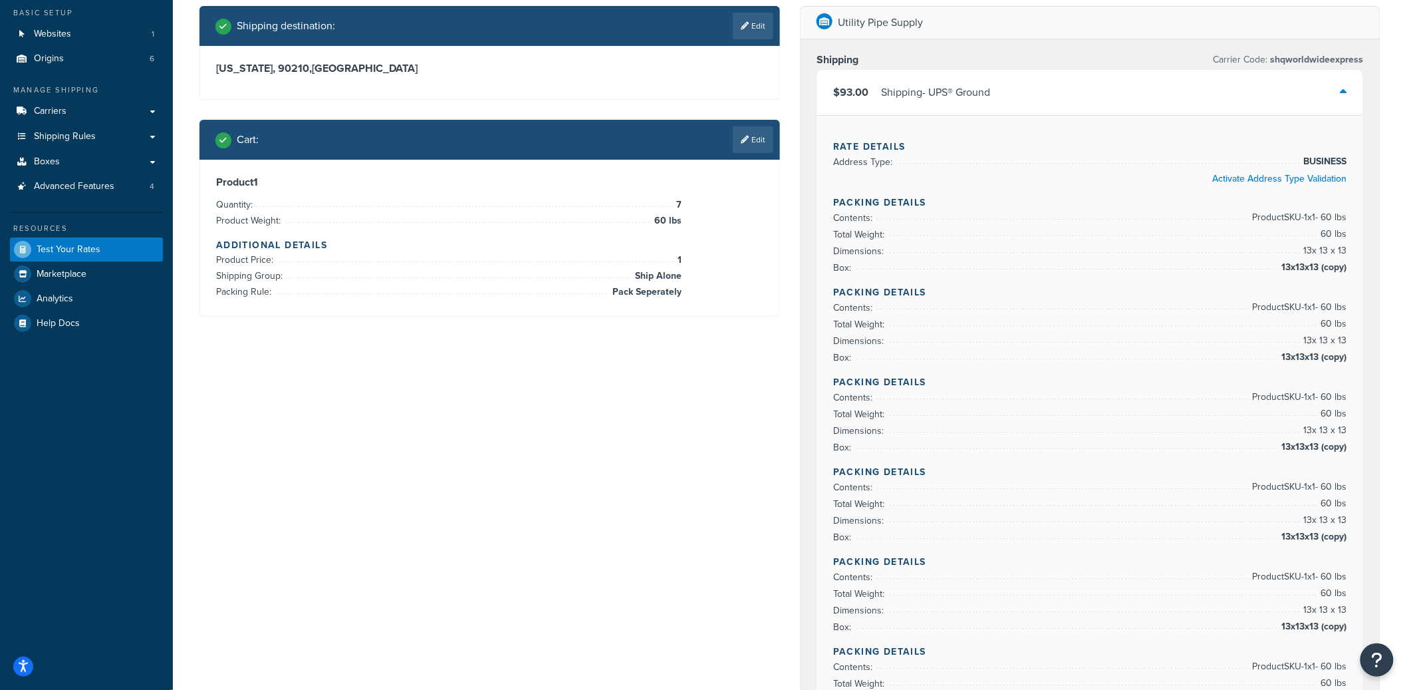
click at [914, 98] on div "Shipping - UPS® Ground" at bounding box center [935, 92] width 109 height 19
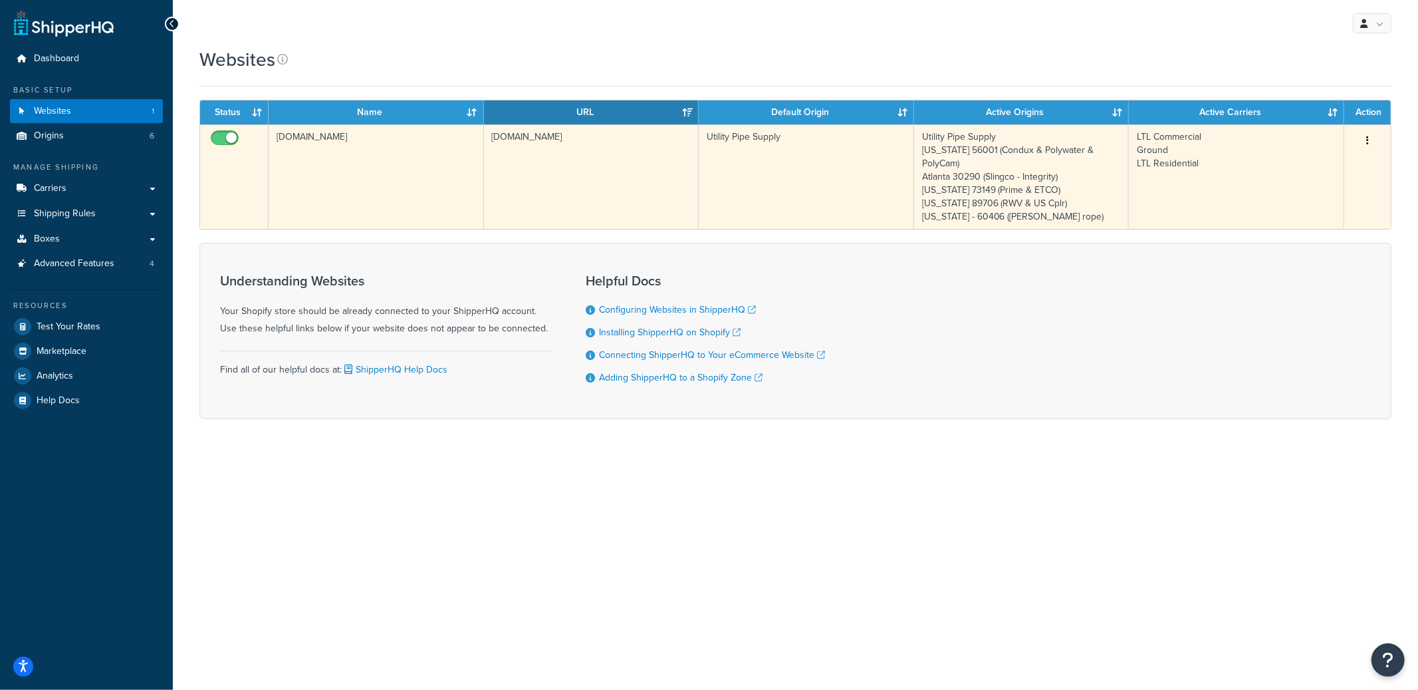
click at [346, 152] on td "[DOMAIN_NAME]" at bounding box center [376, 176] width 215 height 104
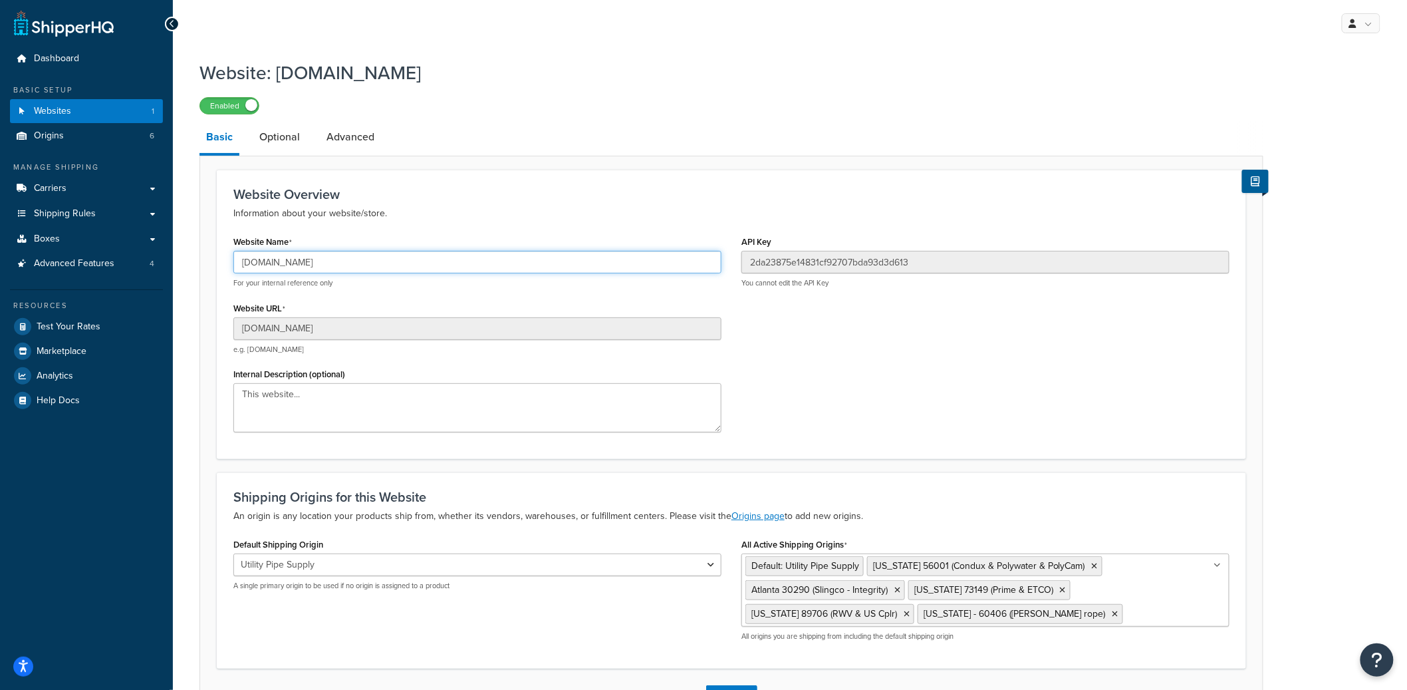
click at [319, 263] on input "[DOMAIN_NAME]" at bounding box center [477, 262] width 488 height 23
click at [319, 262] on input "[DOMAIN_NAME]" at bounding box center [477, 262] width 488 height 23
click at [245, 108] on span at bounding box center [251, 105] width 12 height 12
click at [249, 110] on label "Disabled" at bounding box center [229, 106] width 59 height 16
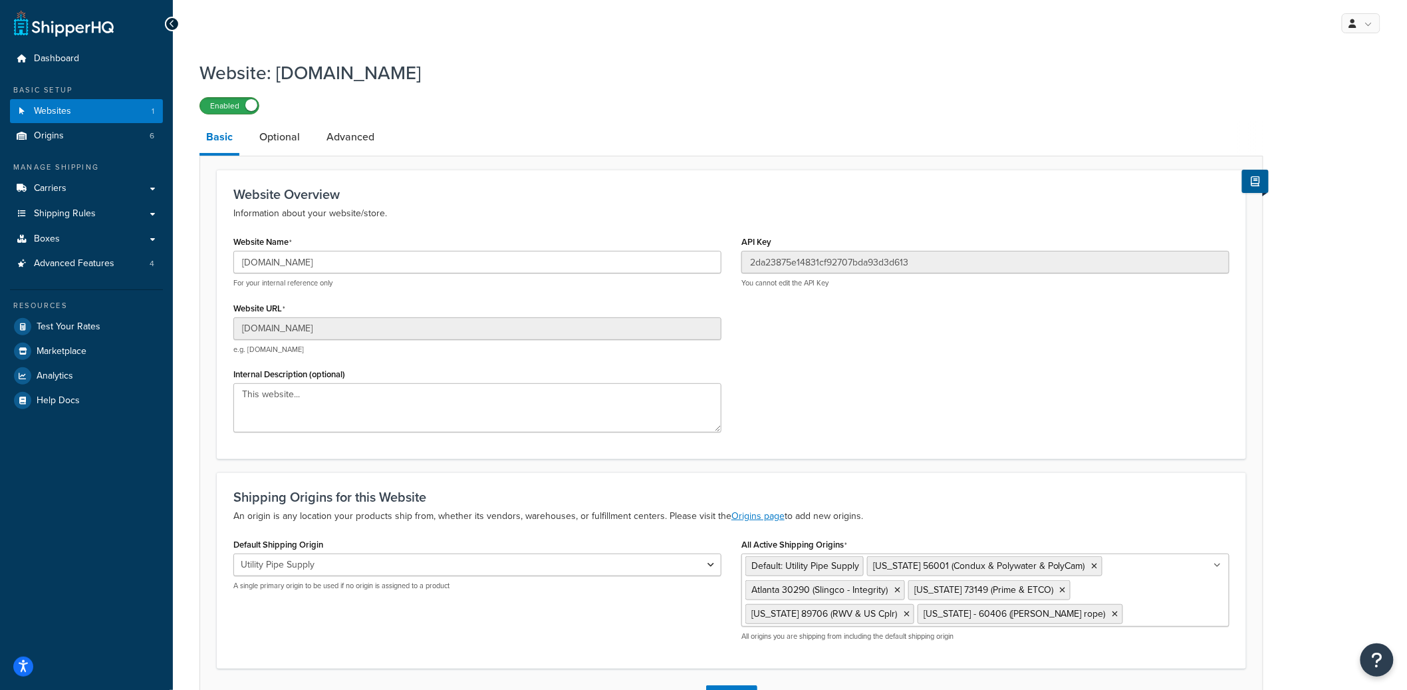
click at [239, 100] on label "Enabled" at bounding box center [229, 106] width 59 height 16
click at [219, 117] on div "Website: [DOMAIN_NAME] Disabled Basic Optional Advanced Website Overview Inform…" at bounding box center [731, 388] width 1064 height 670
click at [222, 115] on div "Website: [DOMAIN_NAME] Disabled Basic Optional Advanced Website Overview Inform…" at bounding box center [731, 388] width 1064 height 670
click at [209, 108] on span at bounding box center [207, 105] width 12 height 12
click at [230, 104] on label "Enabled" at bounding box center [229, 106] width 59 height 16
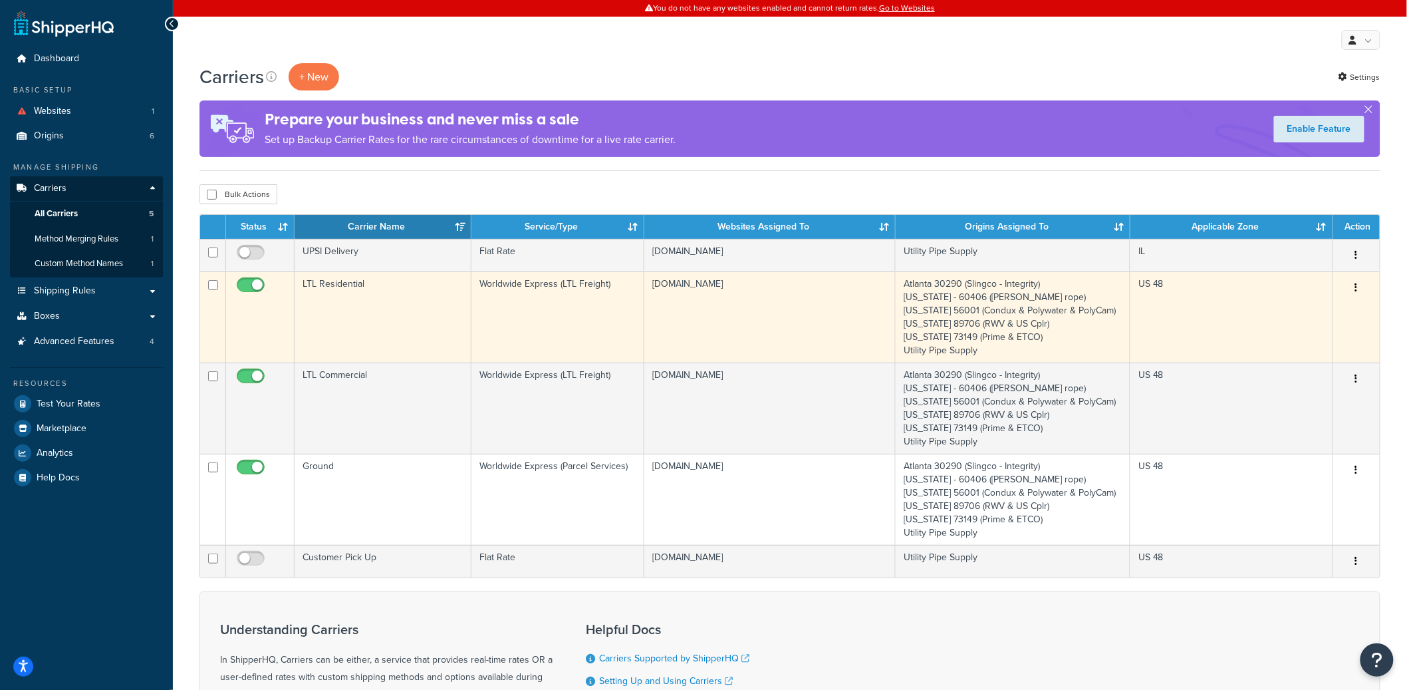
click at [1355, 295] on button "button" at bounding box center [1356, 287] width 19 height 21
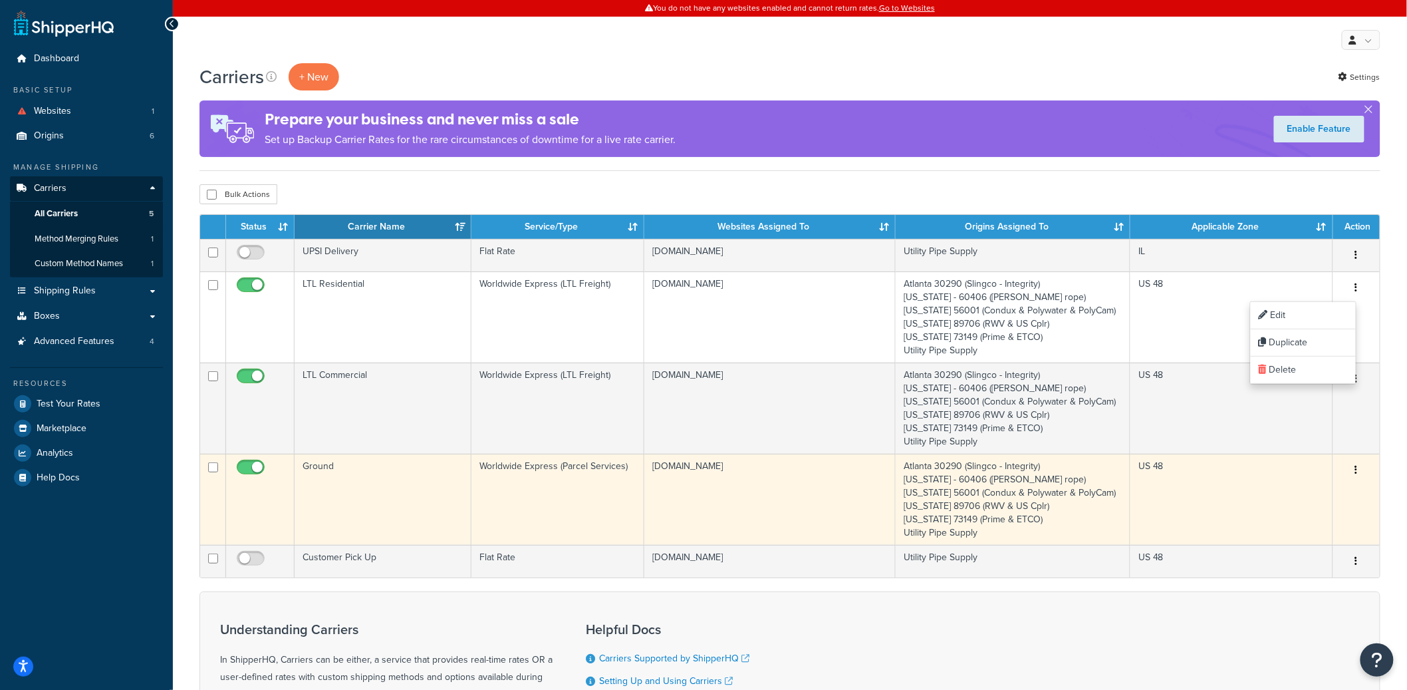
click at [1360, 469] on button "button" at bounding box center [1356, 469] width 19 height 21
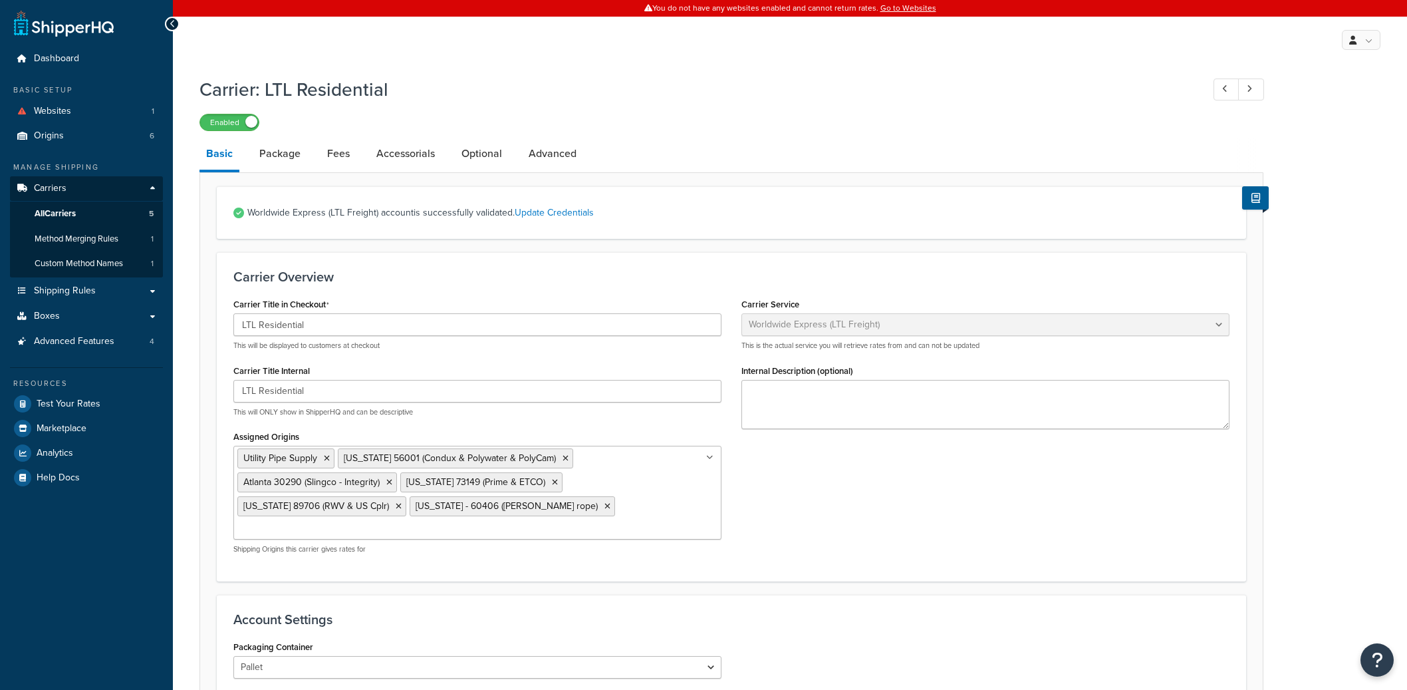
select select "worldwideExpressFreight"
click at [562, 168] on link "Advanced" at bounding box center [552, 154] width 61 height 32
select select "false"
select select "worldwideExpress"
click at [491, 148] on link "Advanced" at bounding box center [467, 154] width 61 height 32
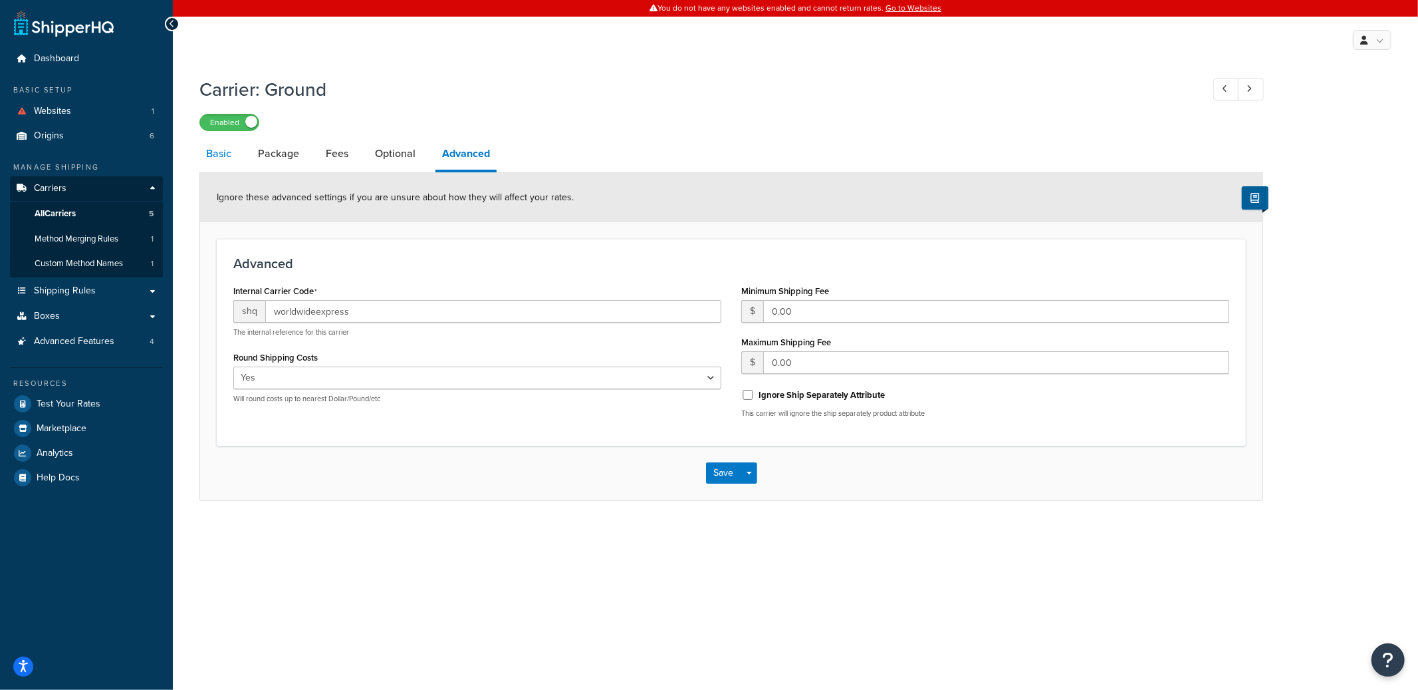
click at [222, 160] on link "Basic" at bounding box center [218, 154] width 39 height 32
select select "worldwideExpress"
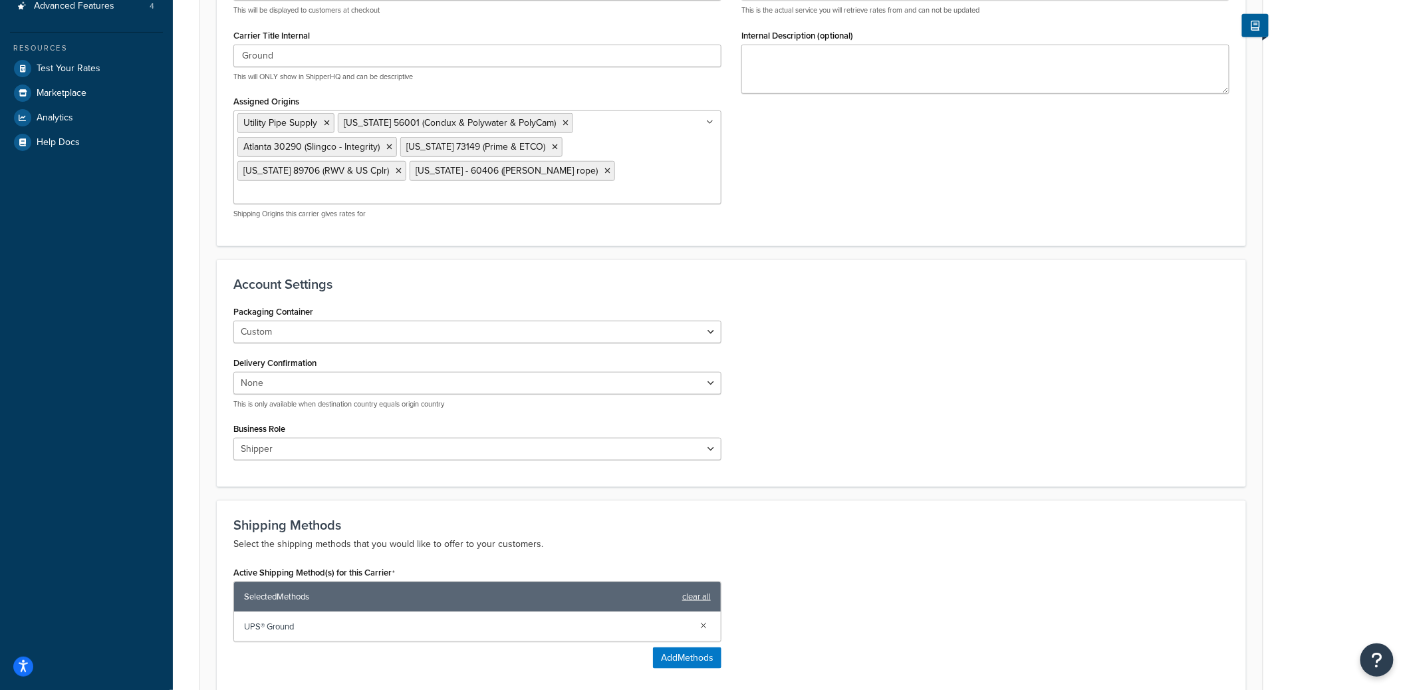
scroll to position [341, 0]
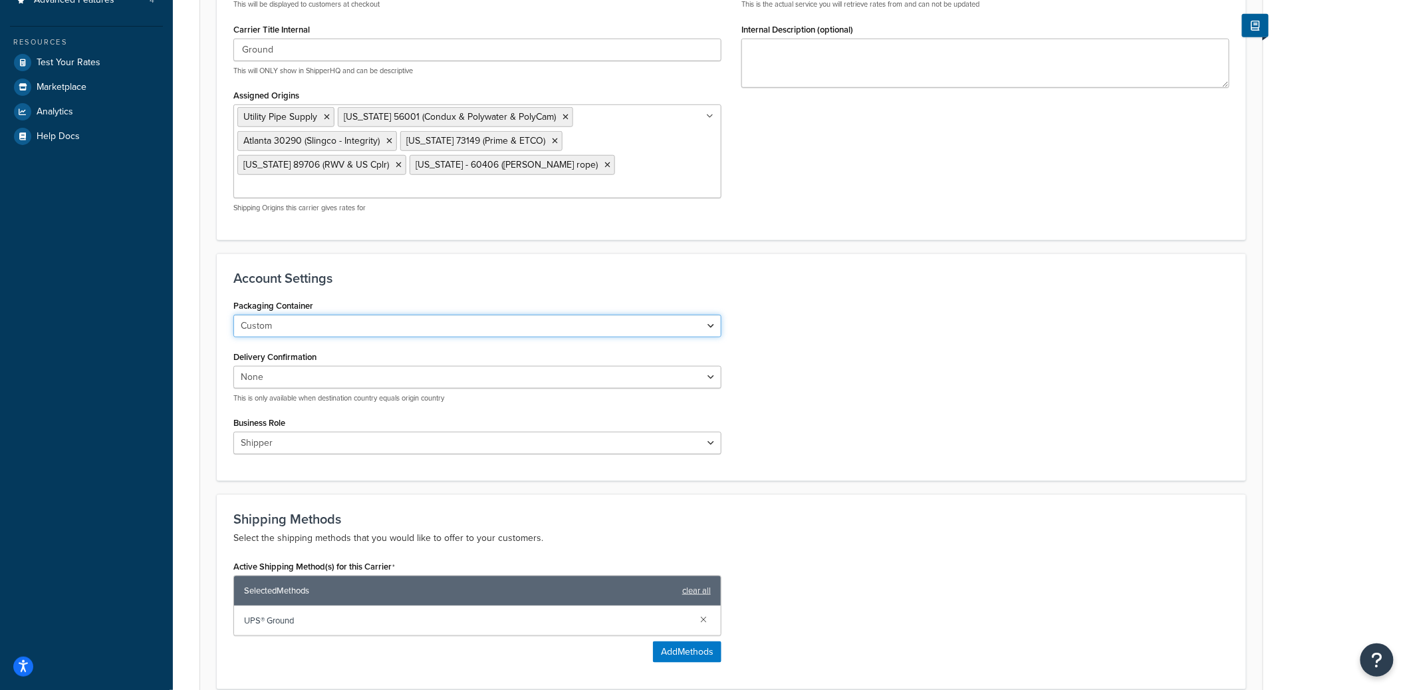
click at [404, 315] on select "Custom UPS Express Envelope UPS Legal Window Envelope UPS Express Reusable Enve…" at bounding box center [477, 326] width 488 height 23
click at [374, 315] on select "Custom UPS Express Envelope UPS Legal Window Envelope UPS Express Reusable Enve…" at bounding box center [477, 326] width 488 height 23
click at [339, 432] on select "Shipper Consignee Third Party" at bounding box center [477, 443] width 488 height 23
select select "CONSIGNEE"
click at [233, 432] on select "Shipper Consignee Third Party" at bounding box center [477, 443] width 488 height 23
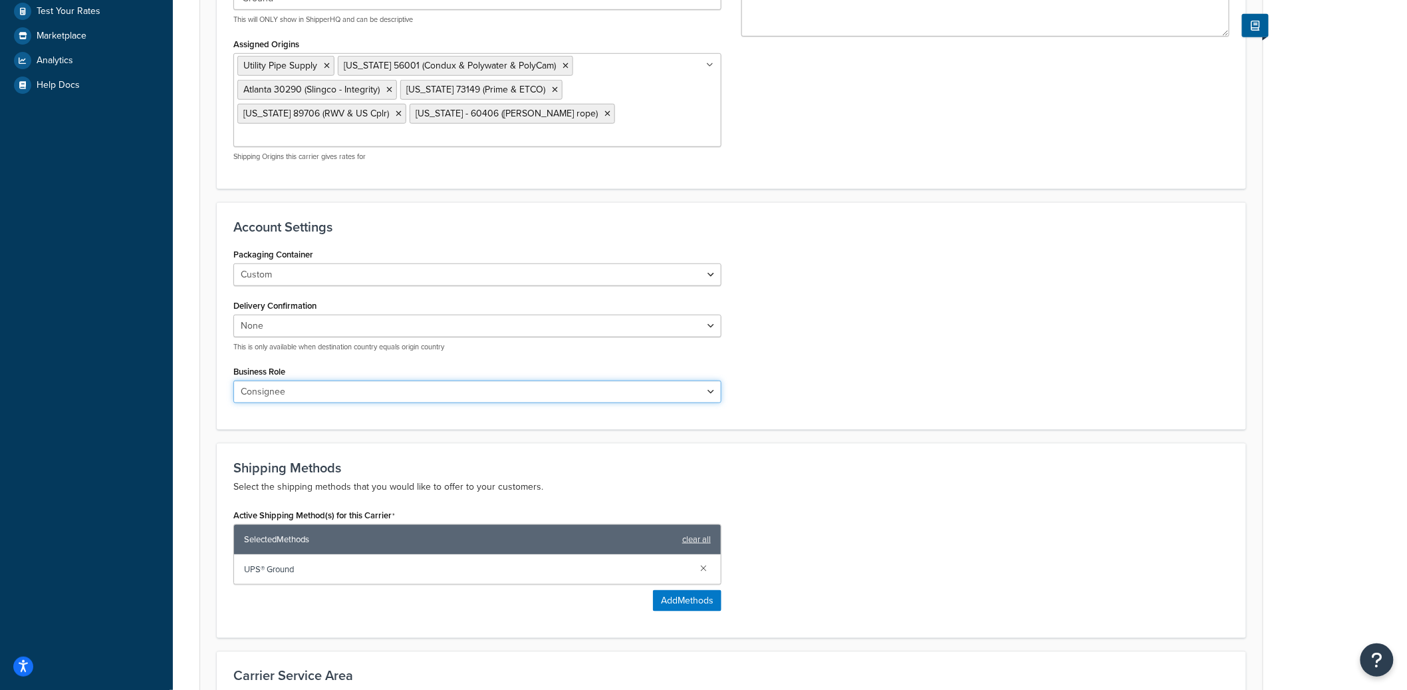
scroll to position [594, 0]
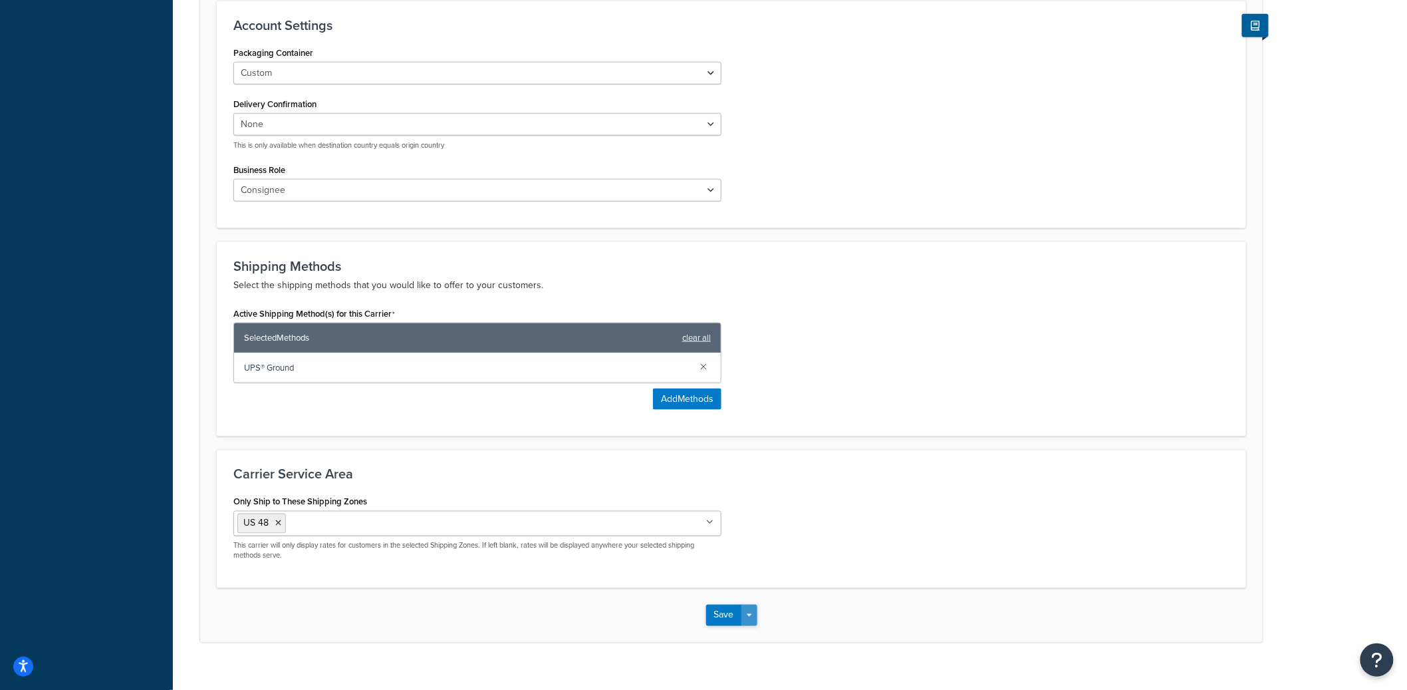
click at [751, 604] on button "Save Dropdown" at bounding box center [749, 614] width 16 height 21
click at [751, 626] on button "Save and Edit" at bounding box center [754, 640] width 97 height 28
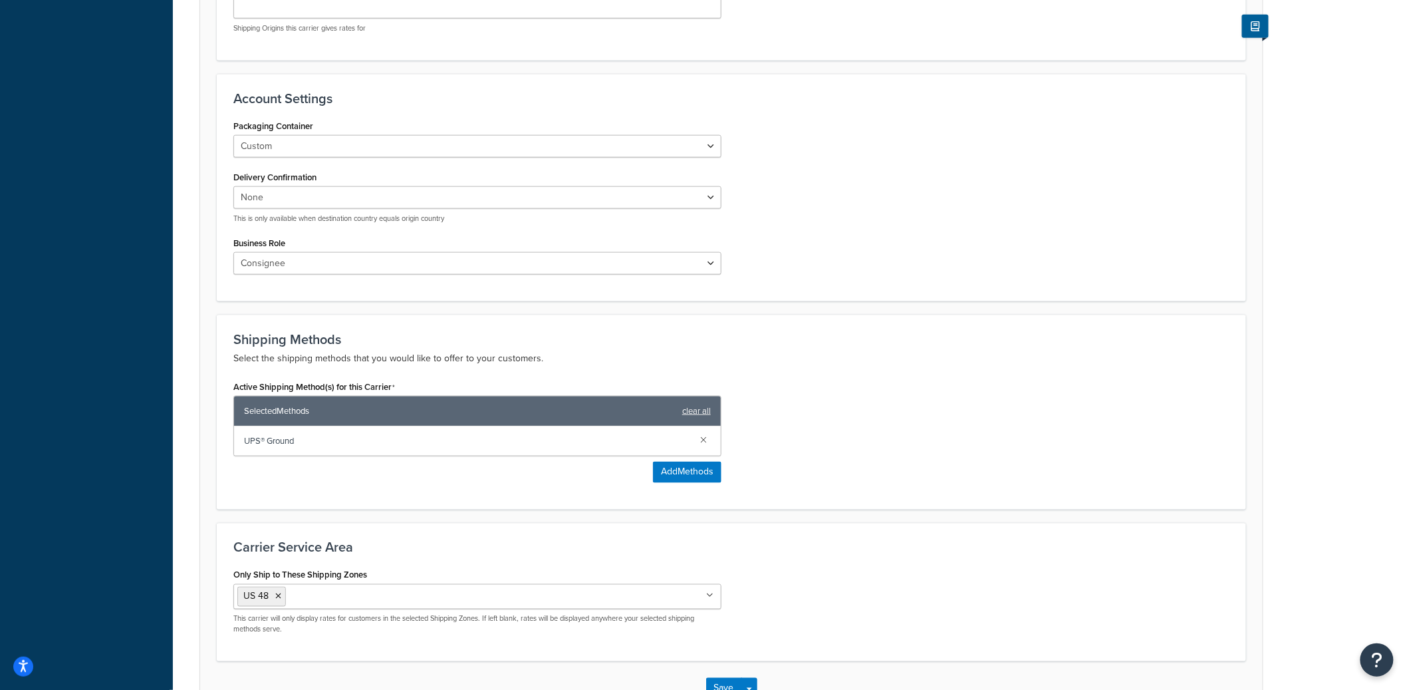
scroll to position [0, 0]
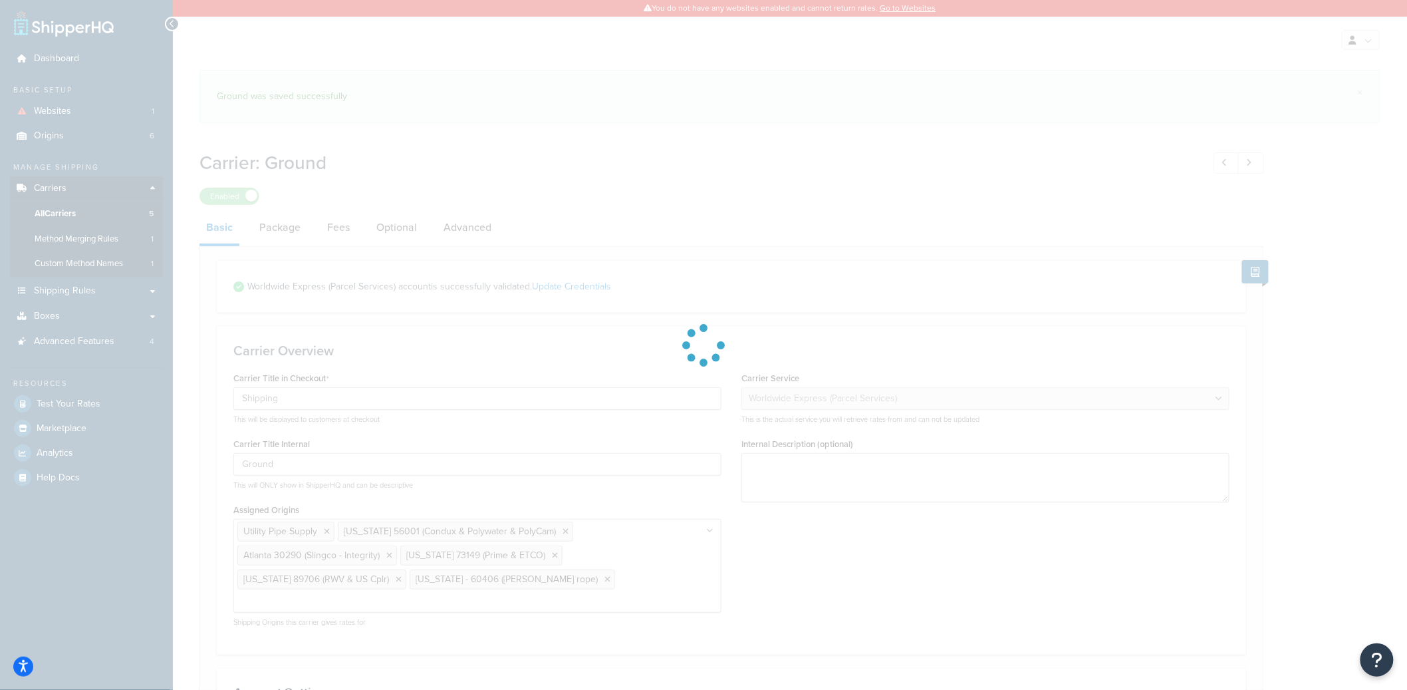
select select "worldwideExpress"
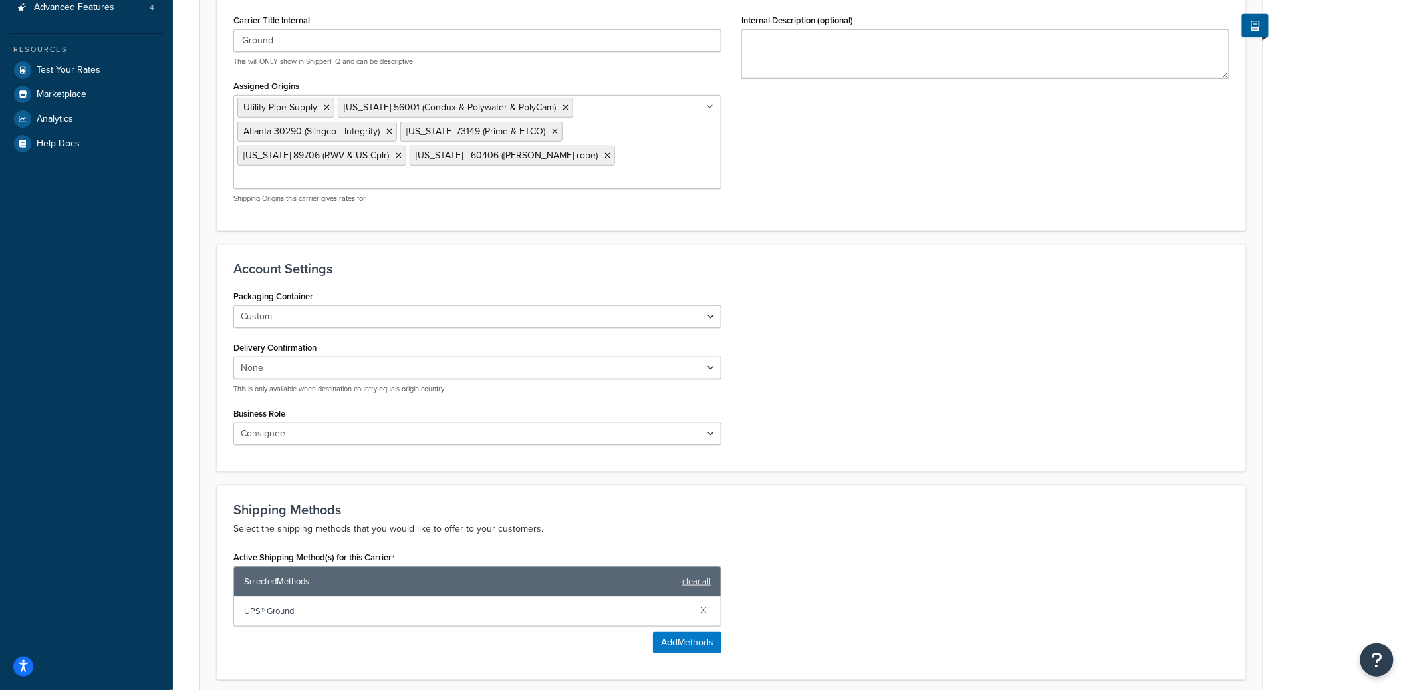
scroll to position [577, 0]
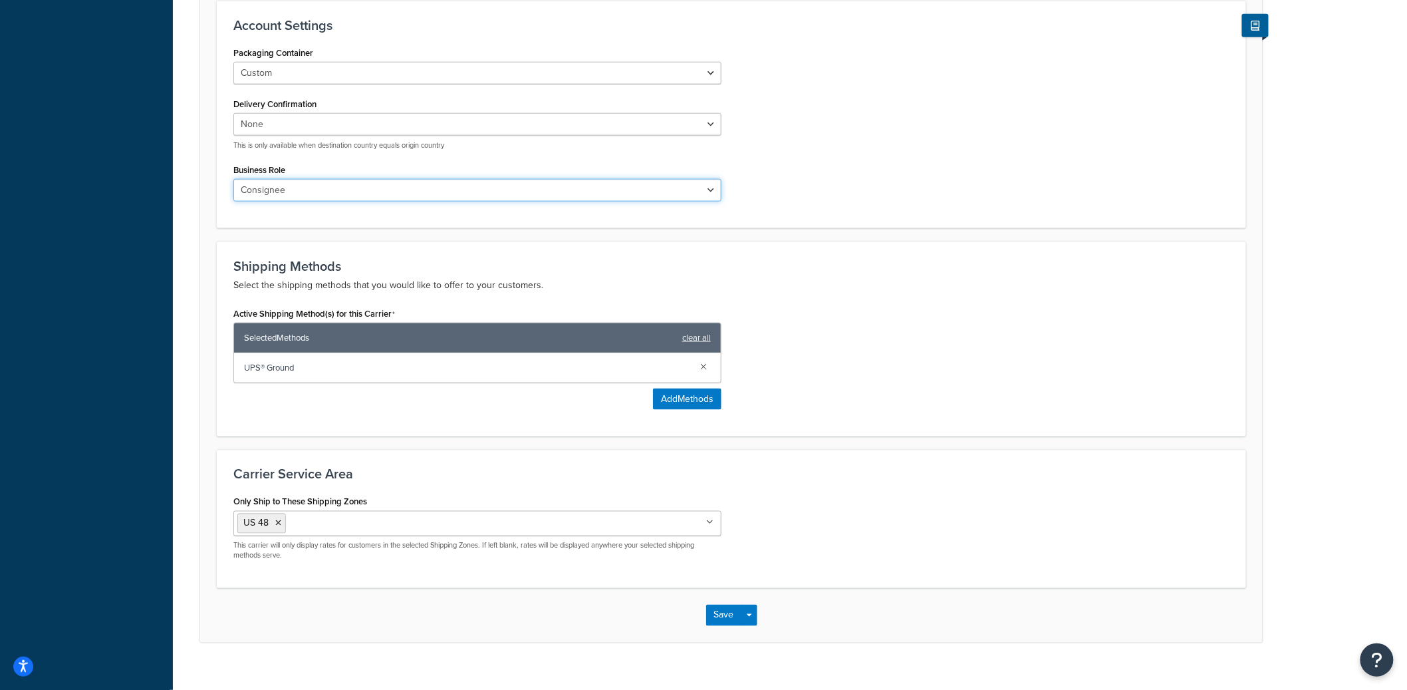
click at [303, 179] on select "Shipper Consignee Third Party" at bounding box center [477, 190] width 488 height 23
select select "THIRD PARTY"
click at [233, 179] on select "Shipper Consignee Third Party" at bounding box center [477, 190] width 488 height 23
click at [750, 604] on button "Save Dropdown" at bounding box center [749, 614] width 16 height 21
click at [750, 626] on button "Save and Edit" at bounding box center [754, 640] width 97 height 28
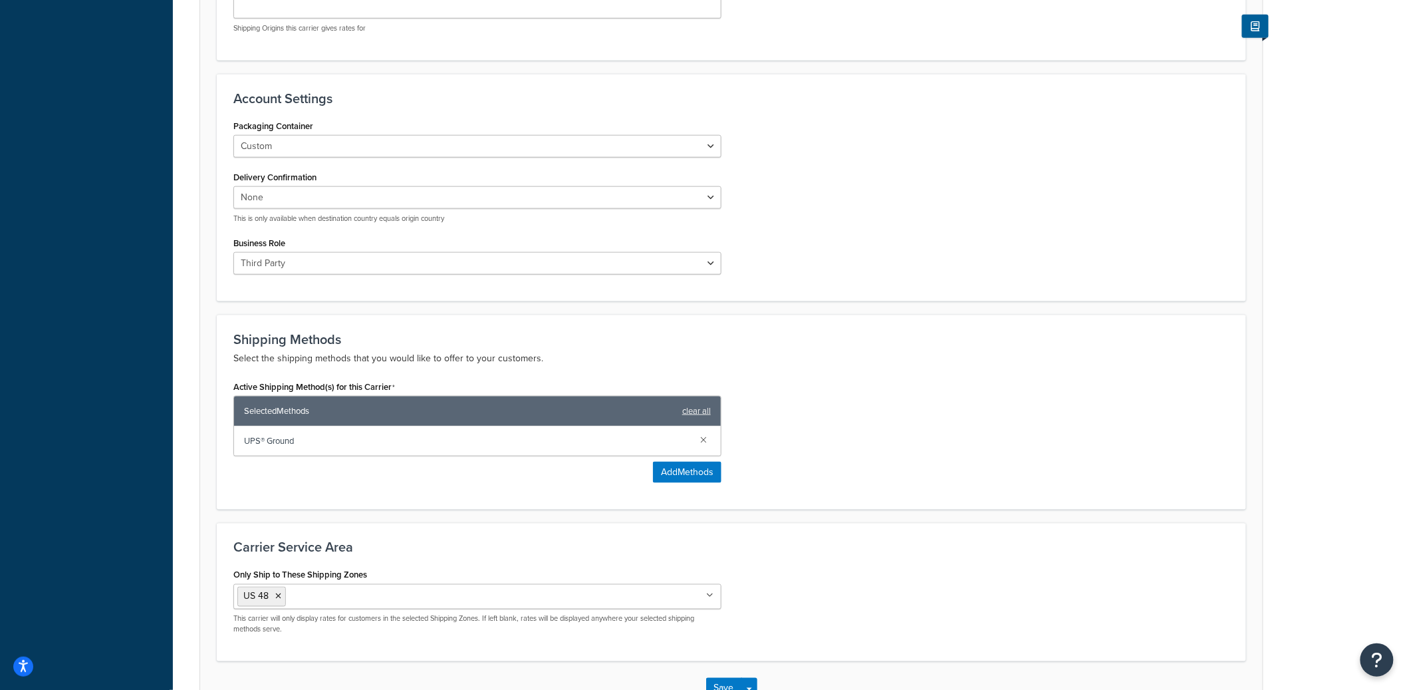
scroll to position [0, 0]
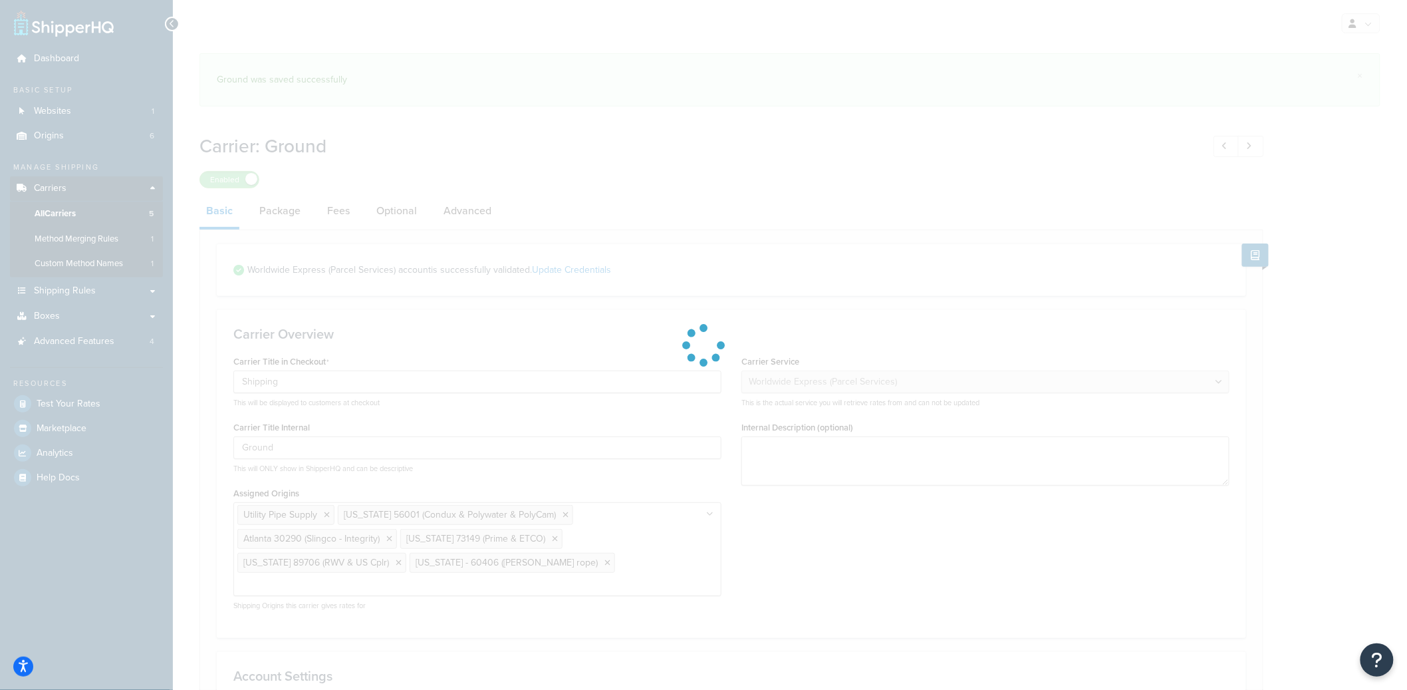
select select "worldwideExpress"
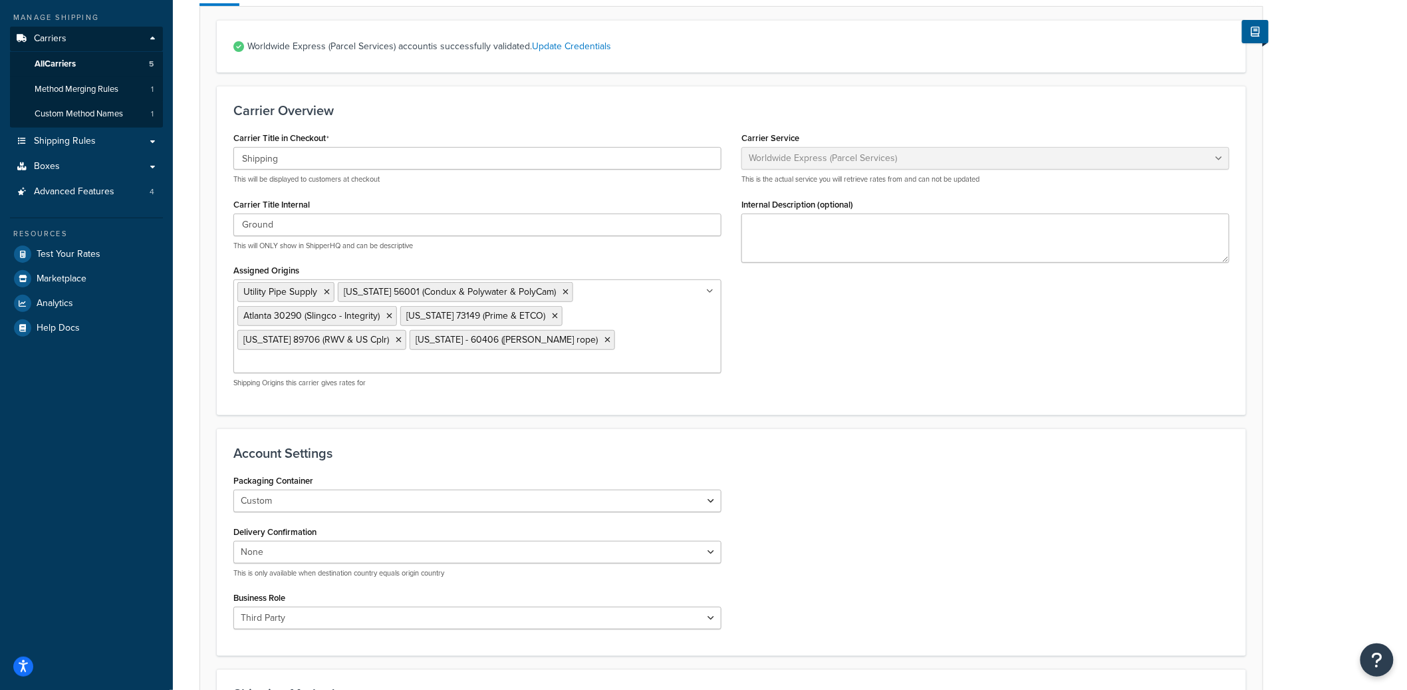
scroll to position [162, 0]
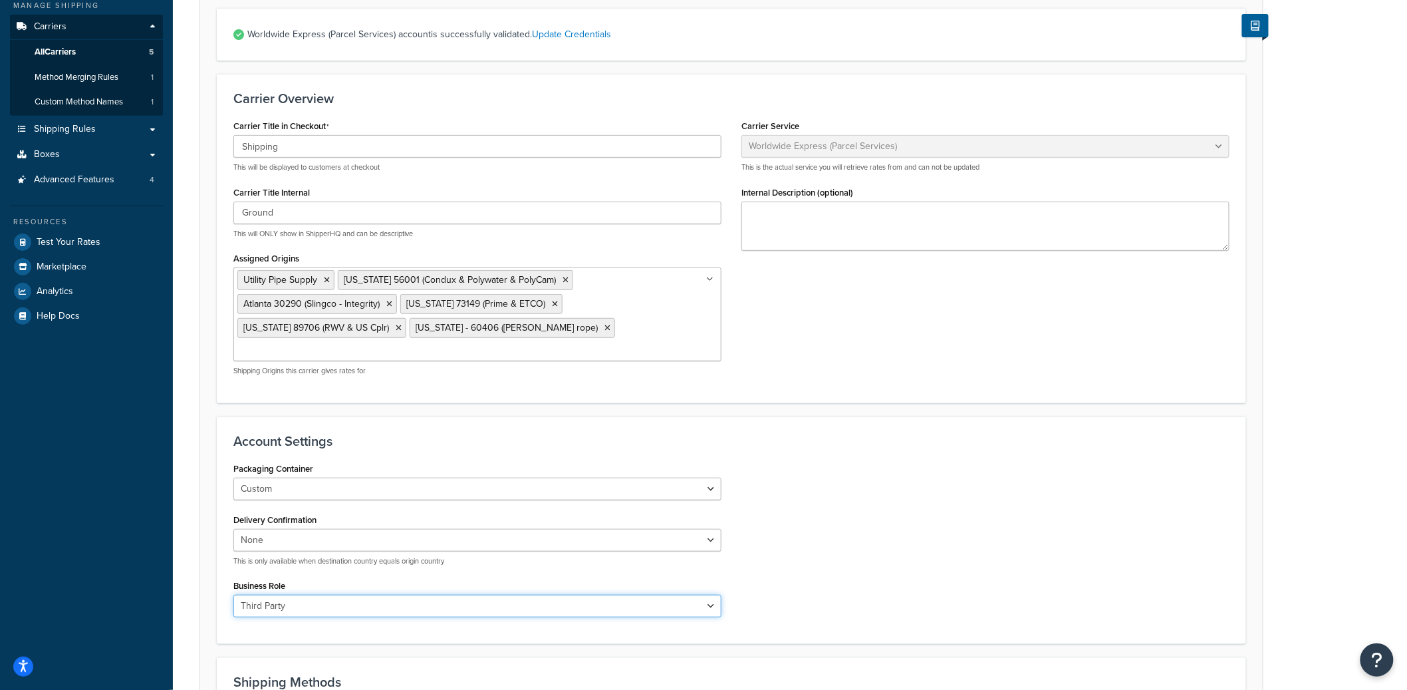
click at [281, 594] on select "Shipper Consignee Third Party" at bounding box center [477, 605] width 488 height 23
select select "SHIPPER"
click at [233, 594] on select "Shipper Consignee Third Party" at bounding box center [477, 605] width 488 height 23
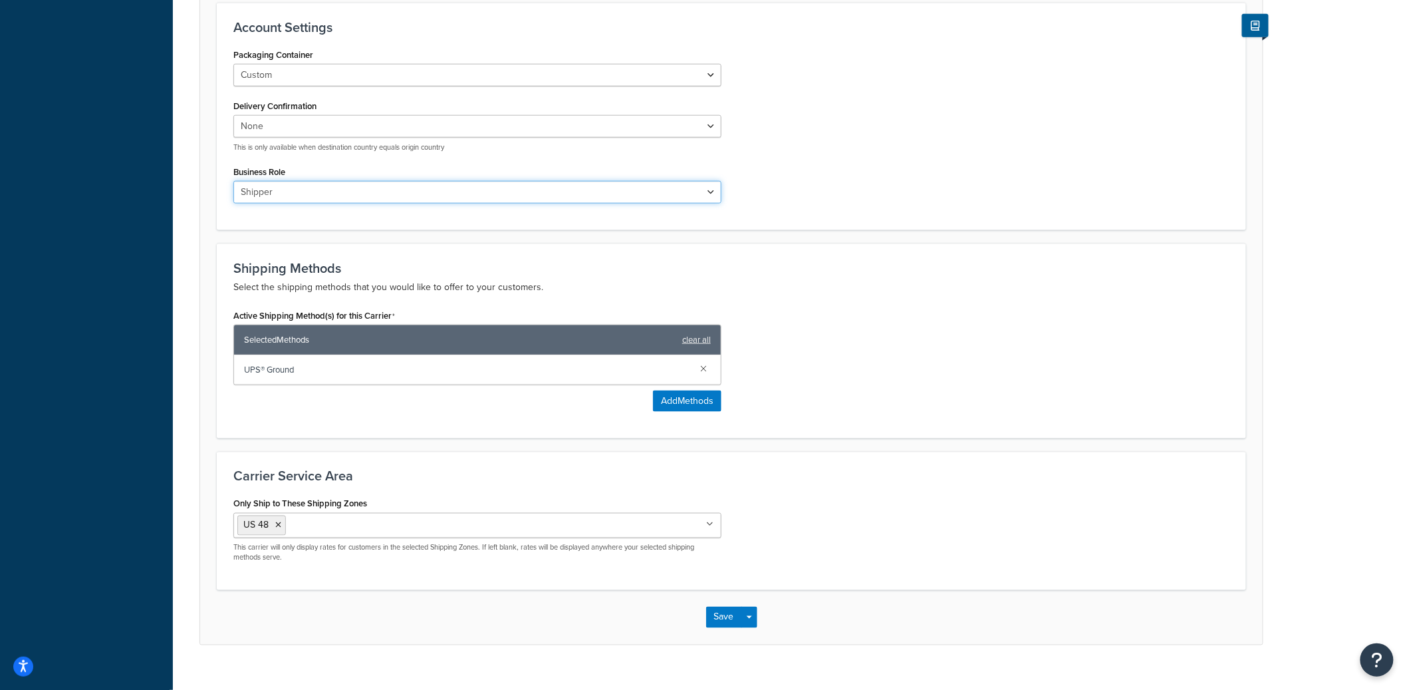
scroll to position [577, 0]
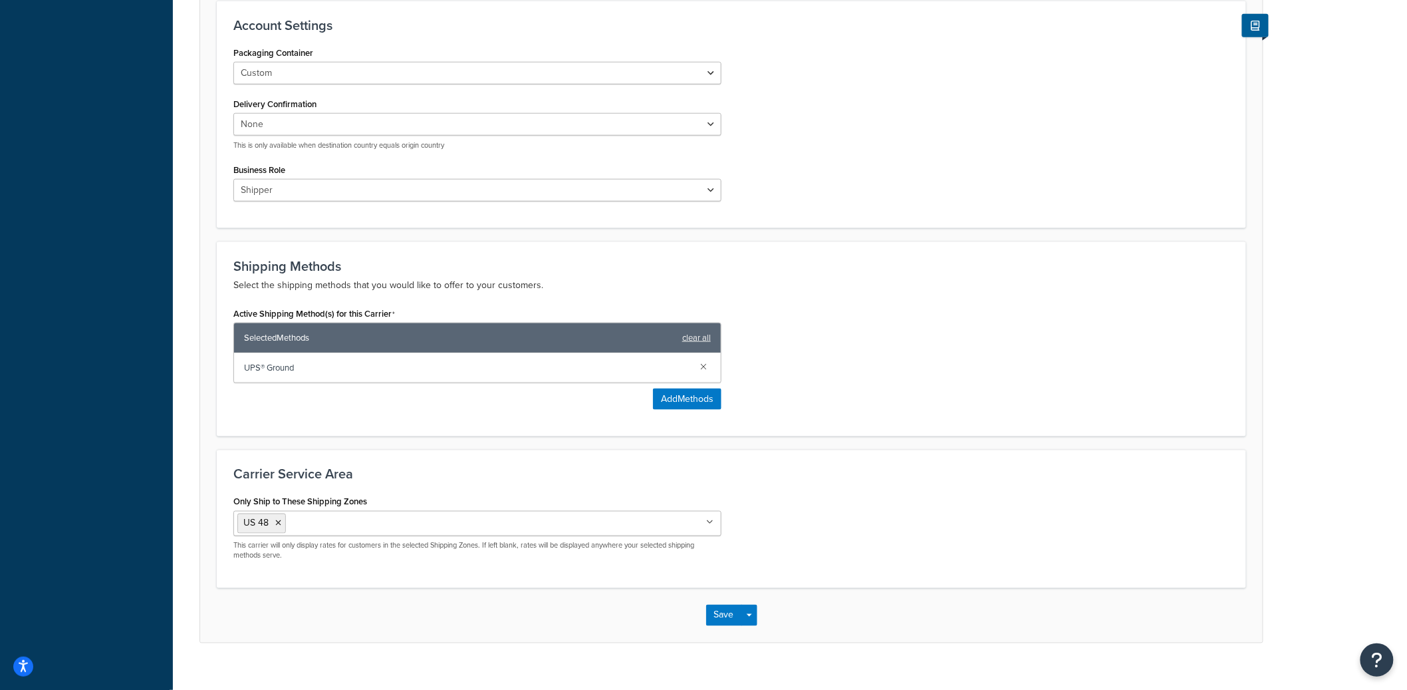
click at [757, 592] on div "Save Save Dropdown Save and Edit" at bounding box center [731, 615] width 1063 height 55
click at [754, 604] on button "Save Dropdown" at bounding box center [749, 614] width 16 height 21
click at [753, 626] on button "Save and Edit" at bounding box center [754, 640] width 97 height 28
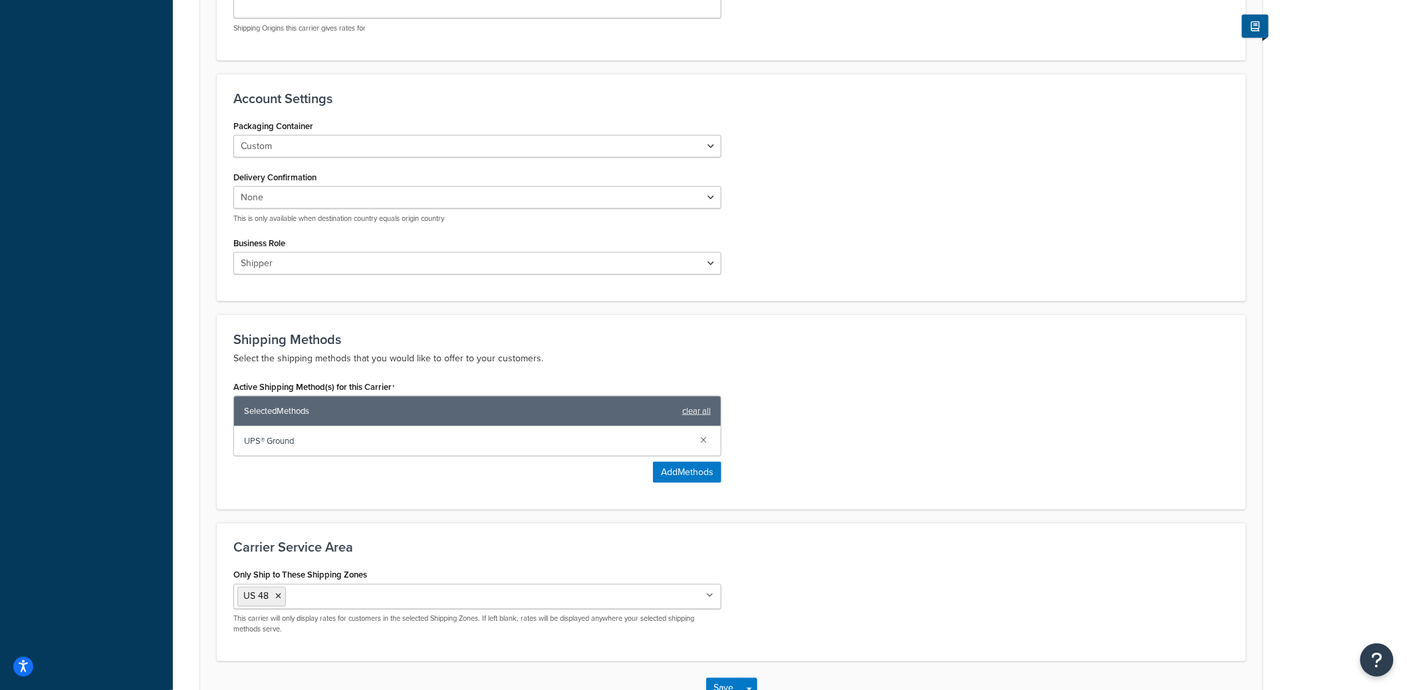
scroll to position [0, 0]
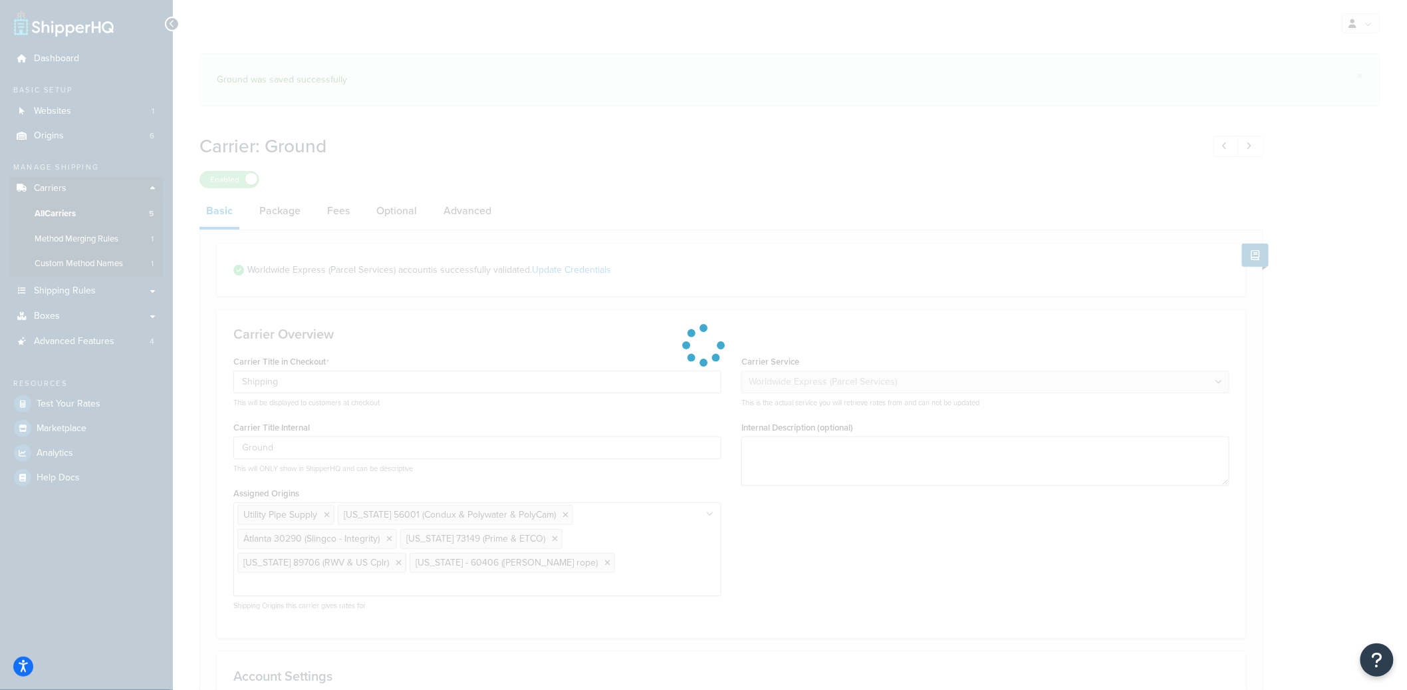
select select "worldwideExpress"
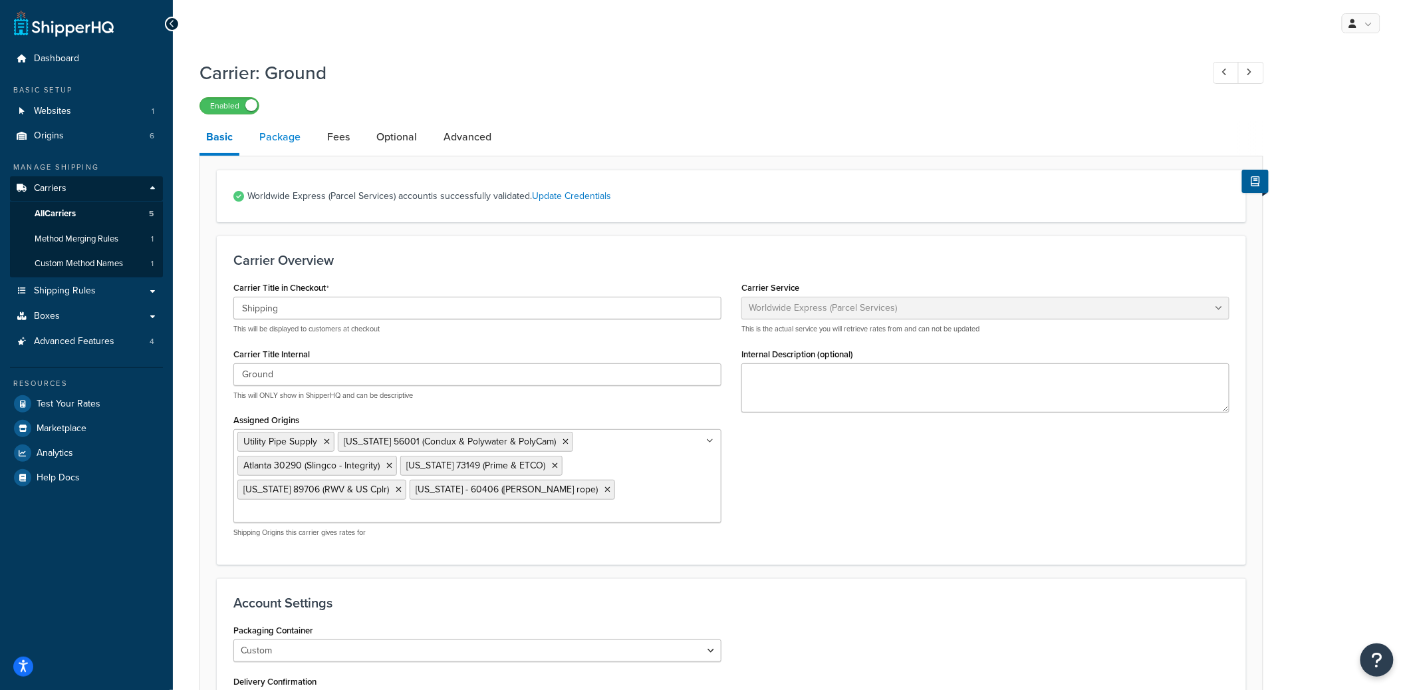
click at [293, 145] on link "Package" at bounding box center [280, 137] width 55 height 32
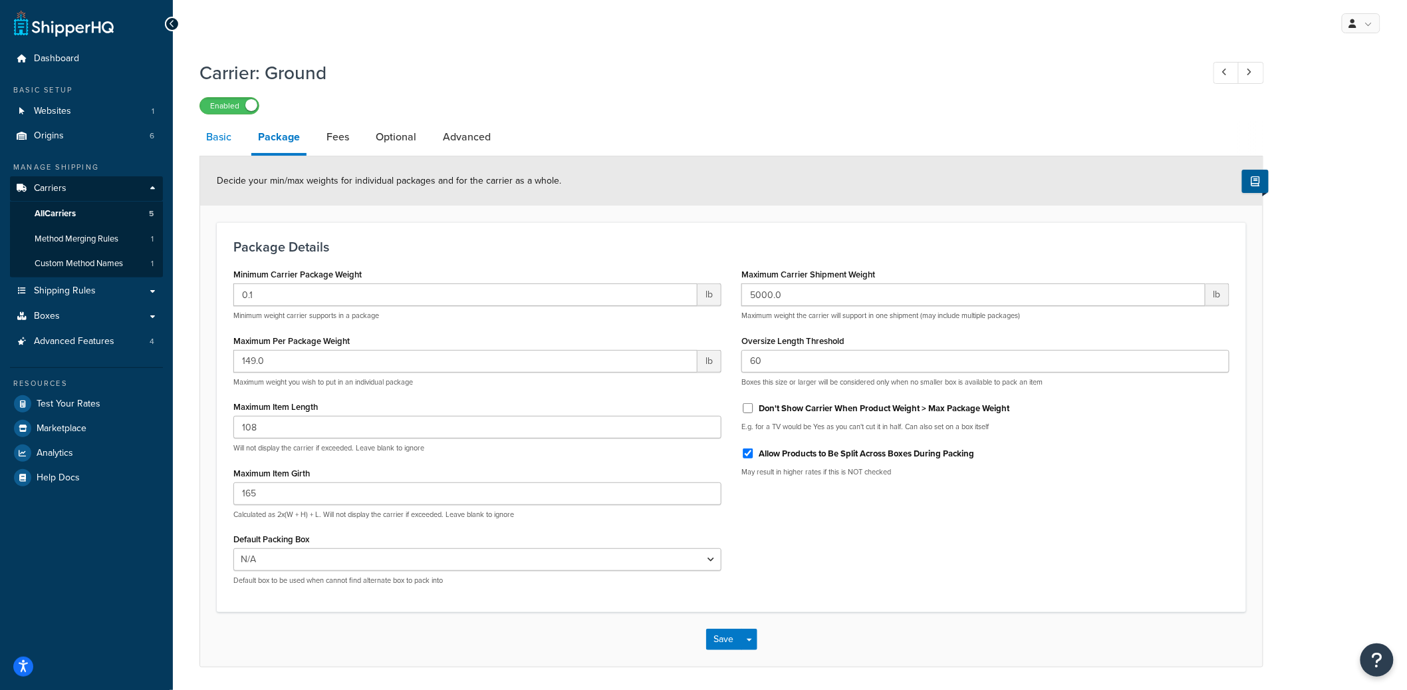
click at [216, 144] on link "Basic" at bounding box center [218, 137] width 39 height 32
select select "worldwideExpress"
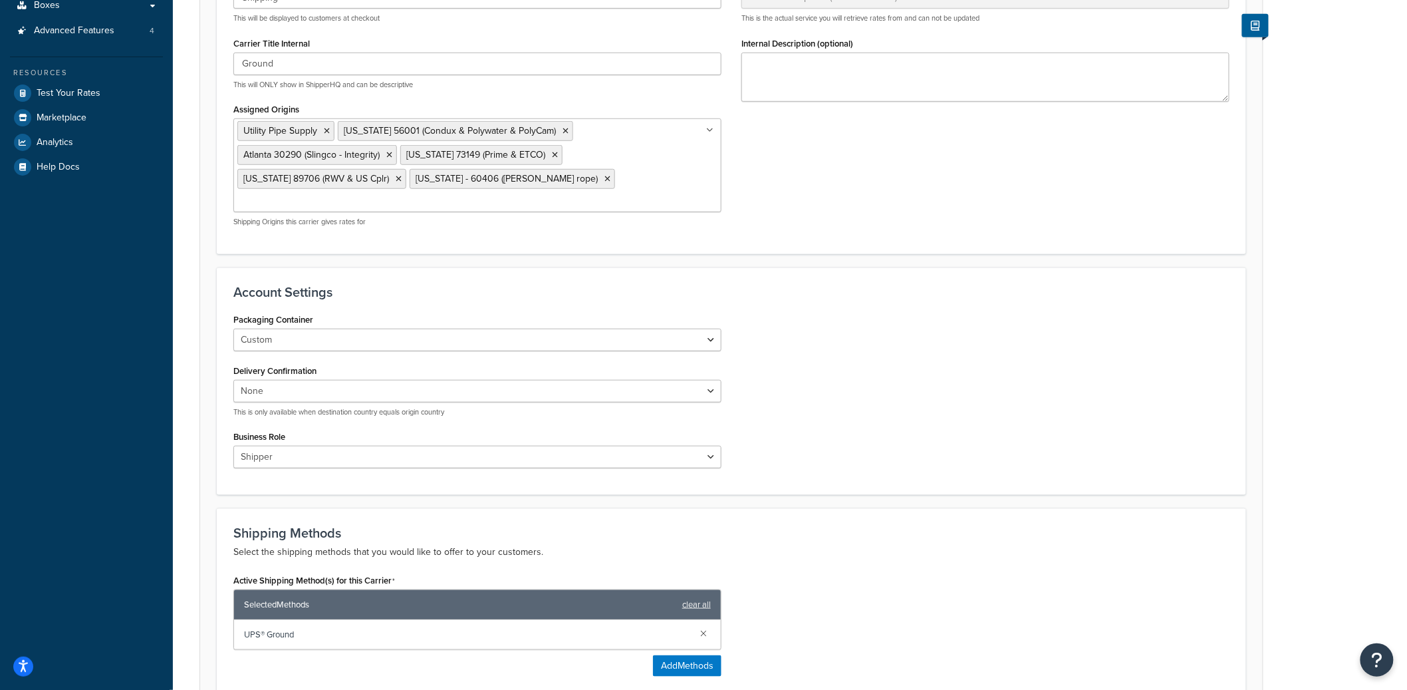
scroll to position [314, 0]
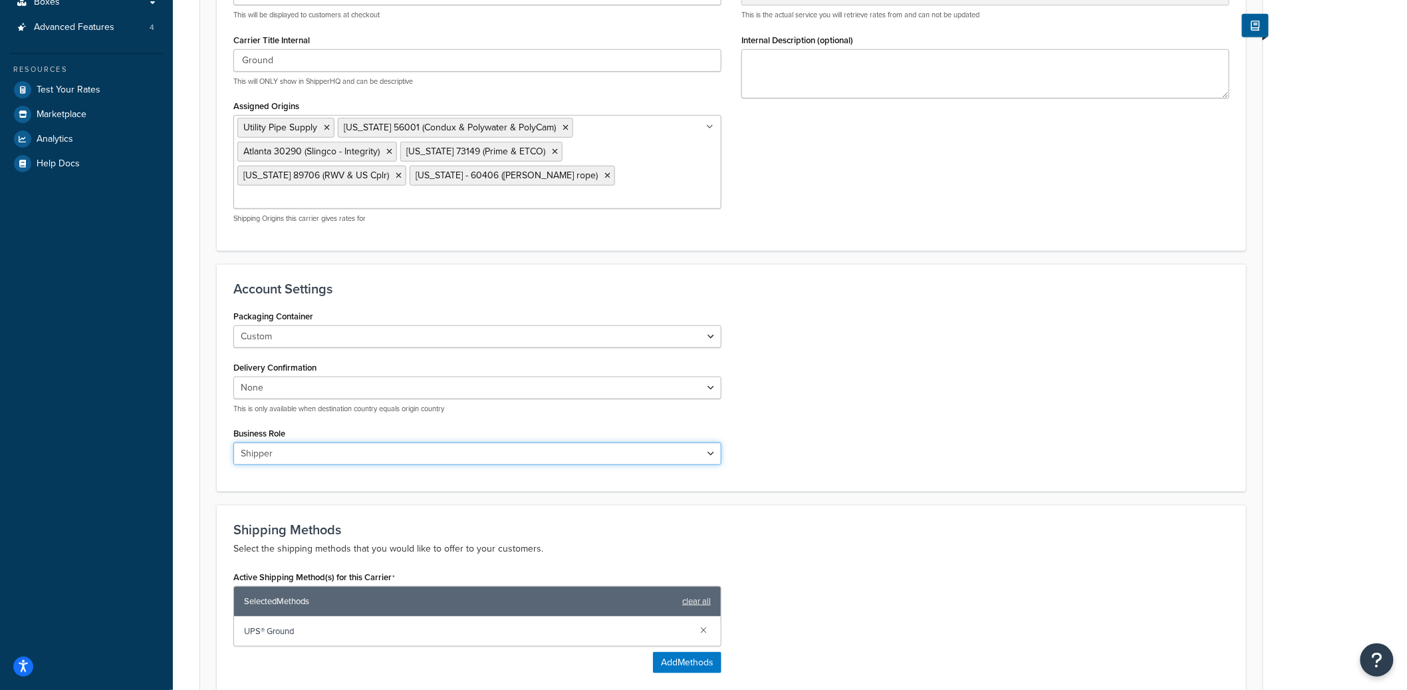
click at [303, 442] on select "Shipper Consignee Third Party" at bounding box center [477, 453] width 488 height 23
click at [323, 307] on div "Packaging Container Custom UPS Express Envelope UPS Legal Window Envelope UPS E…" at bounding box center [477, 327] width 488 height 41
click at [323, 325] on select "Custom UPS Express Envelope UPS Legal Window Envelope UPS Express Reusable Enve…" at bounding box center [477, 336] width 488 height 23
click at [448, 376] on select "None Delivery Confirmation Signature Required Adult Signature Required" at bounding box center [477, 387] width 488 height 23
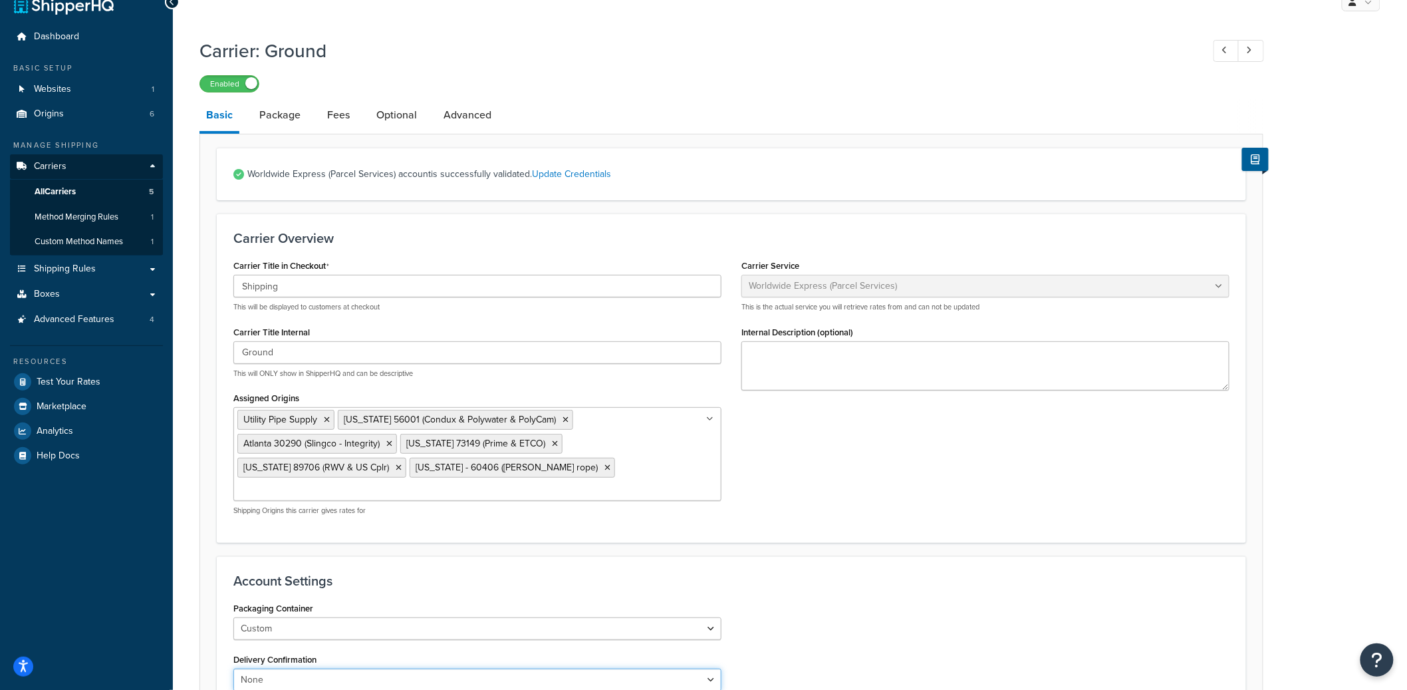
scroll to position [0, 0]
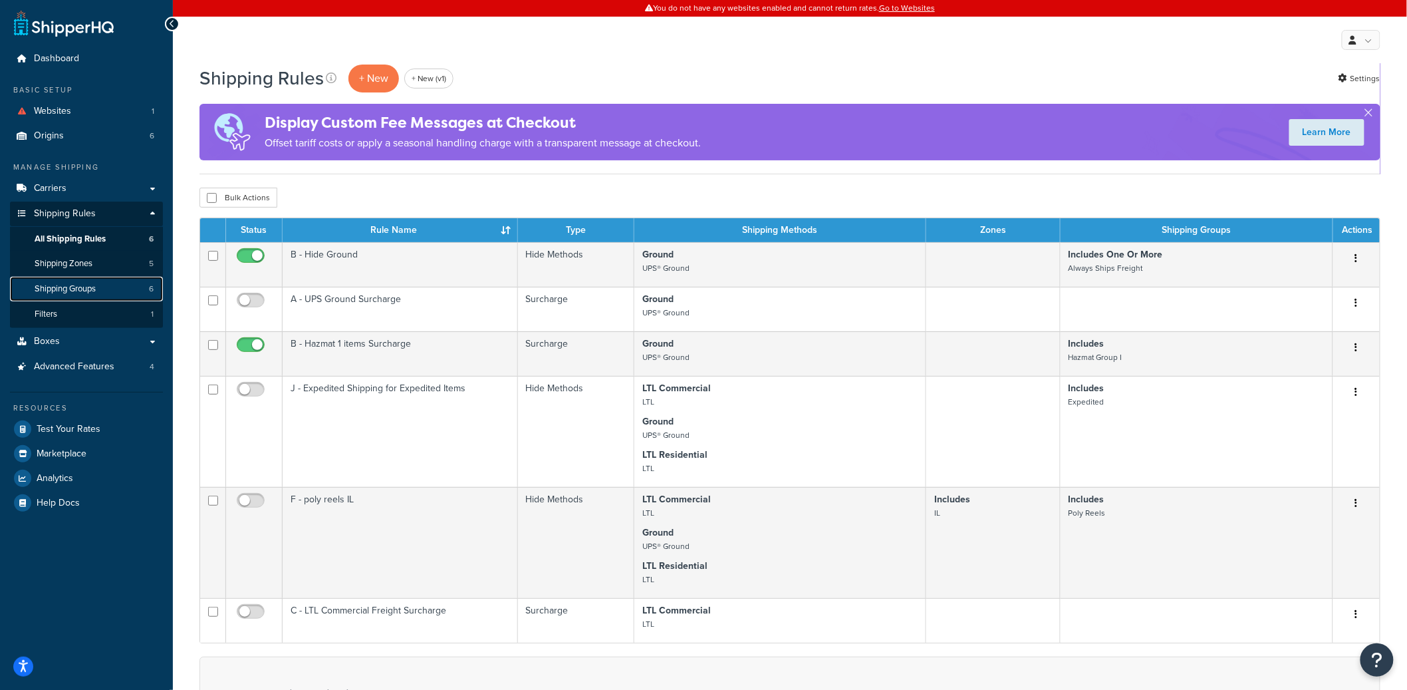
click at [102, 287] on link "Shipping Groups 6" at bounding box center [86, 289] width 153 height 25
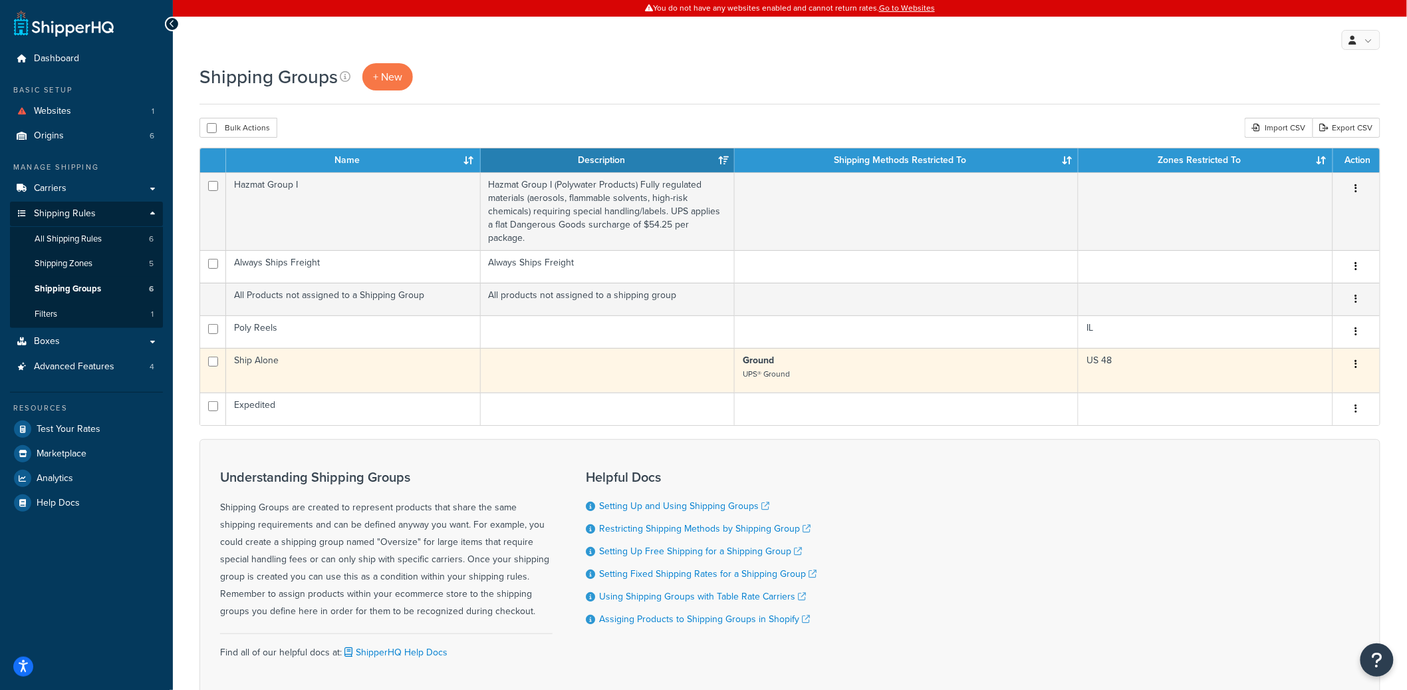
click at [423, 352] on td "Ship Alone" at bounding box center [353, 370] width 255 height 45
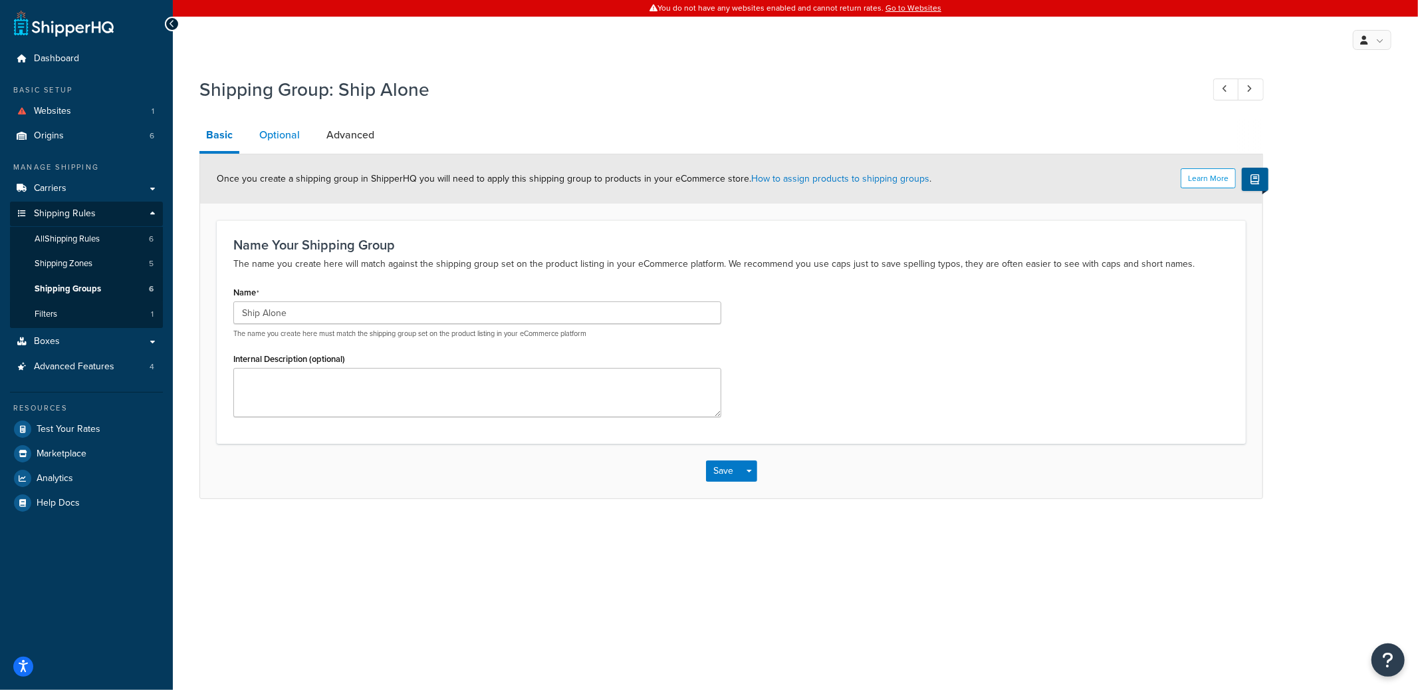
click at [280, 135] on link "Optional" at bounding box center [280, 135] width 54 height 32
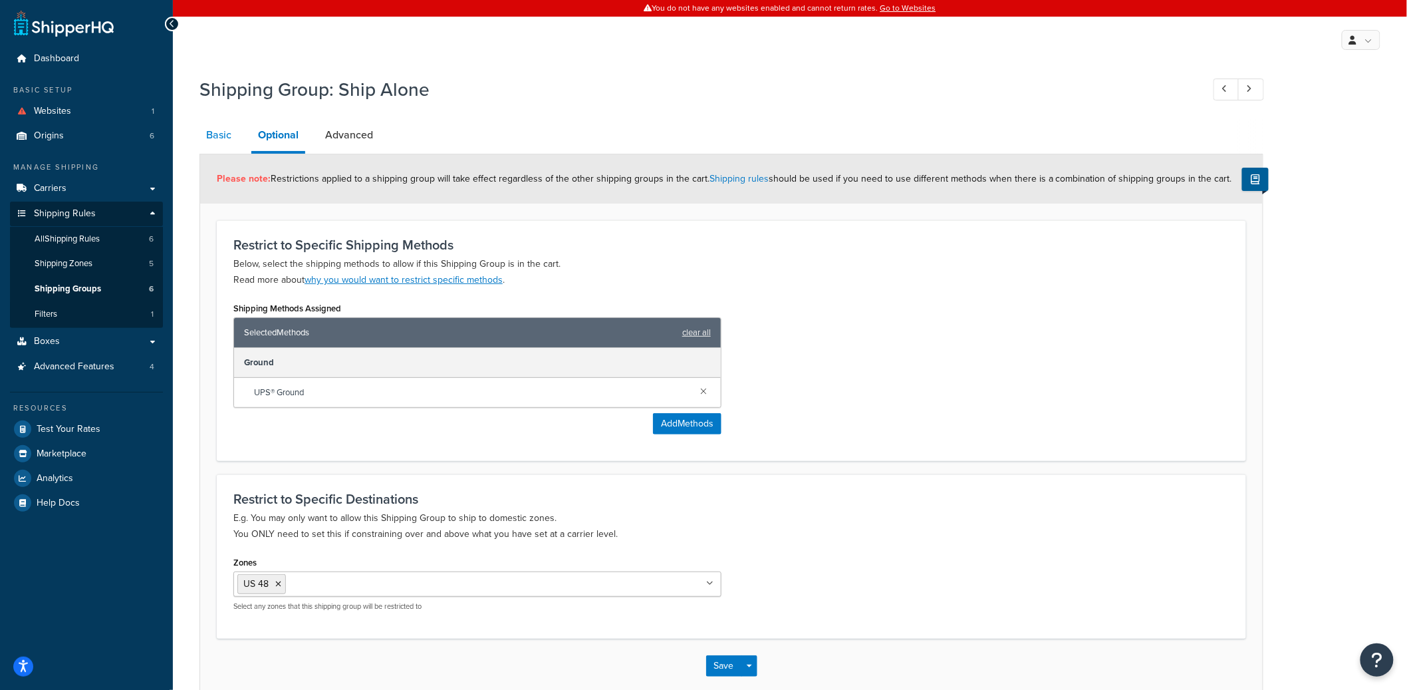
click at [215, 138] on link "Basic" at bounding box center [218, 135] width 39 height 32
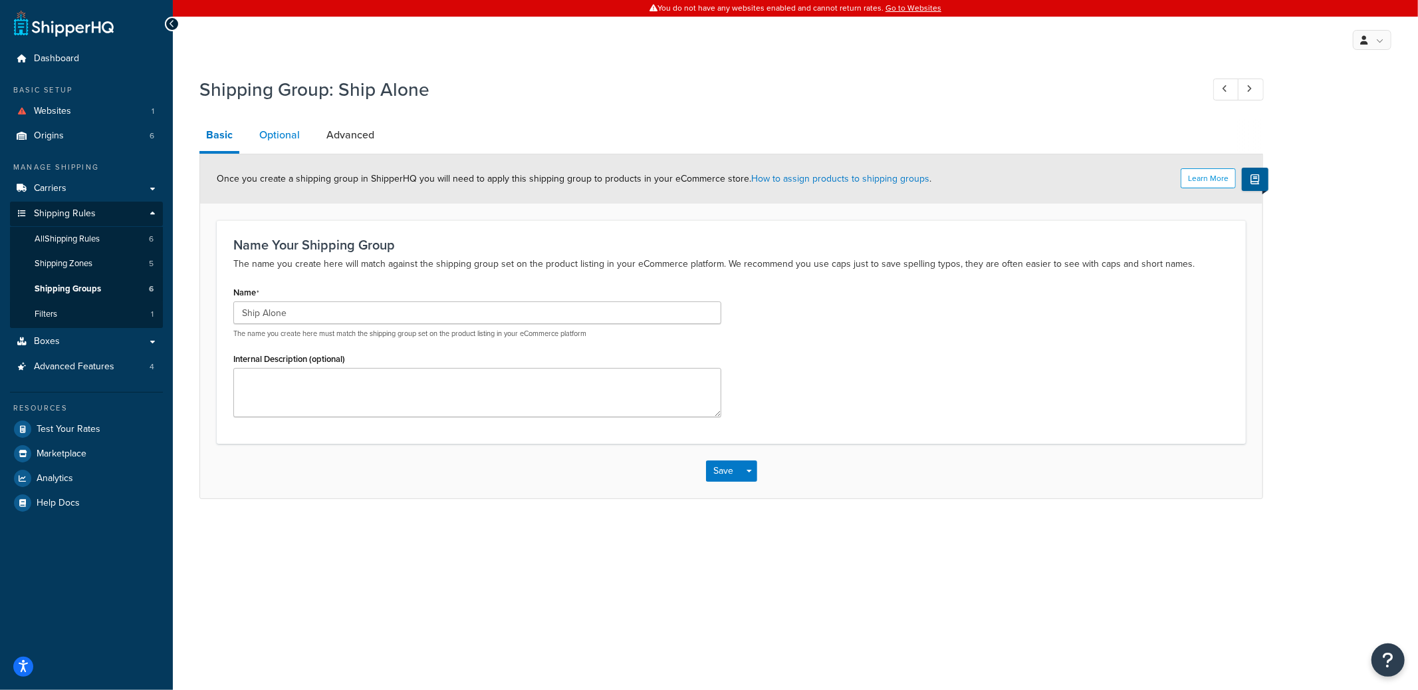
click at [297, 148] on link "Optional" at bounding box center [280, 135] width 54 height 32
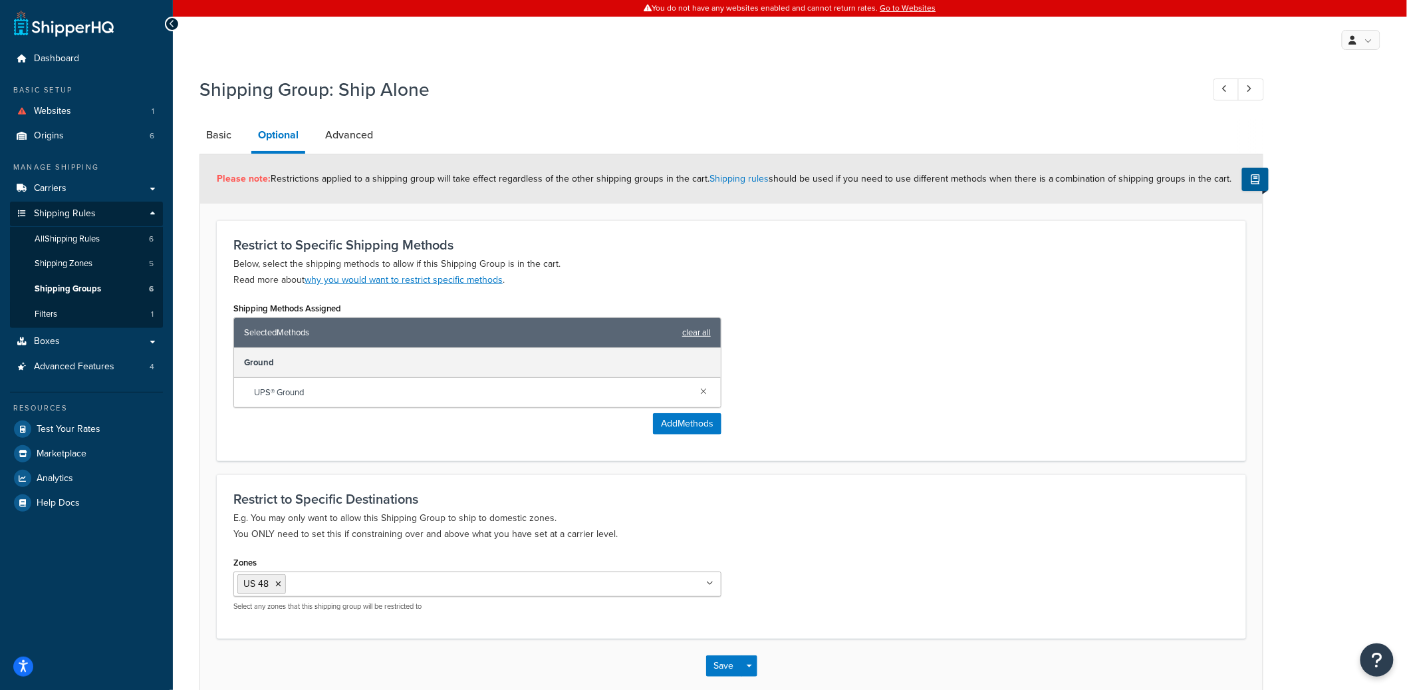
click at [703, 332] on link "clear all" at bounding box center [696, 332] width 29 height 19
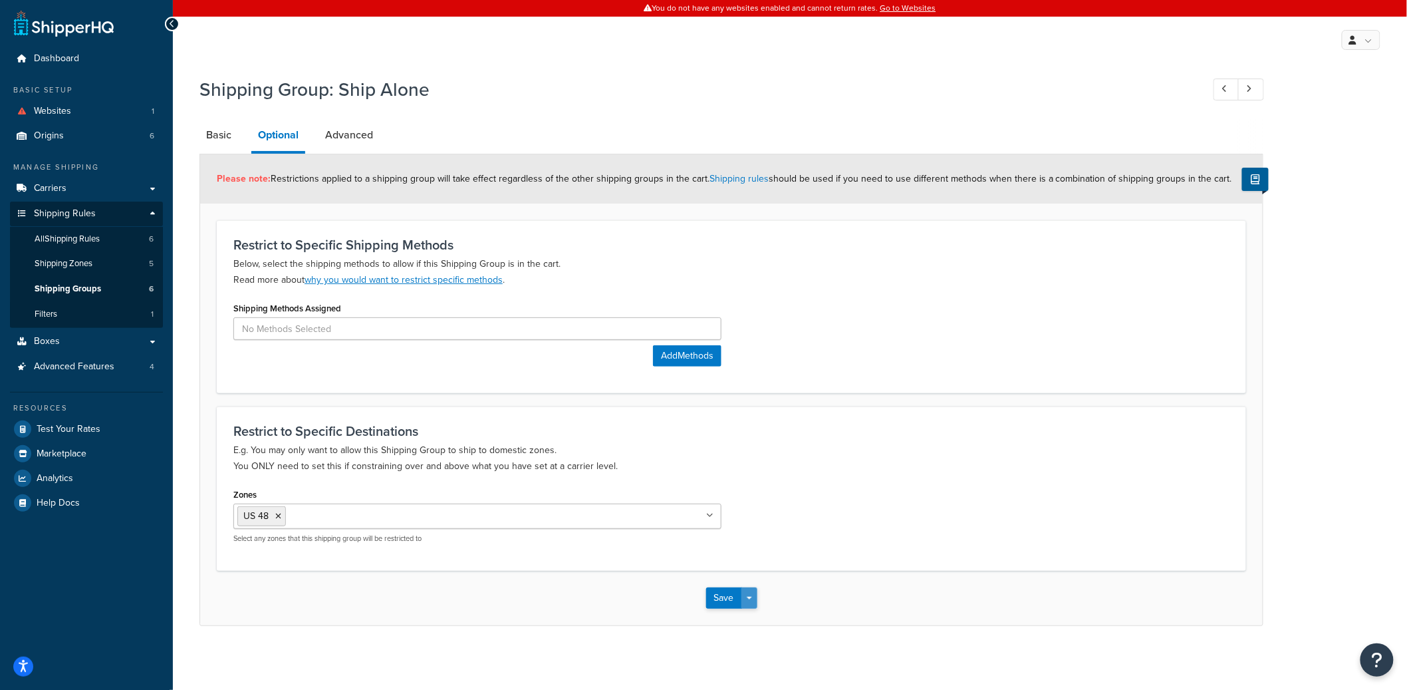
click at [749, 596] on button "Save Dropdown" at bounding box center [749, 597] width 16 height 21
click at [749, 616] on button "Save and Edit" at bounding box center [770, 622] width 128 height 28
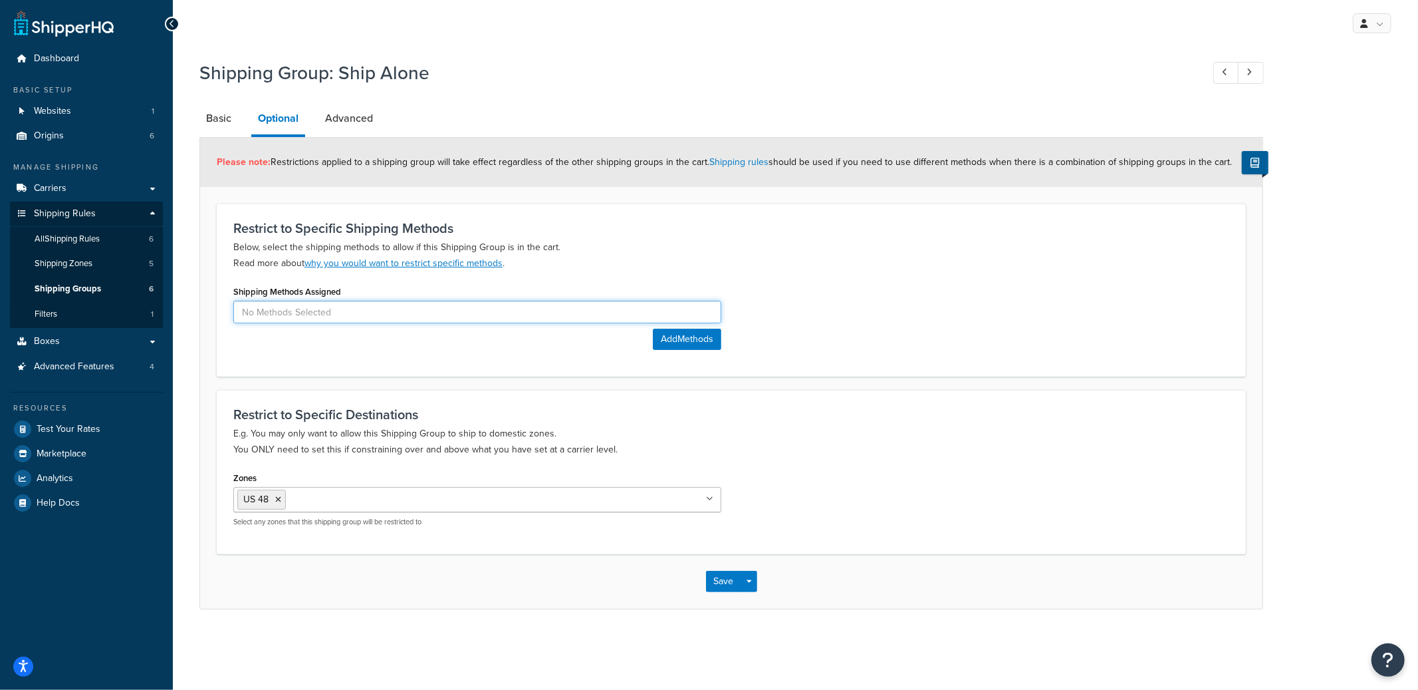
click at [367, 316] on input at bounding box center [477, 312] width 488 height 23
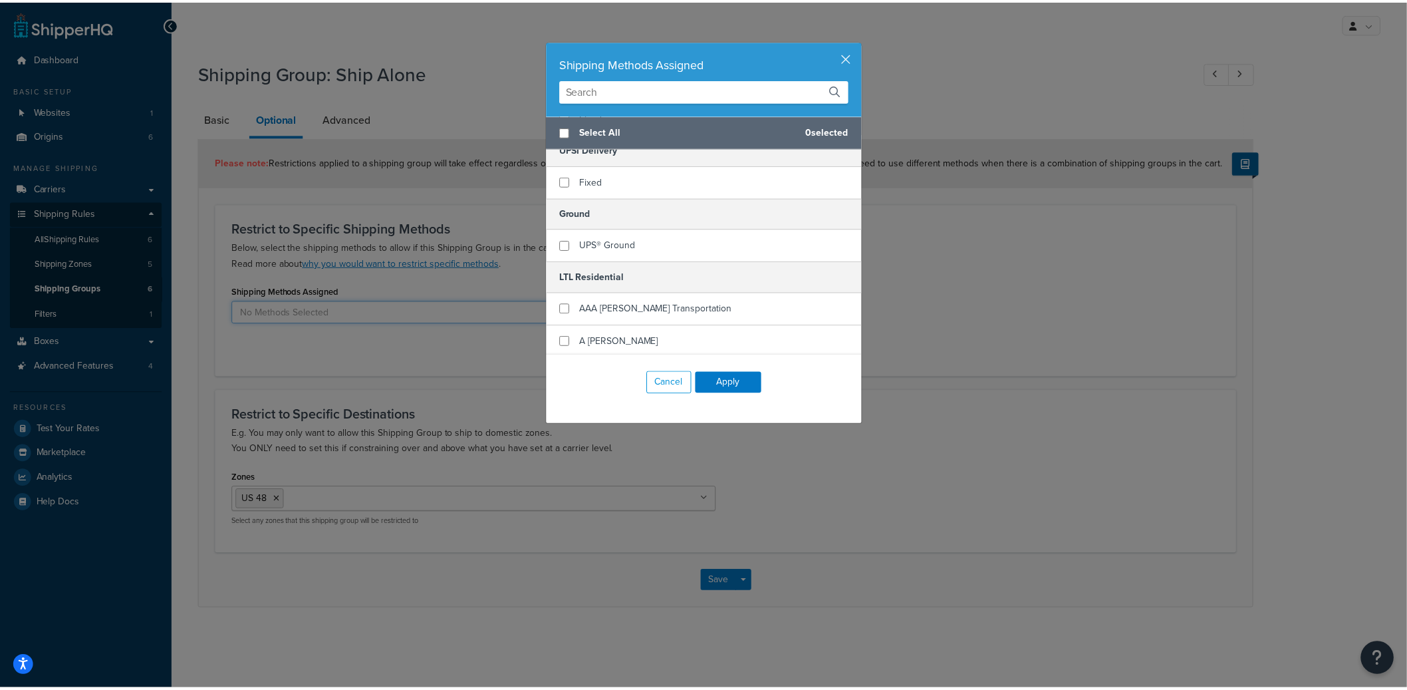
scroll to position [78, 0]
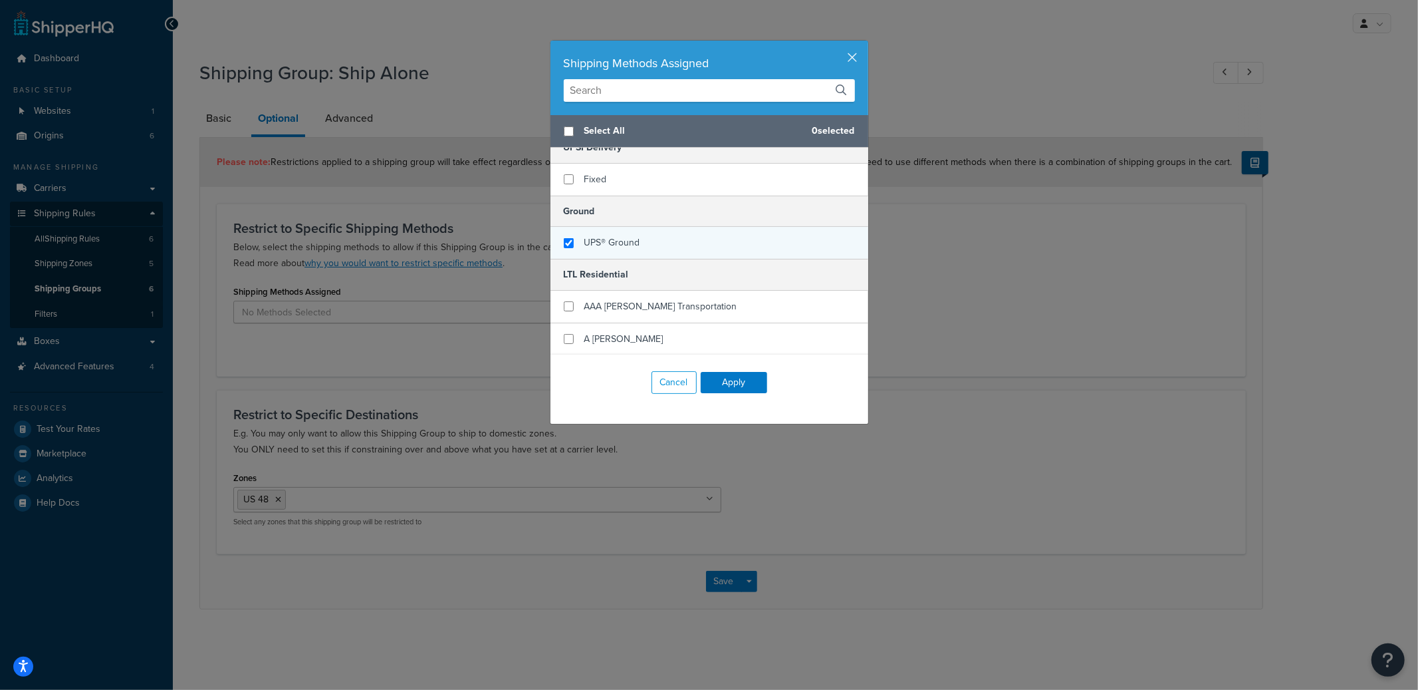
checkbox input "true"
click at [614, 242] on span "UPS® Ground" at bounding box center [613, 242] width 56 height 14
click at [727, 380] on button "Apply" at bounding box center [734, 382] width 66 height 21
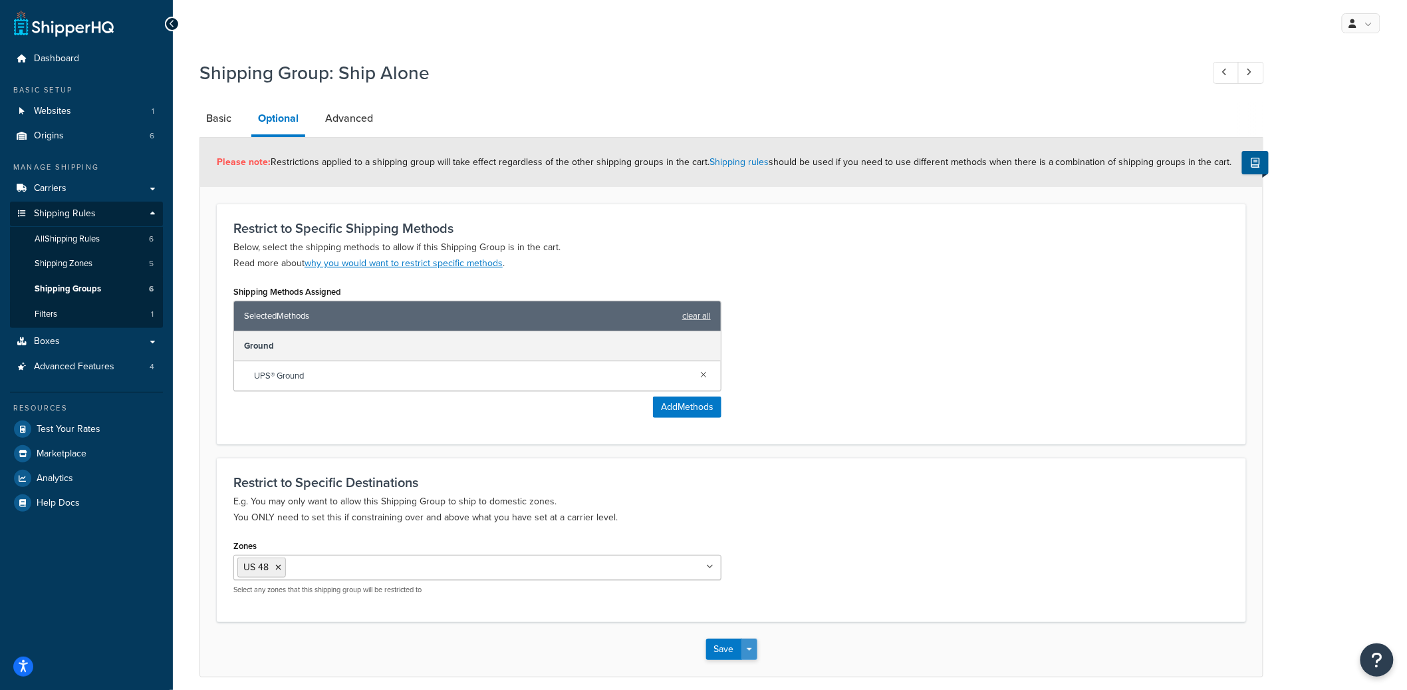
click at [753, 647] on button "Save Dropdown" at bounding box center [749, 648] width 16 height 21
click at [754, 670] on button "Save and Edit" at bounding box center [770, 674] width 128 height 28
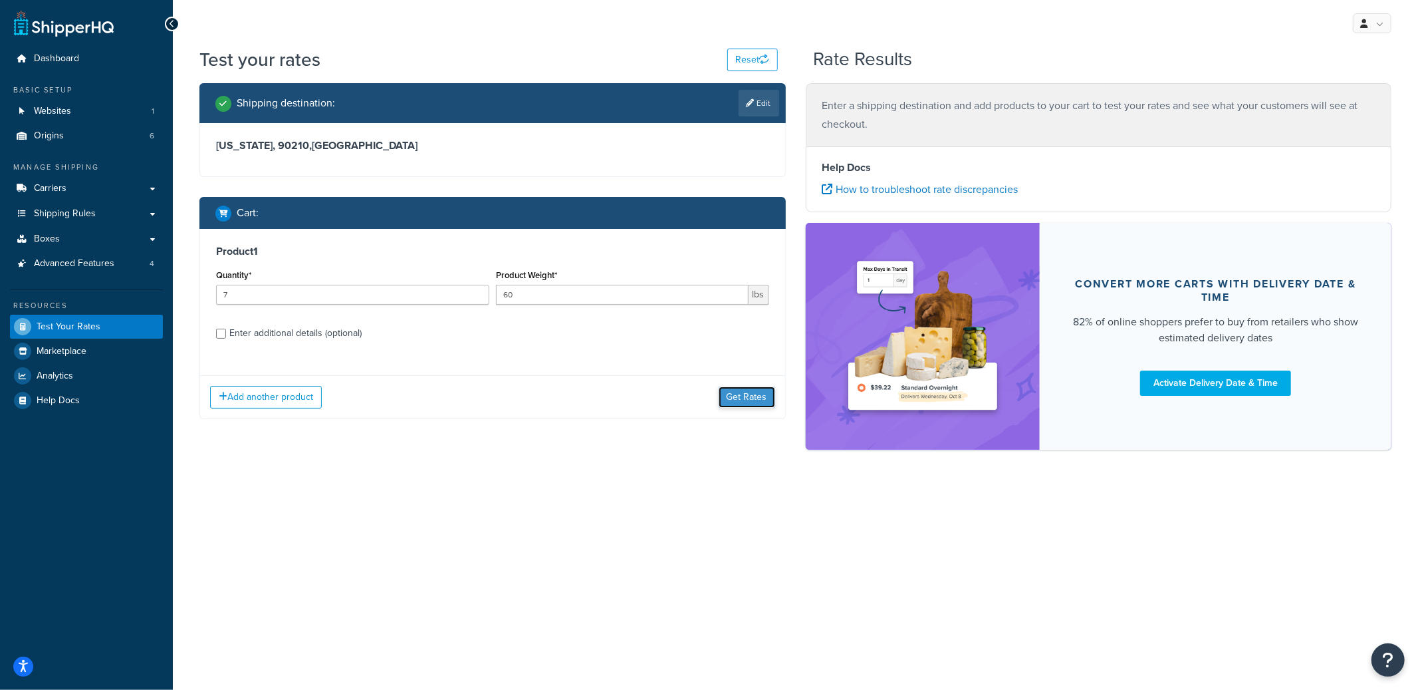
click at [746, 404] on button "Get Rates" at bounding box center [747, 396] width 57 height 21
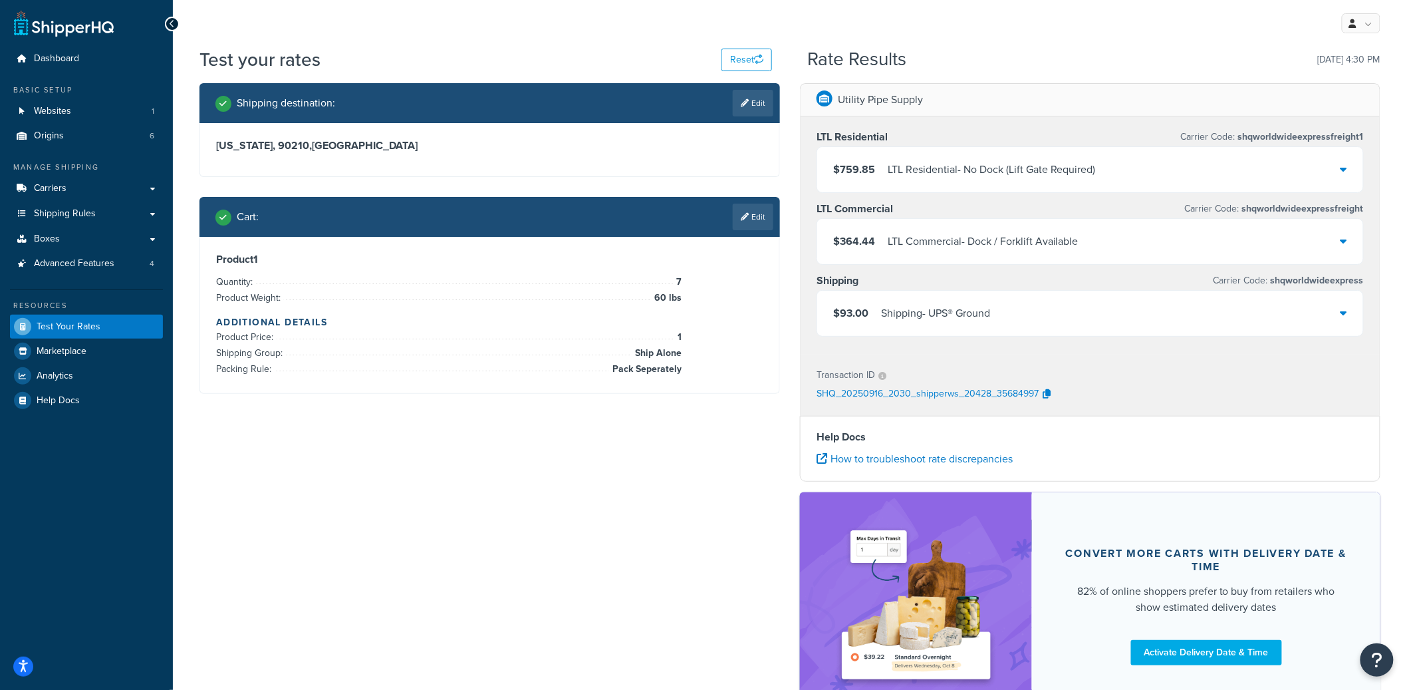
click at [1091, 253] on div "$364.44 LTL Commercial - Dock / Forklift Available" at bounding box center [1090, 241] width 546 height 45
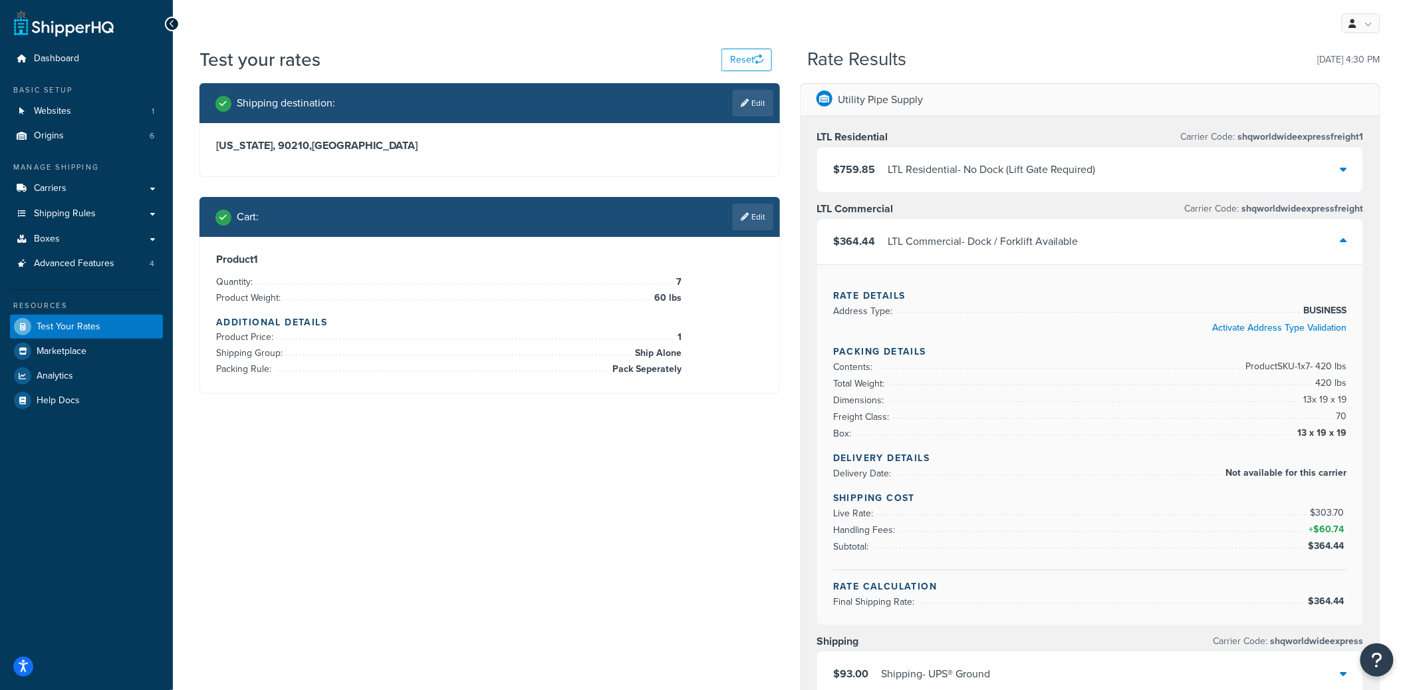
click at [1091, 177] on div "LTL Residential - No Dock (Lift Gate Required)" at bounding box center [992, 169] width 208 height 19
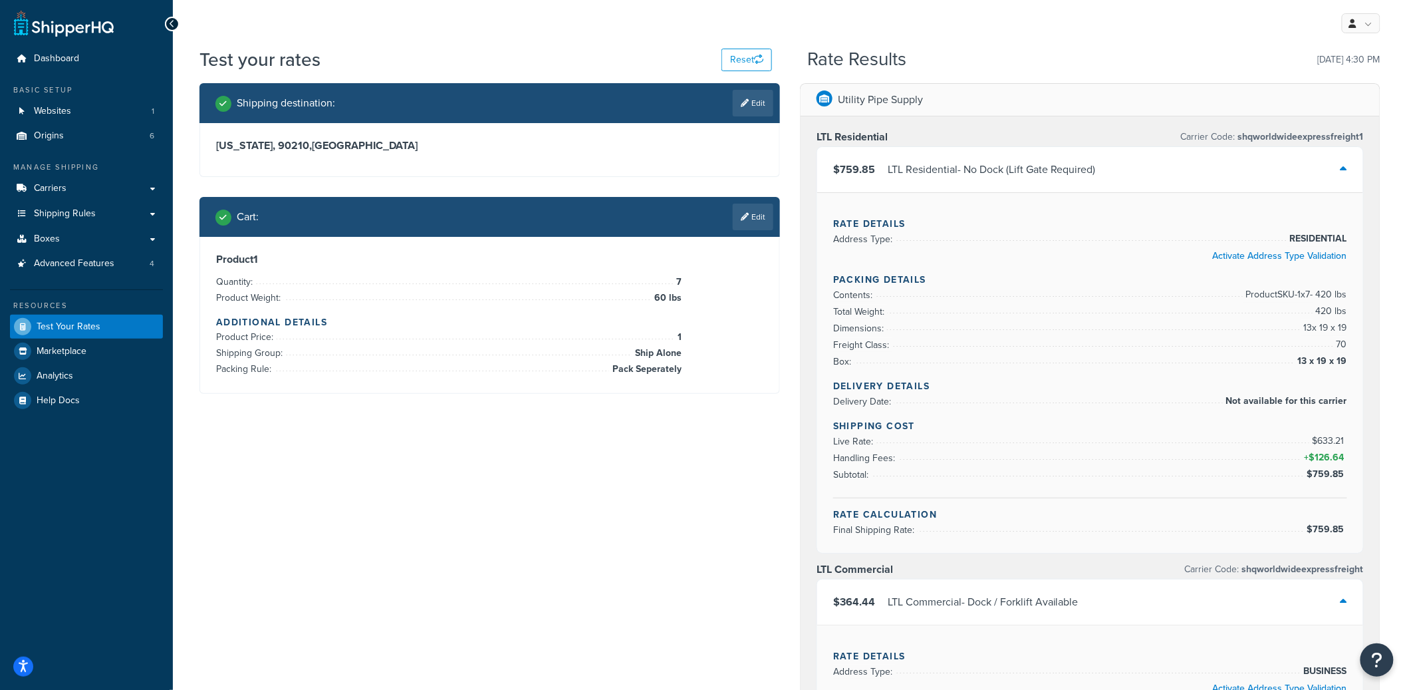
click at [1090, 176] on div "LTL Residential - No Dock (Lift Gate Required)" at bounding box center [992, 169] width 208 height 19
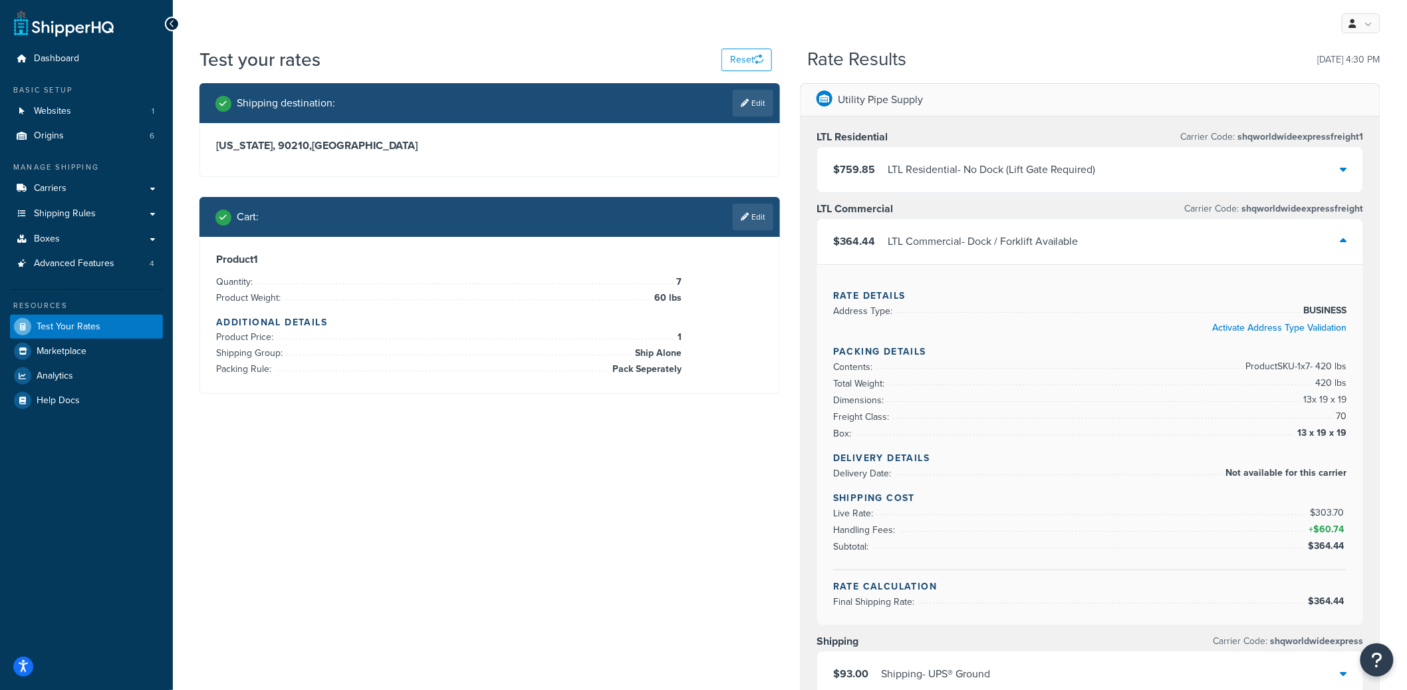
click at [992, 243] on div "LTL Commercial - Dock / Forklift Available" at bounding box center [983, 241] width 191 height 19
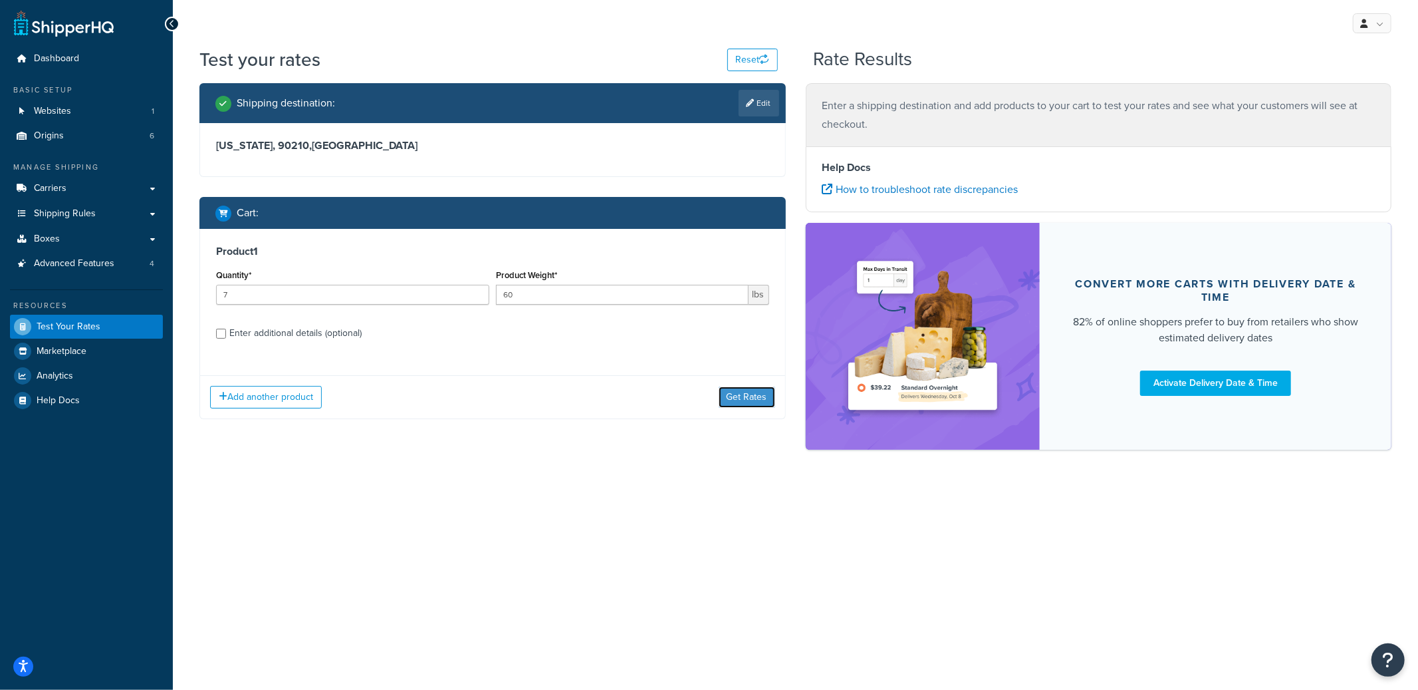
click at [767, 404] on button "Get Rates" at bounding box center [747, 396] width 57 height 21
click at [754, 393] on button "Get Rates" at bounding box center [747, 396] width 57 height 21
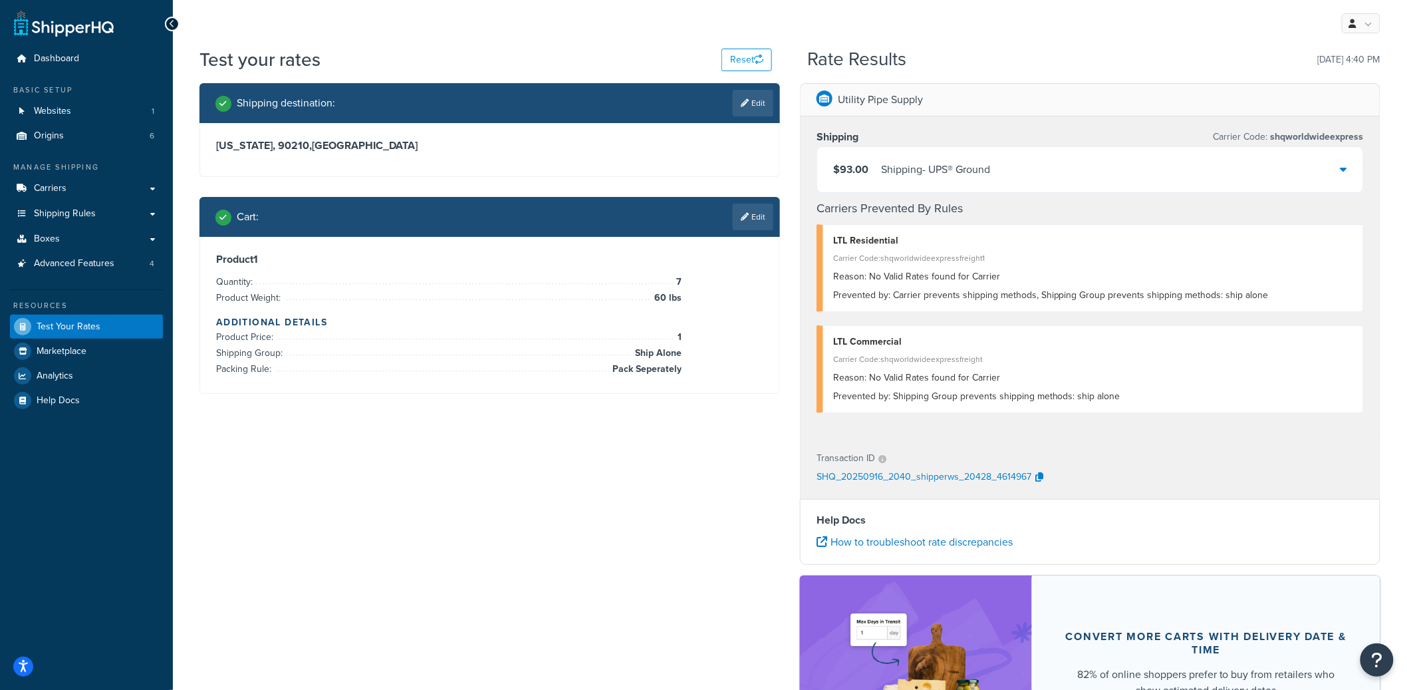
click at [886, 172] on div "Shipping - UPS® Ground" at bounding box center [935, 169] width 109 height 19
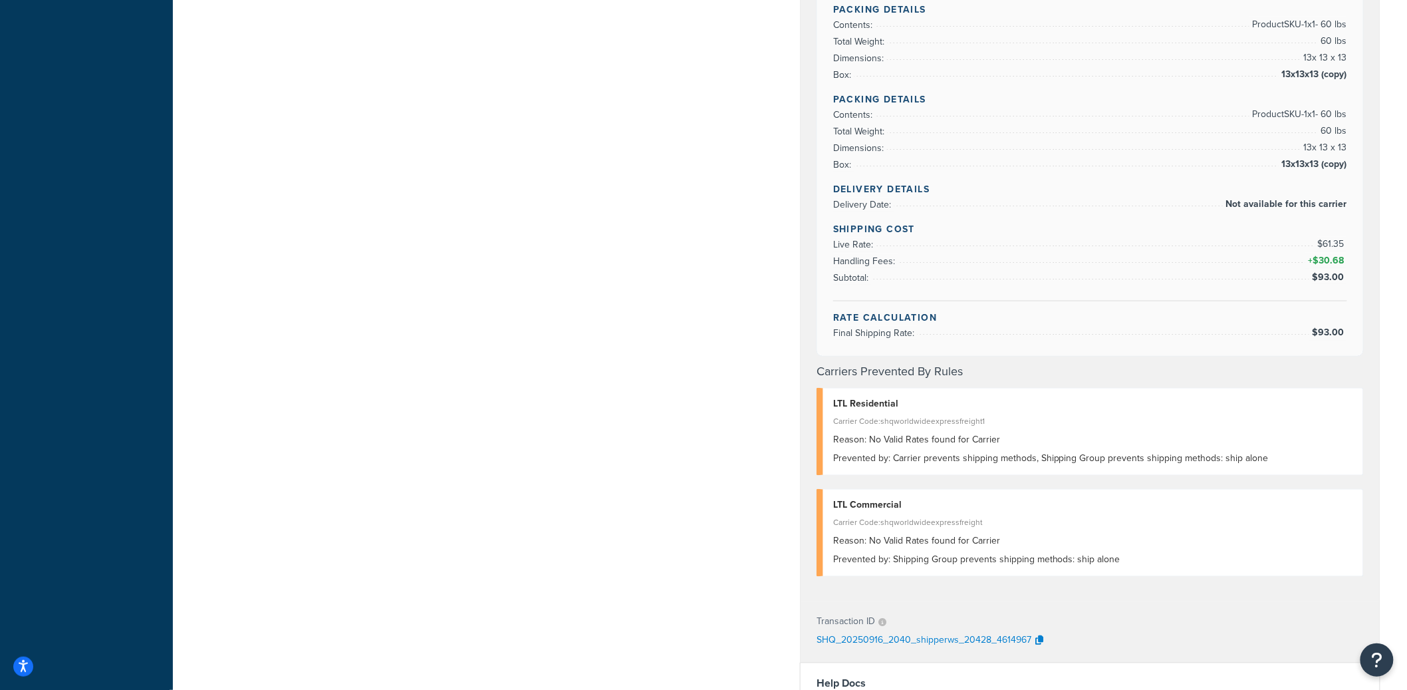
scroll to position [719, 0]
click at [1041, 644] on icon "button" at bounding box center [1039, 639] width 8 height 9
